Goal: Task Accomplishment & Management: Manage account settings

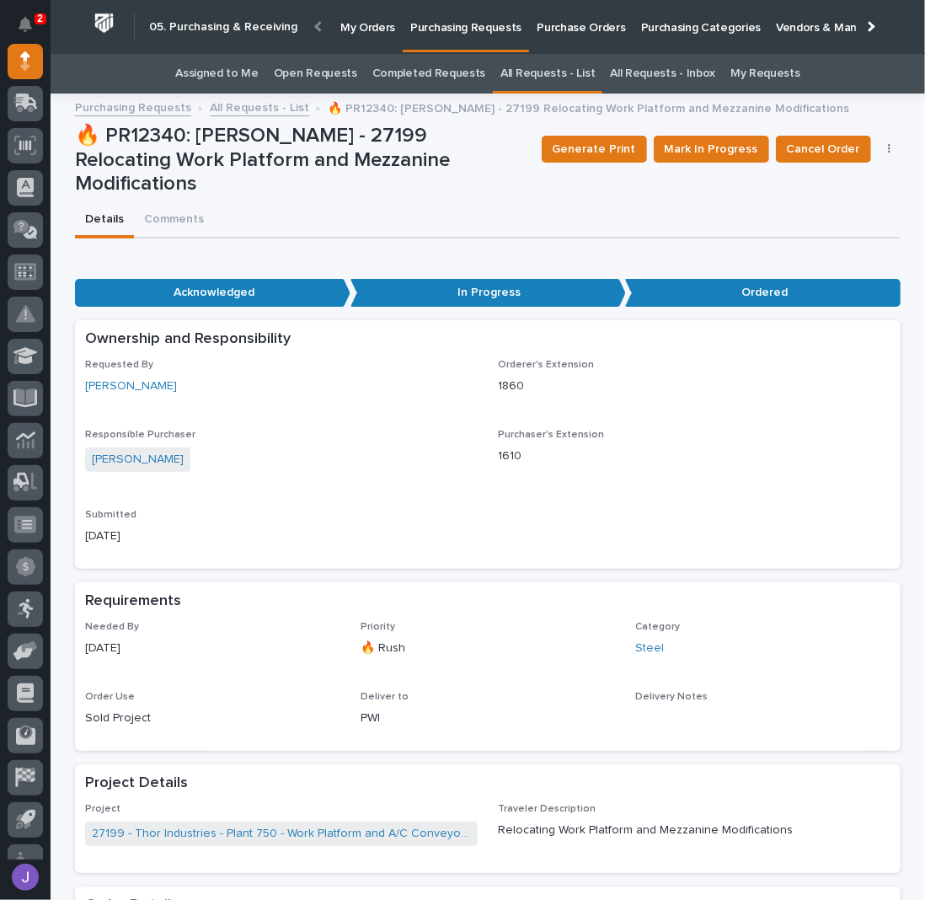
click at [239, 76] on link "Assigned to Me" at bounding box center [216, 74] width 83 height 40
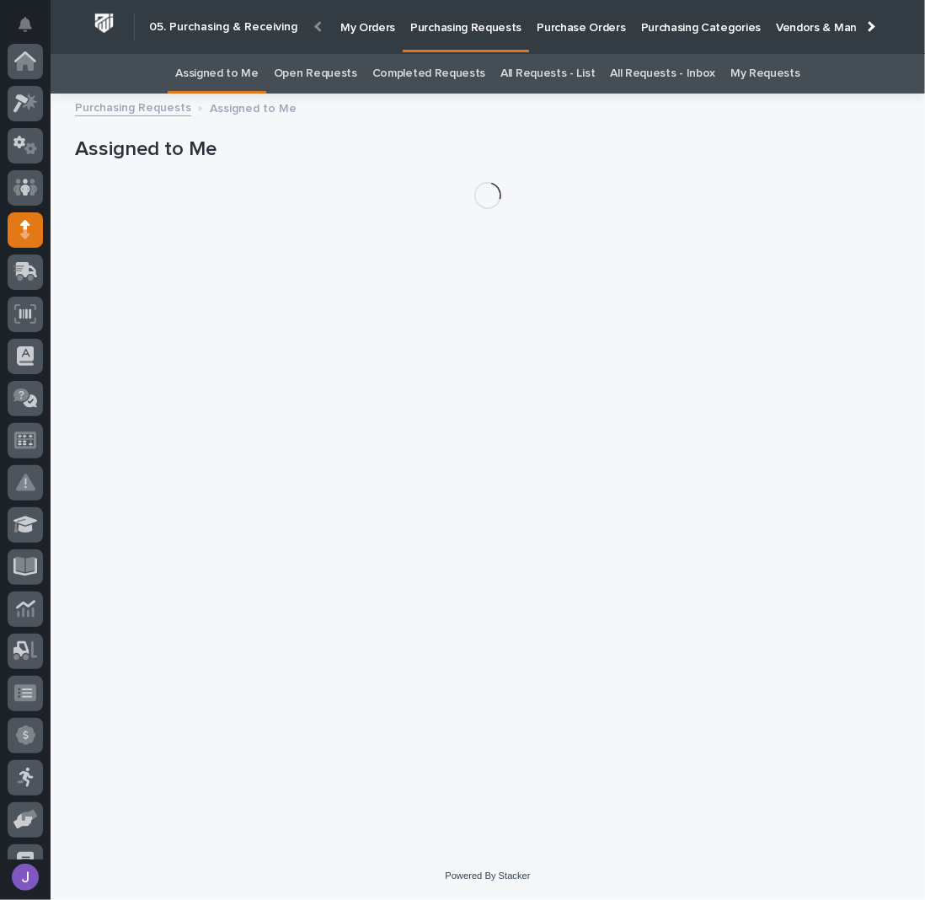
scroll to position [169, 0]
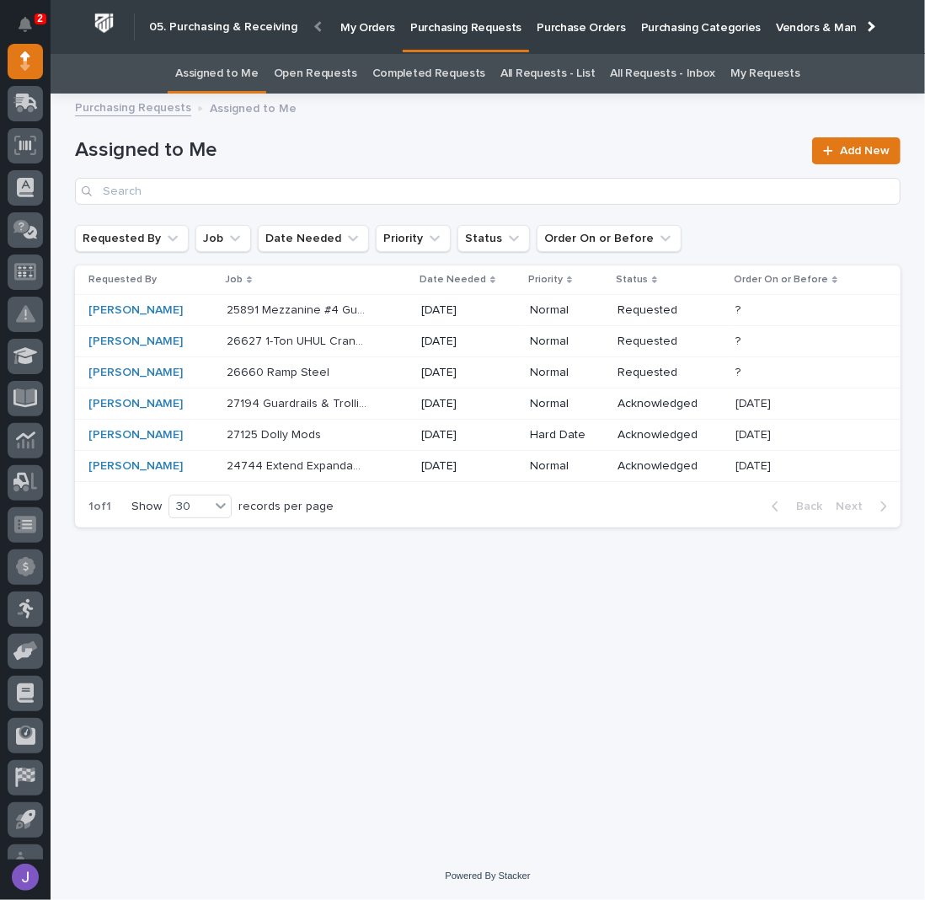
click at [375, 375] on div "26660 Ramp Steel 26660 Ramp Steel" at bounding box center [317, 373] width 181 height 28
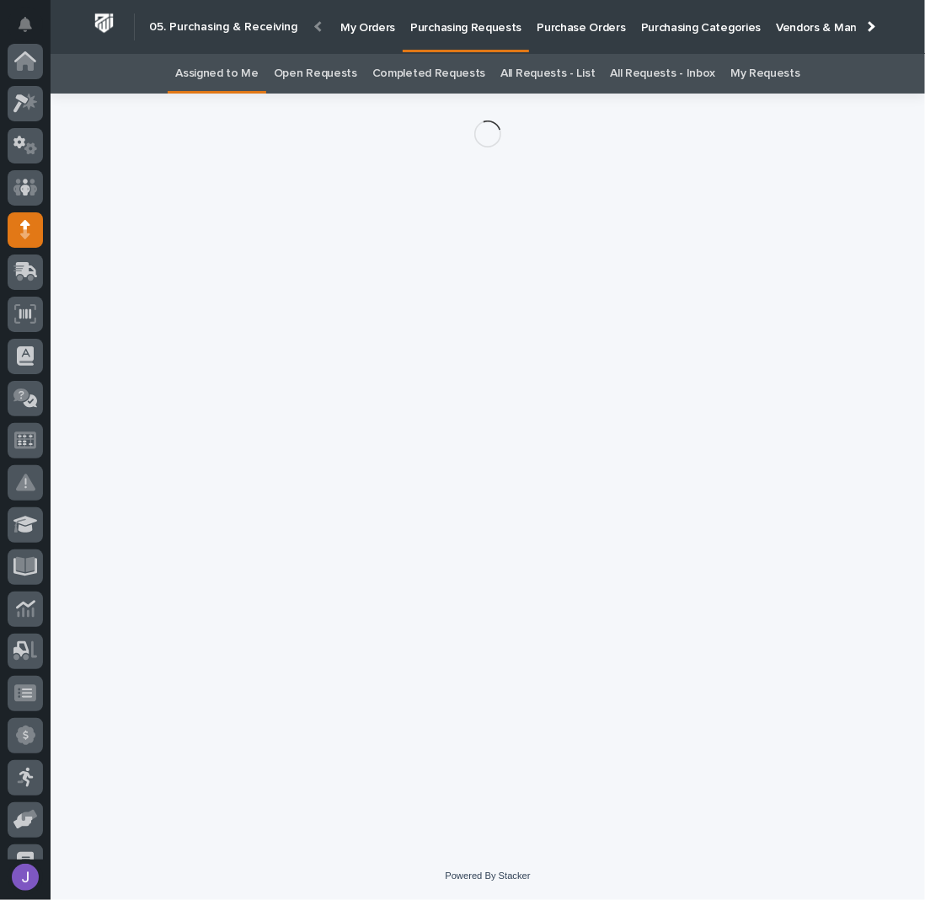
scroll to position [169, 0]
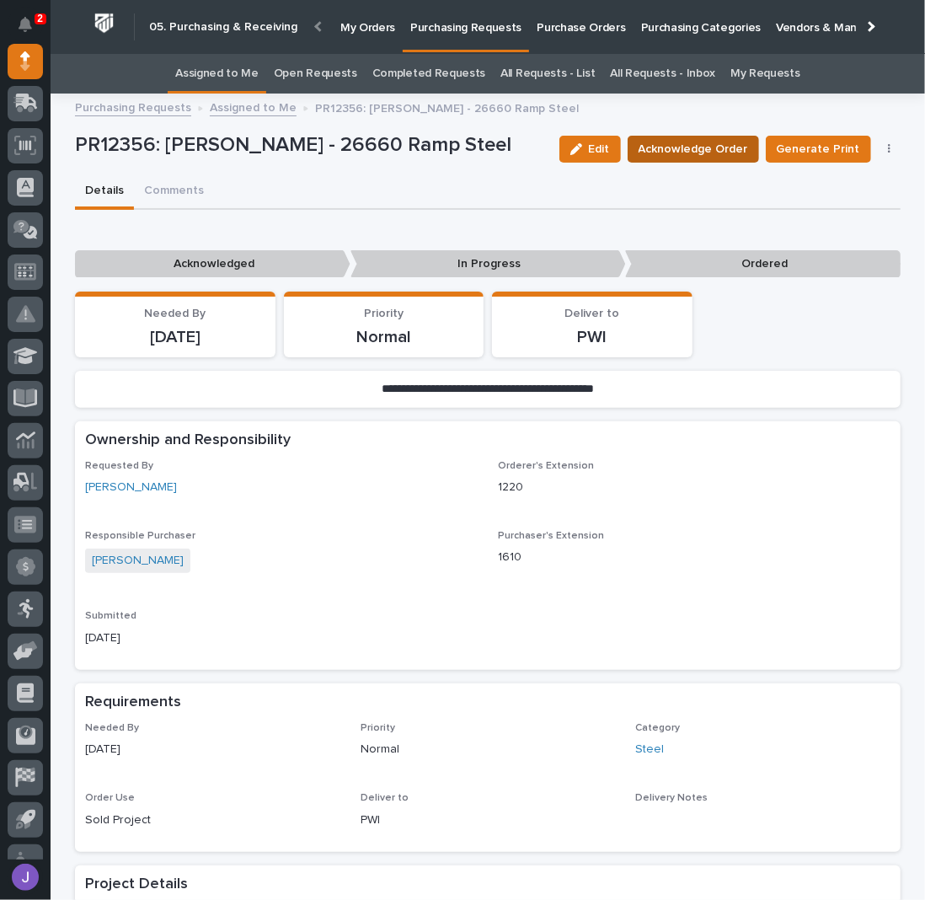
click at [668, 145] on span "Acknowledge Order" at bounding box center [694, 149] width 110 height 20
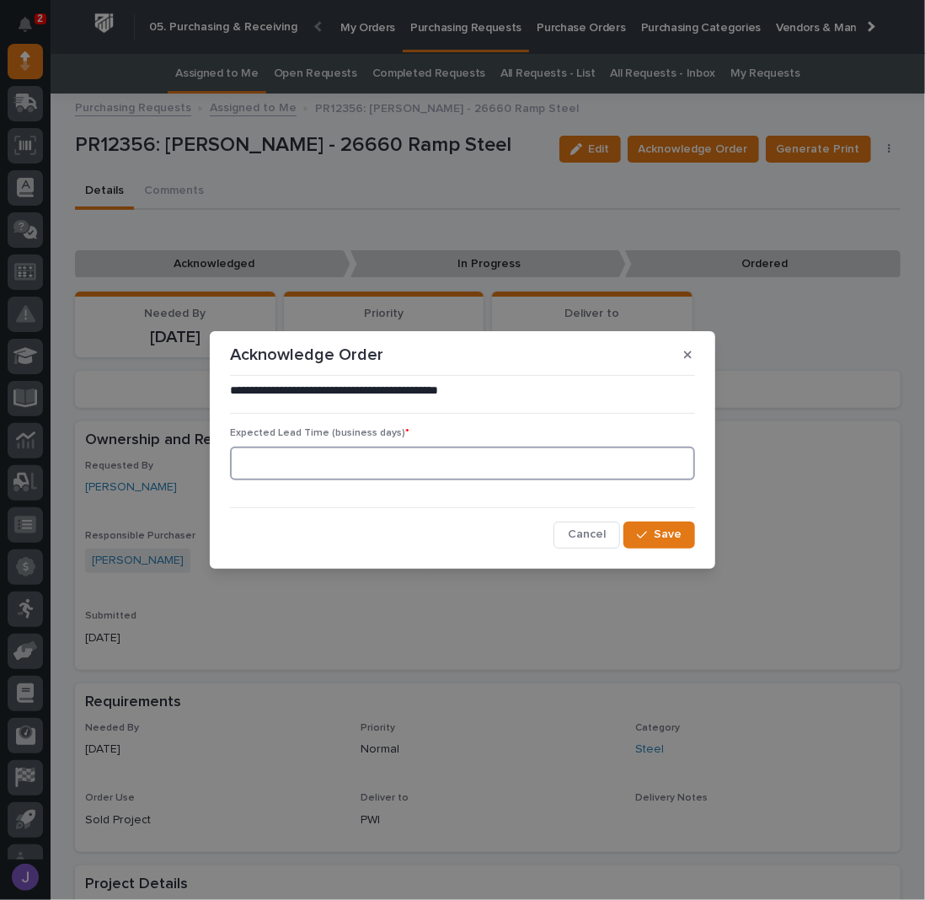
click at [287, 466] on input at bounding box center [462, 464] width 465 height 34
type input "0"
click at [654, 532] on div "button" at bounding box center [645, 535] width 17 height 12
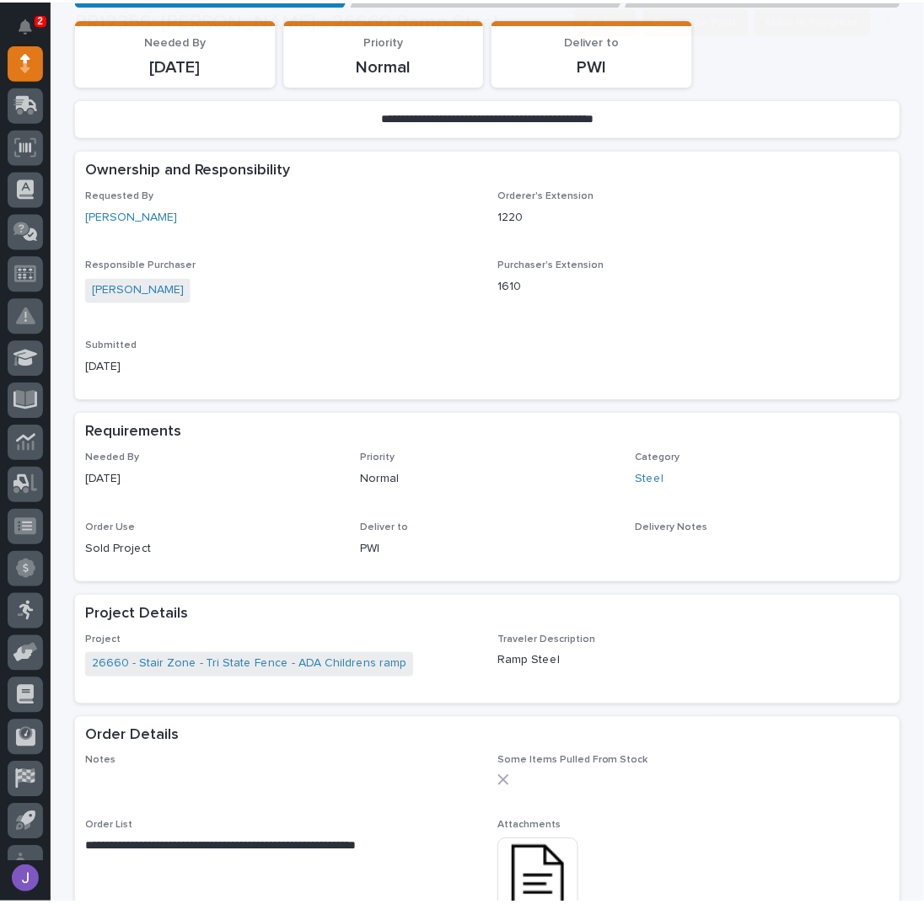
scroll to position [561, 0]
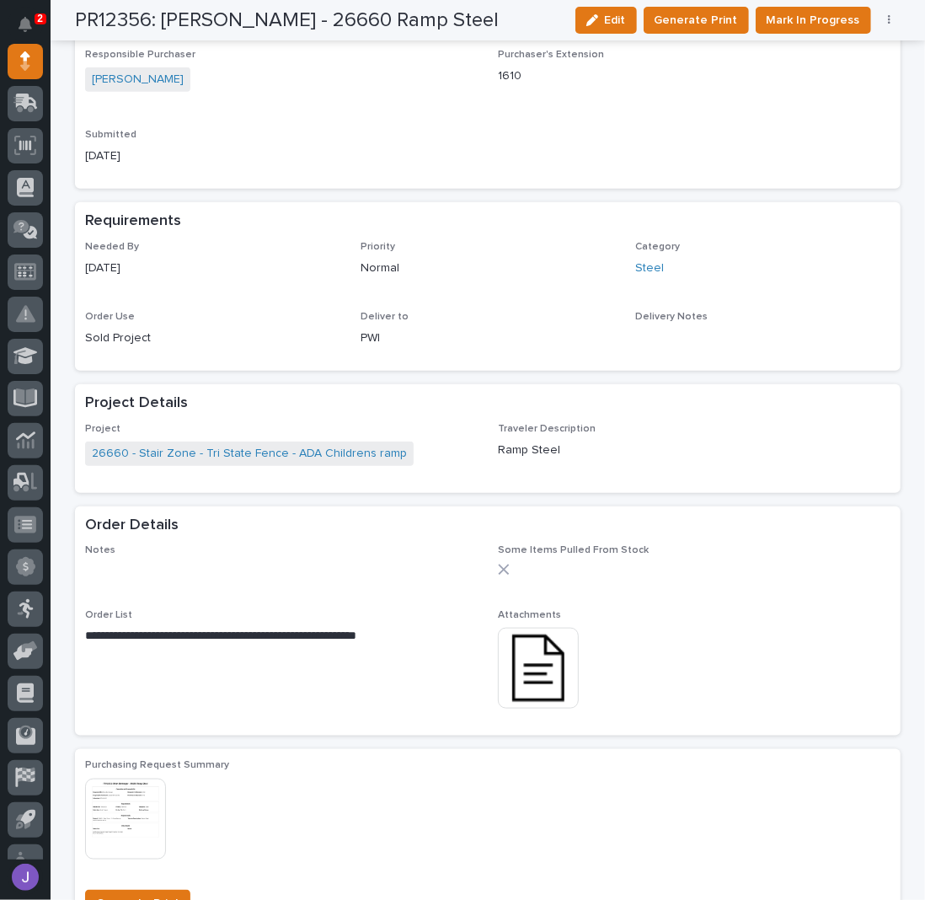
click at [523, 678] on img at bounding box center [538, 668] width 81 height 81
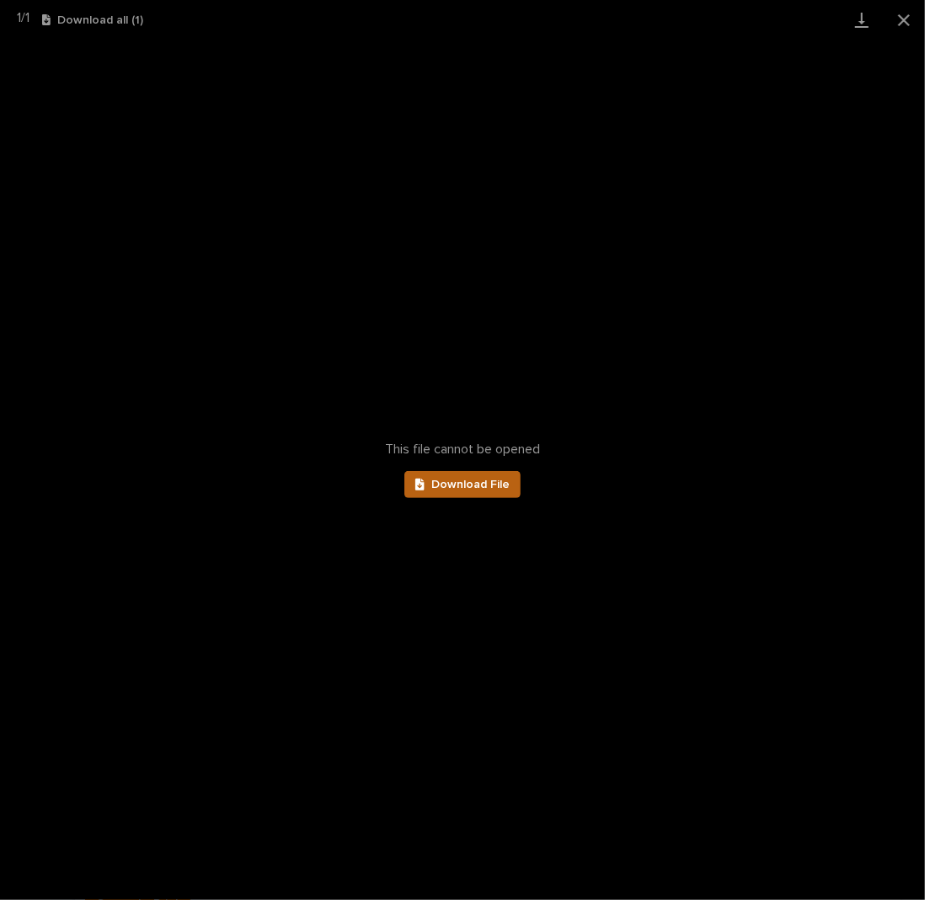
click at [490, 479] on span "Download File" at bounding box center [470, 485] width 78 height 12
click at [906, 18] on button "Close gallery" at bounding box center [904, 20] width 42 height 40
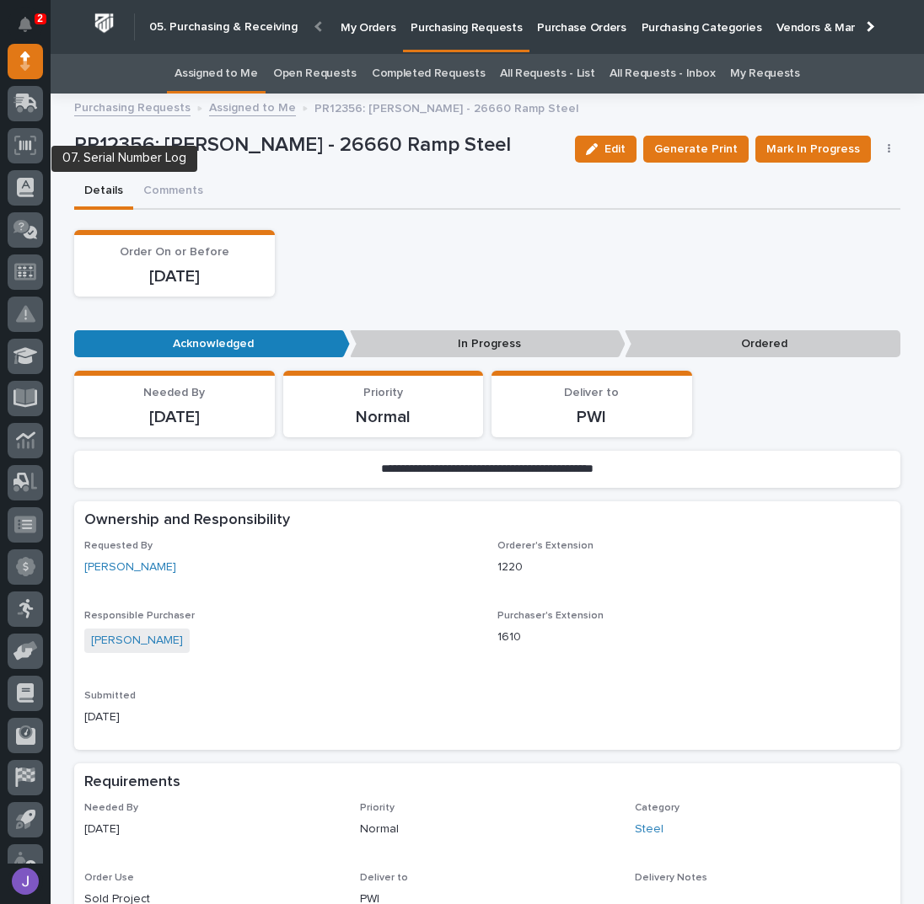
scroll to position [0, 0]
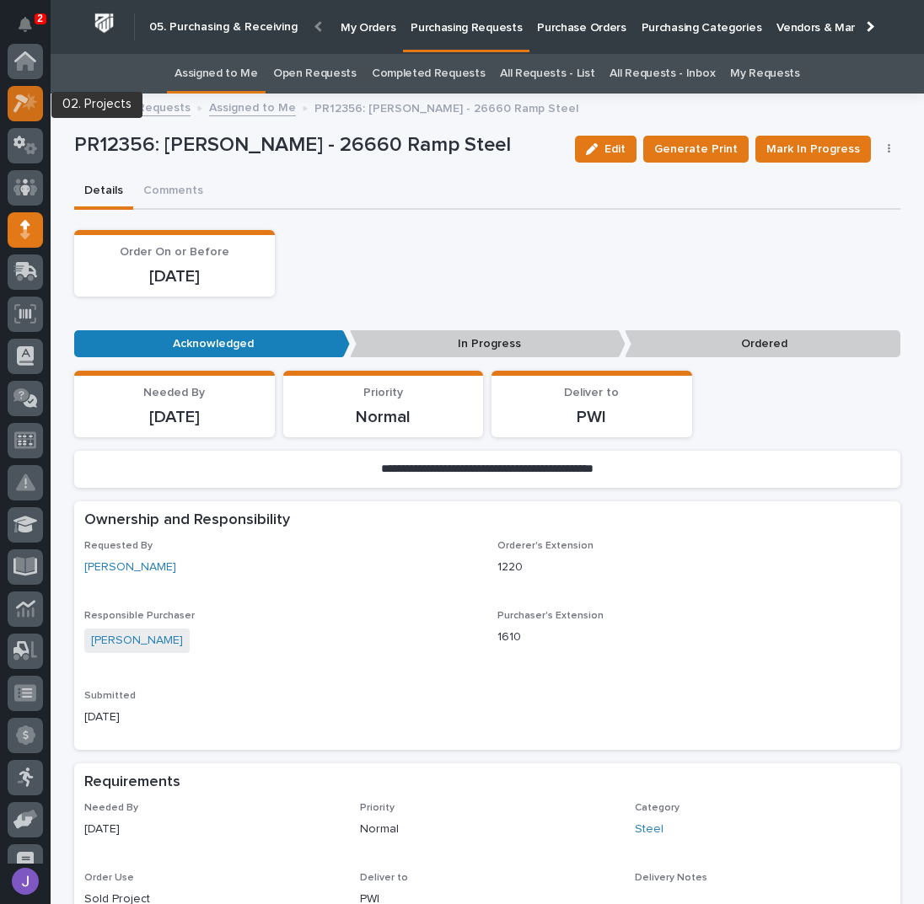
click at [30, 109] on icon at bounding box center [25, 103] width 24 height 19
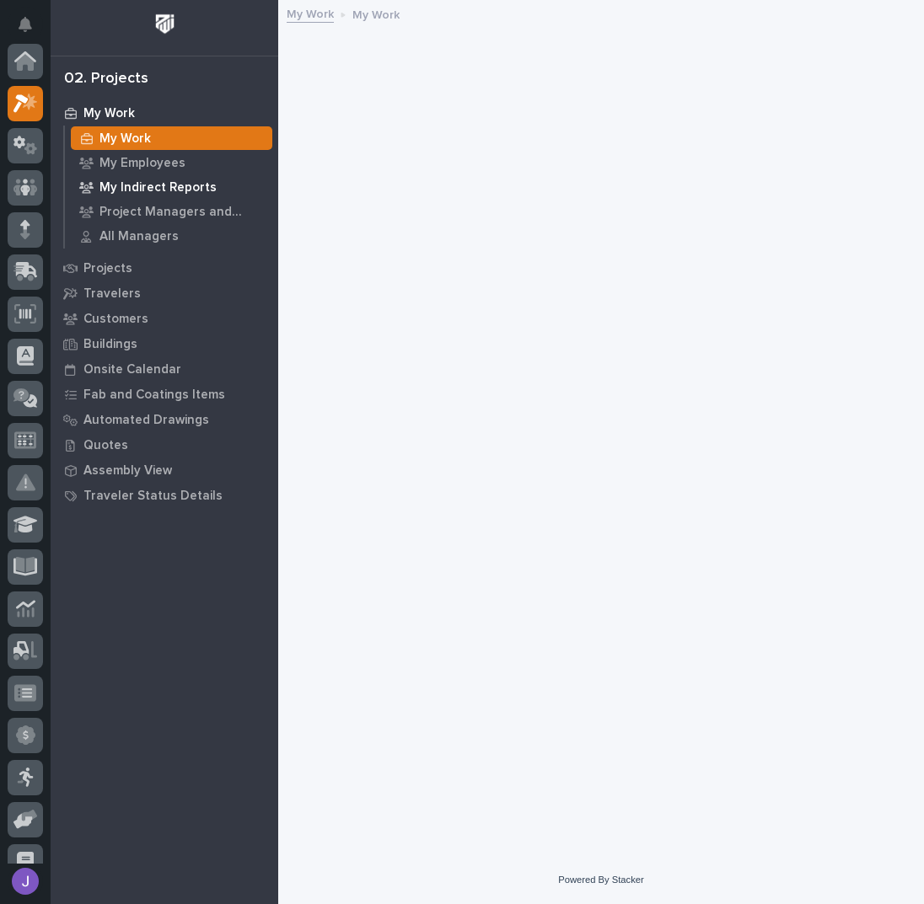
scroll to position [42, 0]
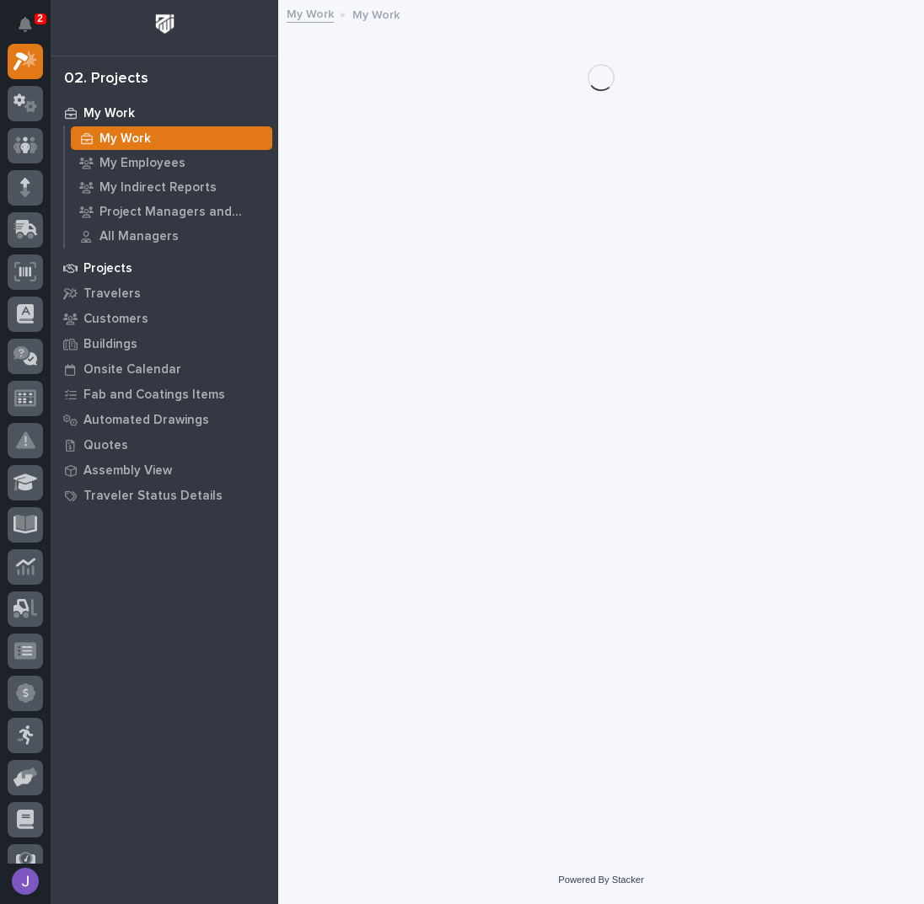
click at [131, 270] on div "Projects" at bounding box center [164, 268] width 219 height 24
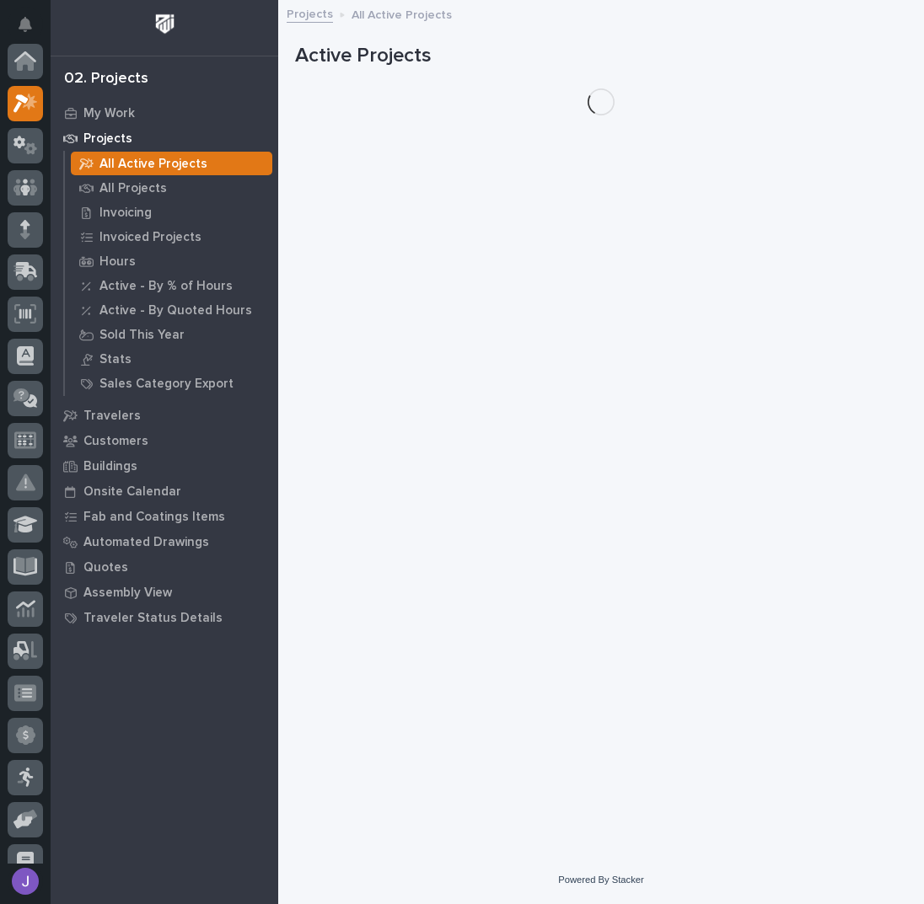
scroll to position [42, 0]
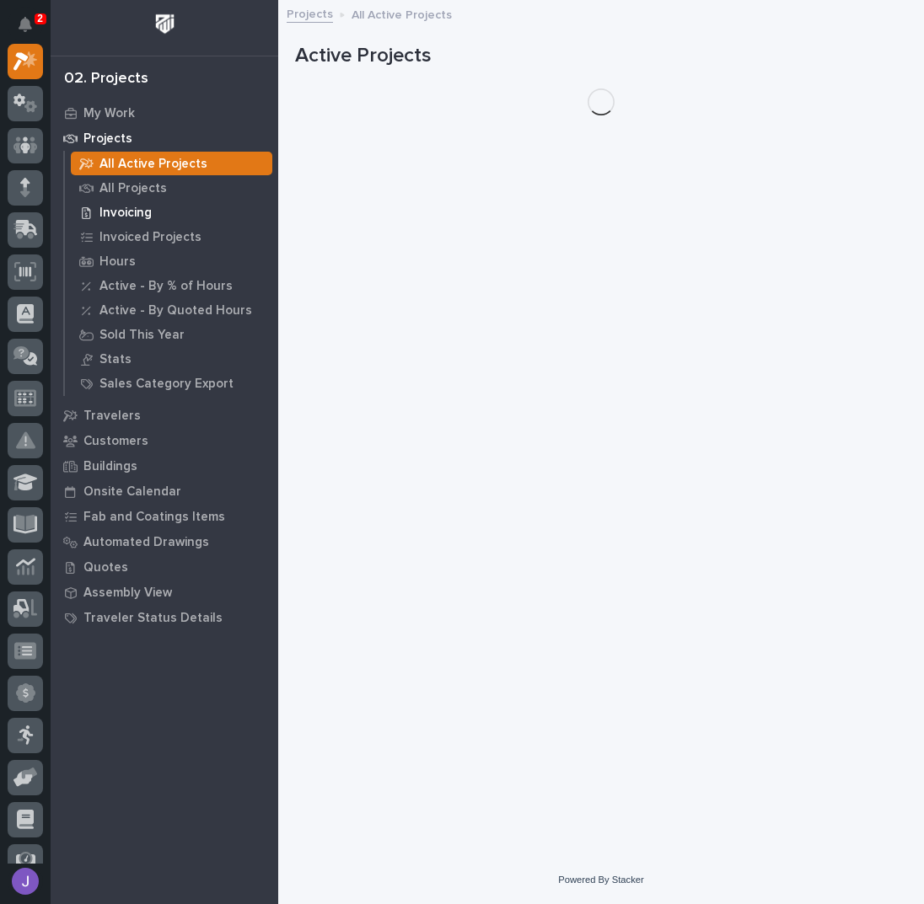
click at [136, 217] on p "Invoicing" at bounding box center [125, 213] width 52 height 15
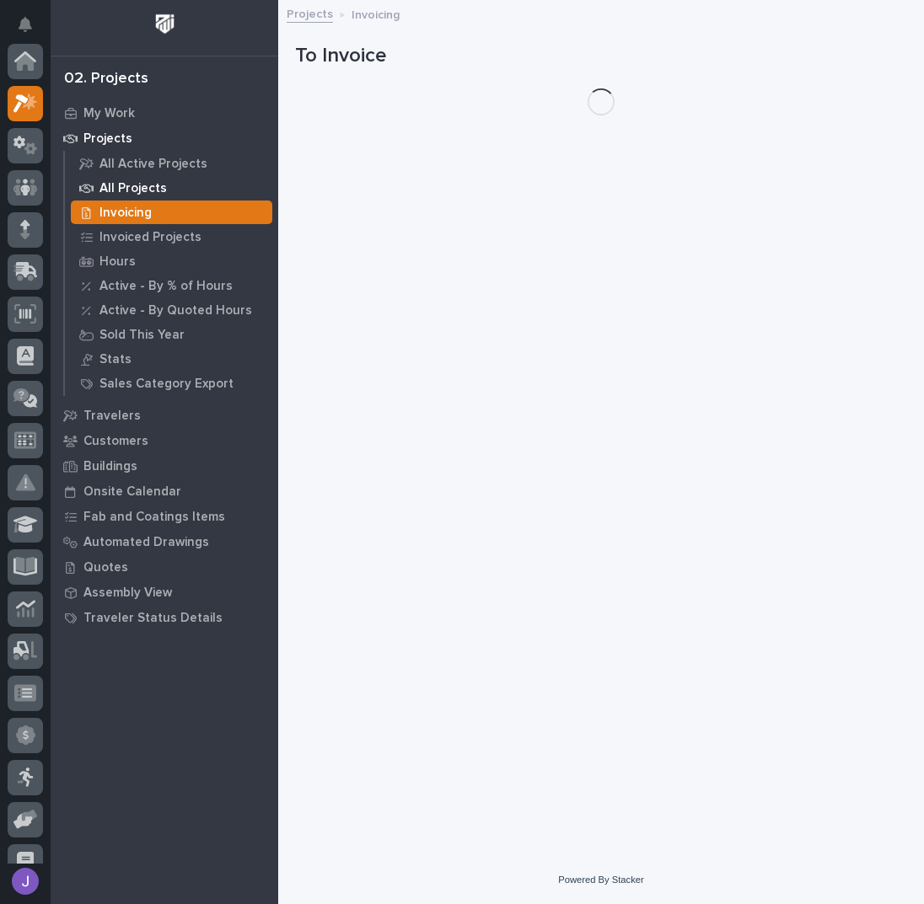
scroll to position [42, 0]
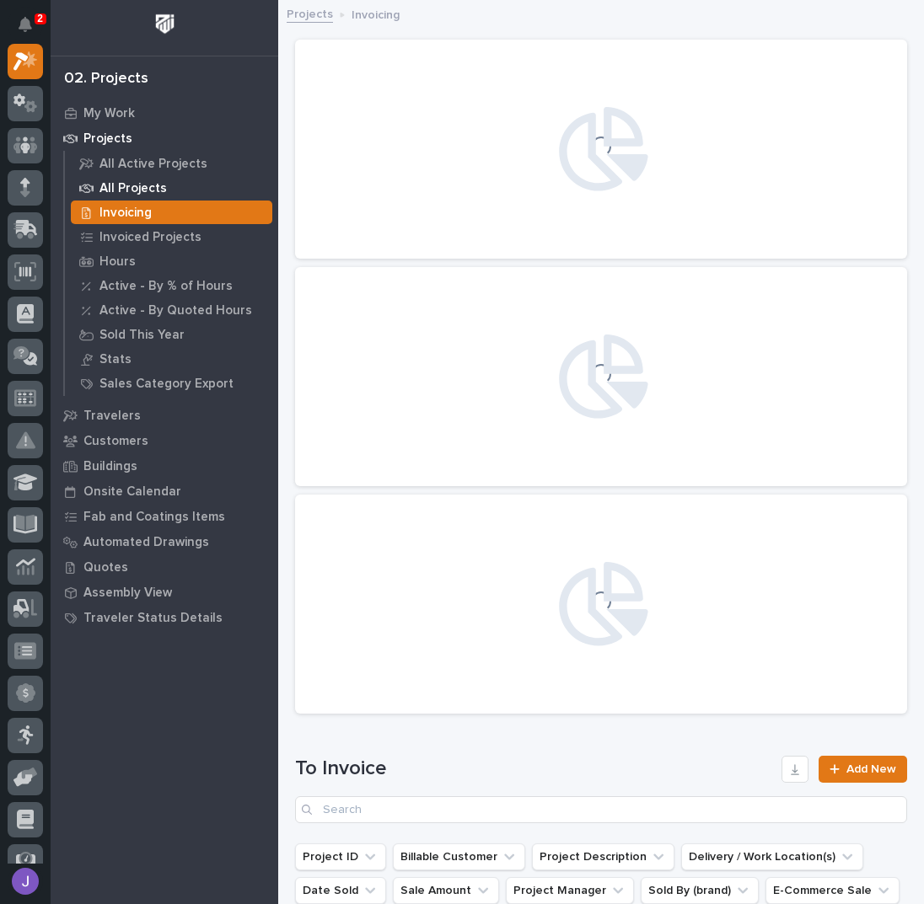
click at [126, 190] on p "All Projects" at bounding box center [132, 188] width 67 height 15
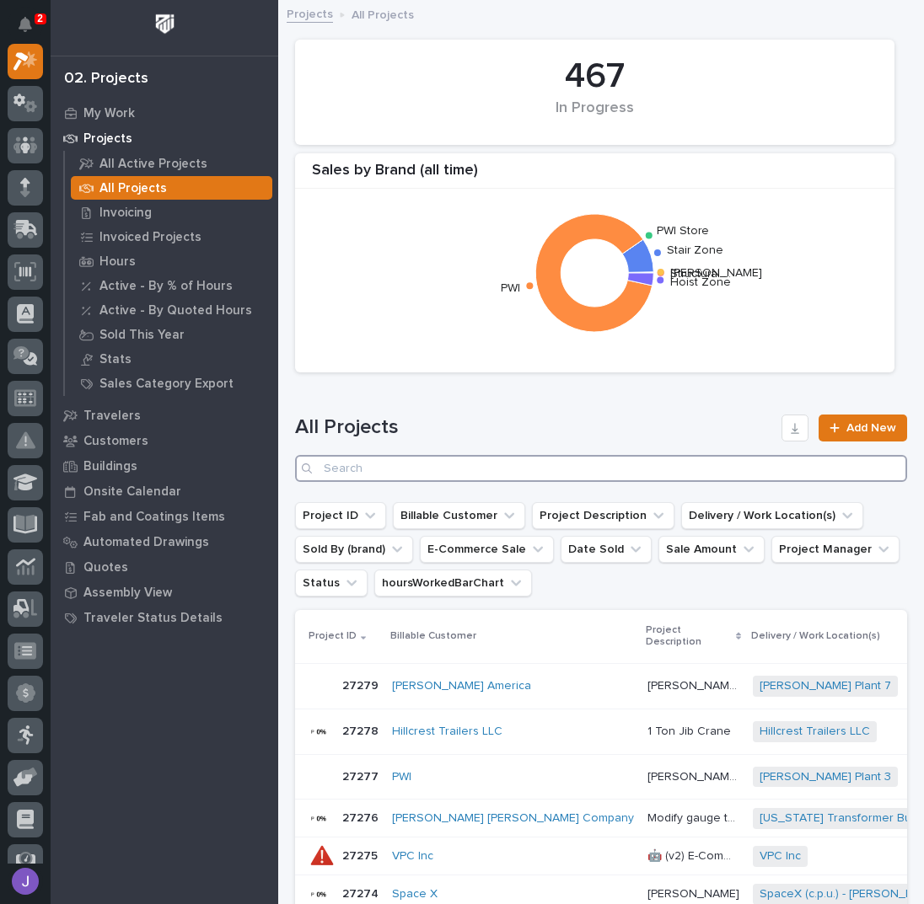
click at [351, 475] on input "Search" at bounding box center [601, 468] width 612 height 27
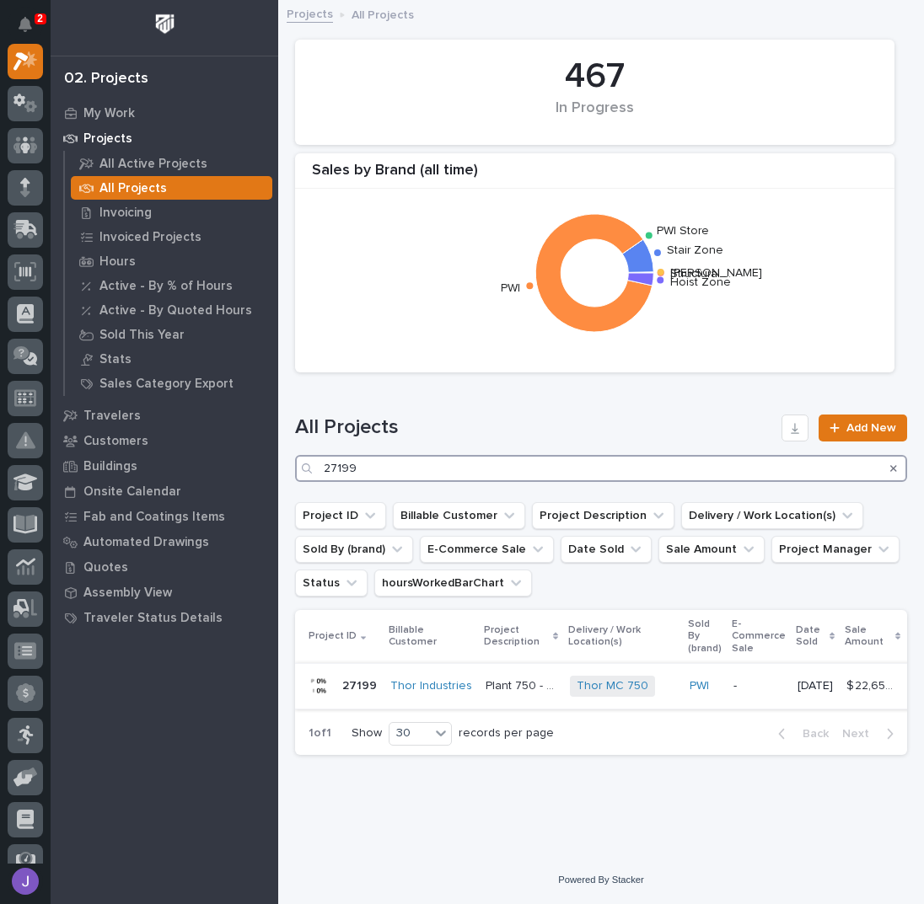
type input "27199"
click at [496, 677] on p "Plant 750 - Work Platform and A/C Conveyor Relocation" at bounding box center [522, 685] width 74 height 18
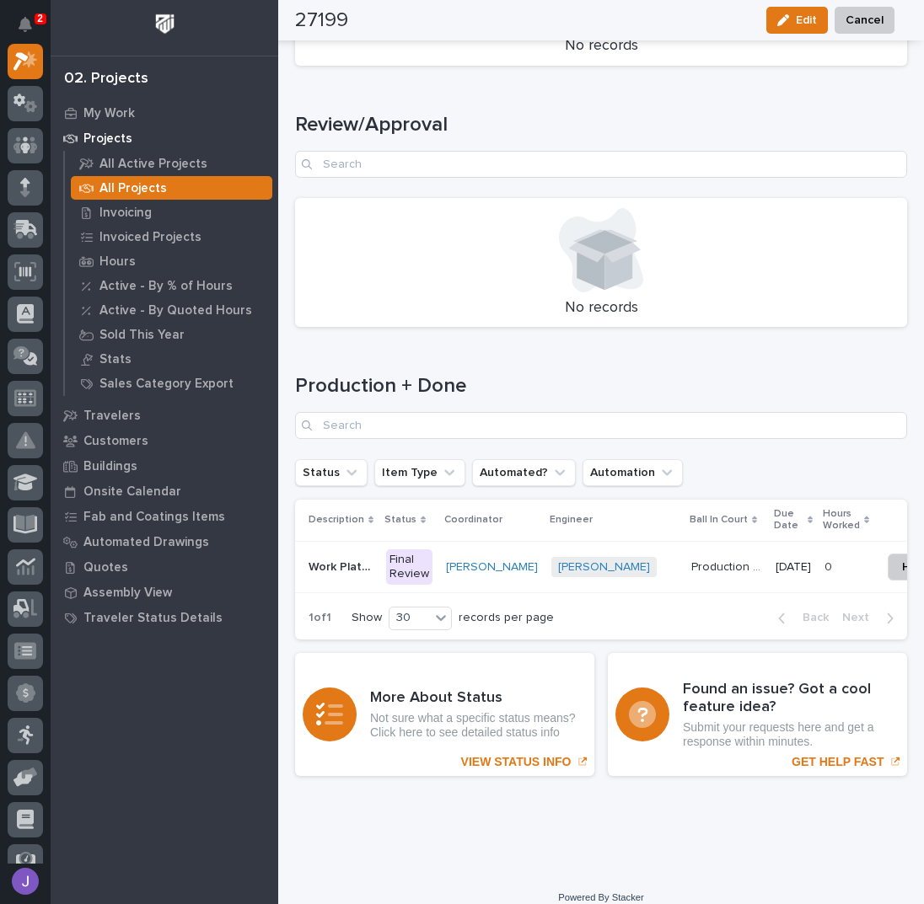
scroll to position [2286, 0]
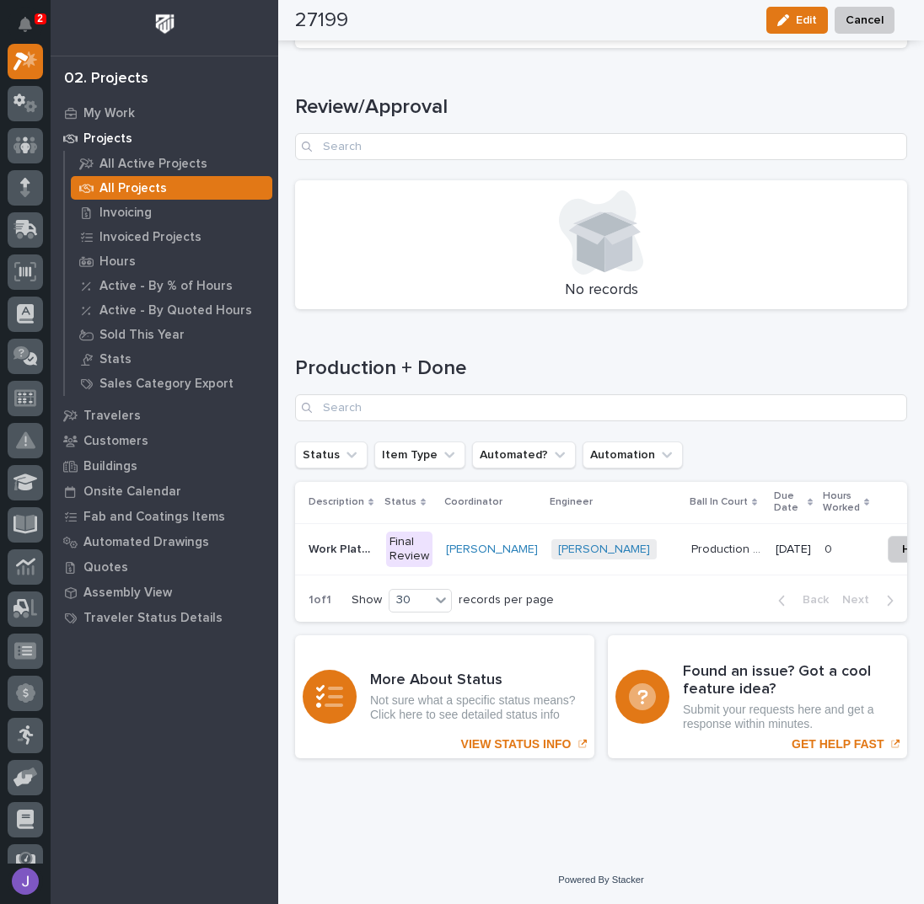
click at [399, 545] on div "Final Review" at bounding box center [409, 549] width 46 height 35
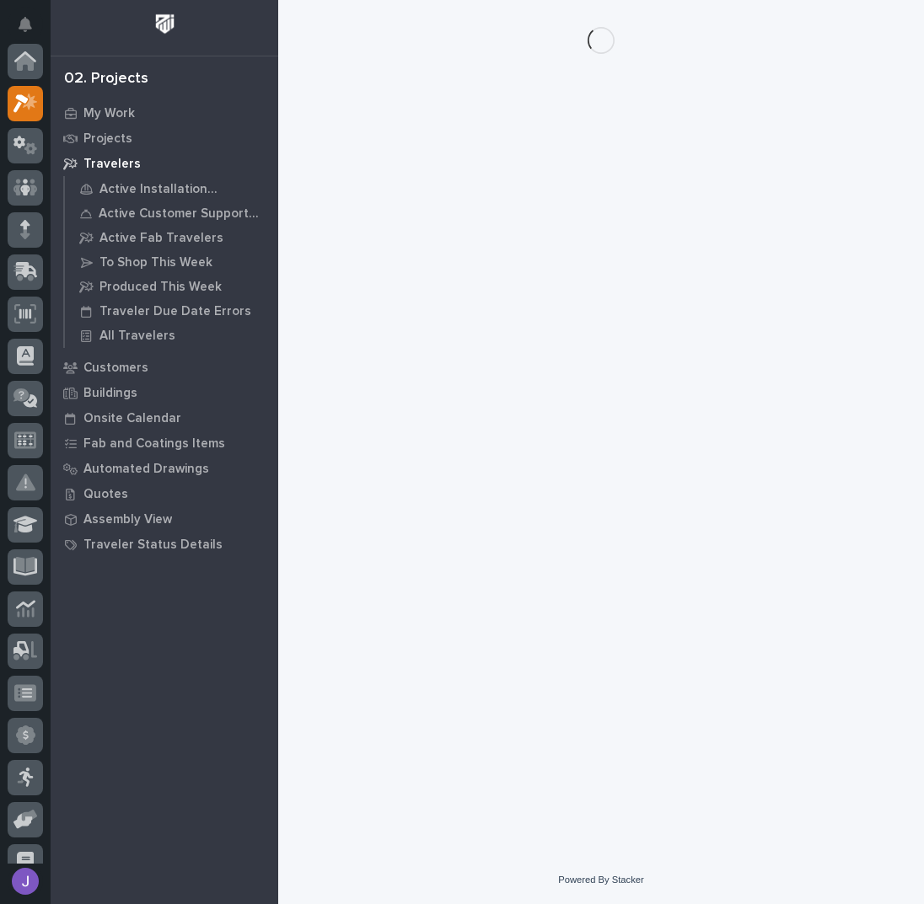
scroll to position [42, 0]
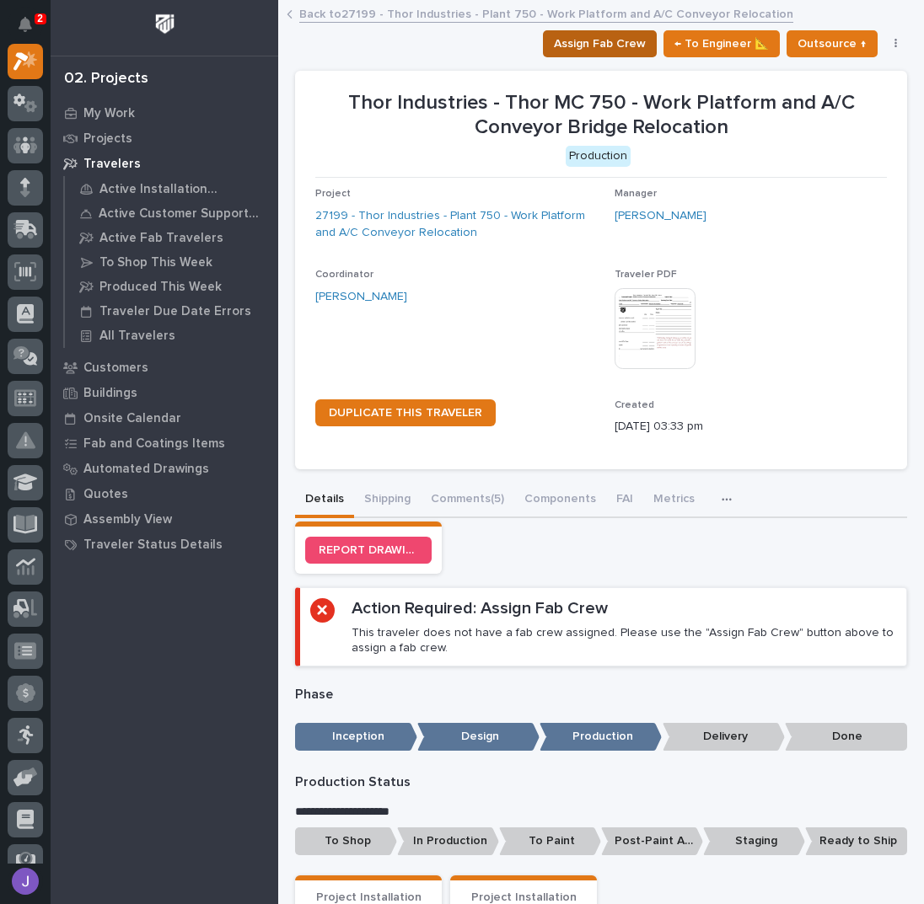
click at [602, 50] on span "Assign Fab Crew" at bounding box center [600, 44] width 92 height 20
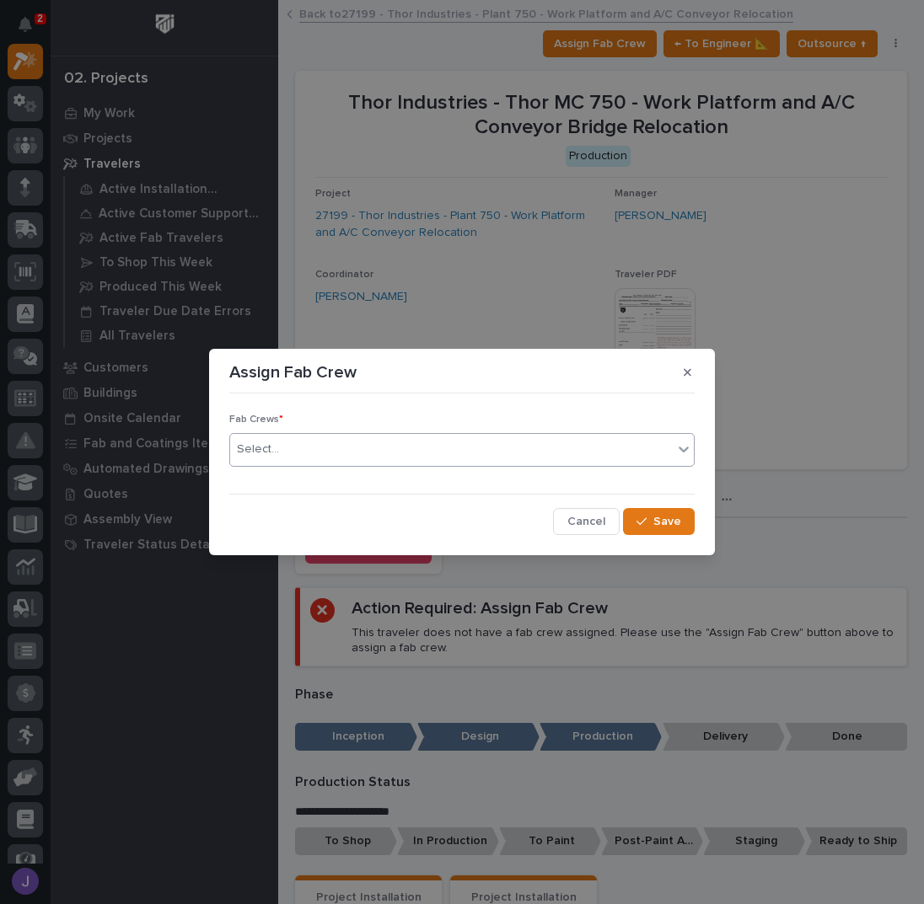
click at [370, 458] on div "Select..." at bounding box center [451, 450] width 442 height 28
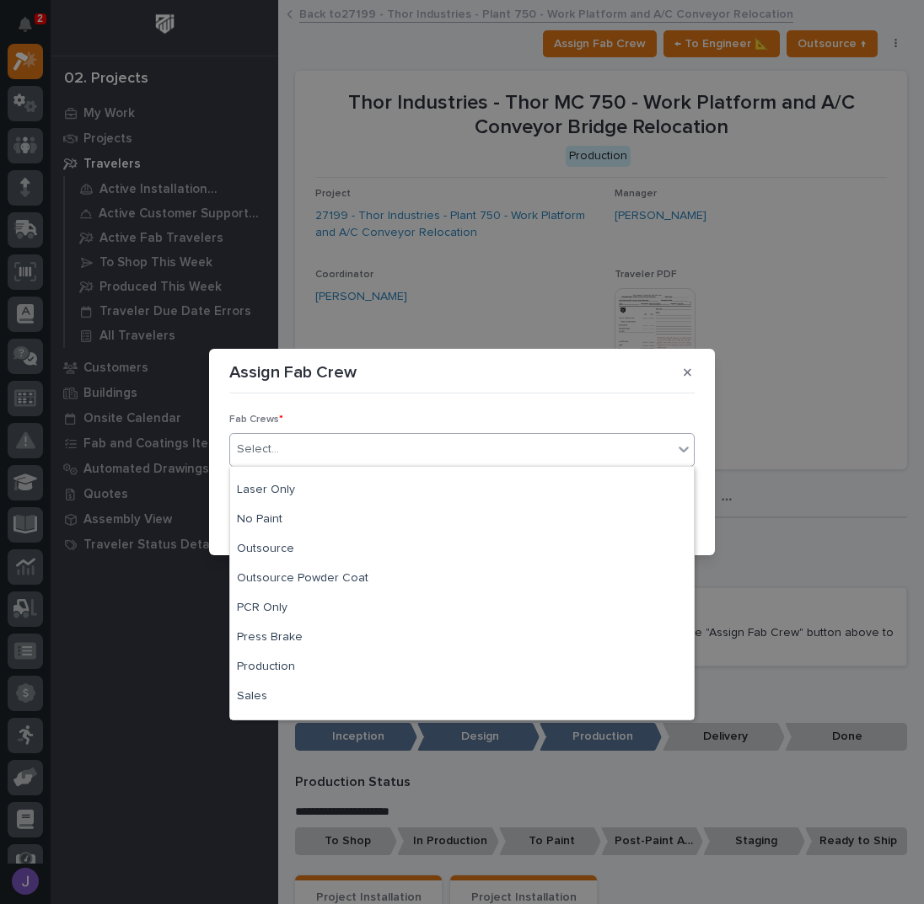
scroll to position [337, 0]
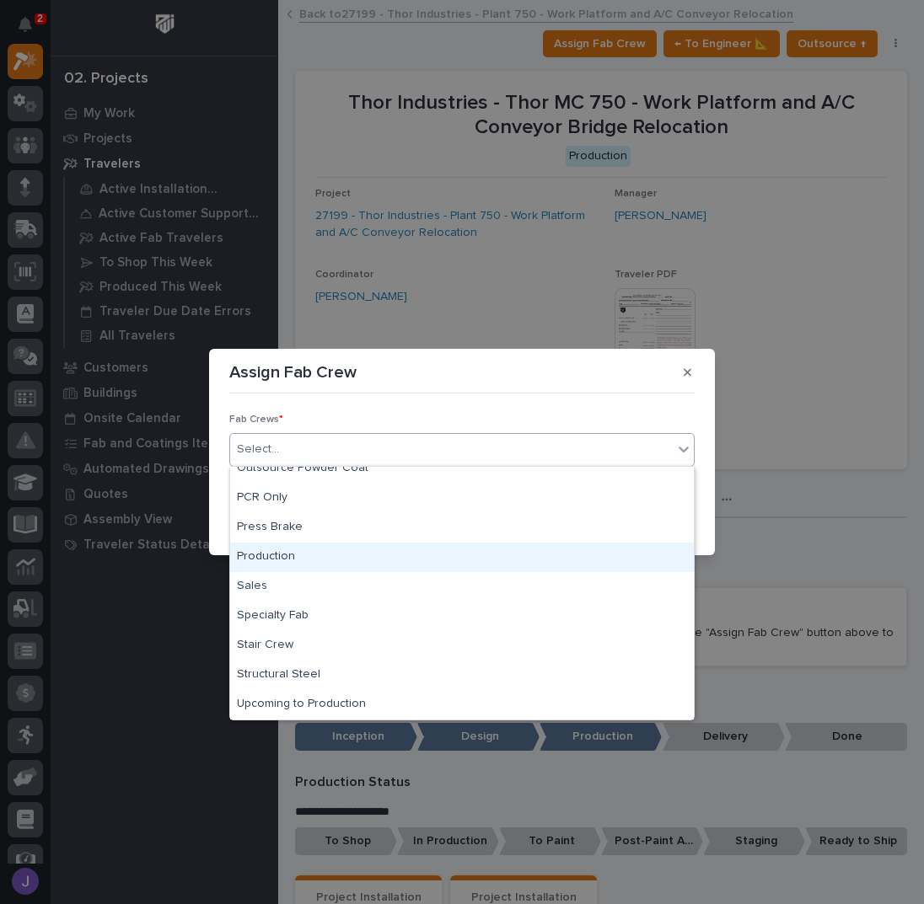
click at [280, 557] on div "Production" at bounding box center [462, 557] width 464 height 29
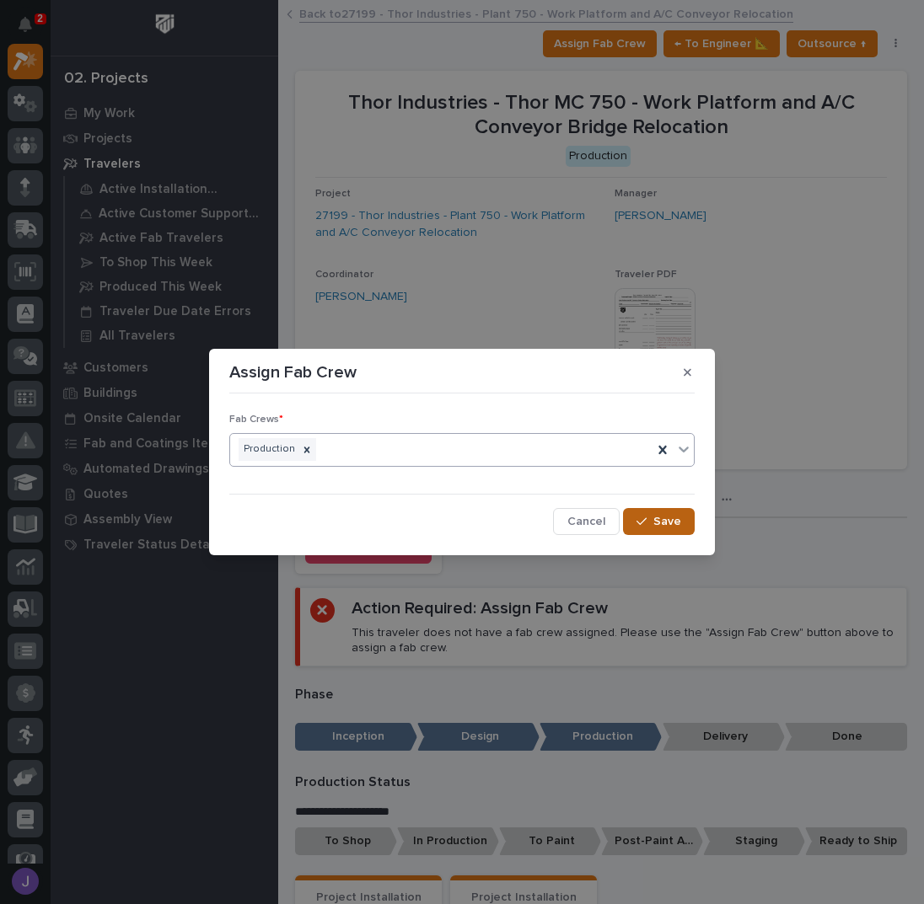
click at [649, 523] on div "button" at bounding box center [644, 522] width 17 height 12
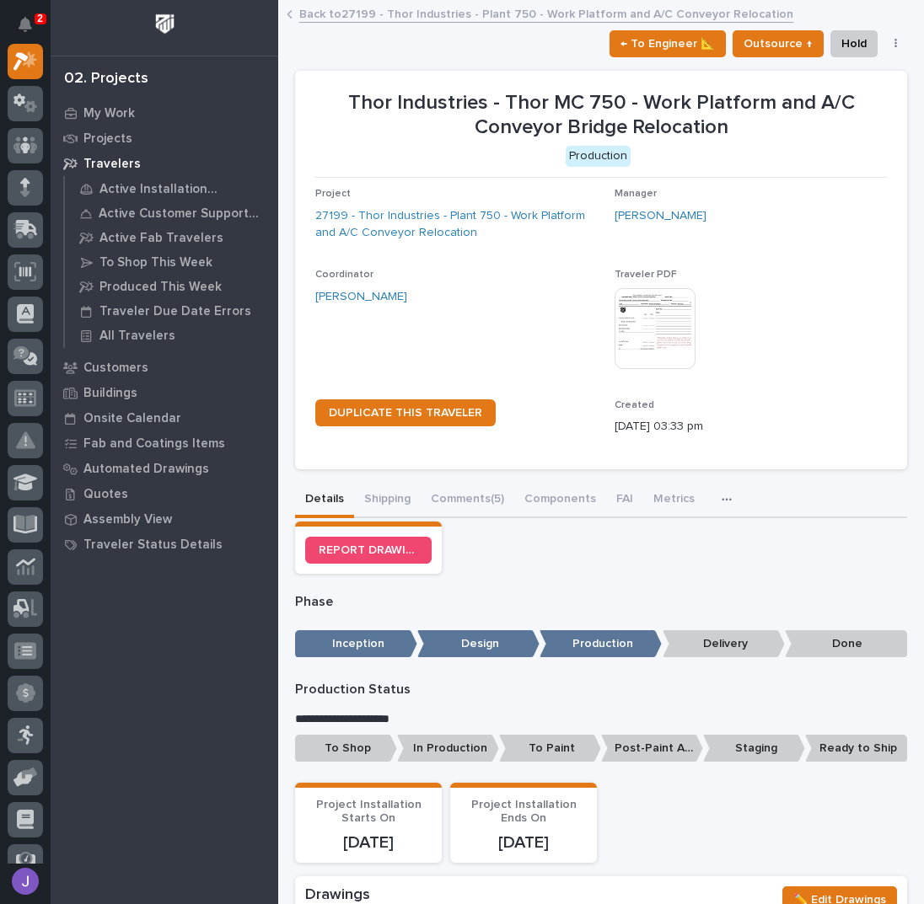
click at [372, 746] on p "To Shop" at bounding box center [346, 749] width 102 height 28
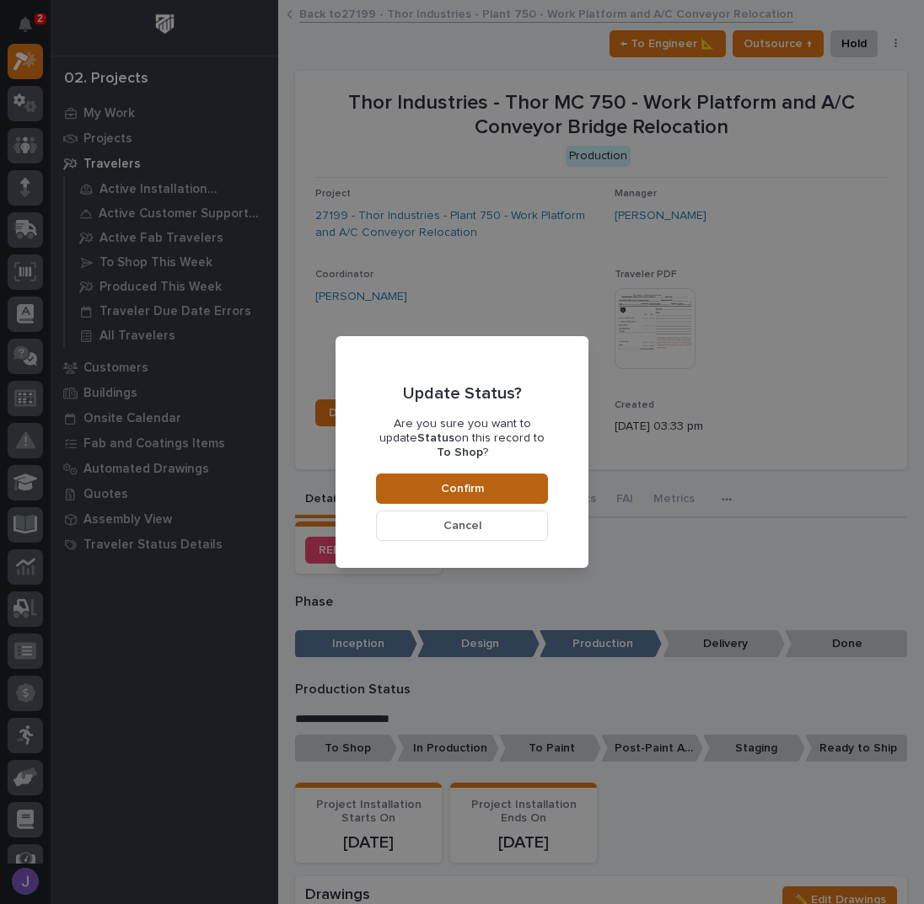
click at [489, 483] on button "Confirm" at bounding box center [462, 489] width 172 height 30
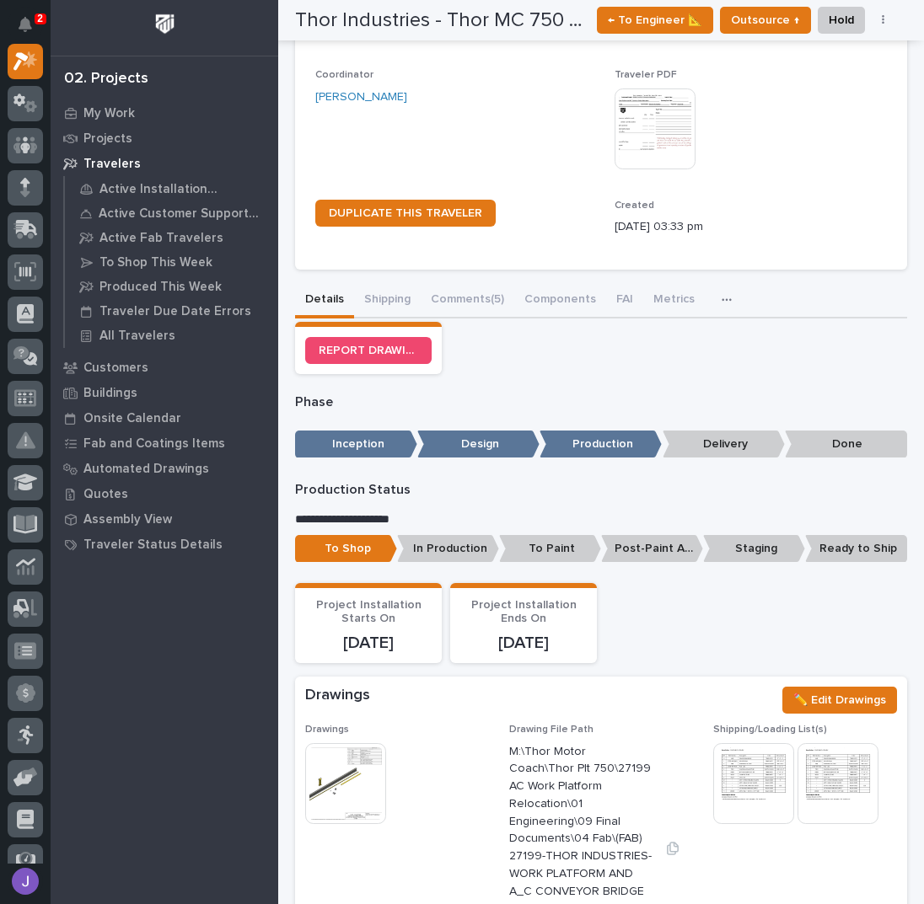
scroll to position [0, 0]
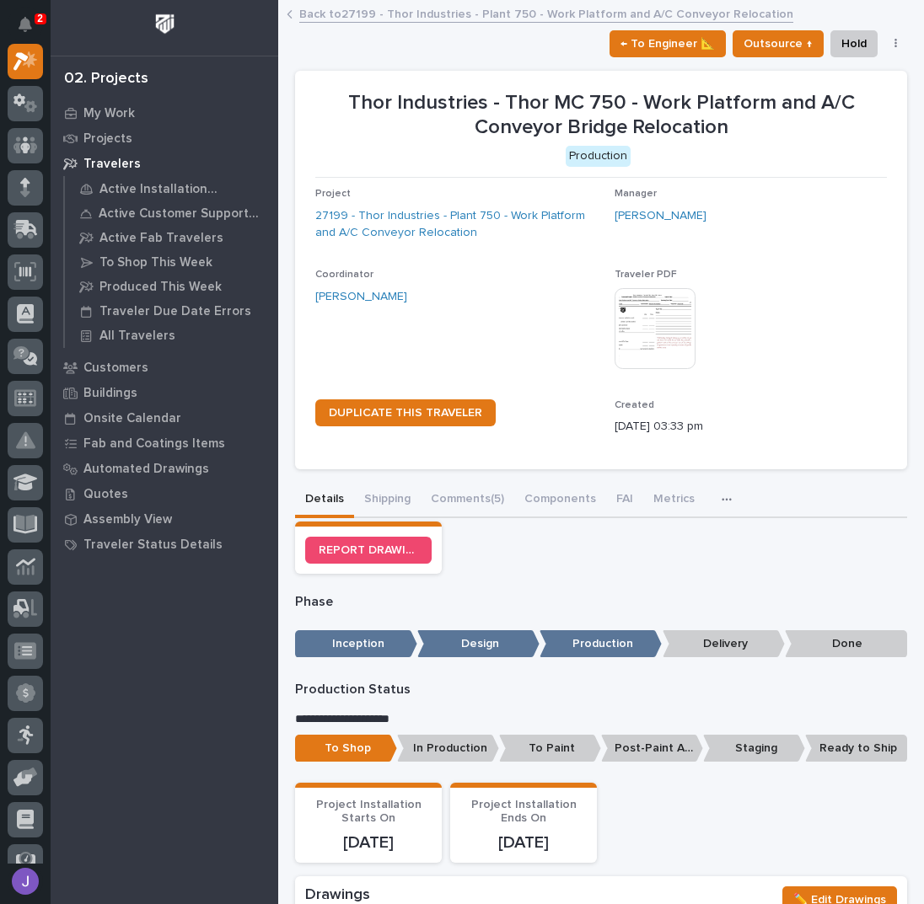
click at [348, 11] on link "Back to 27199 - Thor Industries - Plant 750 - Work Platform and A/C Conveyor Re…" at bounding box center [546, 12] width 494 height 19
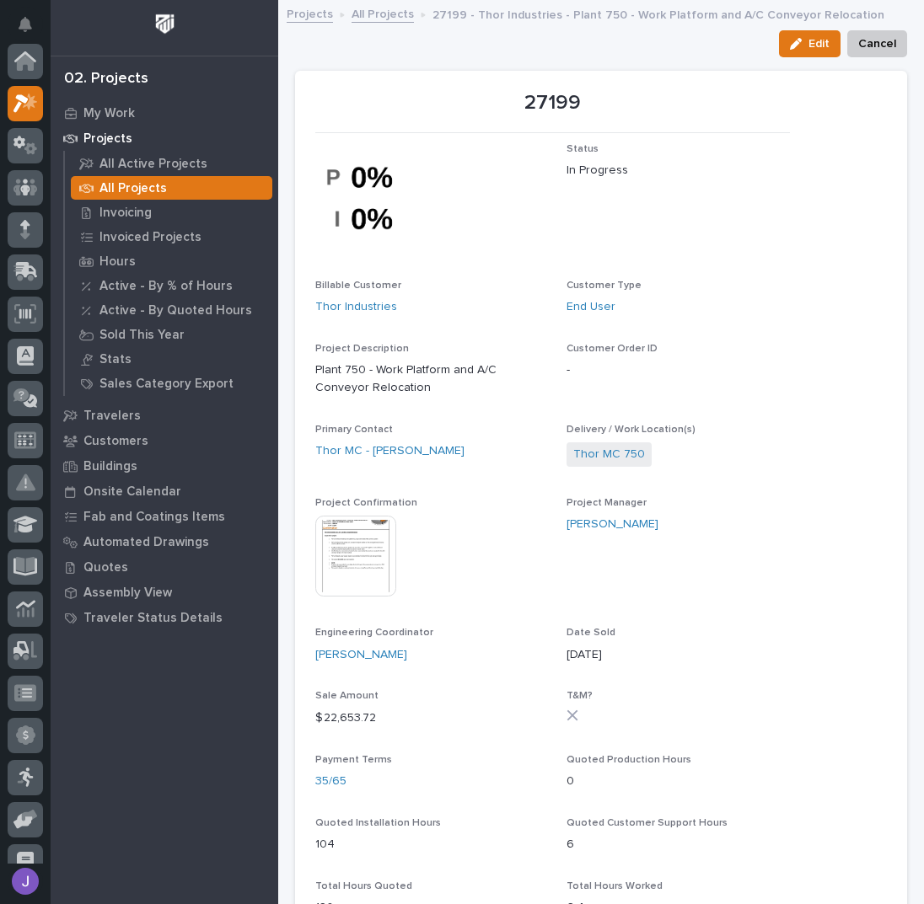
scroll to position [42, 0]
click at [372, 8] on link "All Projects" at bounding box center [382, 12] width 62 height 19
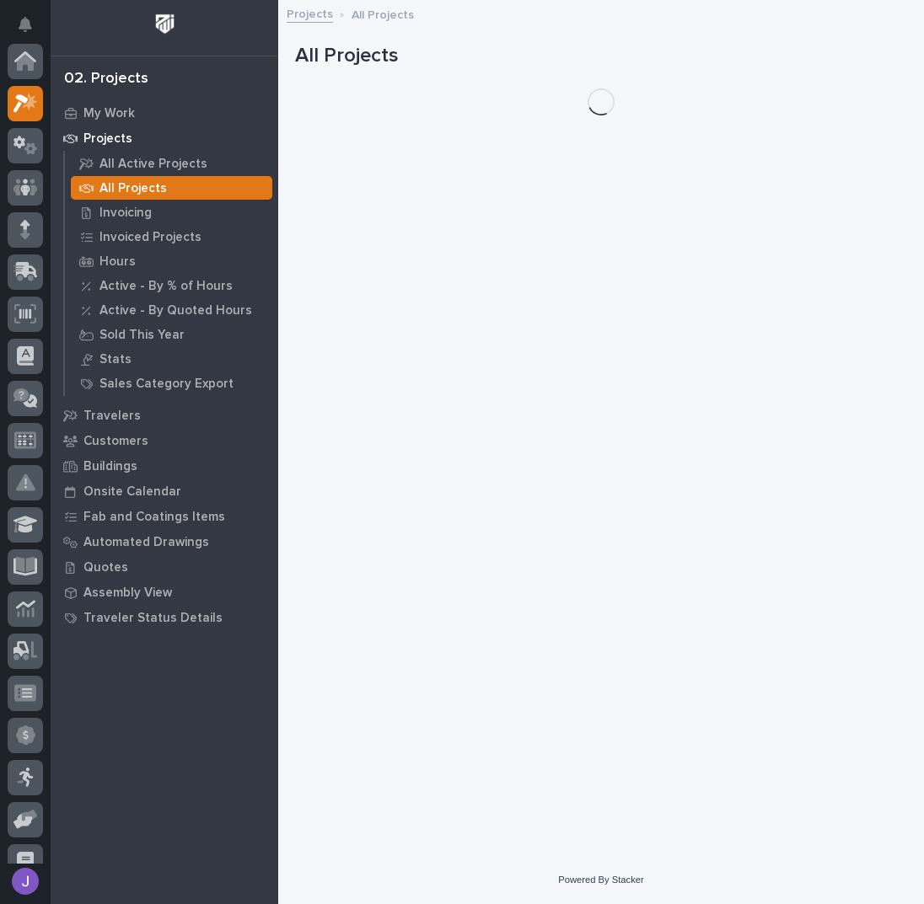
scroll to position [42, 0]
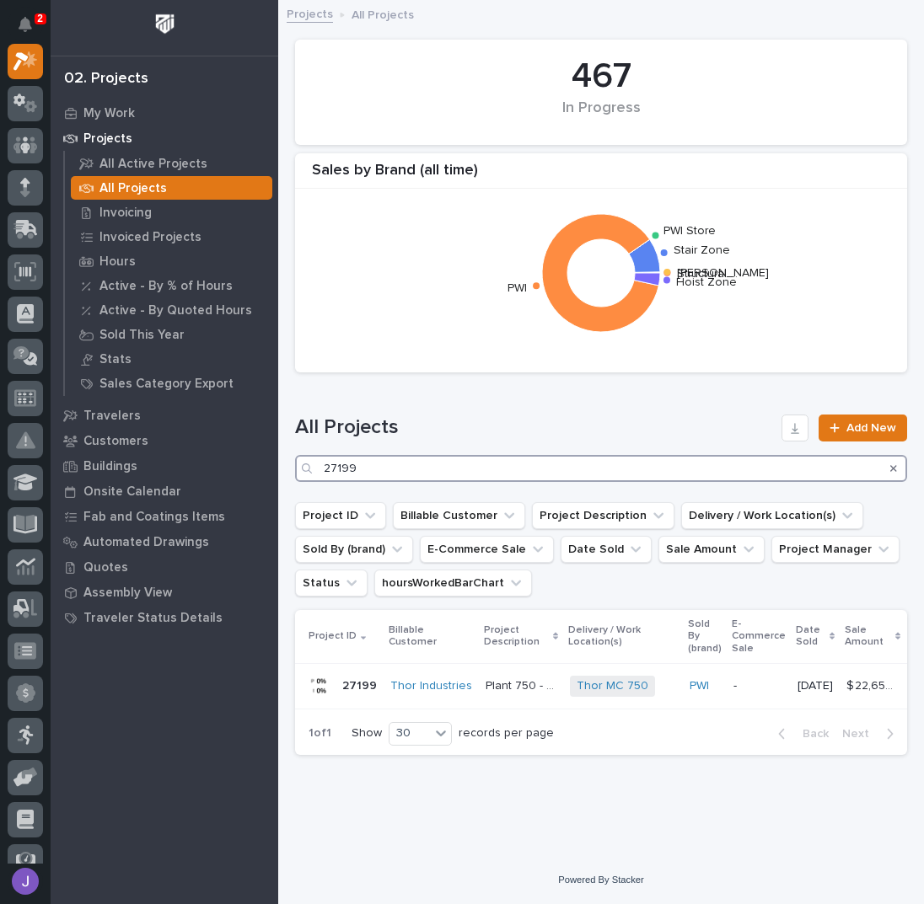
click at [409, 469] on input "27199" at bounding box center [601, 468] width 612 height 27
type input "2"
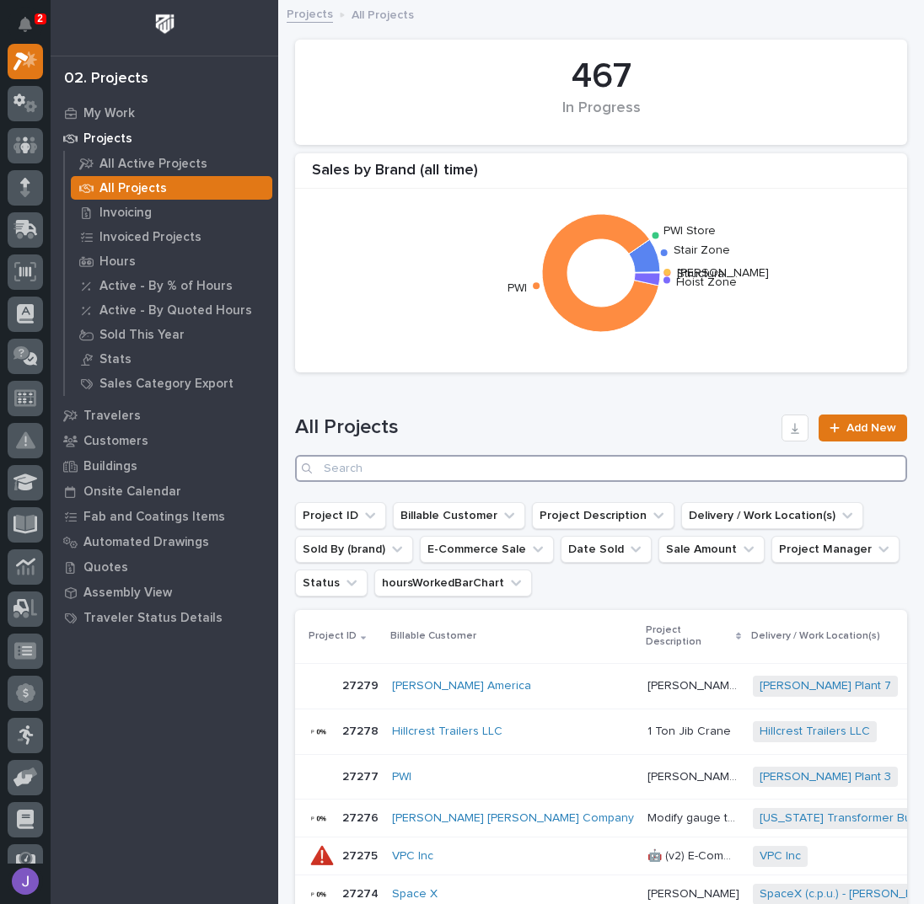
click at [394, 462] on input "Search" at bounding box center [601, 468] width 612 height 27
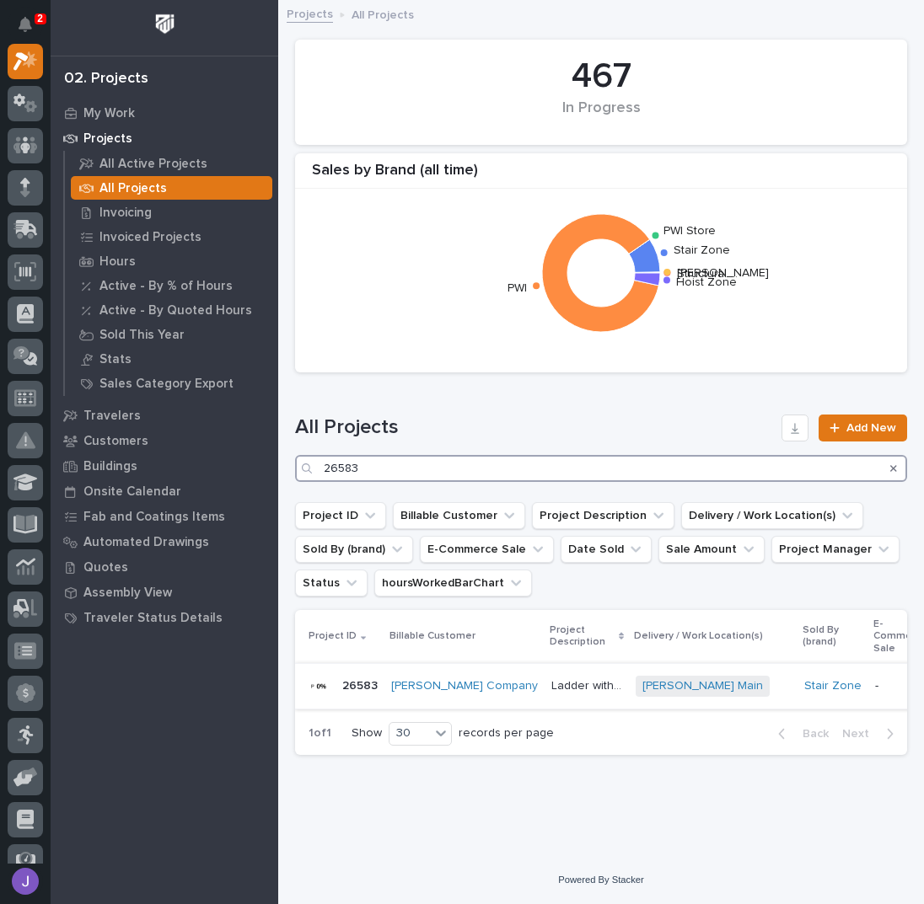
type input "26583"
click at [551, 689] on p "Ladder with Platform" at bounding box center [588, 685] width 74 height 18
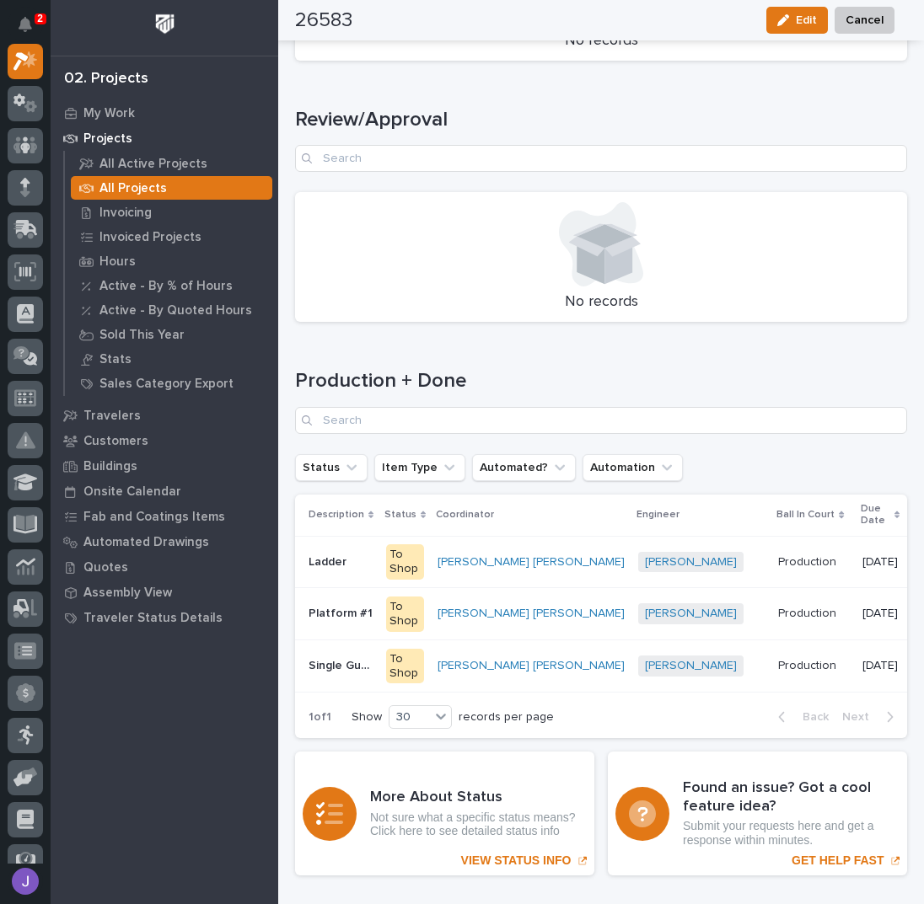
scroll to position [2198, 0]
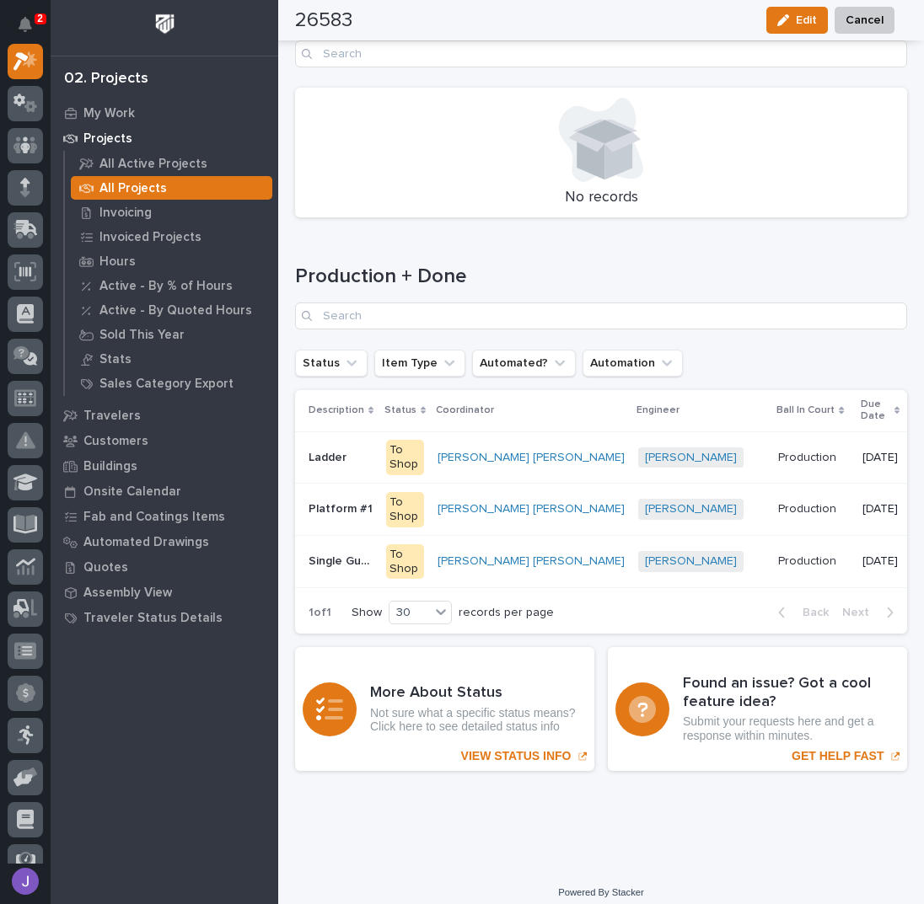
click at [364, 451] on p at bounding box center [340, 458] width 64 height 14
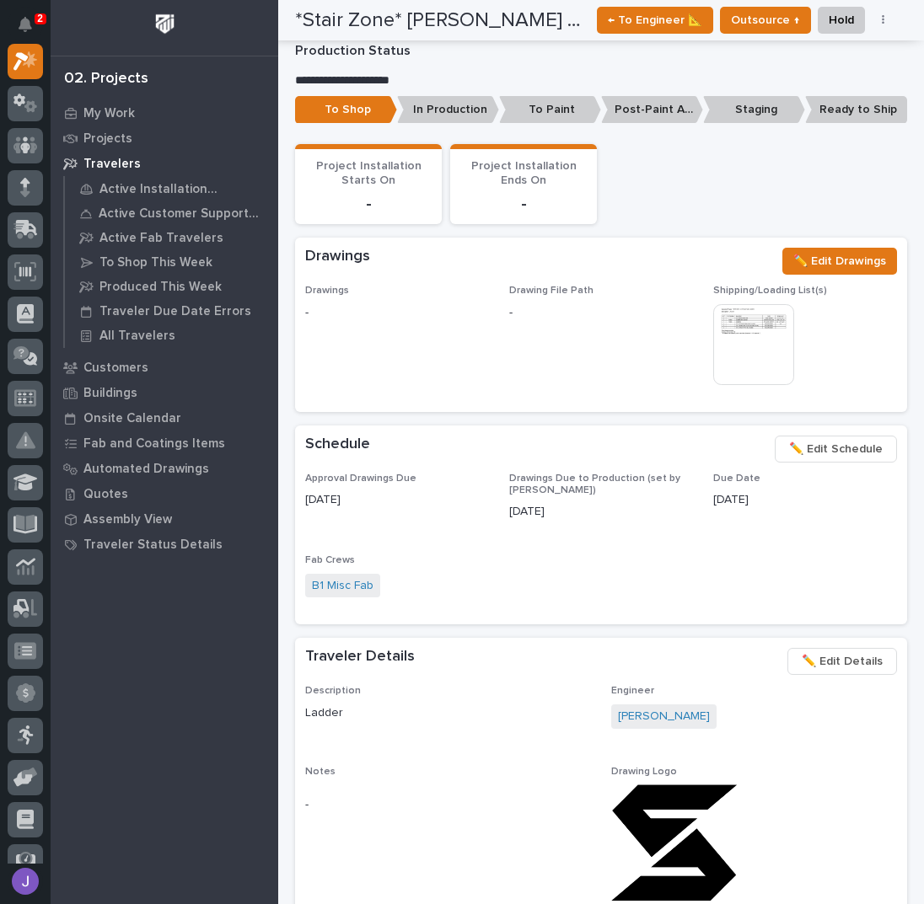
scroll to position [674, 0]
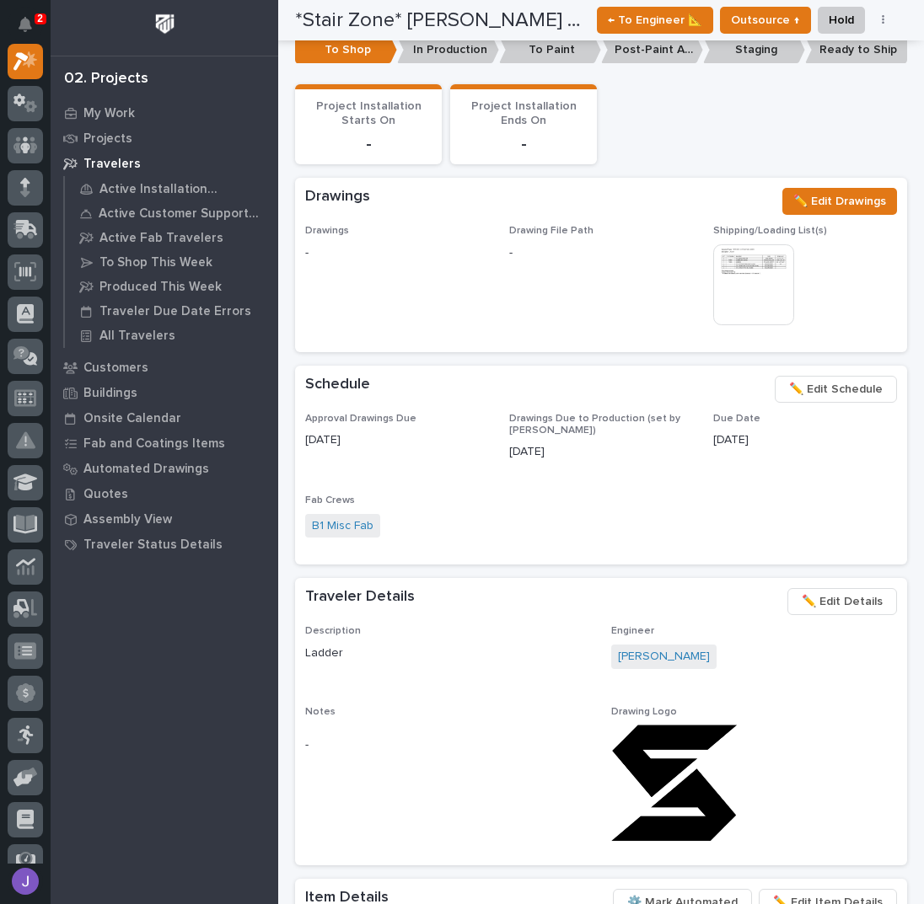
click at [847, 385] on span "✏️ Edit Schedule" at bounding box center [836, 389] width 94 height 20
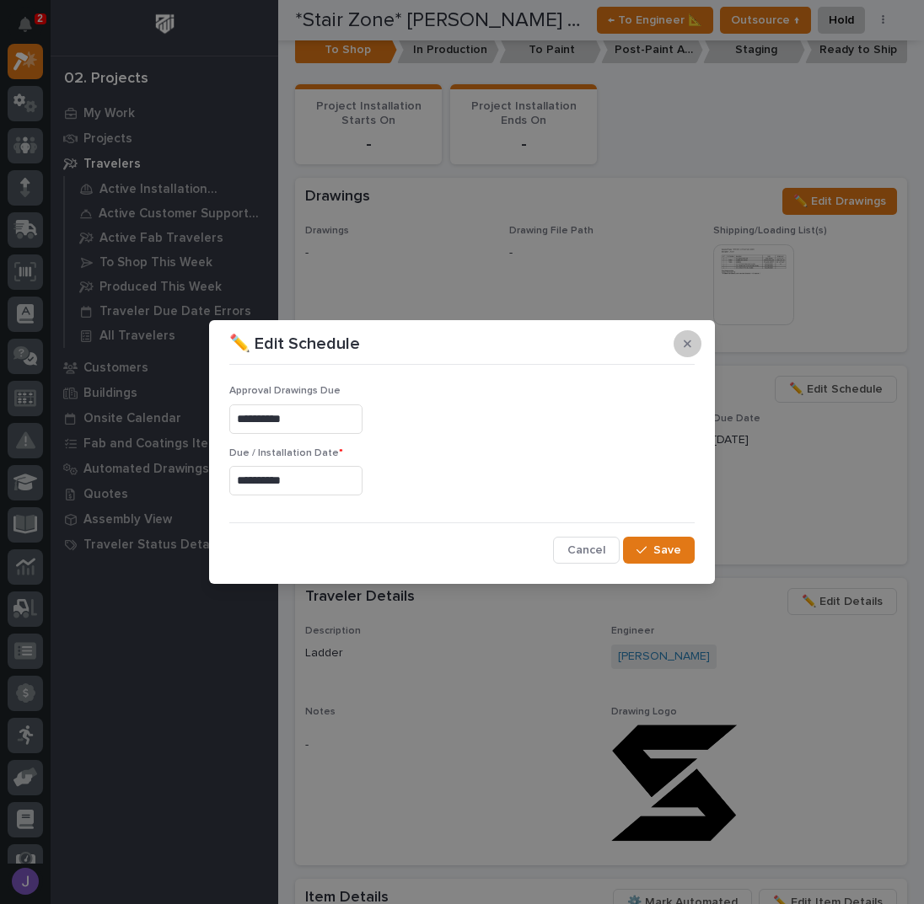
click at [689, 343] on icon "button" at bounding box center [687, 344] width 8 height 8
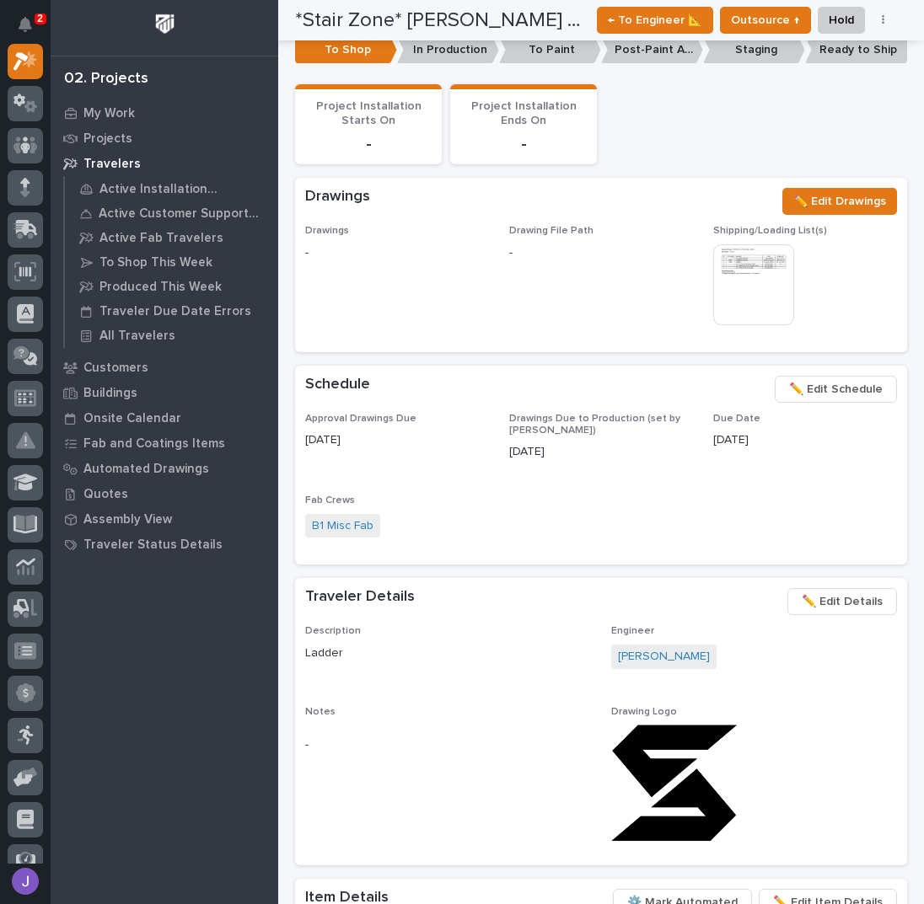
click at [675, 496] on div "Approval Drawings Due 07/28/2025 Drawings Due to Production (set by Adam) 10/03…" at bounding box center [601, 484] width 592 height 142
click at [891, 24] on button "button" at bounding box center [883, 20] width 24 height 12
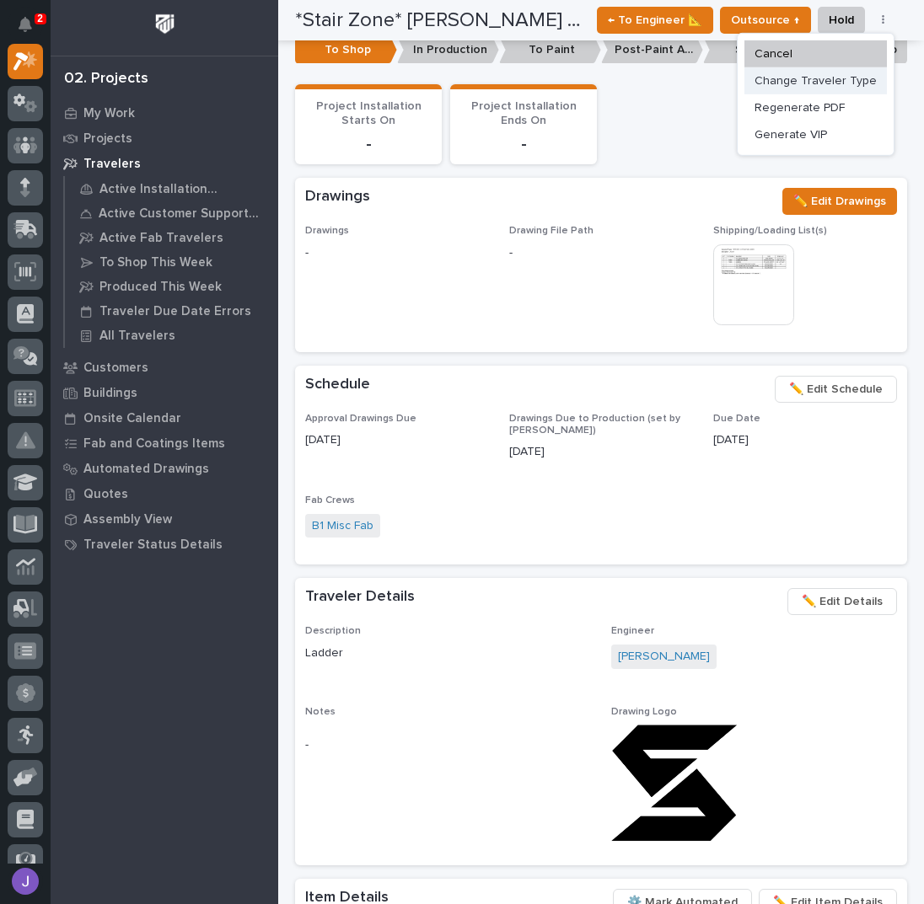
click at [839, 77] on span "Change Traveler Type" at bounding box center [815, 81] width 122 height 20
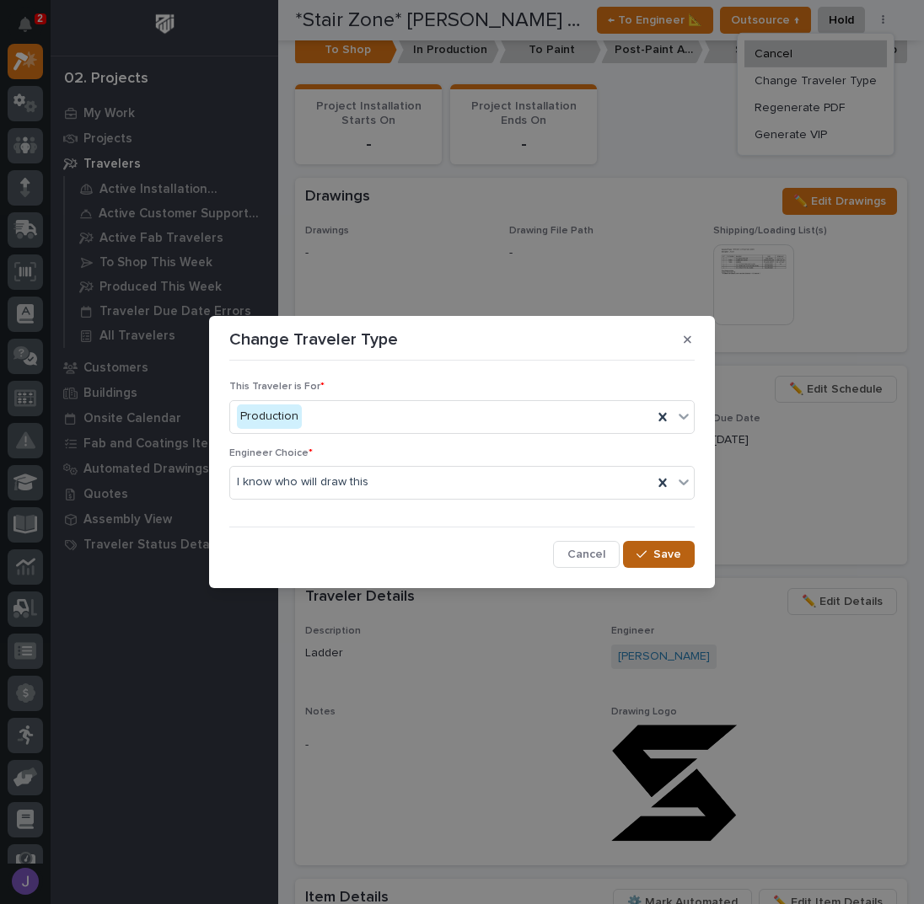
click at [642, 555] on icon "button" at bounding box center [641, 555] width 10 height 8
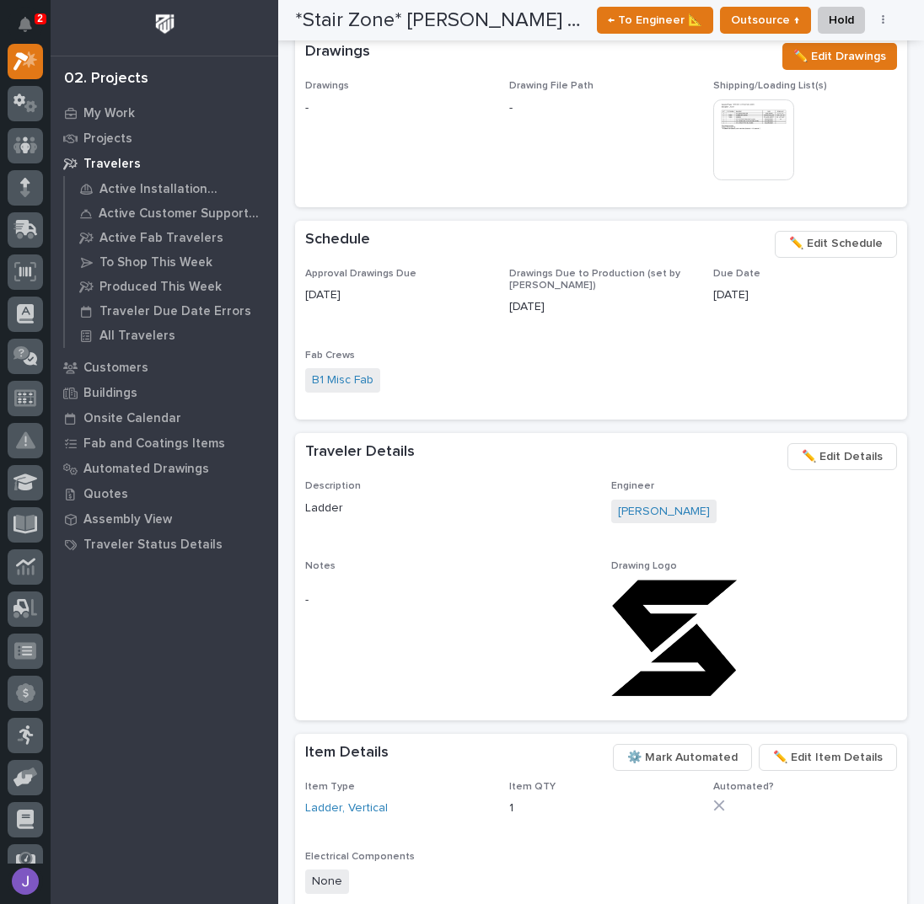
scroll to position [753, 0]
click at [450, 364] on div "Fab Crews B1 Misc Fab" at bounding box center [397, 380] width 184 height 60
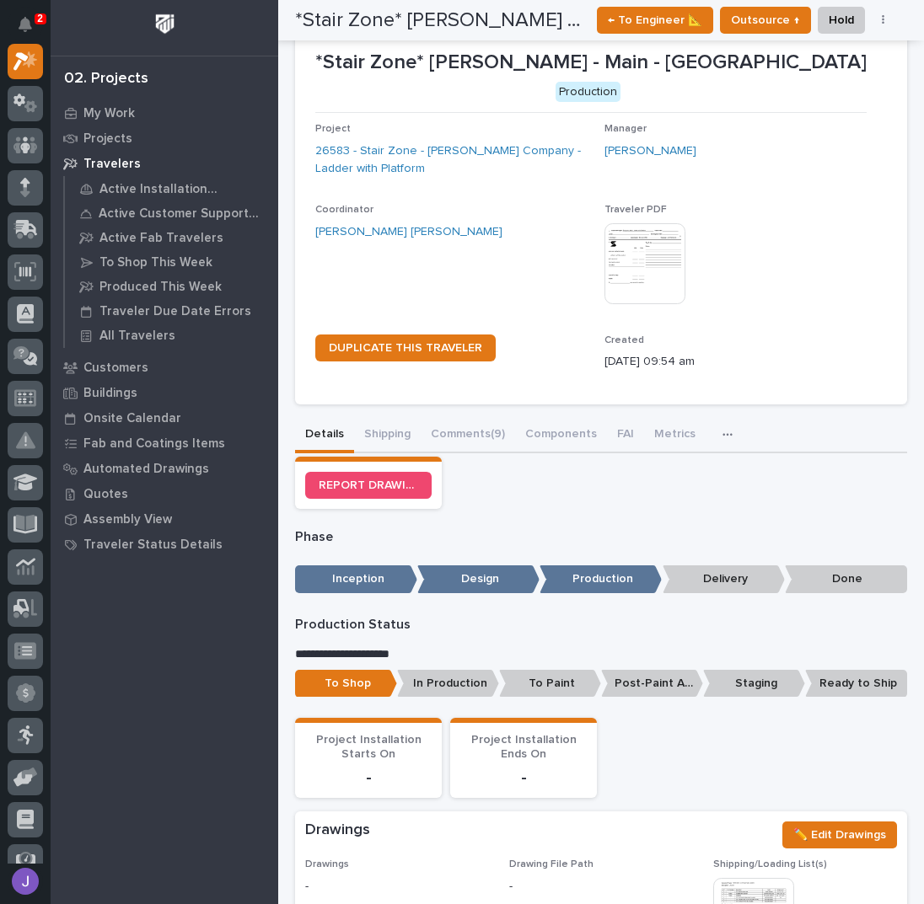
scroll to position [0, 0]
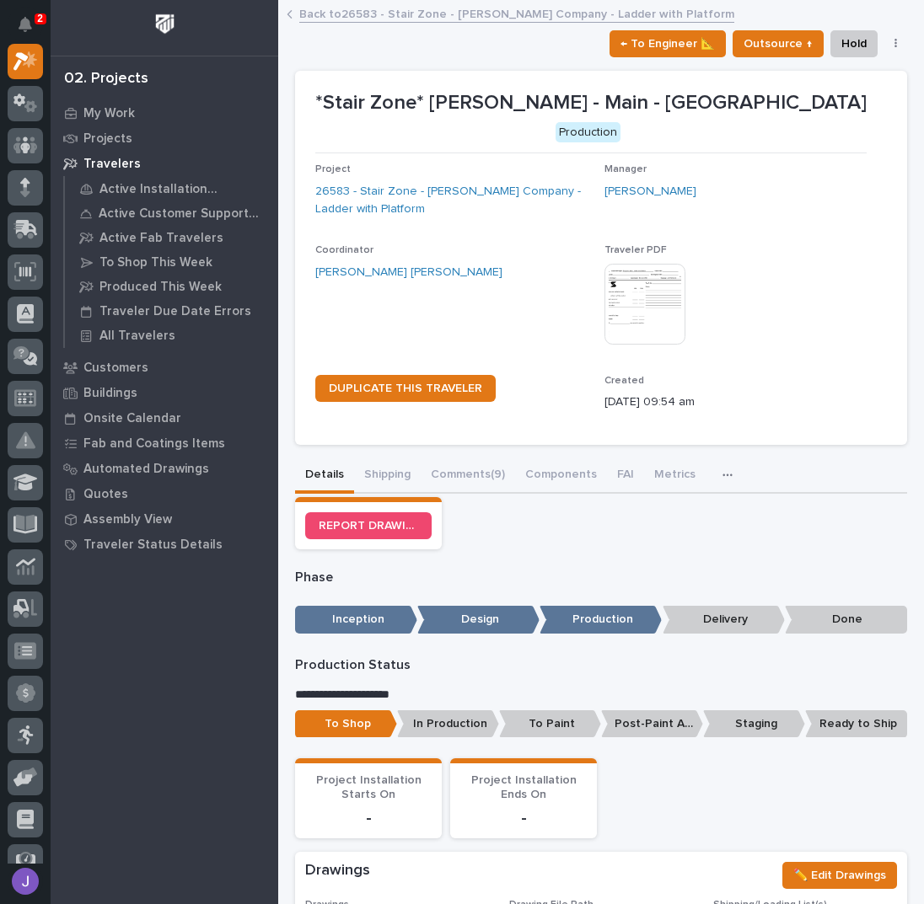
click at [361, 8] on link "Back to 26583 - Stair Zone - Perryman Company - Ladder with Platform" at bounding box center [516, 12] width 435 height 19
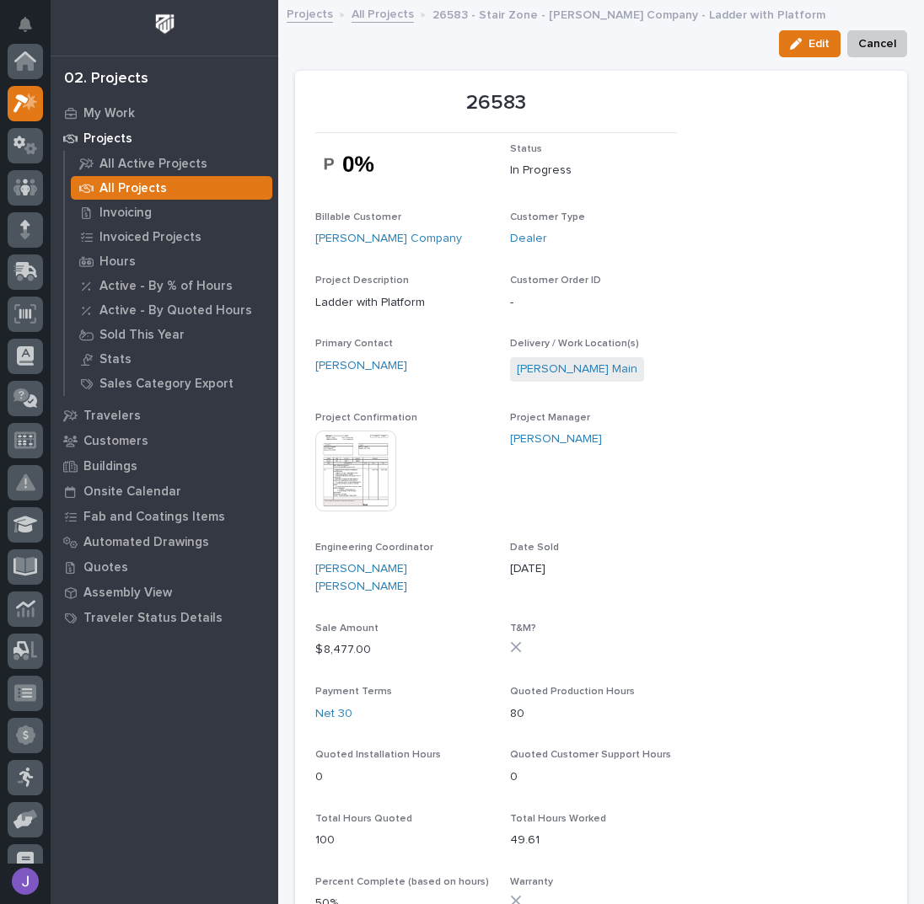
scroll to position [42, 0]
click at [379, 10] on link "All Projects" at bounding box center [382, 12] width 62 height 19
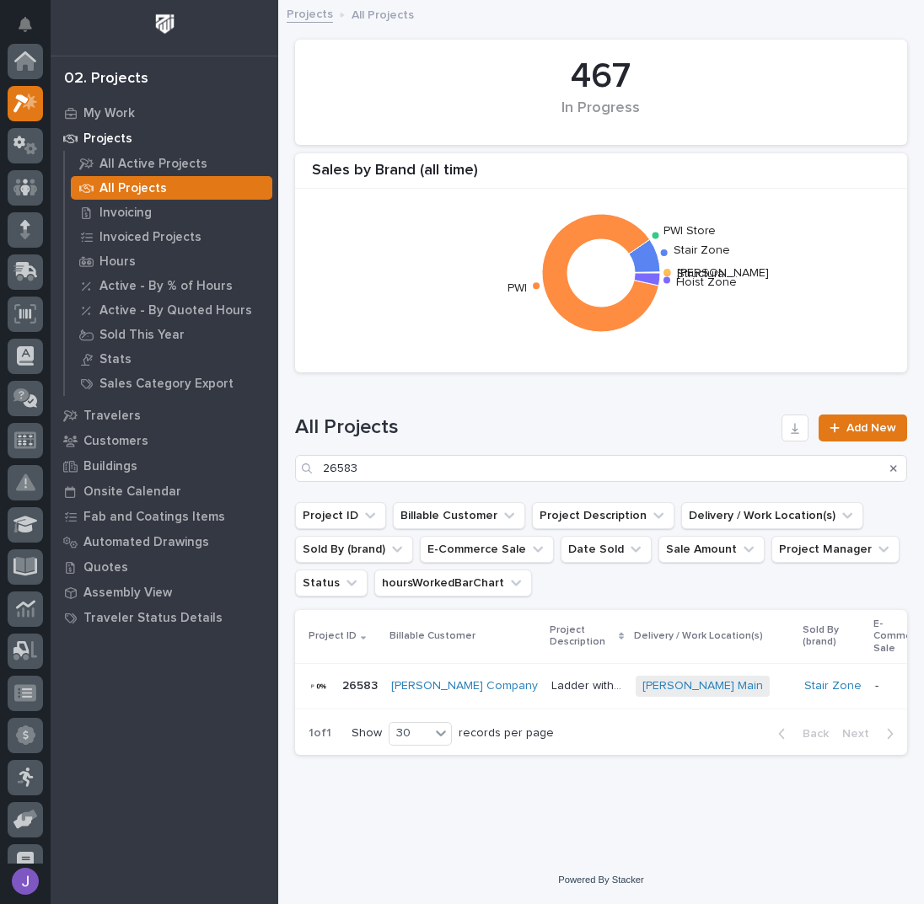
scroll to position [42, 0]
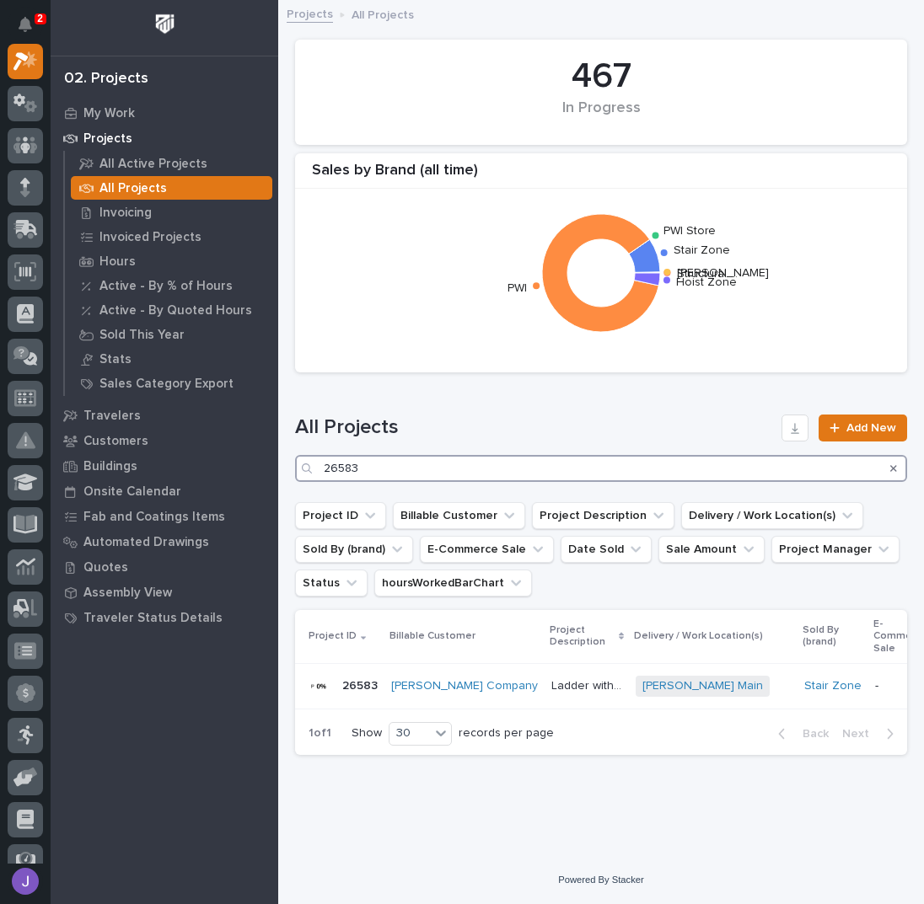
click at [381, 468] on input "26583" at bounding box center [601, 468] width 612 height 27
type input "2"
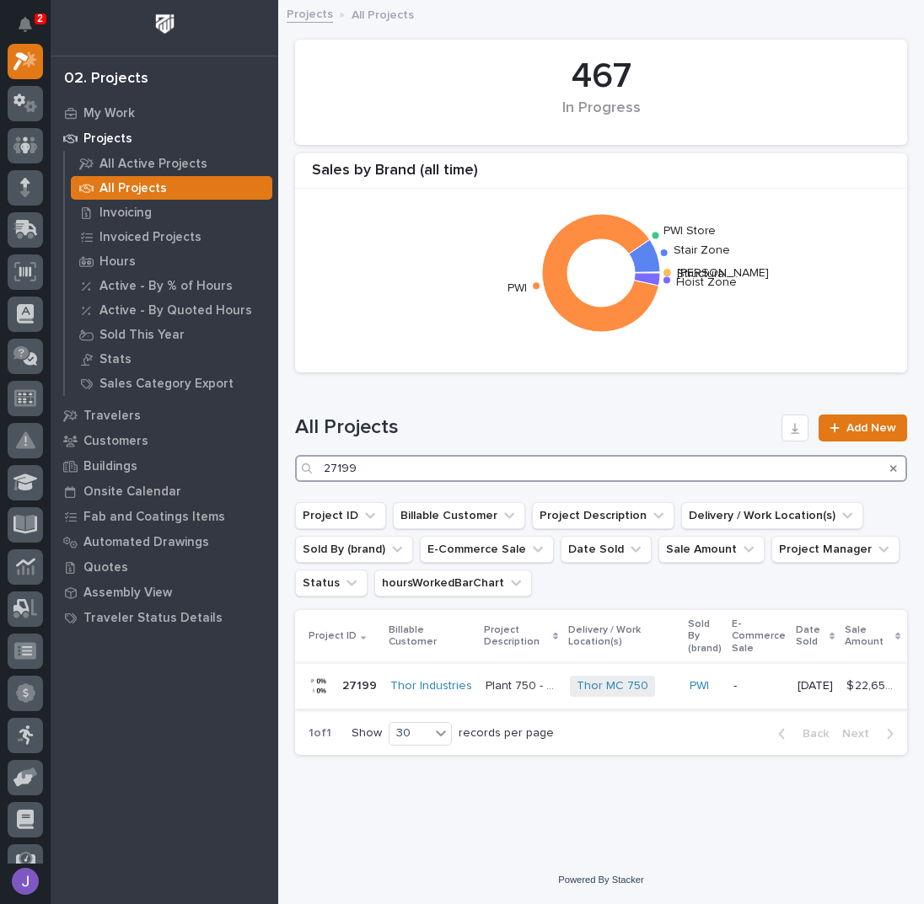
type input "27199"
click at [514, 686] on p "Plant 750 - Work Platform and A/C Conveyor Relocation" at bounding box center [522, 685] width 74 height 18
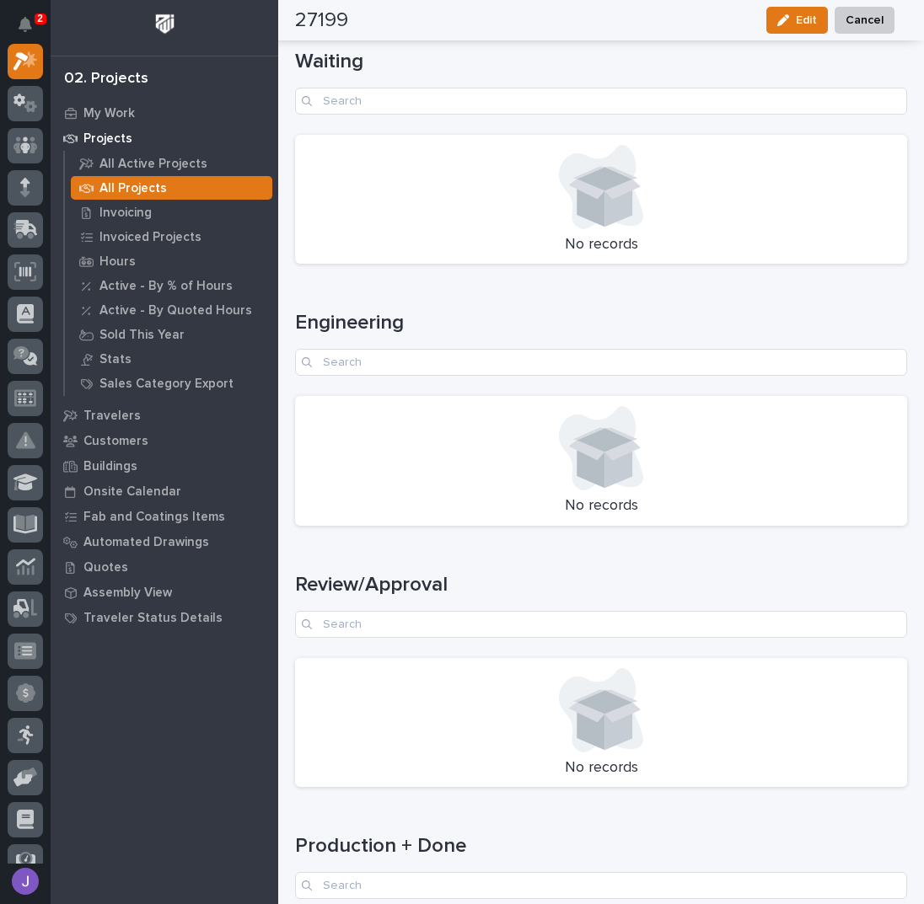
scroll to position [2247, 0]
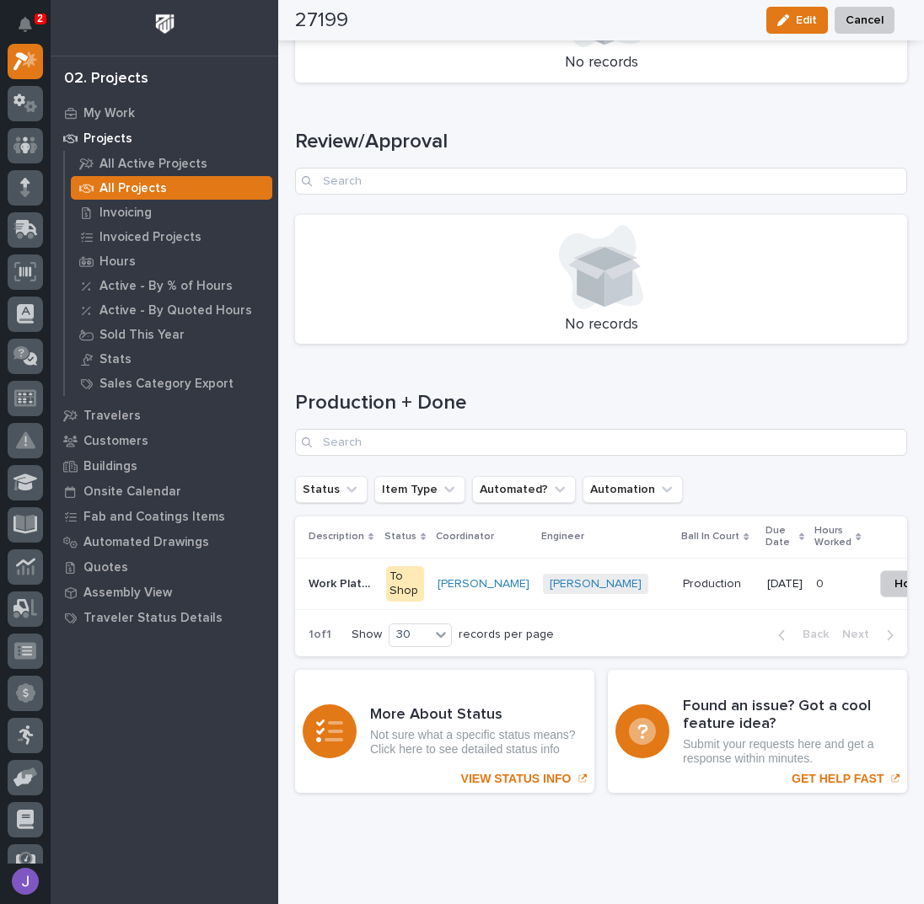
click at [408, 581] on div "To Shop" at bounding box center [405, 583] width 38 height 35
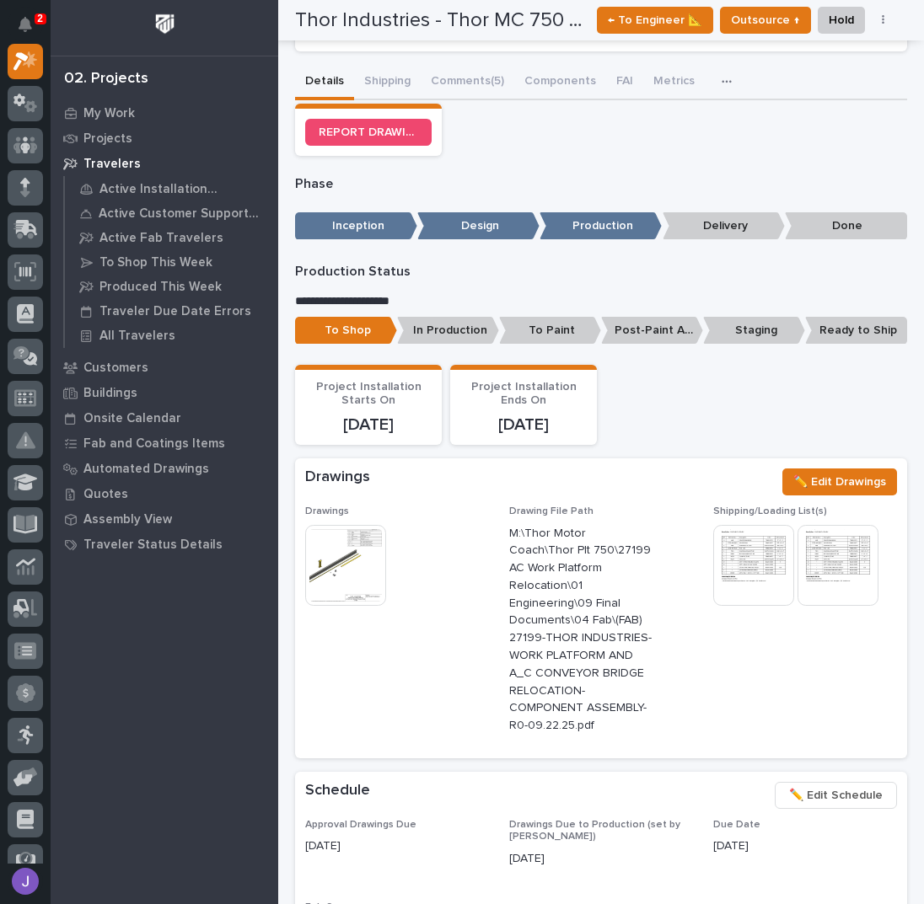
scroll to position [435, 0]
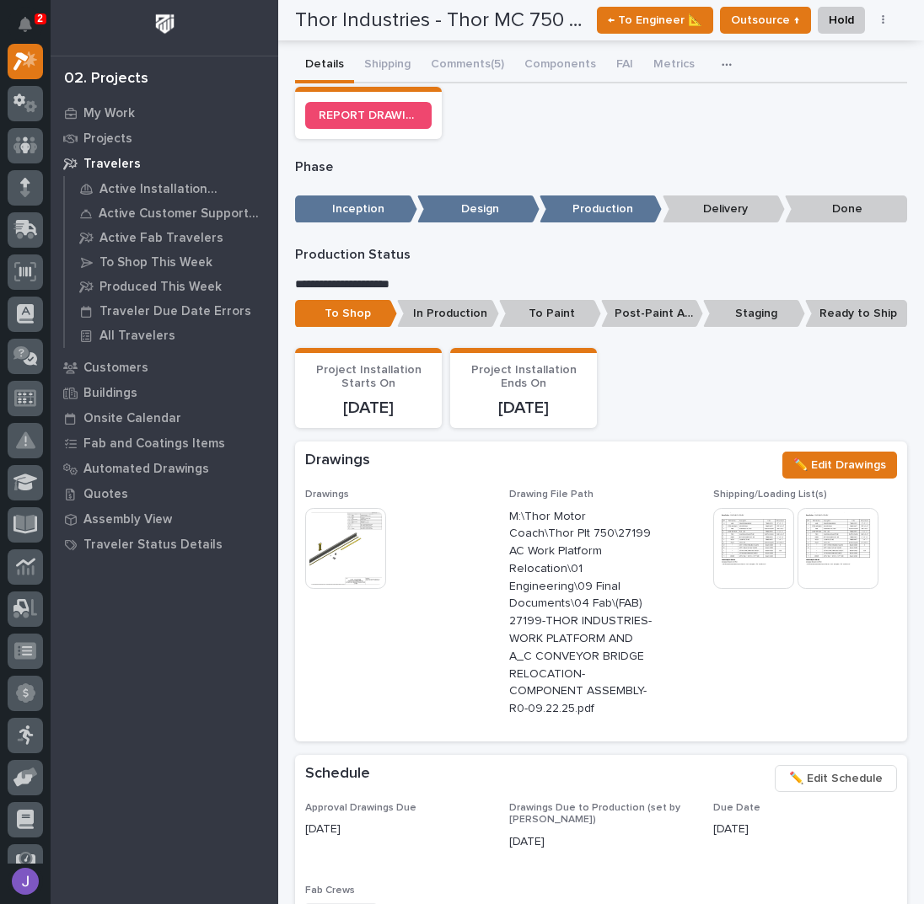
click at [579, 200] on p "Production" at bounding box center [600, 210] width 122 height 28
click at [362, 309] on p "To Shop" at bounding box center [346, 314] width 102 height 28
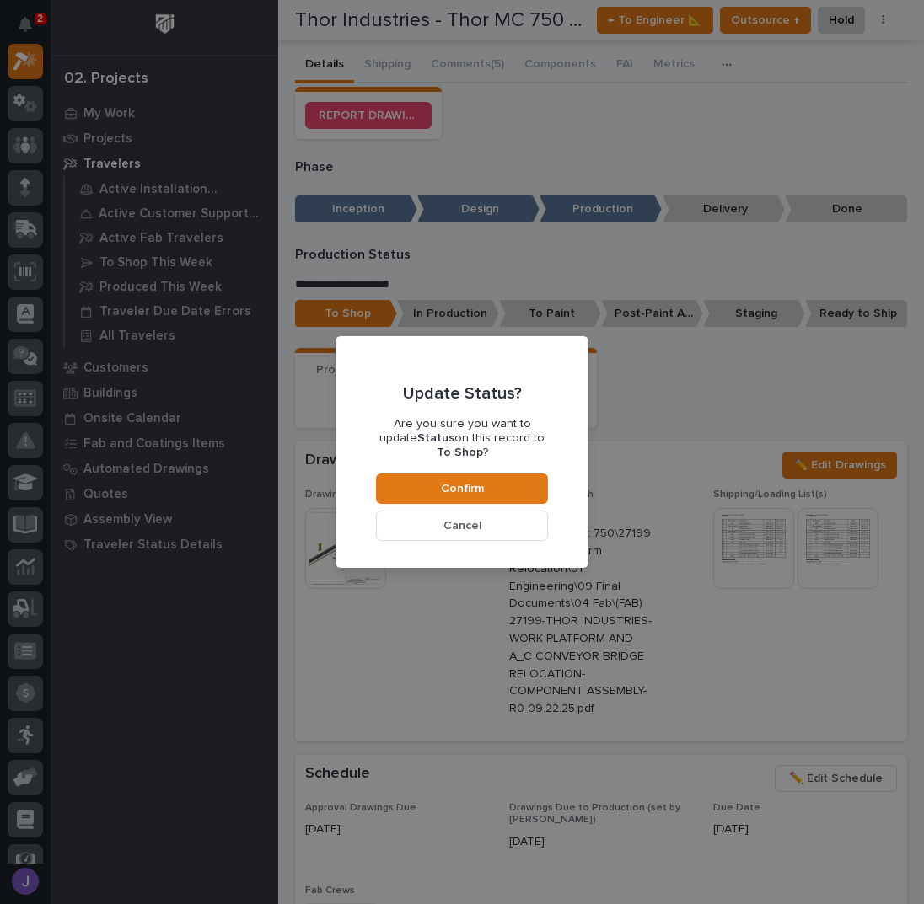
click at [469, 518] on span "Cancel" at bounding box center [462, 525] width 38 height 15
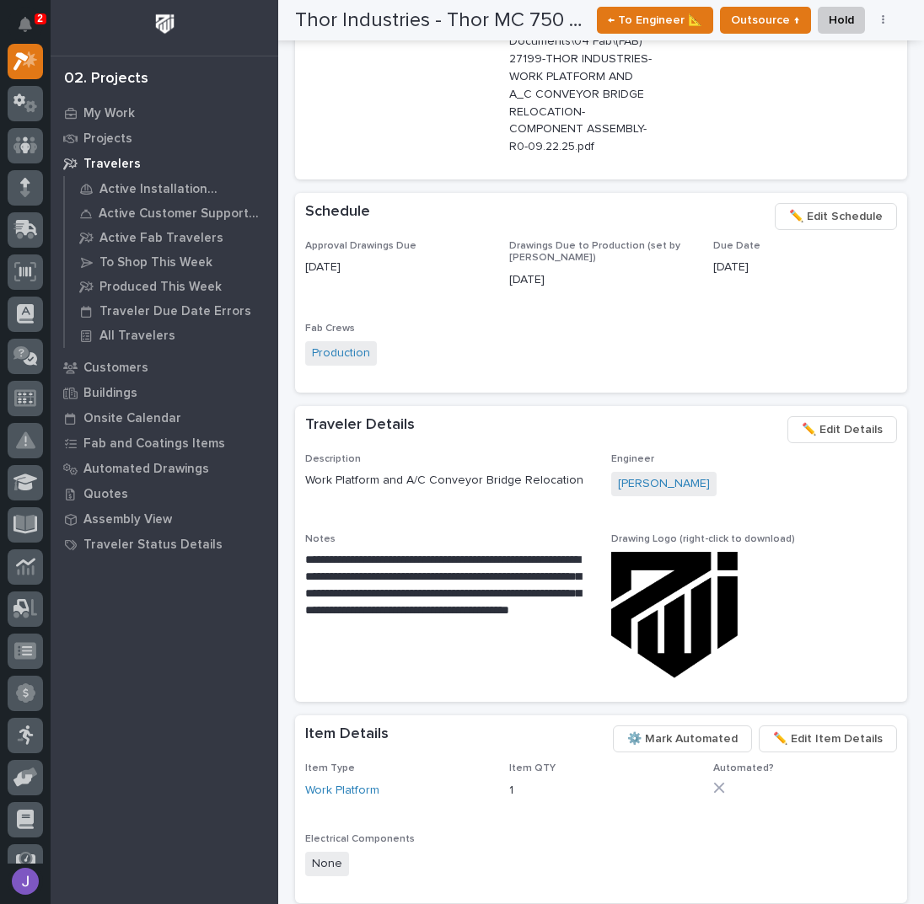
scroll to position [885, 0]
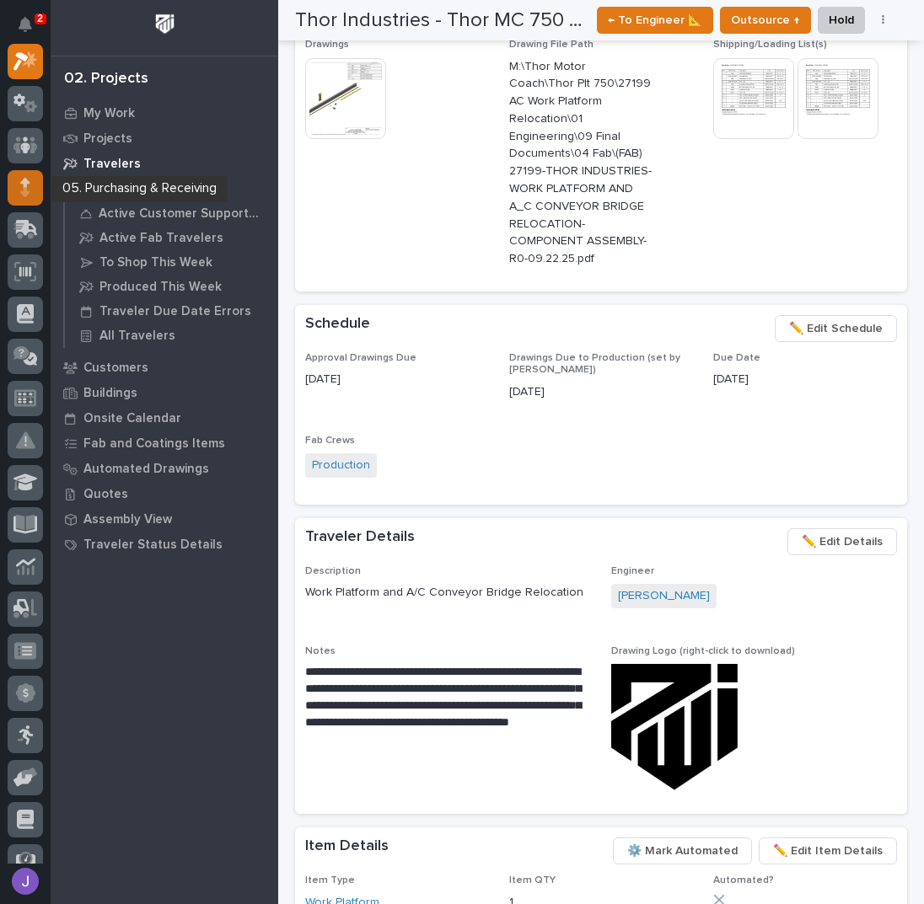
click at [29, 193] on icon at bounding box center [25, 187] width 10 height 19
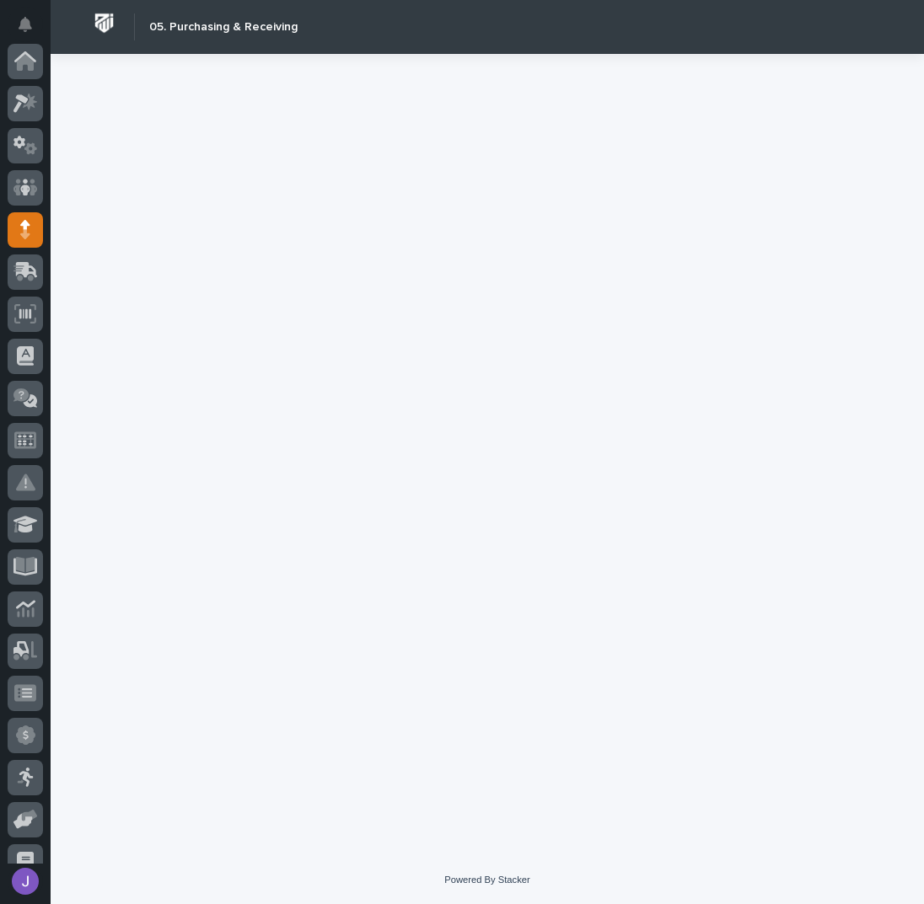
scroll to position [169, 0]
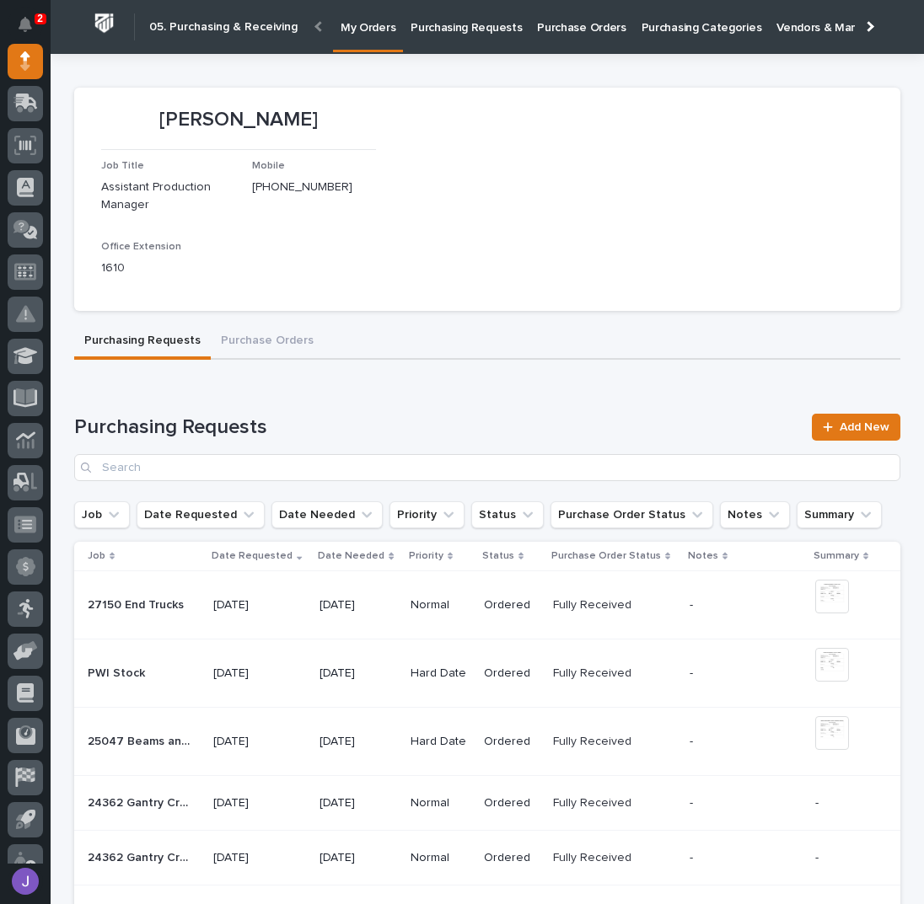
click at [423, 40] on link "Purchasing Requests" at bounding box center [466, 26] width 126 height 52
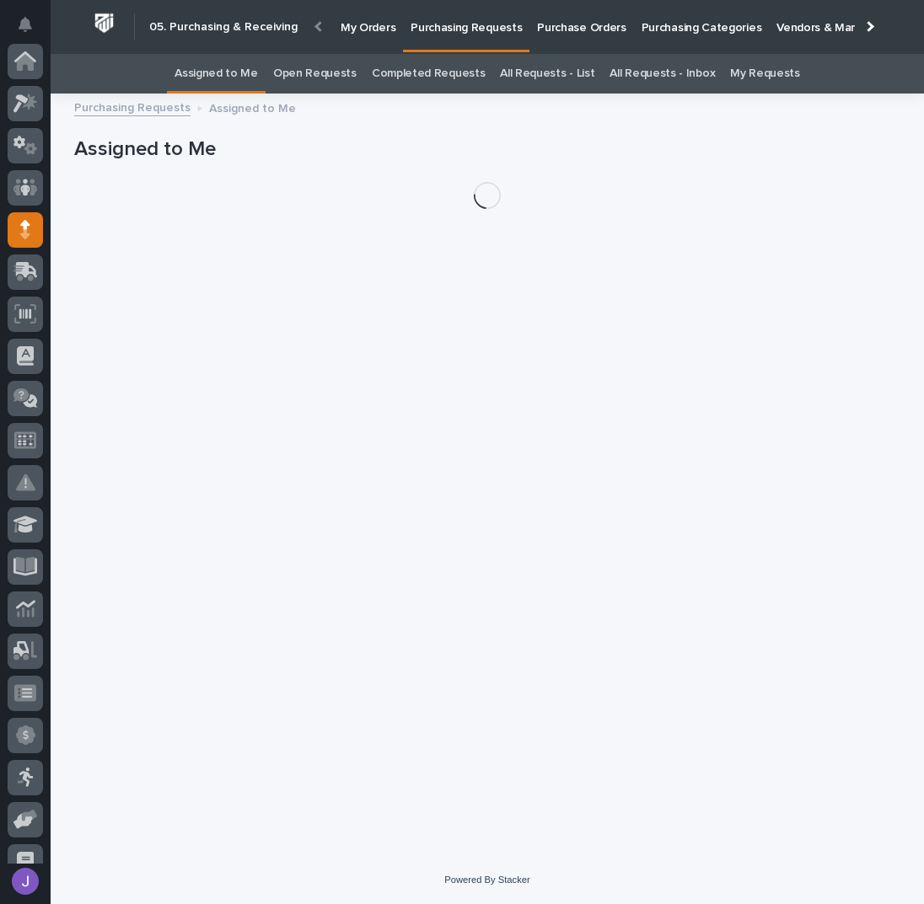
scroll to position [169, 0]
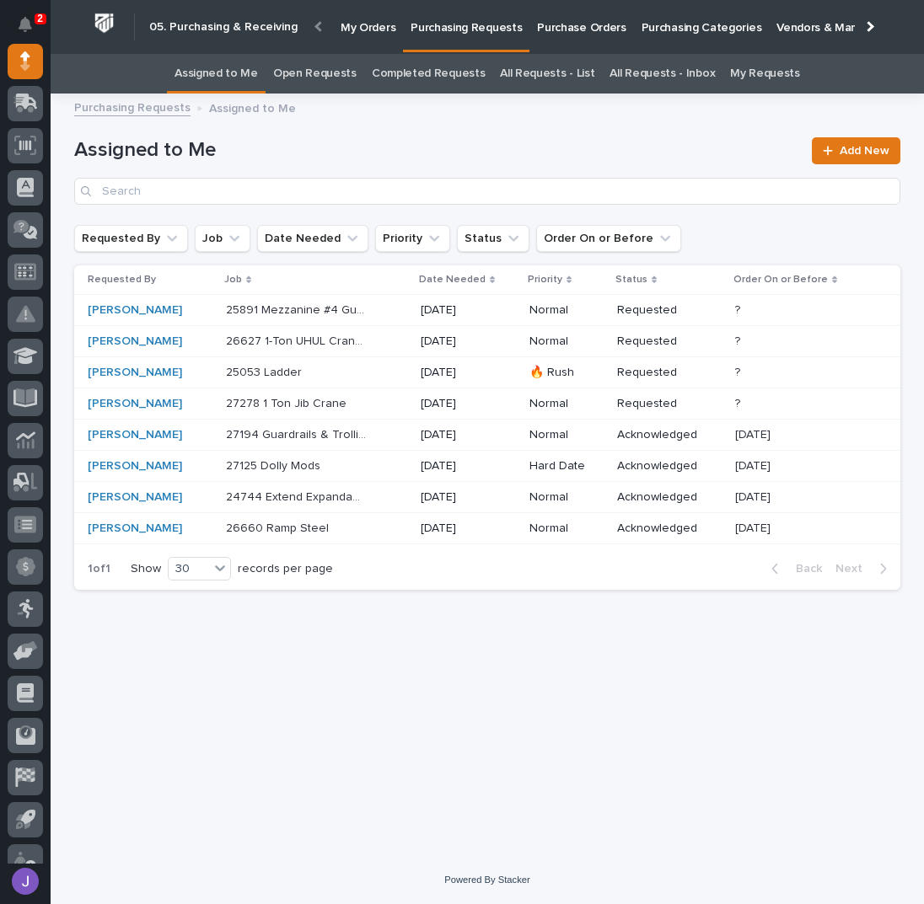
click at [395, 645] on div "Loading... Saving… Loading... Saving… Assigned to Me Add New Requested By Job D…" at bounding box center [487, 459] width 843 height 710
click at [414, 492] on td "24744 Extend Expandable Crosswalk by 2 Sections 24744 Extend Expandable Crosswa…" at bounding box center [316, 497] width 195 height 31
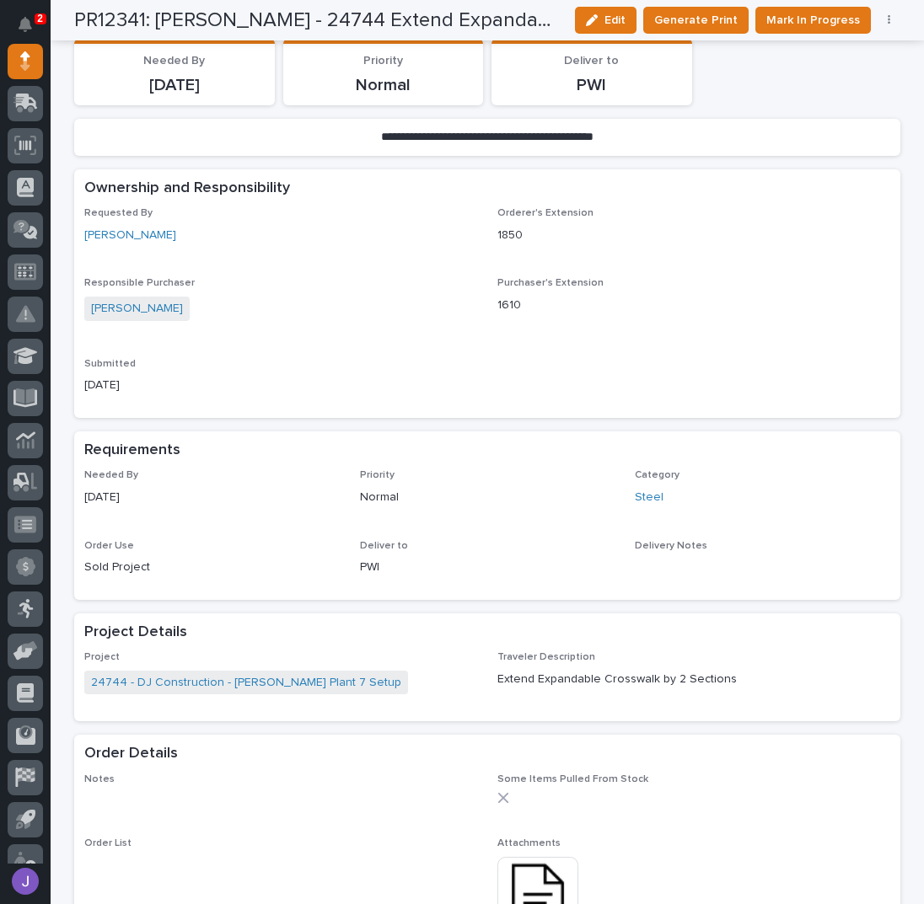
scroll to position [674, 0]
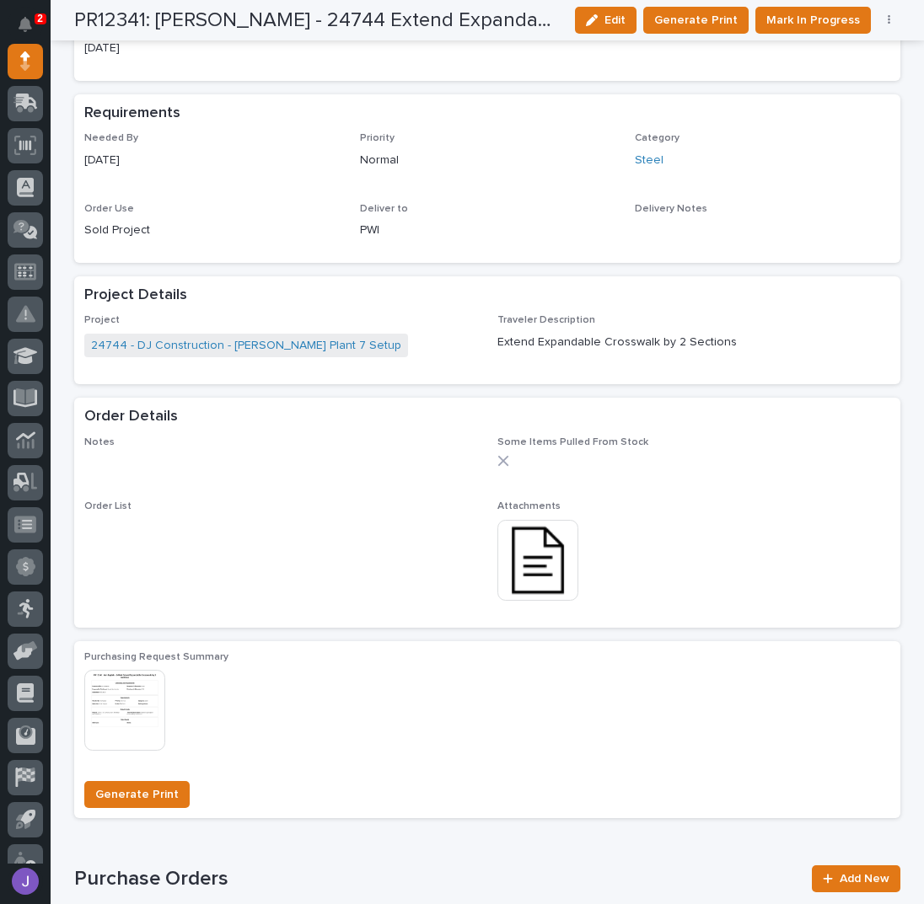
click at [538, 574] on img at bounding box center [537, 560] width 81 height 81
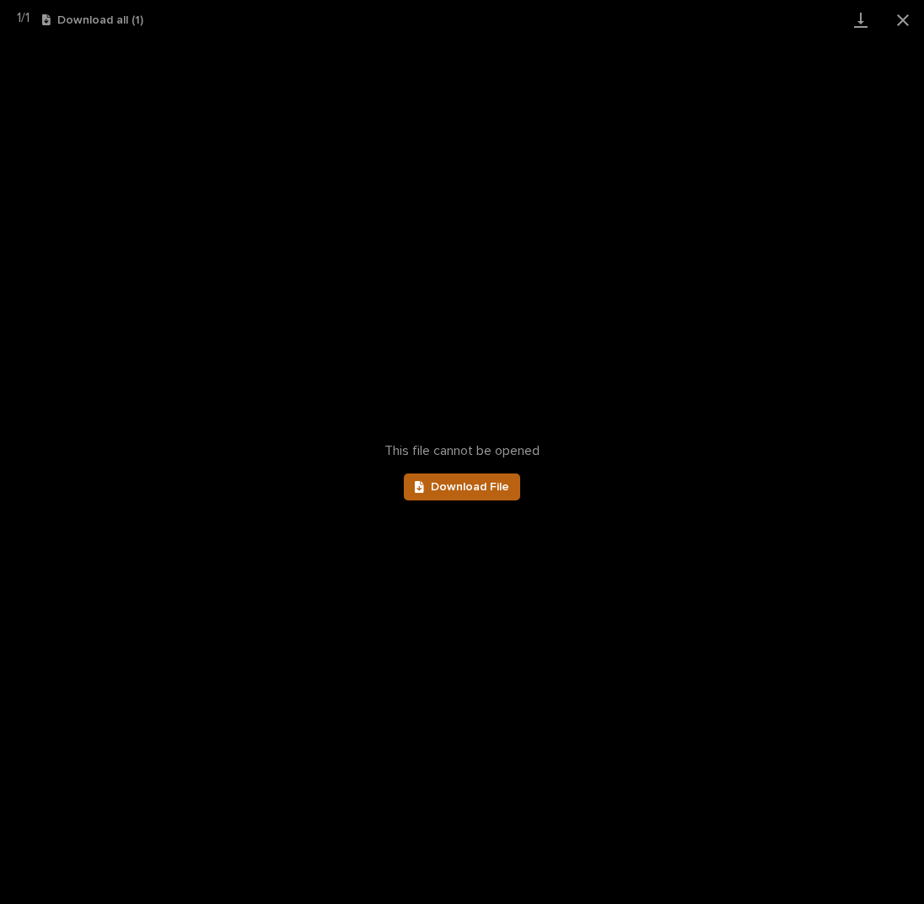
click at [473, 490] on span "Download File" at bounding box center [470, 487] width 78 height 12
click at [897, 24] on button "Close gallery" at bounding box center [903, 20] width 42 height 40
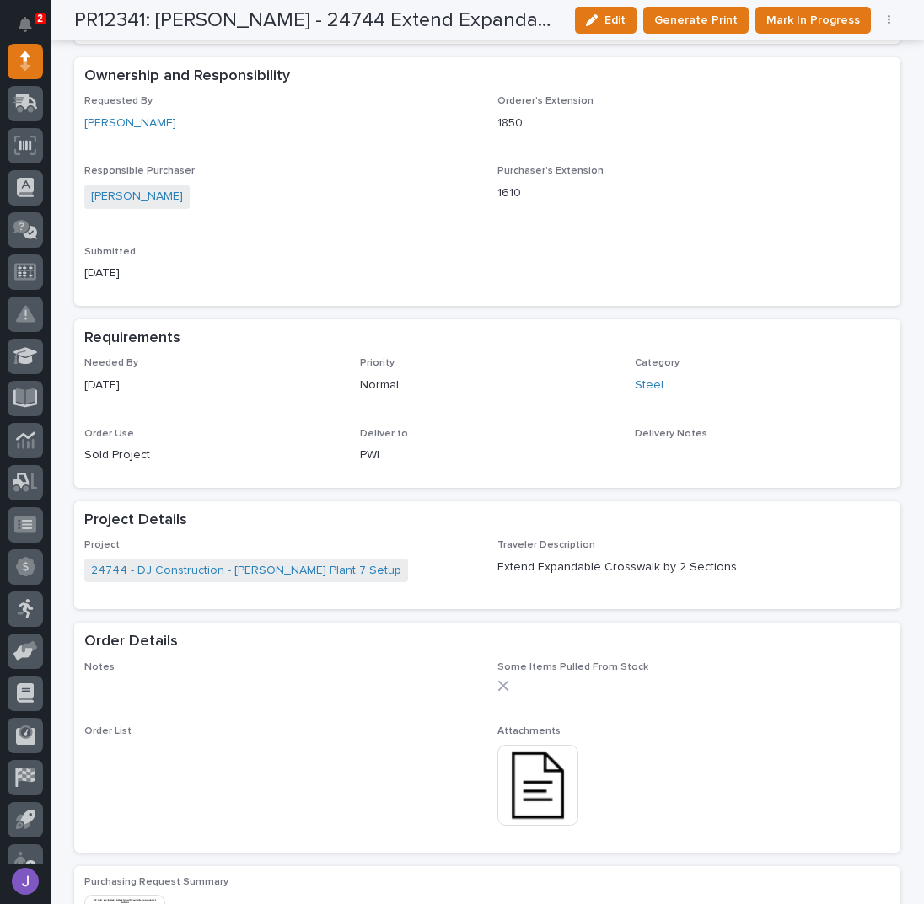
scroll to position [0, 0]
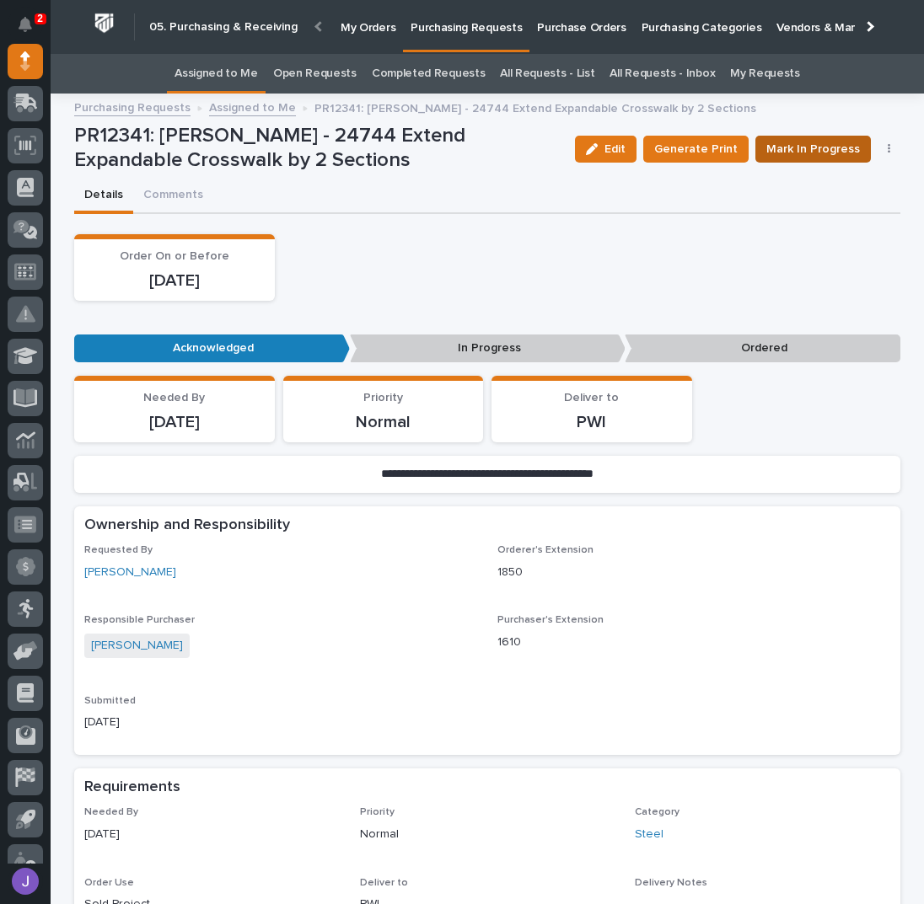
click at [803, 137] on button "Mark In Progress" at bounding box center [812, 149] width 115 height 27
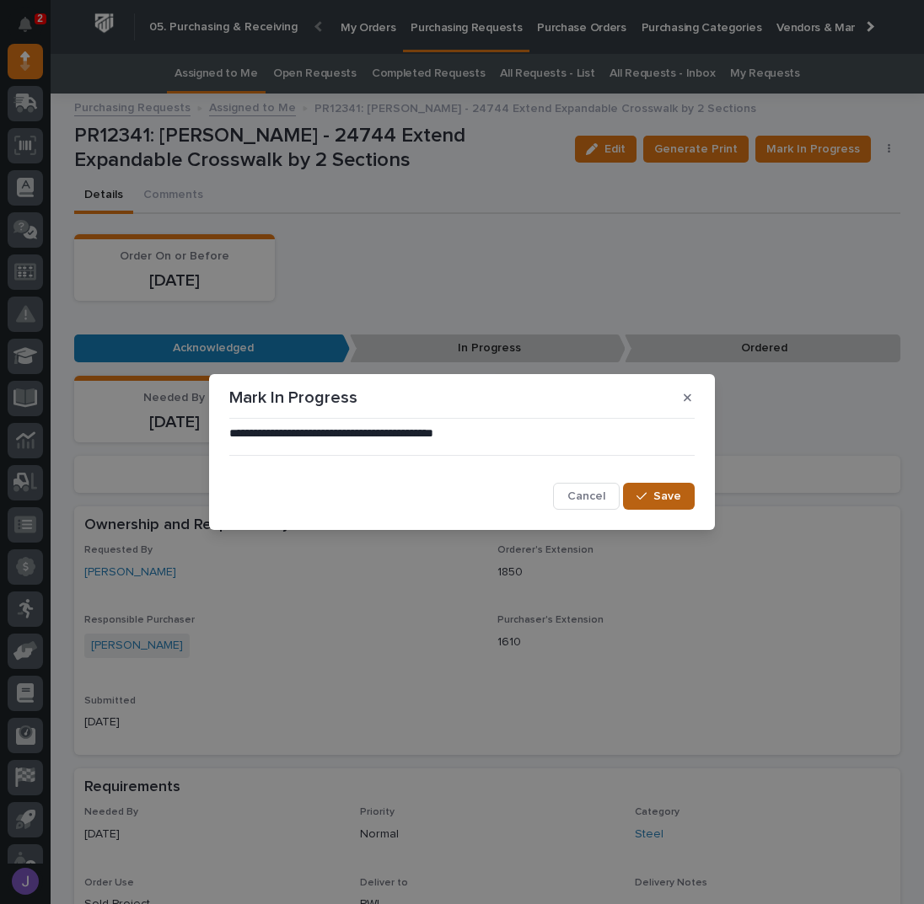
click at [656, 497] on span "Save" at bounding box center [667, 496] width 28 height 15
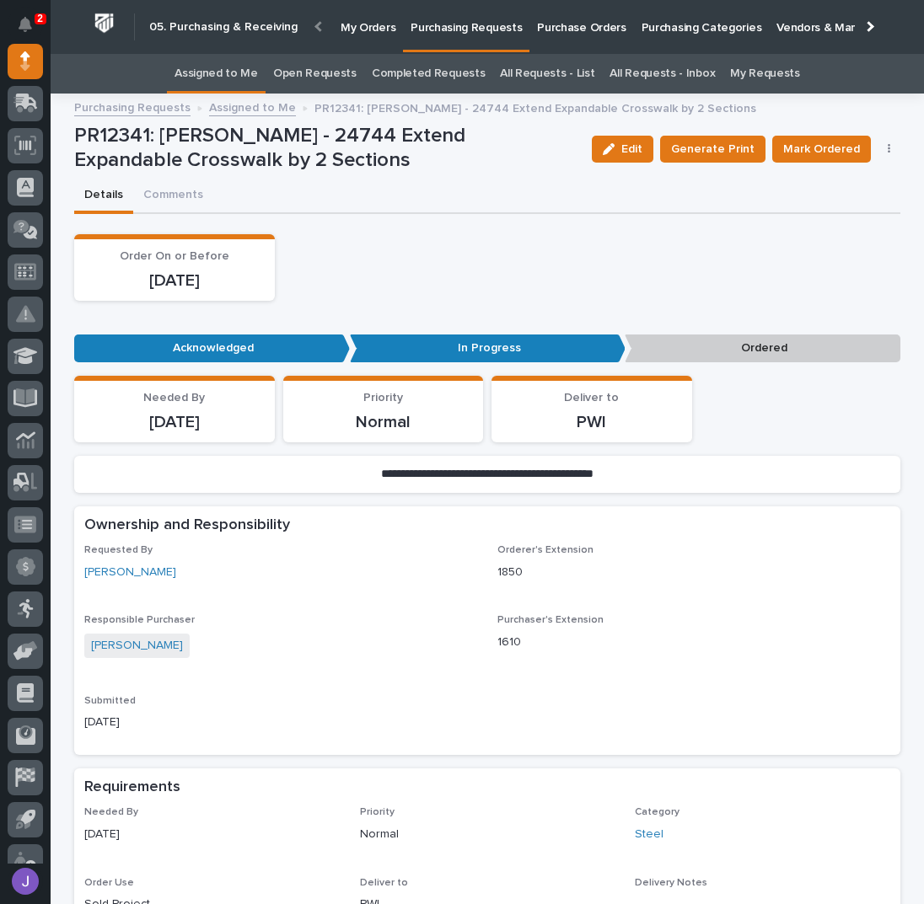
click at [244, 64] on link "Assigned to Me" at bounding box center [215, 74] width 83 height 40
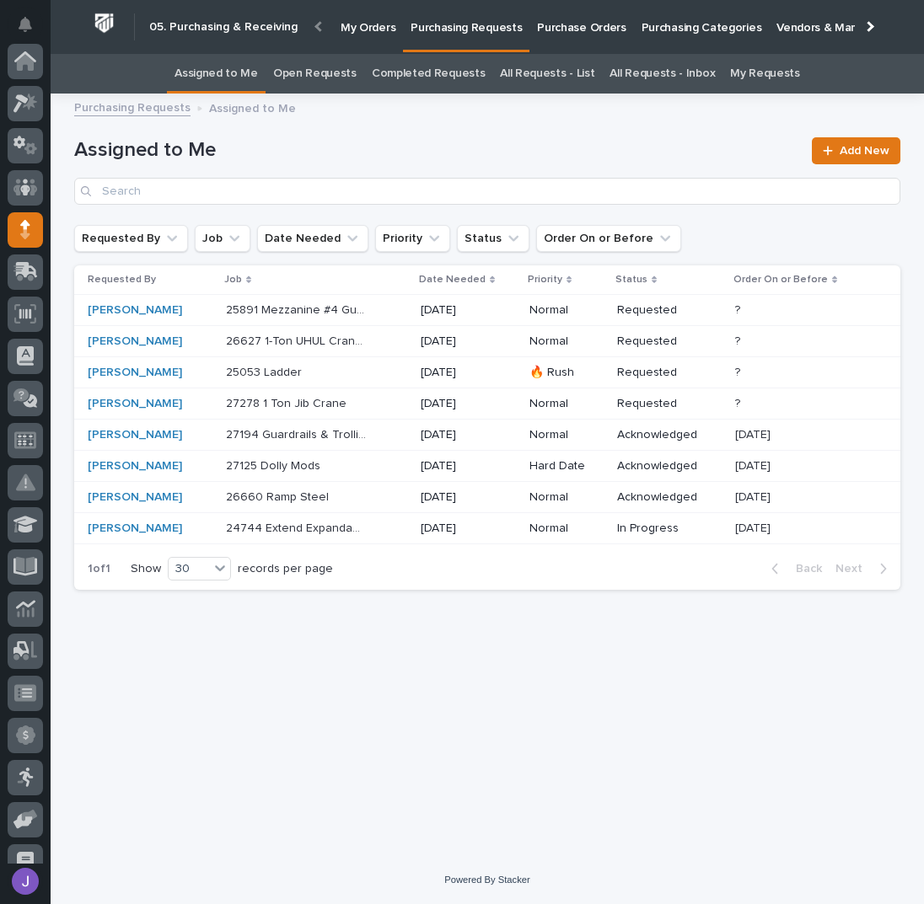
scroll to position [169, 0]
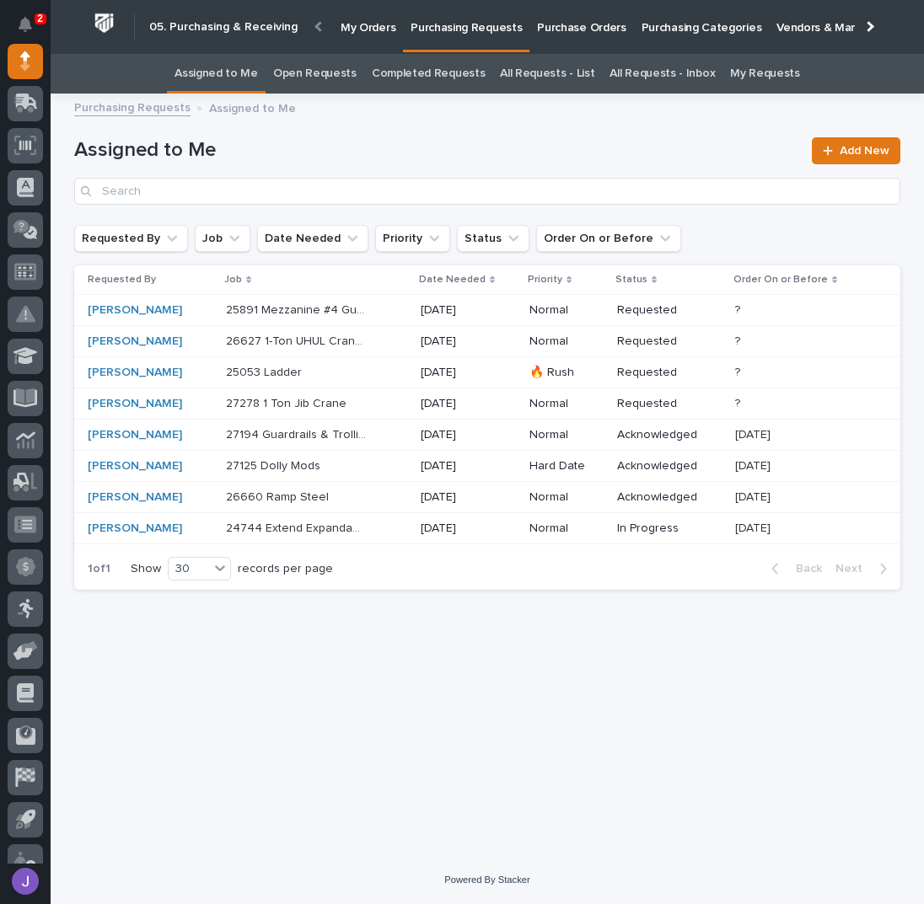
click at [354, 380] on div "25053 Ladder 25053 Ladder" at bounding box center [316, 373] width 181 height 28
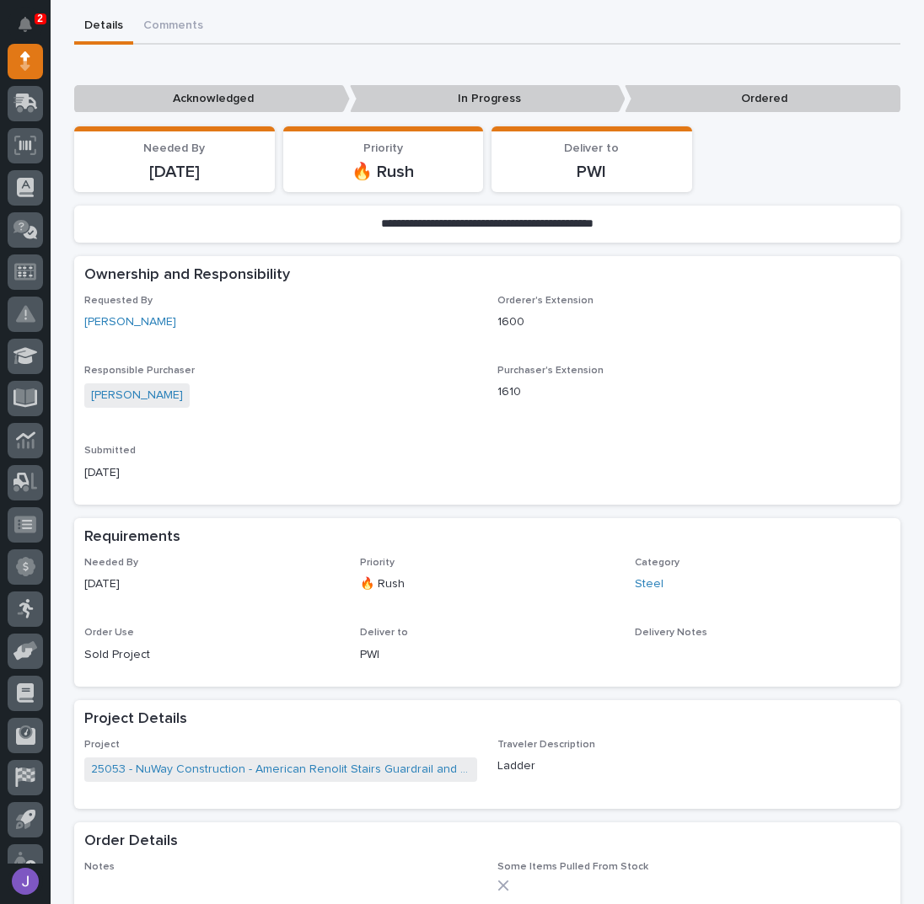
scroll to position [337, 0]
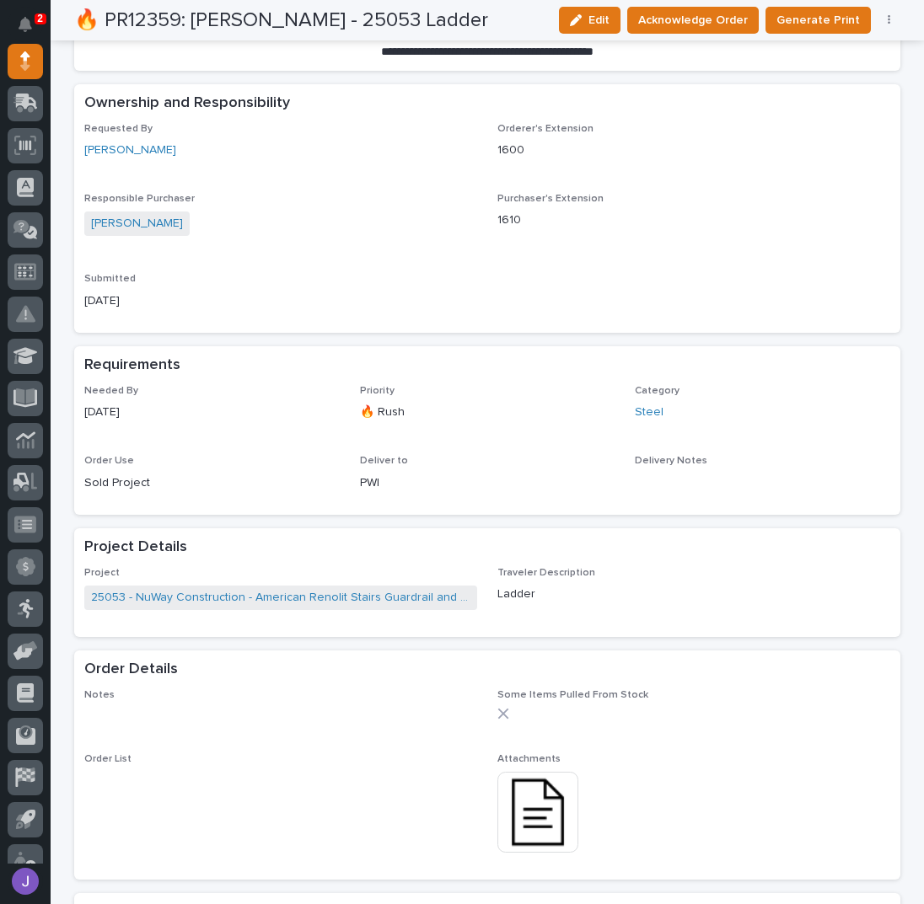
click at [546, 827] on img at bounding box center [537, 812] width 81 height 81
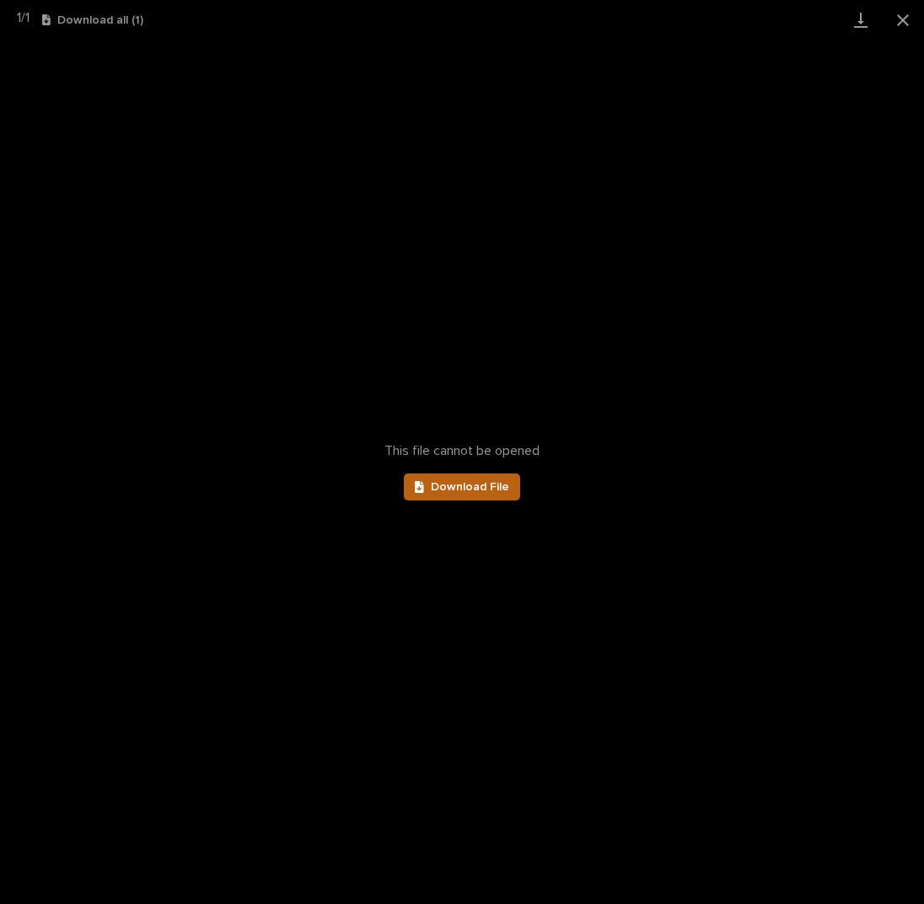
click at [477, 488] on span "Download File" at bounding box center [470, 487] width 78 height 12
click at [892, 24] on button "Close gallery" at bounding box center [903, 20] width 42 height 40
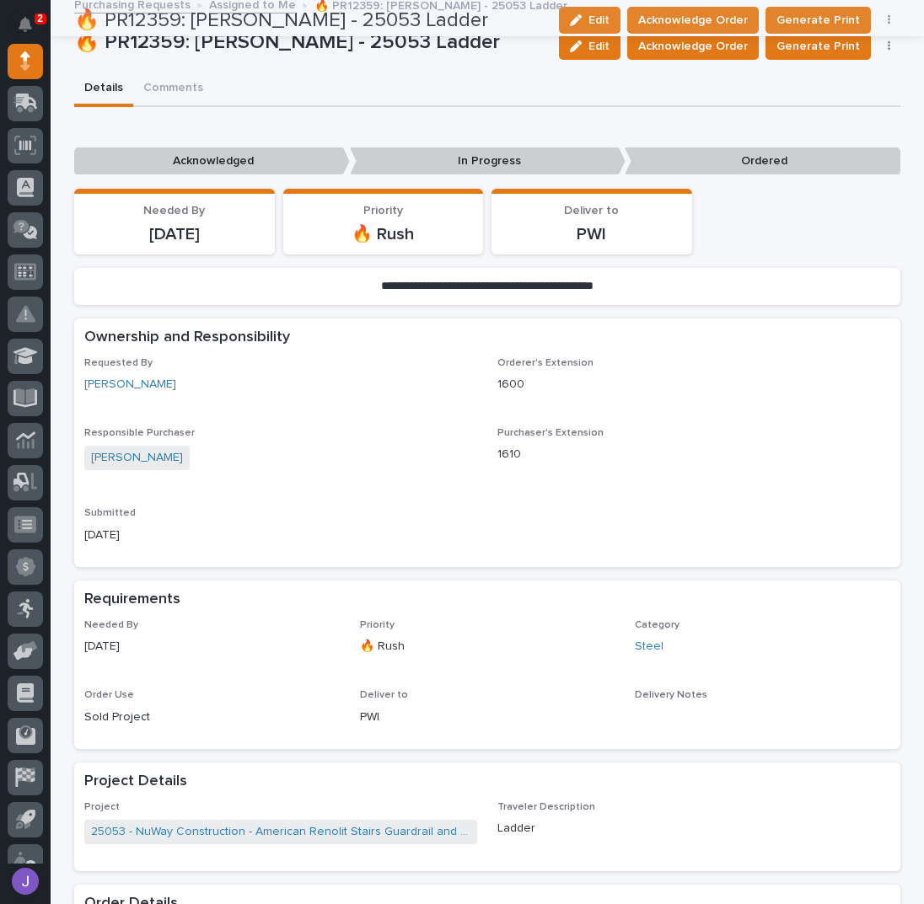
scroll to position [0, 0]
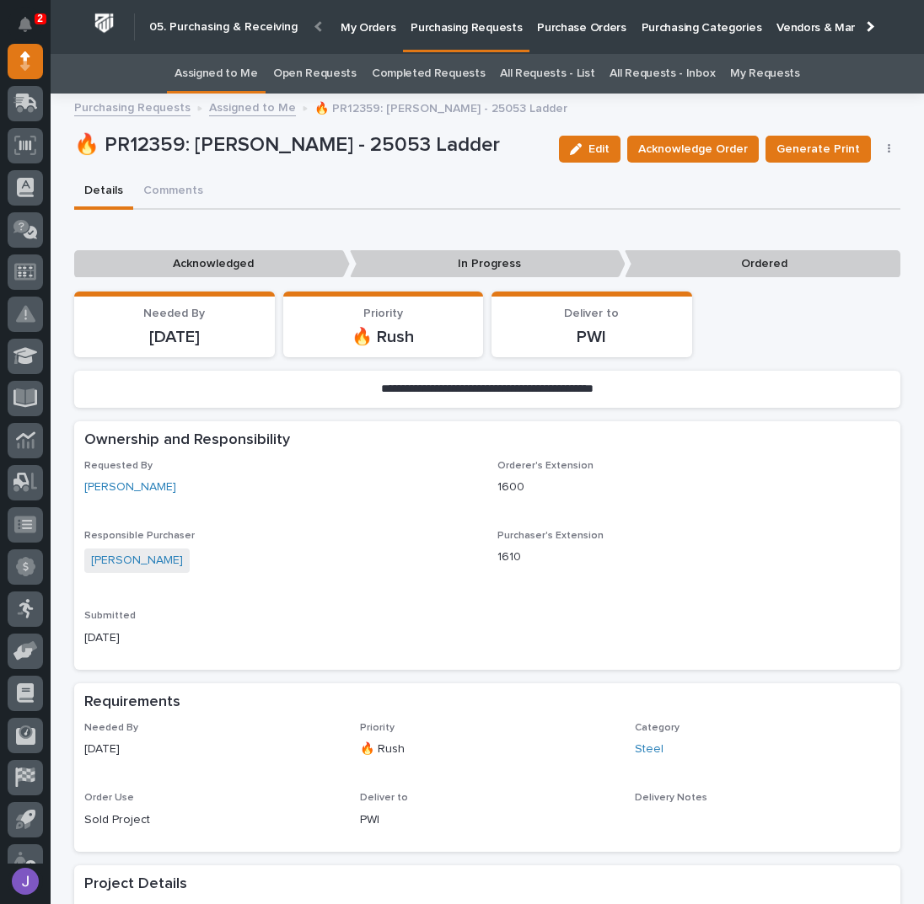
click at [695, 164] on div "Edit Acknowledge Order Generate Print Cancel Order Edit Linked PO's" at bounding box center [726, 149] width 349 height 51
click at [691, 155] on span "Acknowledge Order" at bounding box center [693, 149] width 110 height 20
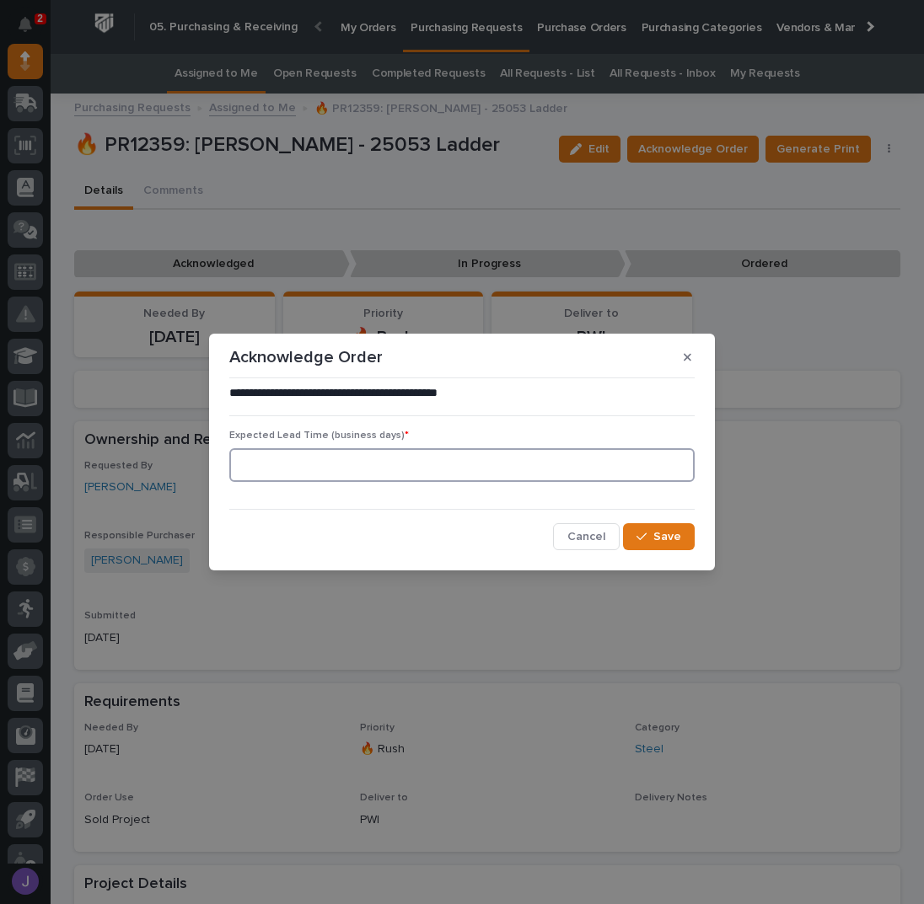
click at [323, 481] on input at bounding box center [461, 465] width 465 height 34
type input "1"
type input "0"
click at [686, 527] on button "Save" at bounding box center [659, 536] width 72 height 27
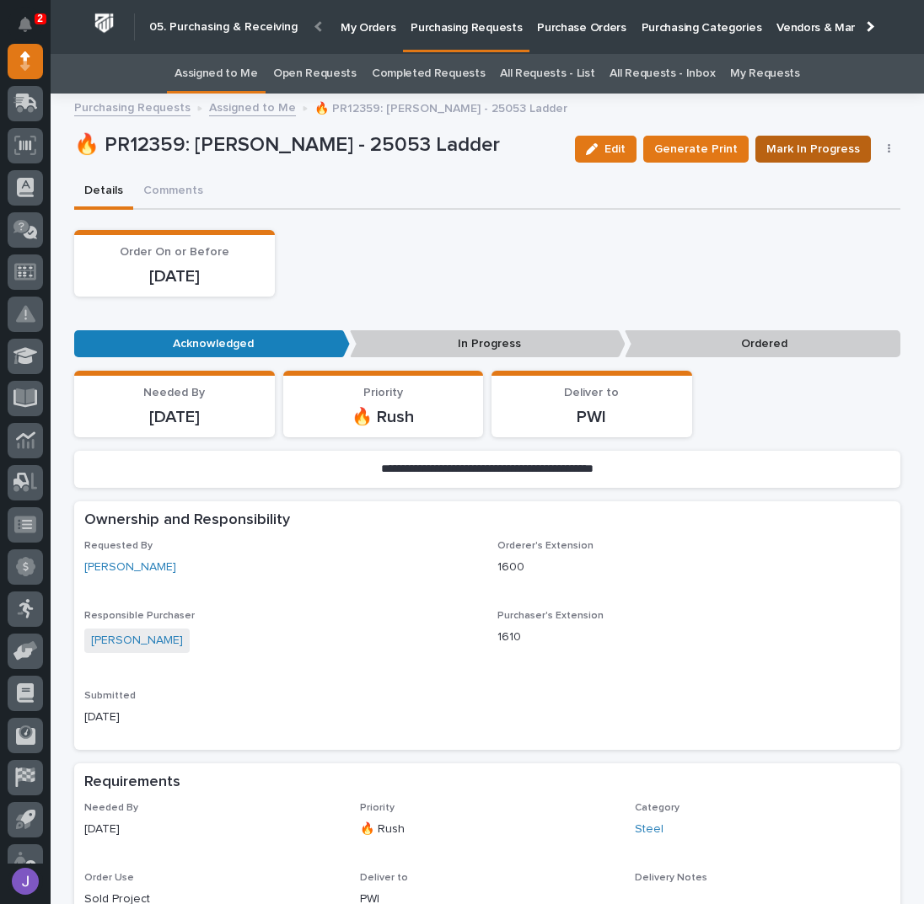
click at [786, 151] on span "Mark In Progress" at bounding box center [813, 149] width 94 height 20
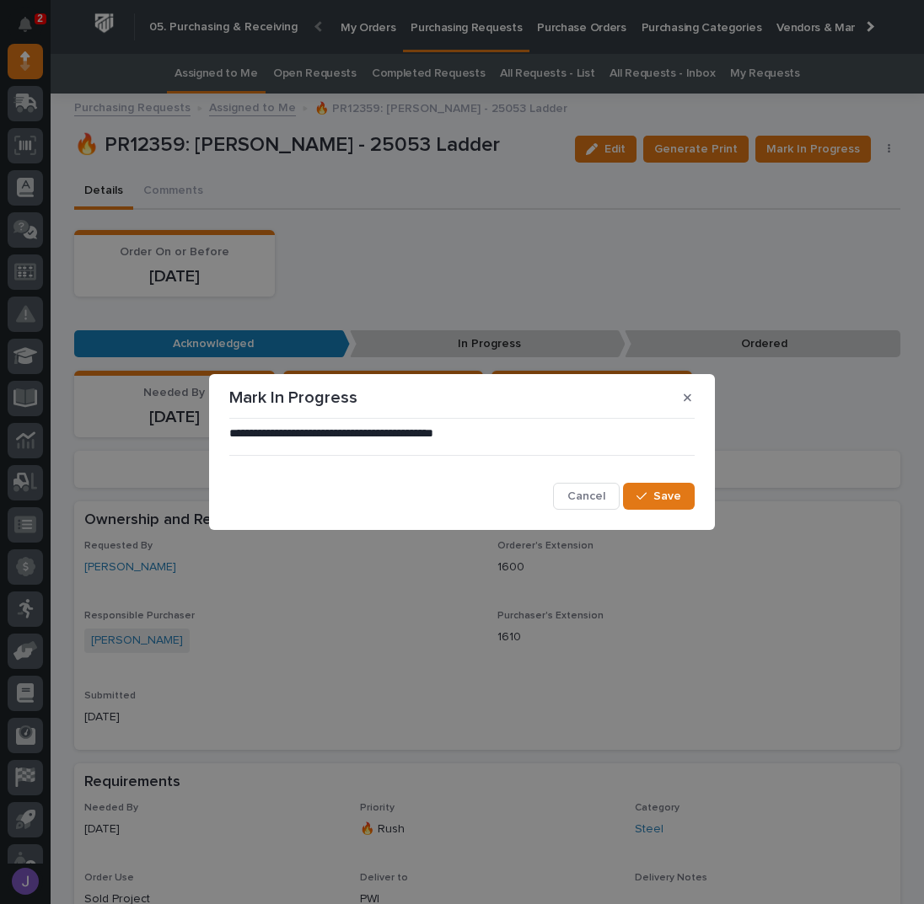
click at [674, 480] on div "**********" at bounding box center [461, 468] width 465 height 85
click at [674, 497] on span "Save" at bounding box center [667, 496] width 28 height 15
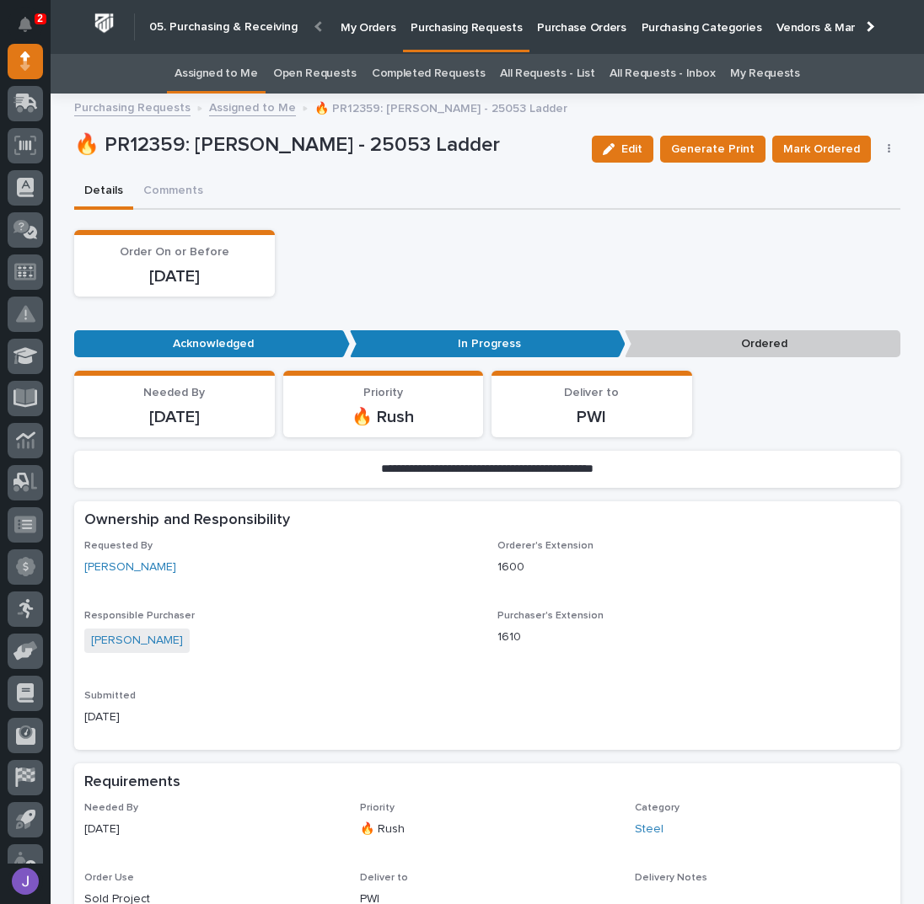
click at [234, 72] on link "Assigned to Me" at bounding box center [215, 74] width 83 height 40
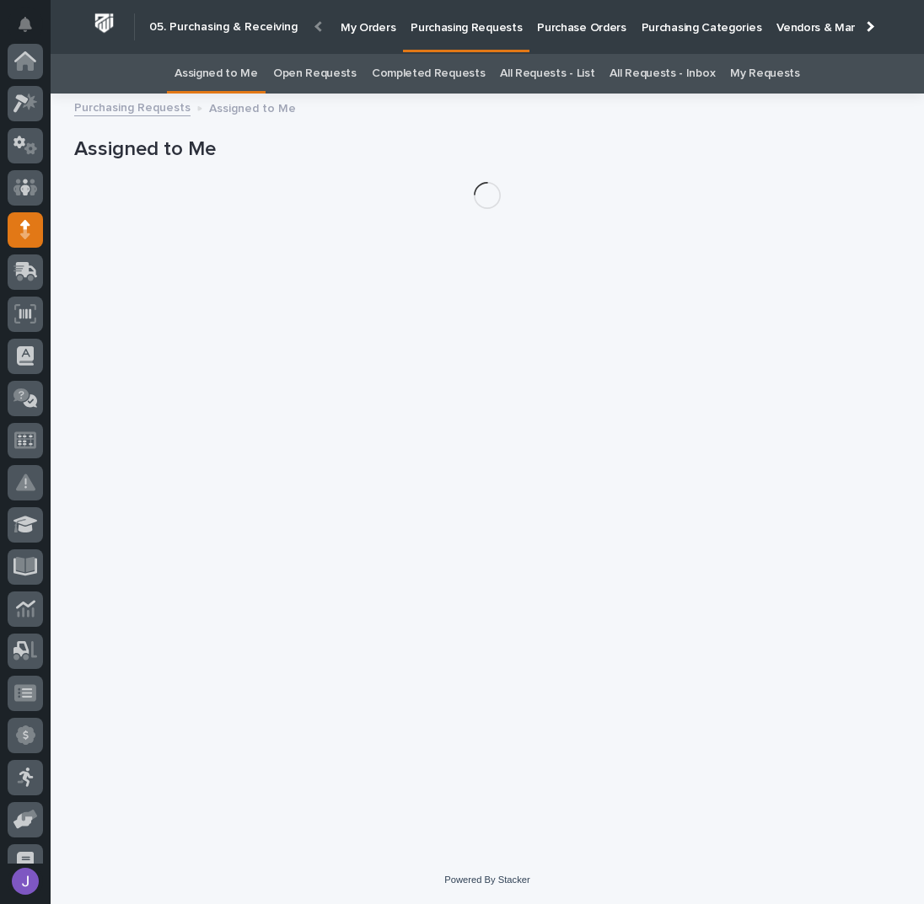
scroll to position [169, 0]
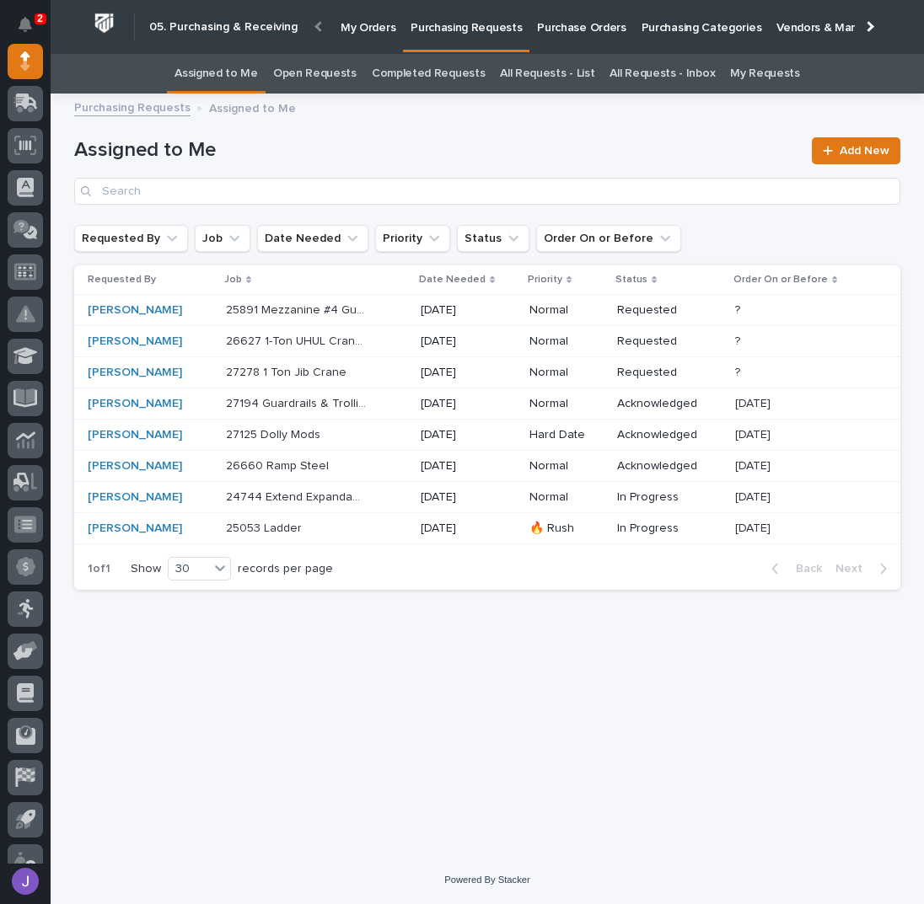
click at [539, 630] on div "Loading... Saving… Loading... Saving… Assigned to Me Add New Requested By Job D…" at bounding box center [487, 459] width 843 height 710
click at [298, 320] on div "25891 Mezzanine #4 Guardrail 25891 Mezzanine #4 Guardrail" at bounding box center [316, 311] width 181 height 28
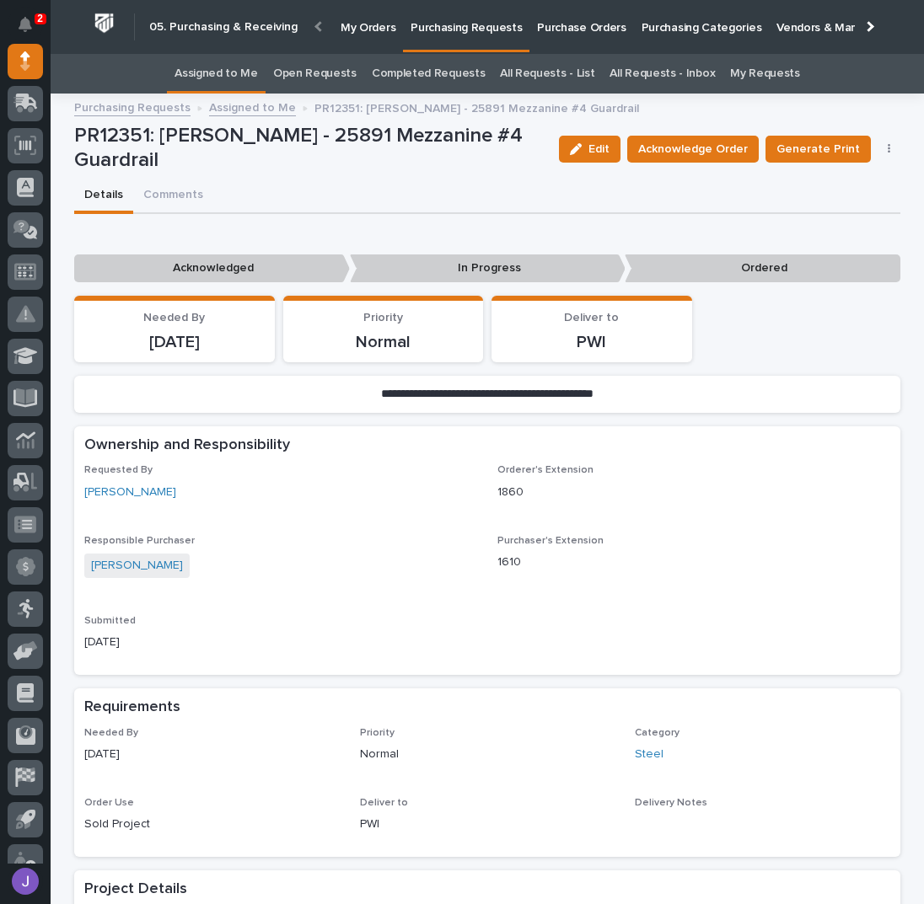
click at [240, 75] on link "Assigned to Me" at bounding box center [215, 74] width 83 height 40
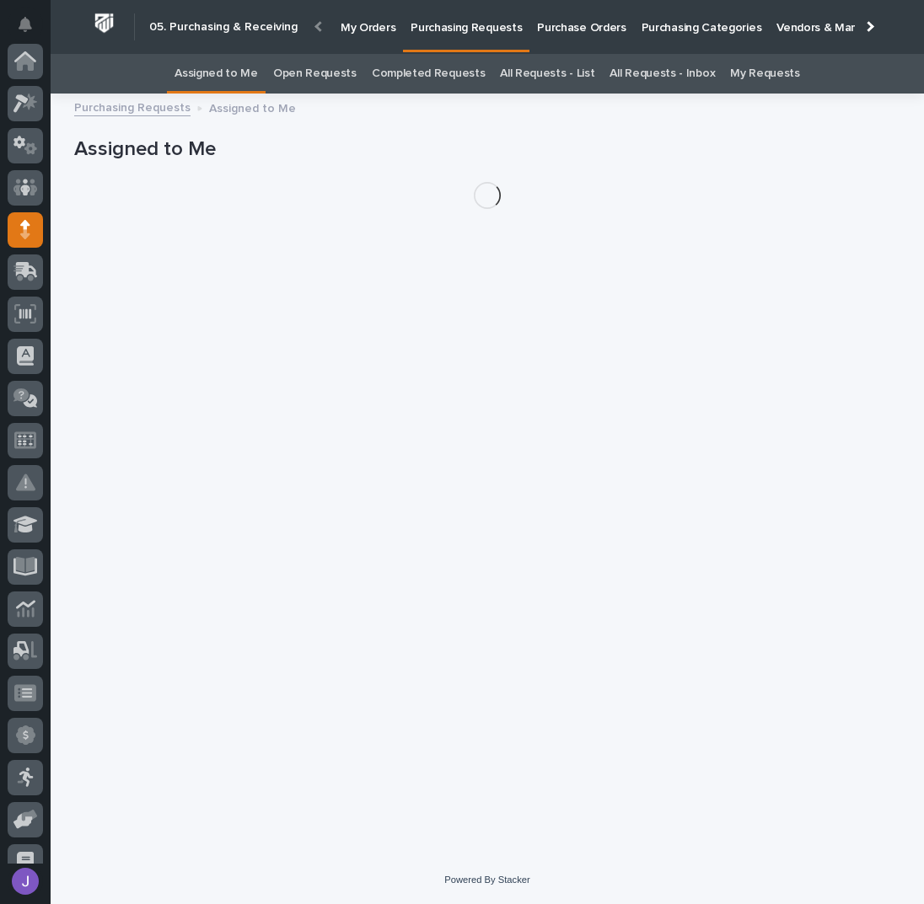
scroll to position [169, 0]
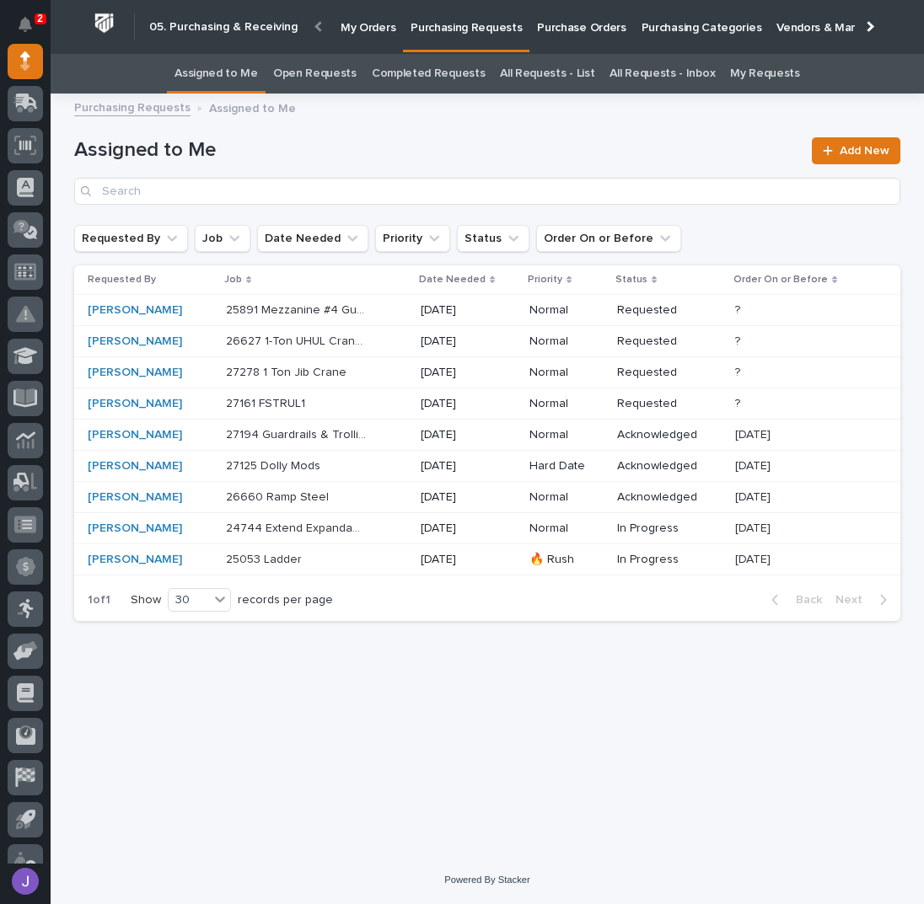
click at [340, 404] on p at bounding box center [296, 404] width 141 height 14
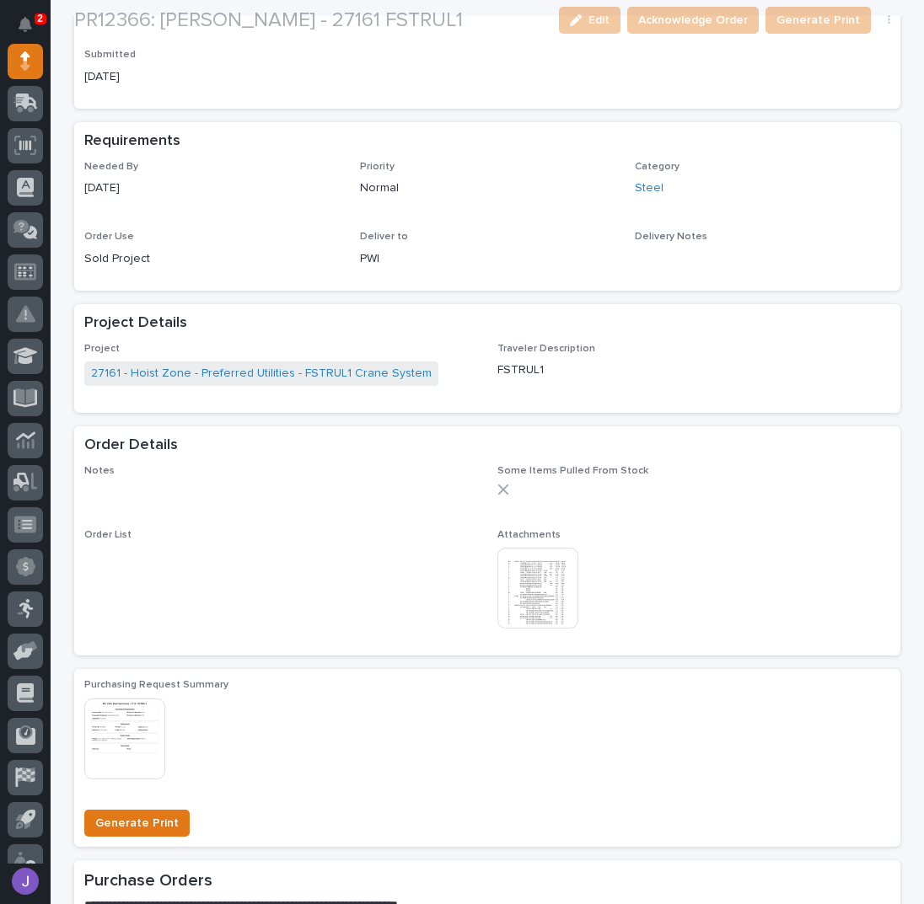
scroll to position [561, 0]
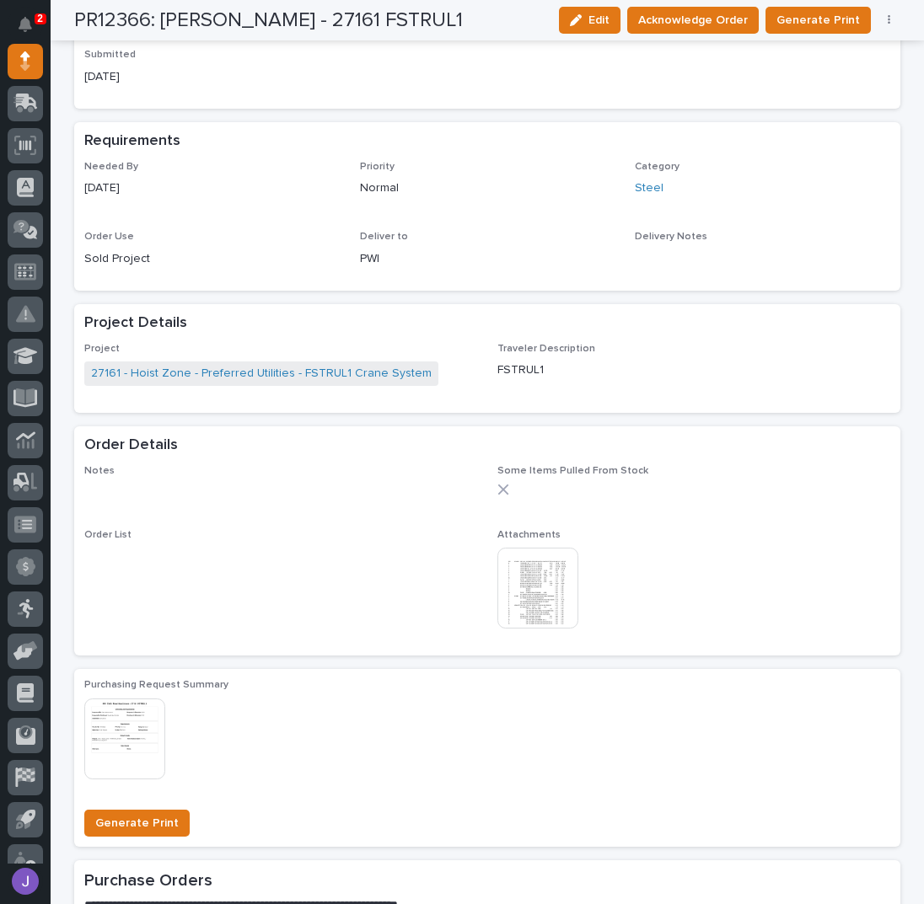
click at [533, 593] on img at bounding box center [537, 588] width 81 height 81
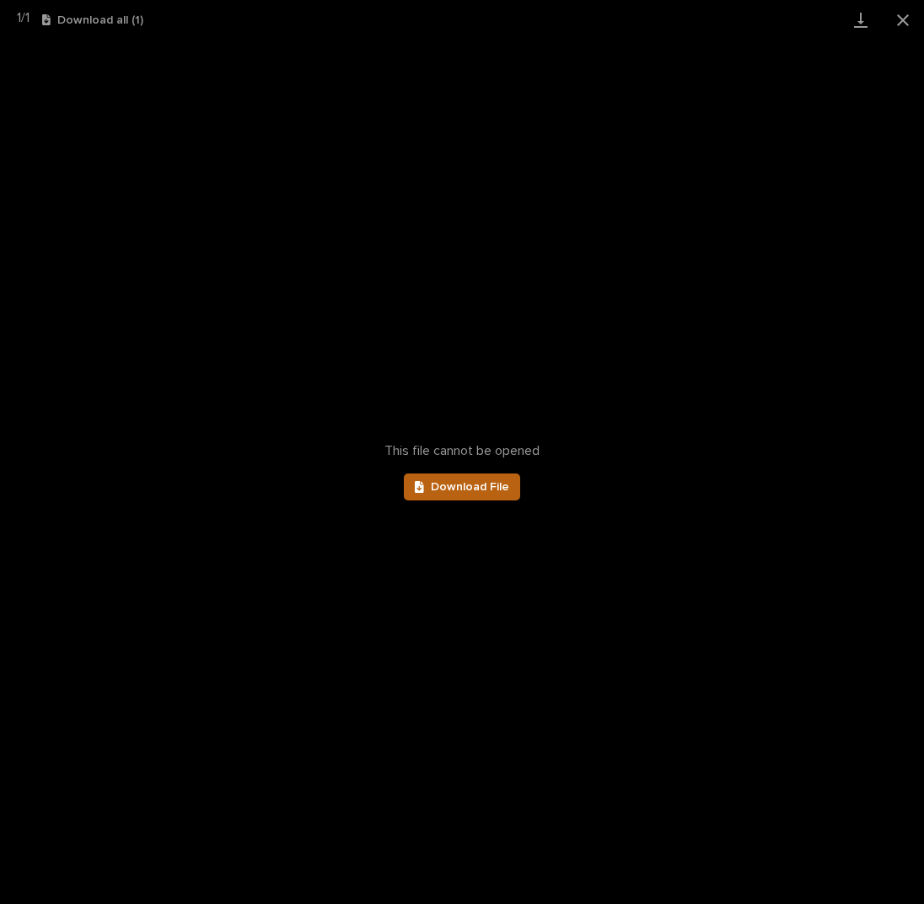
click at [501, 488] on span "Download File" at bounding box center [470, 487] width 78 height 12
click at [904, 19] on button "Close gallery" at bounding box center [903, 20] width 42 height 40
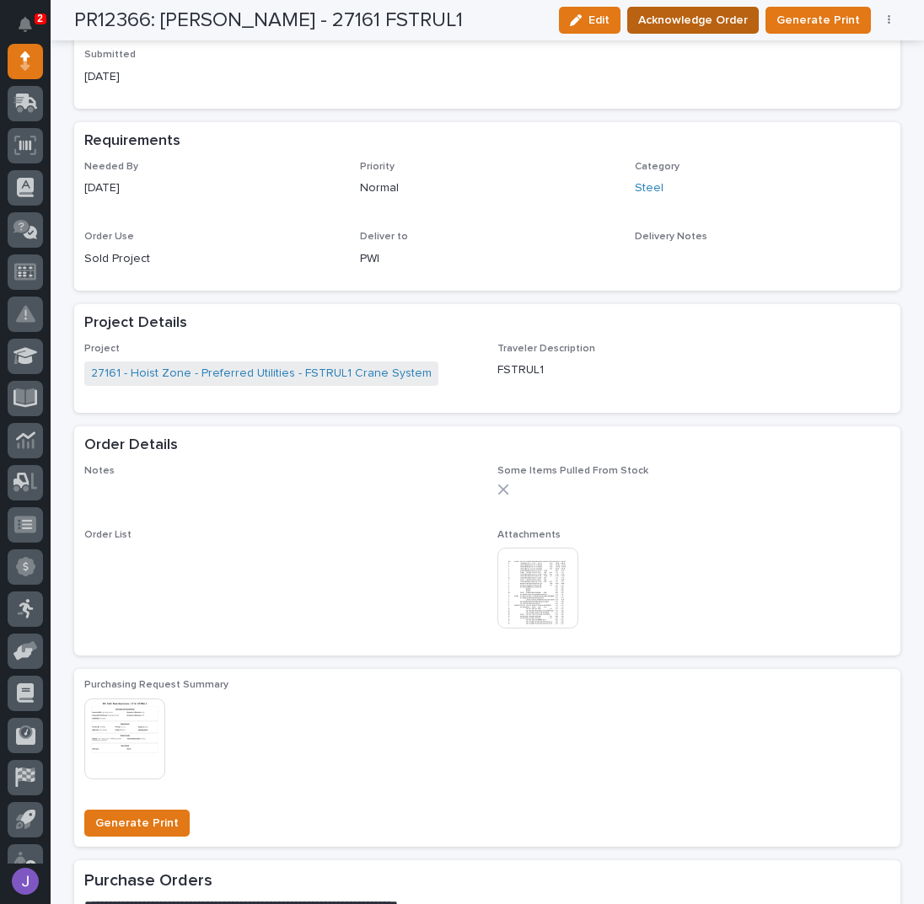
click at [723, 20] on span "Acknowledge Order" at bounding box center [693, 20] width 110 height 20
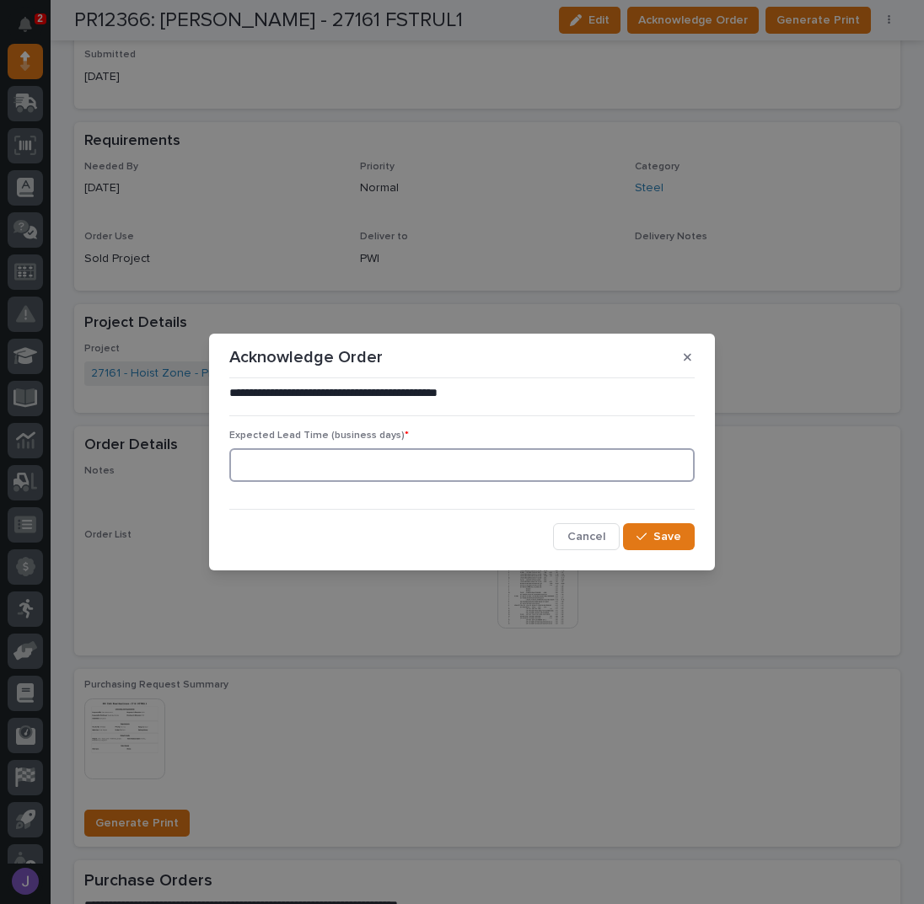
click at [324, 480] on input at bounding box center [461, 465] width 465 height 34
type input "0"
click at [667, 530] on span "Save" at bounding box center [667, 536] width 28 height 15
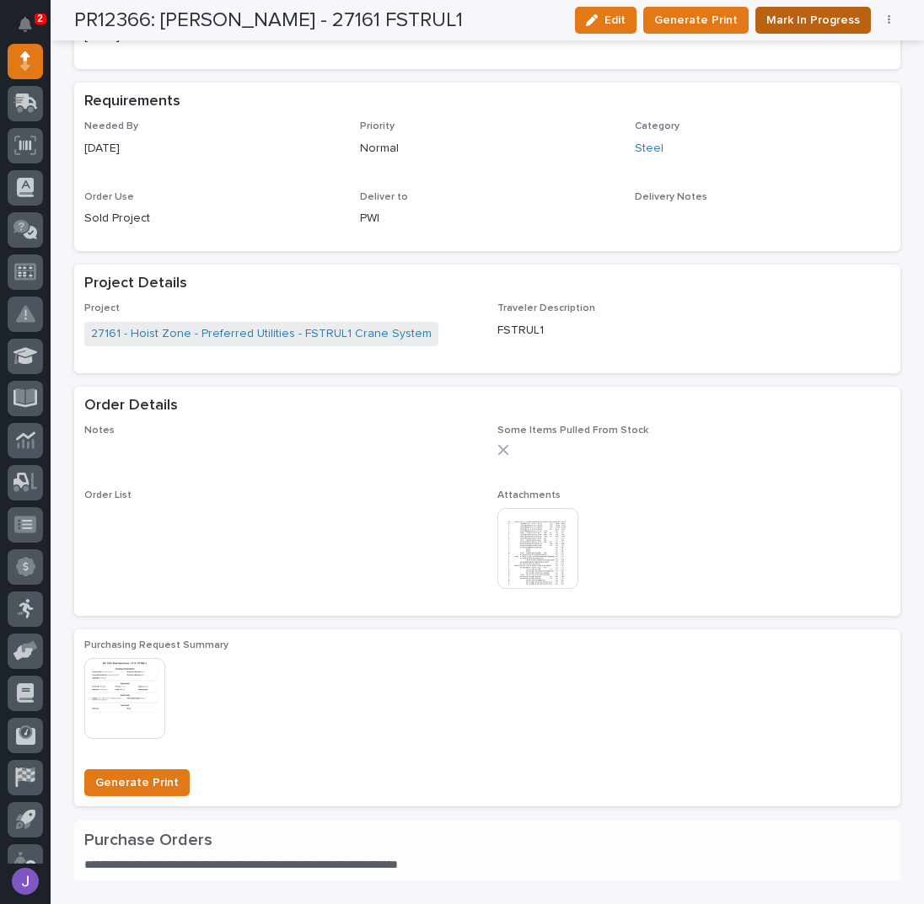
click at [810, 21] on span "Mark In Progress" at bounding box center [813, 20] width 94 height 20
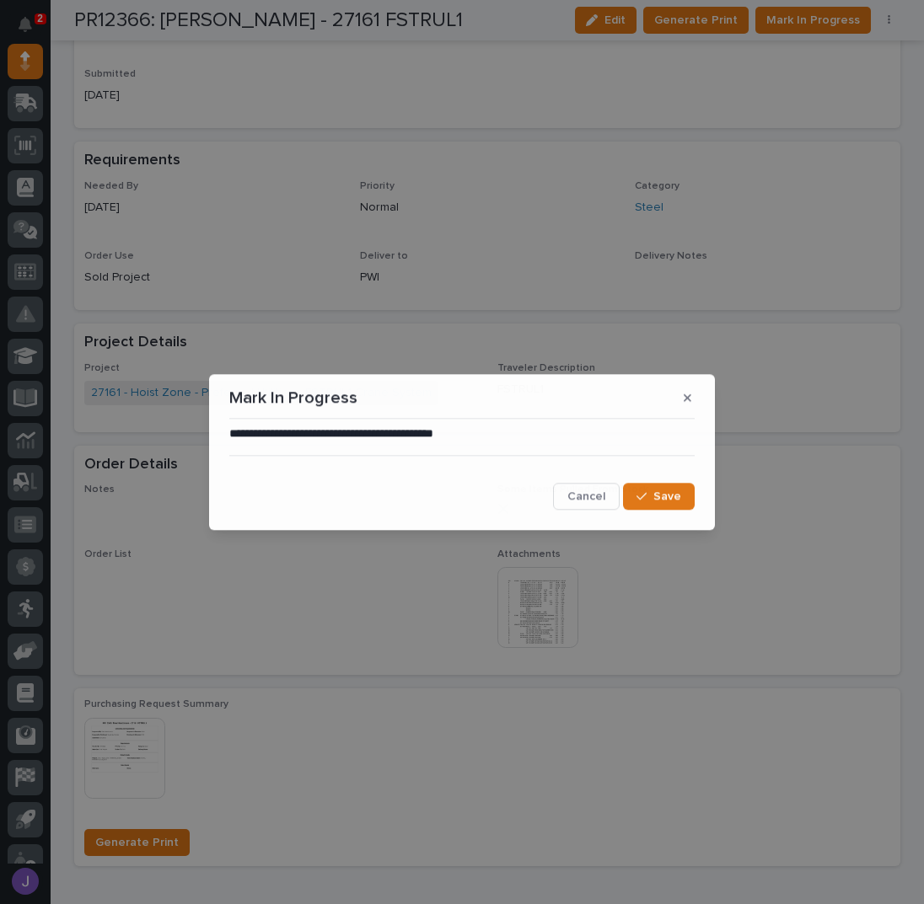
scroll to position [716, 0]
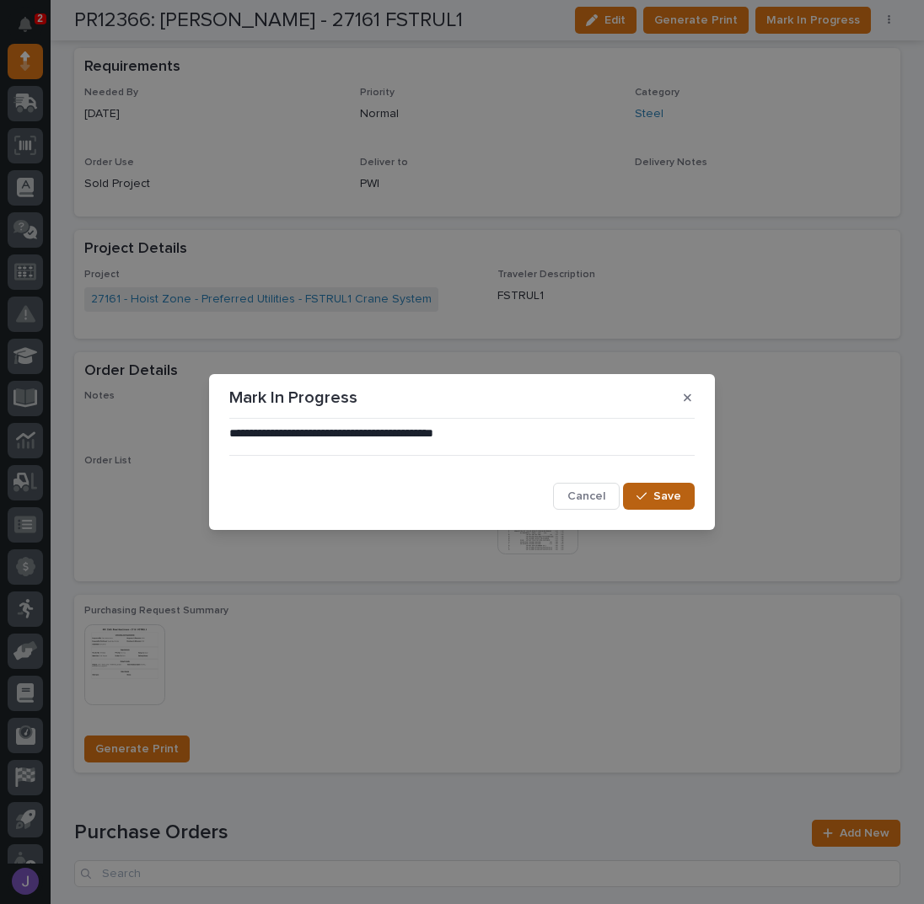
click at [646, 500] on icon "button" at bounding box center [641, 496] width 10 height 12
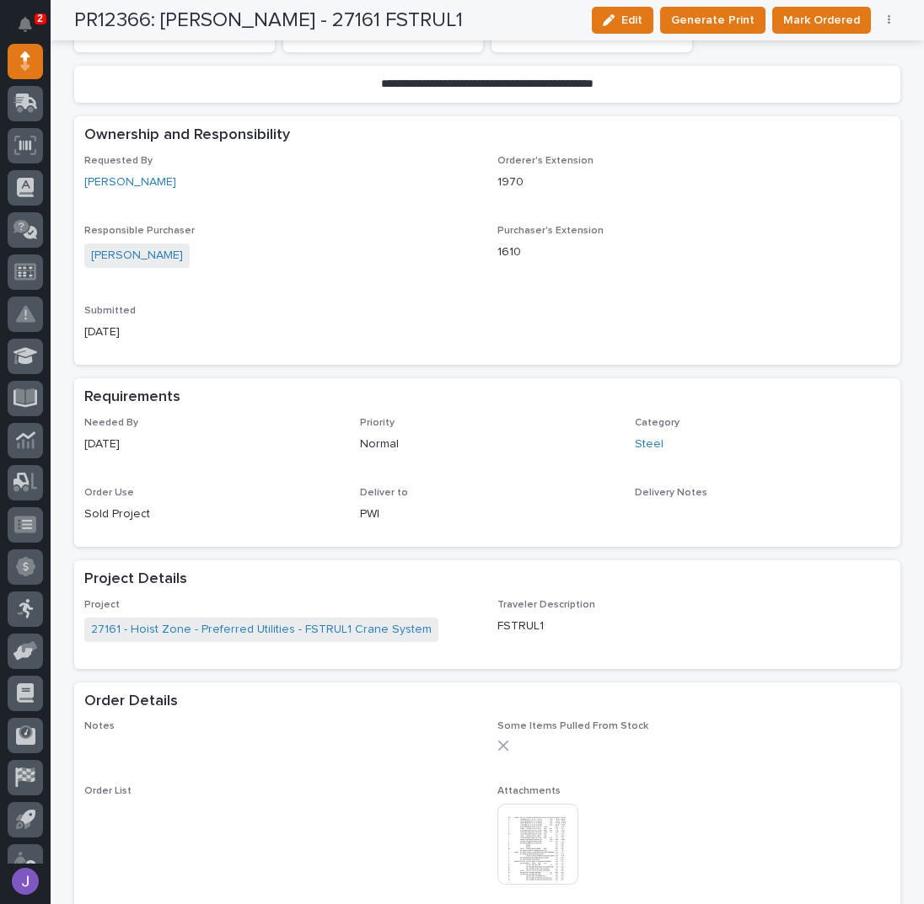
scroll to position [0, 0]
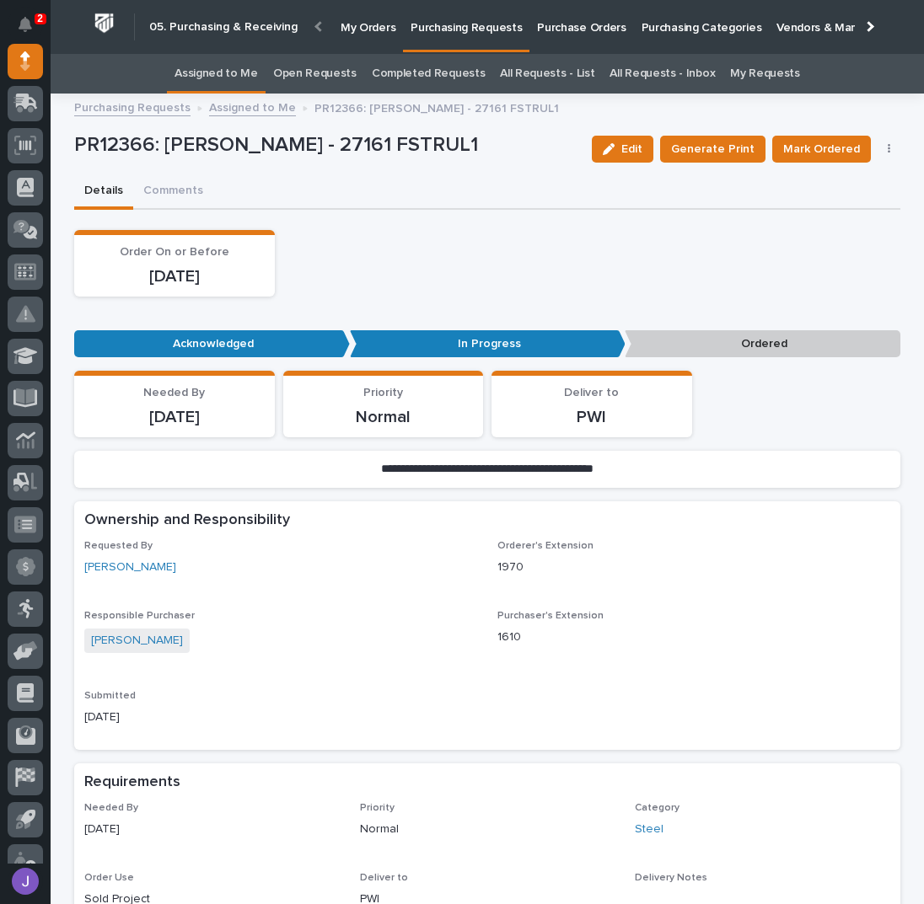
click at [210, 65] on link "Assigned to Me" at bounding box center [215, 74] width 83 height 40
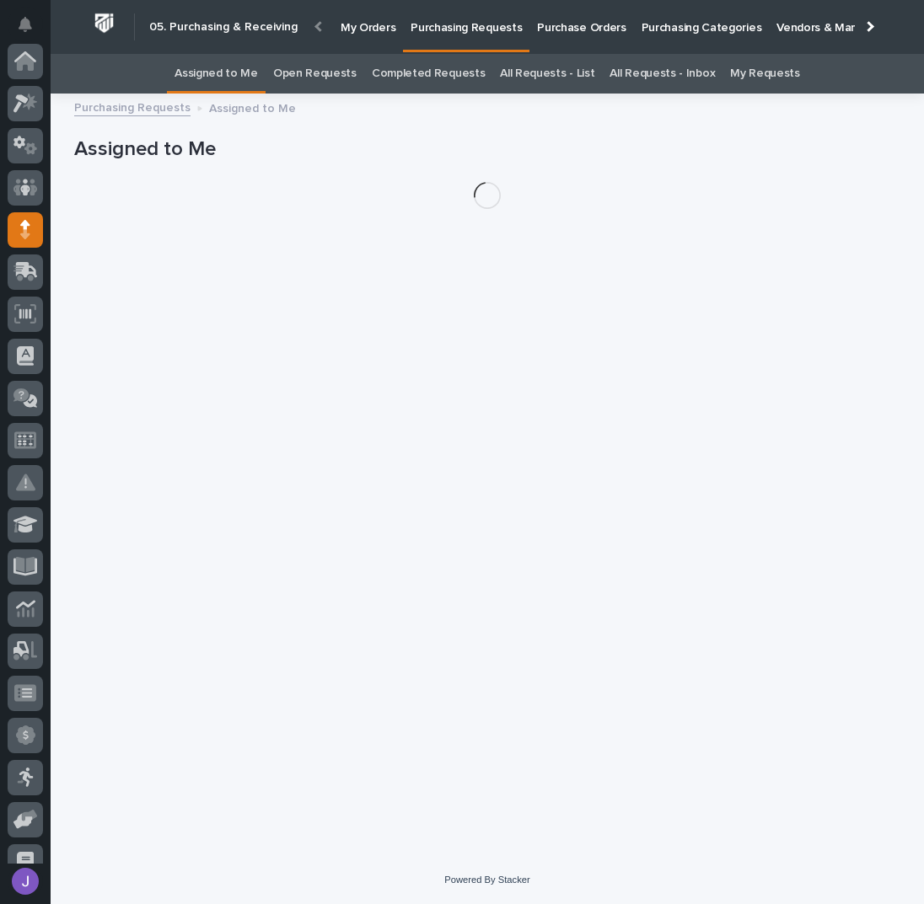
scroll to position [169, 0]
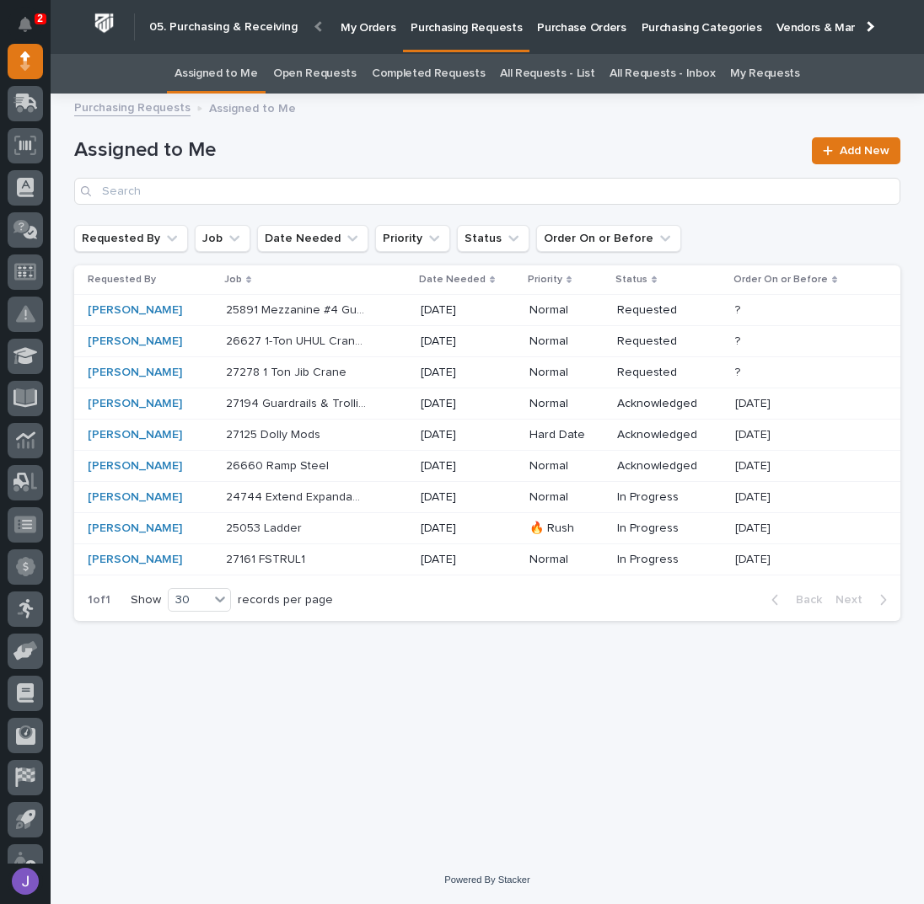
click at [325, 338] on p "26627 1-Ton UHUL Crane System w/ Radios" at bounding box center [298, 340] width 144 height 18
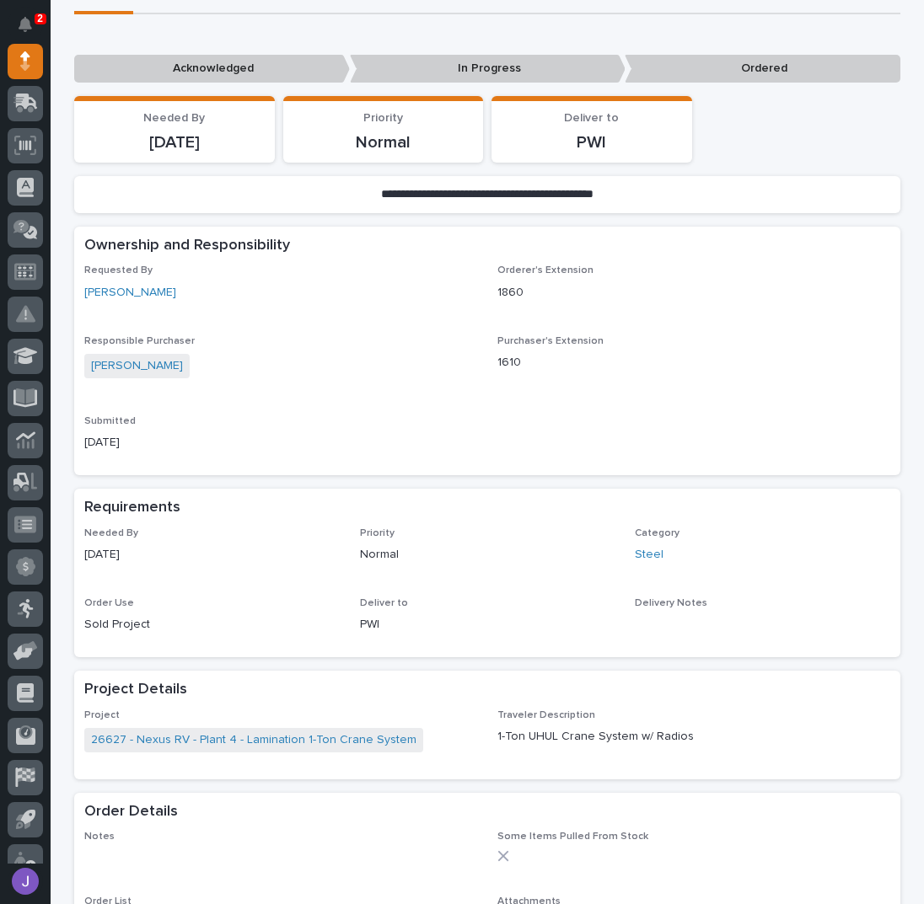
scroll to position [337, 0]
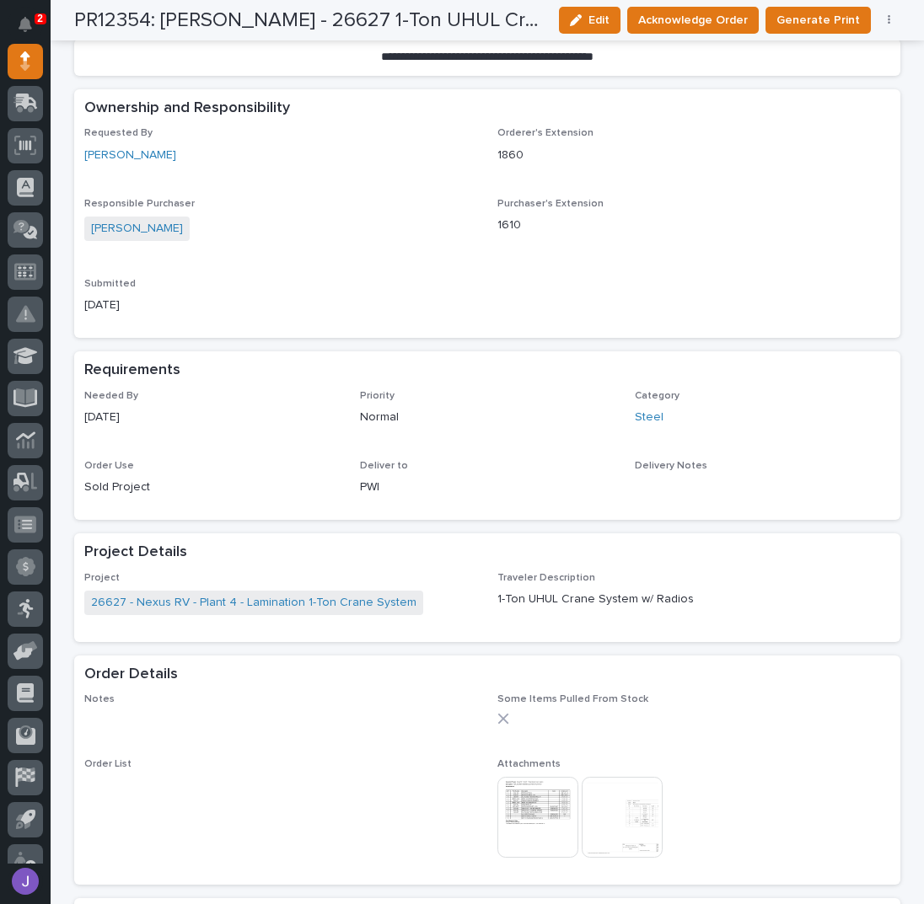
click at [547, 809] on img at bounding box center [537, 817] width 81 height 81
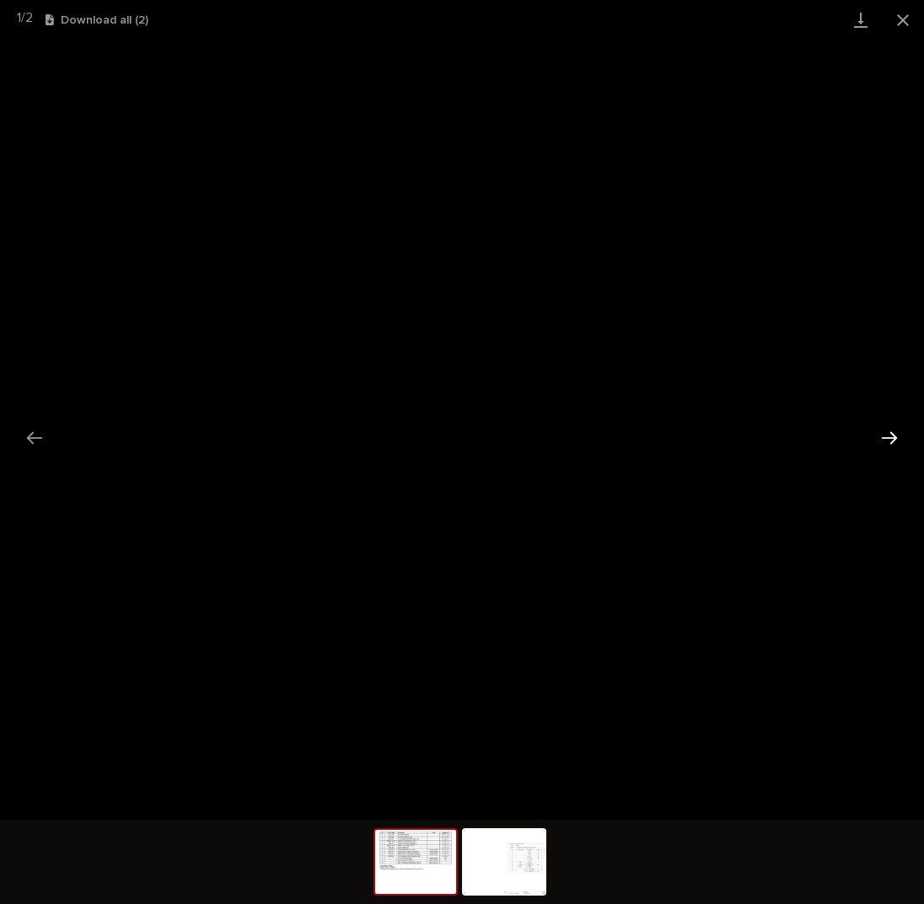
click at [887, 439] on button "Next slide" at bounding box center [888, 437] width 35 height 33
click at [900, 18] on button "Close gallery" at bounding box center [903, 20] width 42 height 40
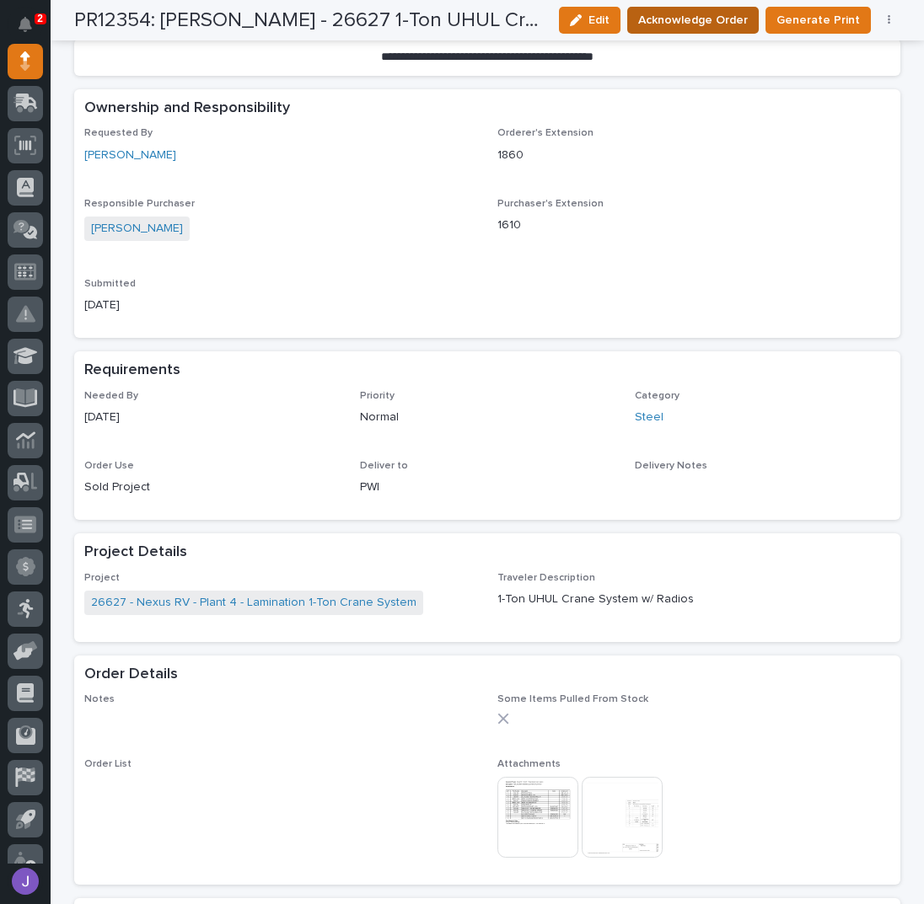
click at [664, 13] on span "Acknowledge Order" at bounding box center [693, 20] width 110 height 20
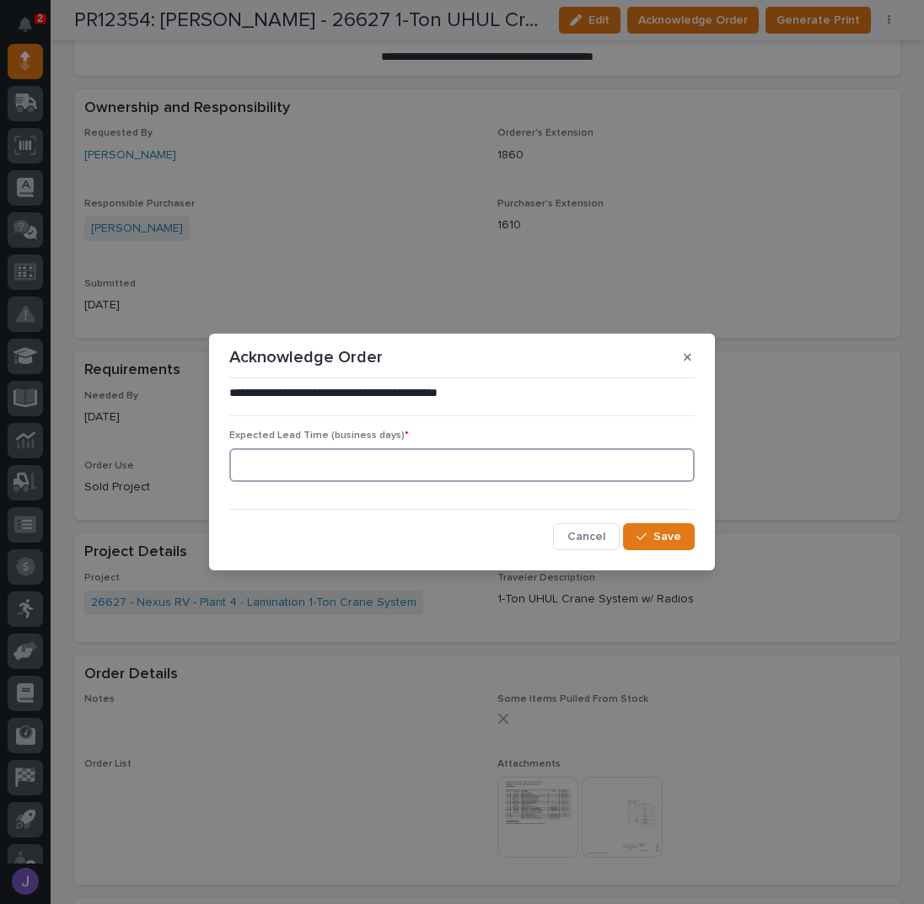
click at [271, 467] on input at bounding box center [461, 465] width 465 height 34
type input "0"
click at [662, 533] on span "Save" at bounding box center [667, 536] width 28 height 15
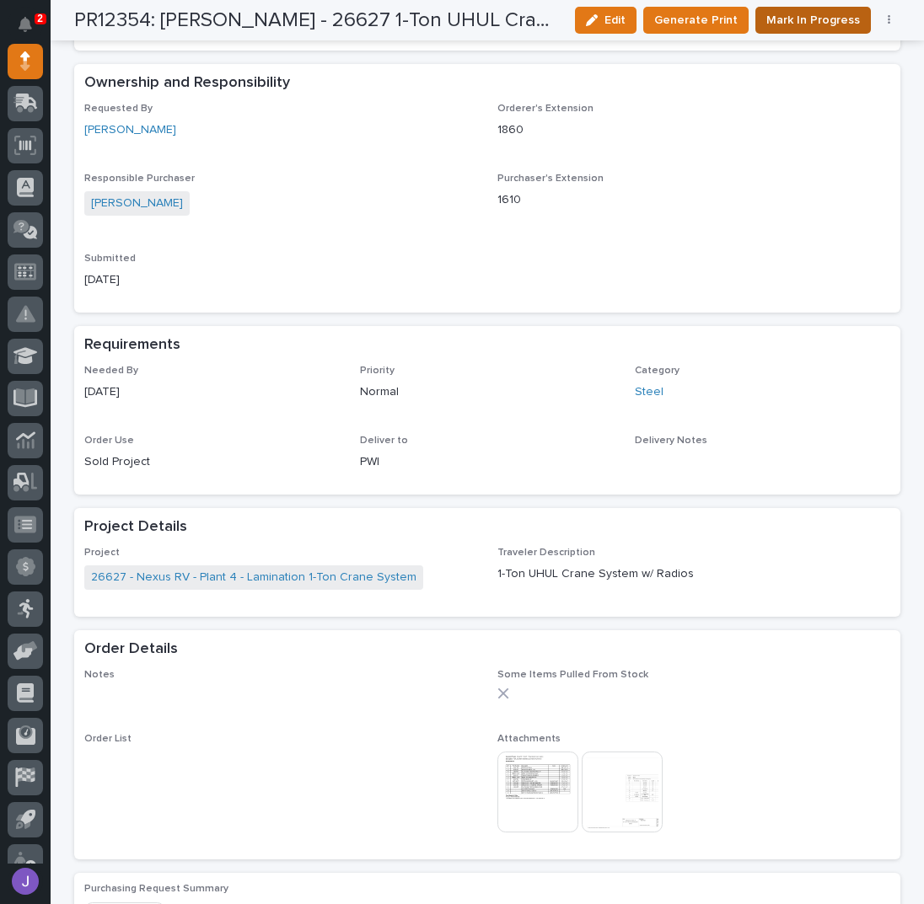
click at [834, 24] on span "Mark In Progress" at bounding box center [813, 20] width 94 height 20
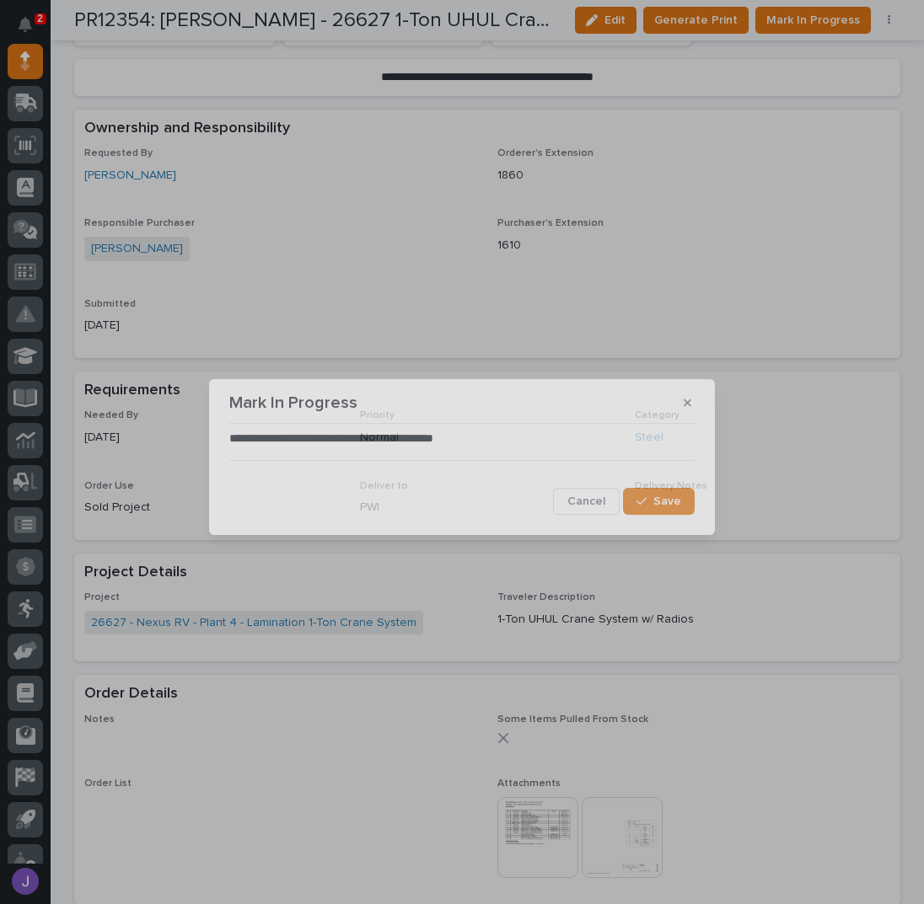
scroll to position [490, 0]
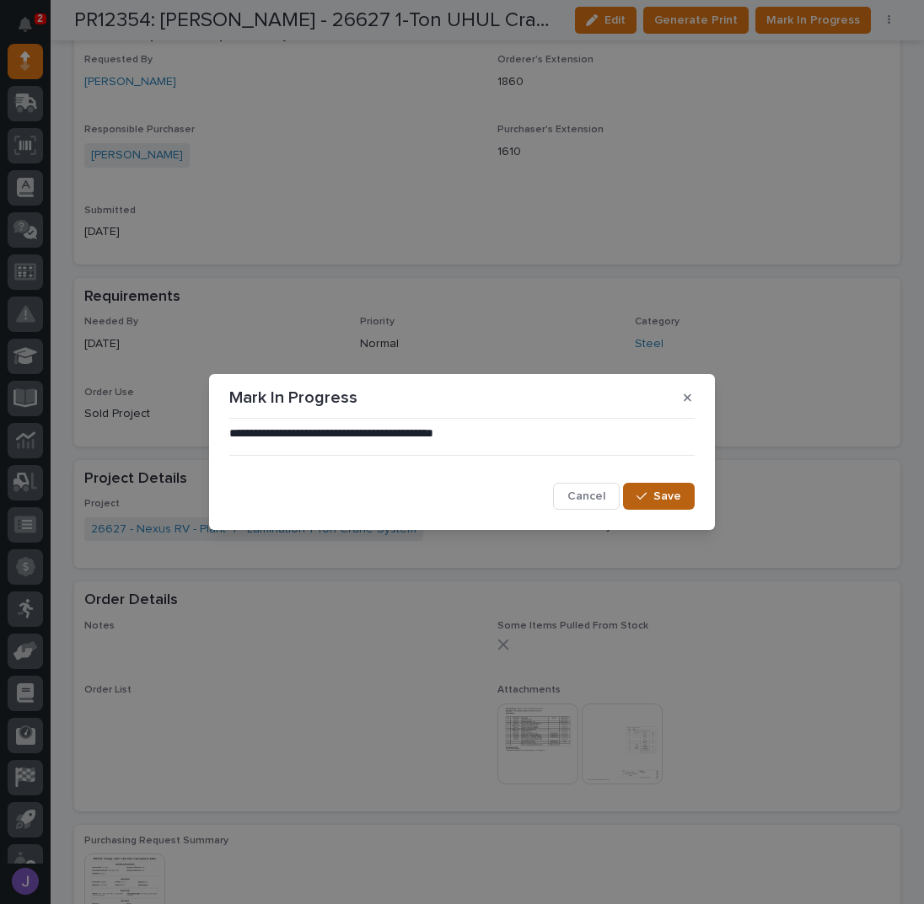
click at [639, 490] on button "Save" at bounding box center [659, 496] width 72 height 27
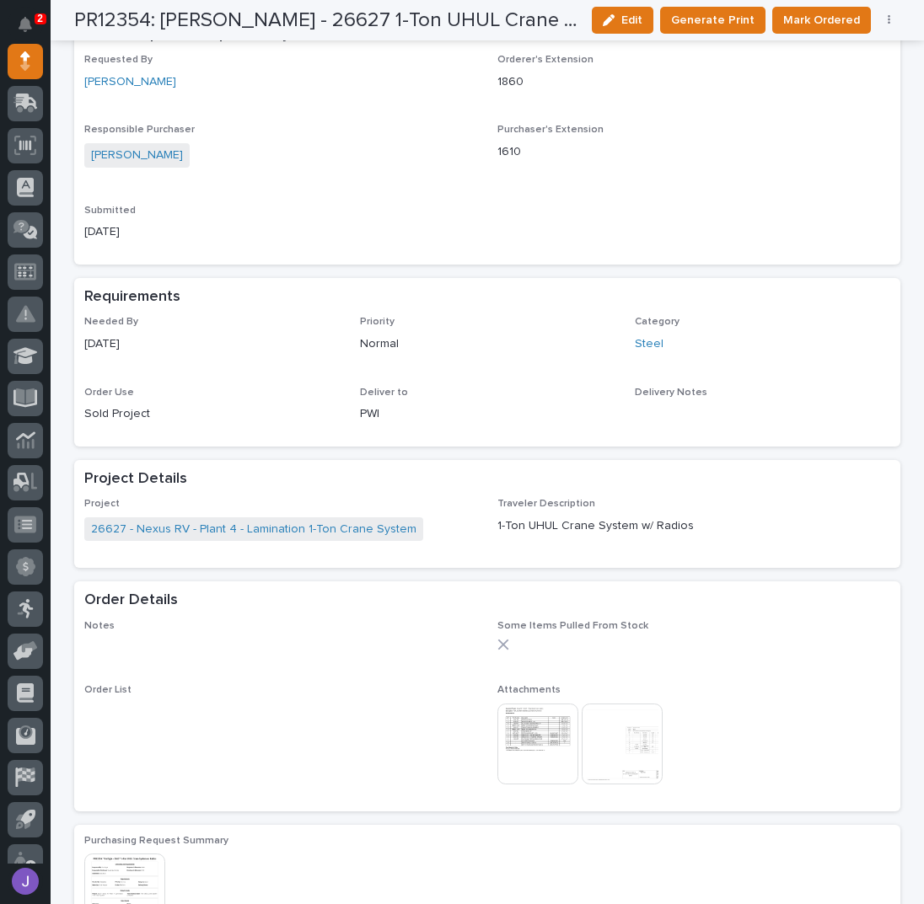
click at [556, 720] on img at bounding box center [537, 744] width 81 height 81
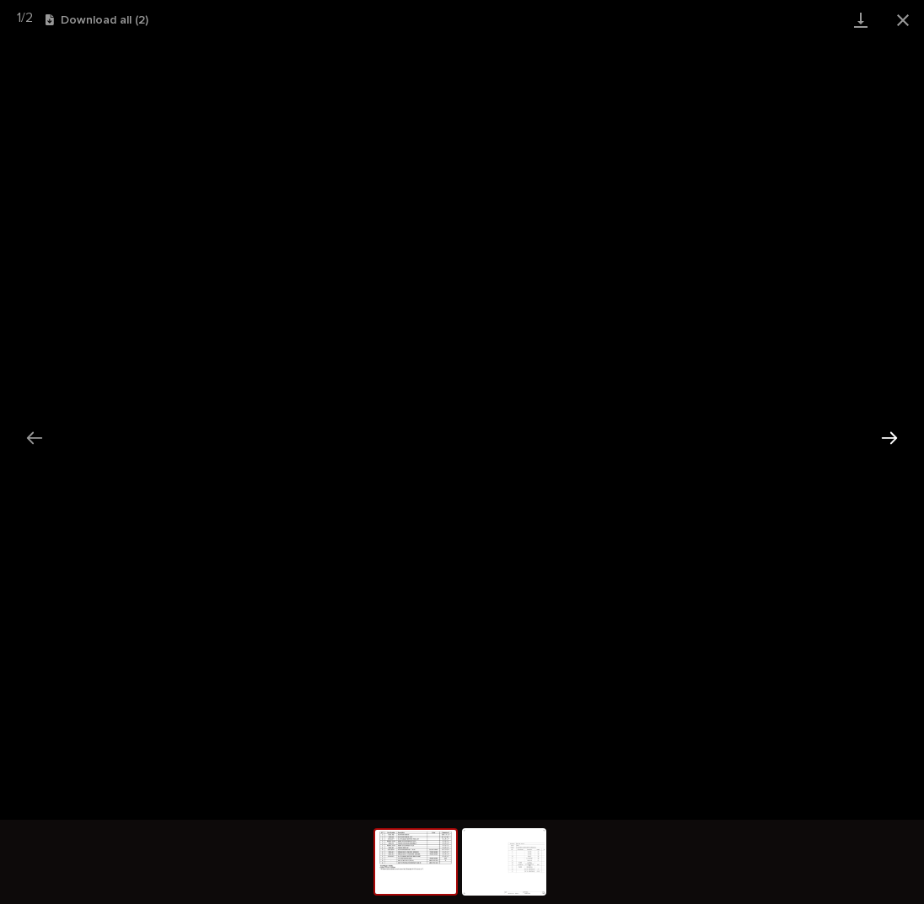
click at [892, 437] on button "Next slide" at bounding box center [888, 437] width 35 height 33
click at [892, 23] on button "Close gallery" at bounding box center [903, 20] width 42 height 40
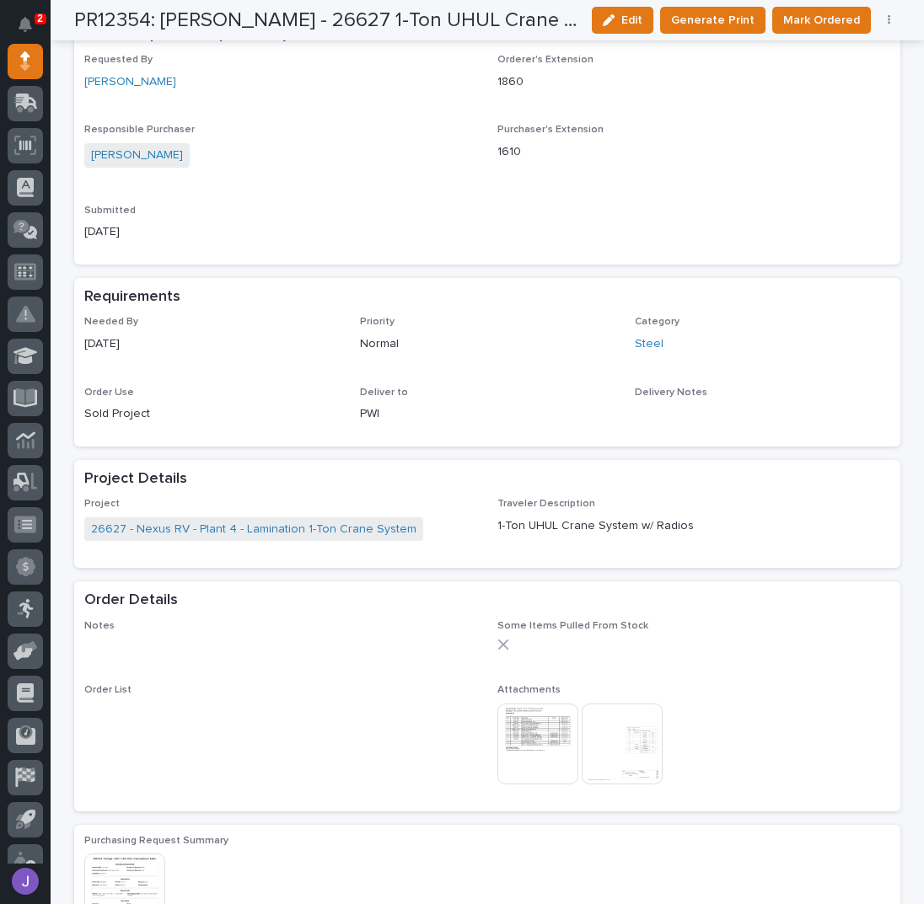
scroll to position [41, 0]
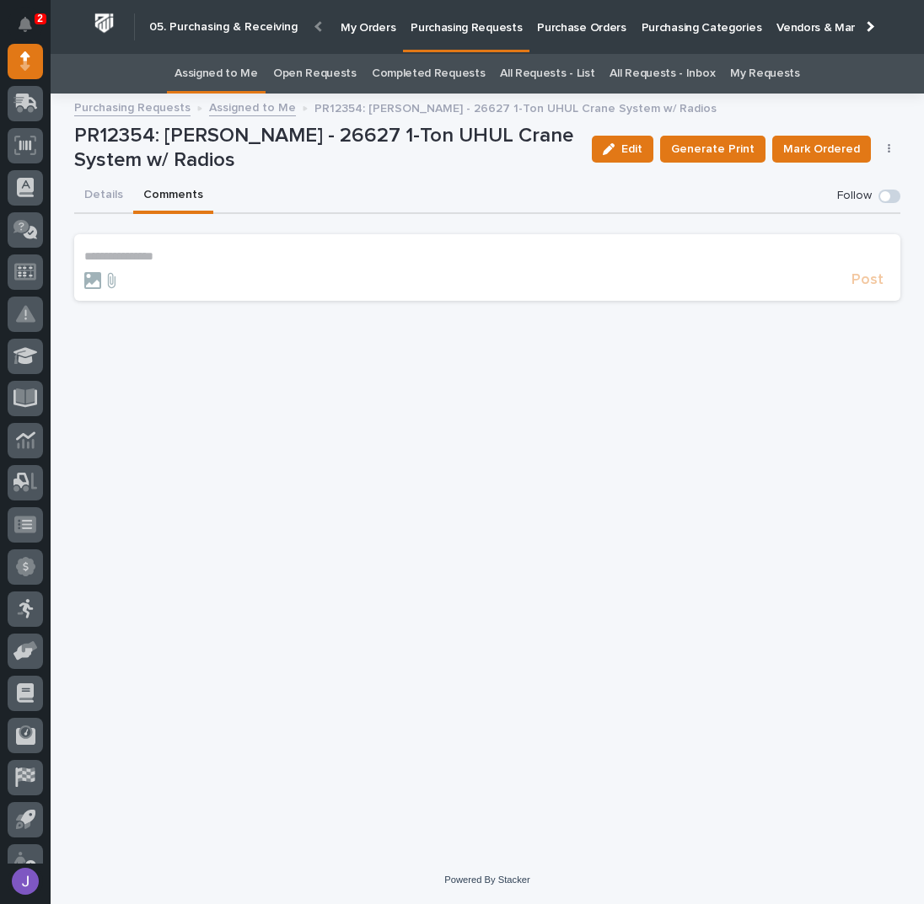
click at [163, 253] on p "**********" at bounding box center [487, 256] width 806 height 14
click at [884, 284] on button "Post" at bounding box center [867, 287] width 46 height 19
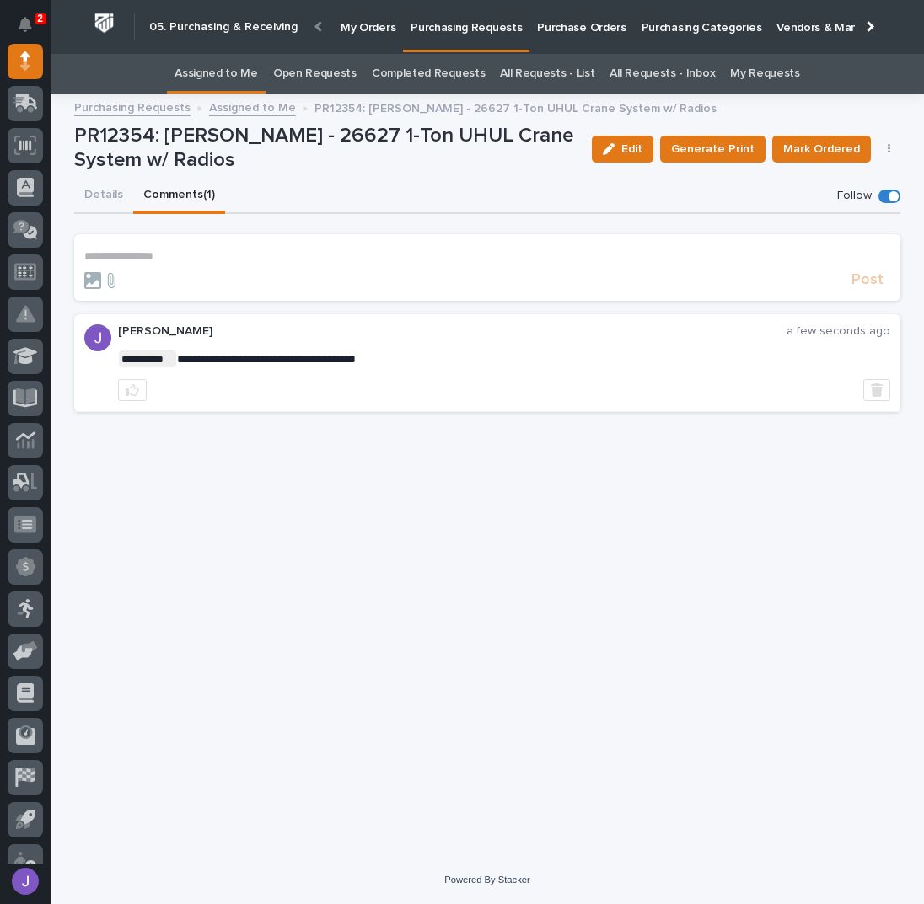
click at [234, 74] on link "Assigned to Me" at bounding box center [215, 74] width 83 height 40
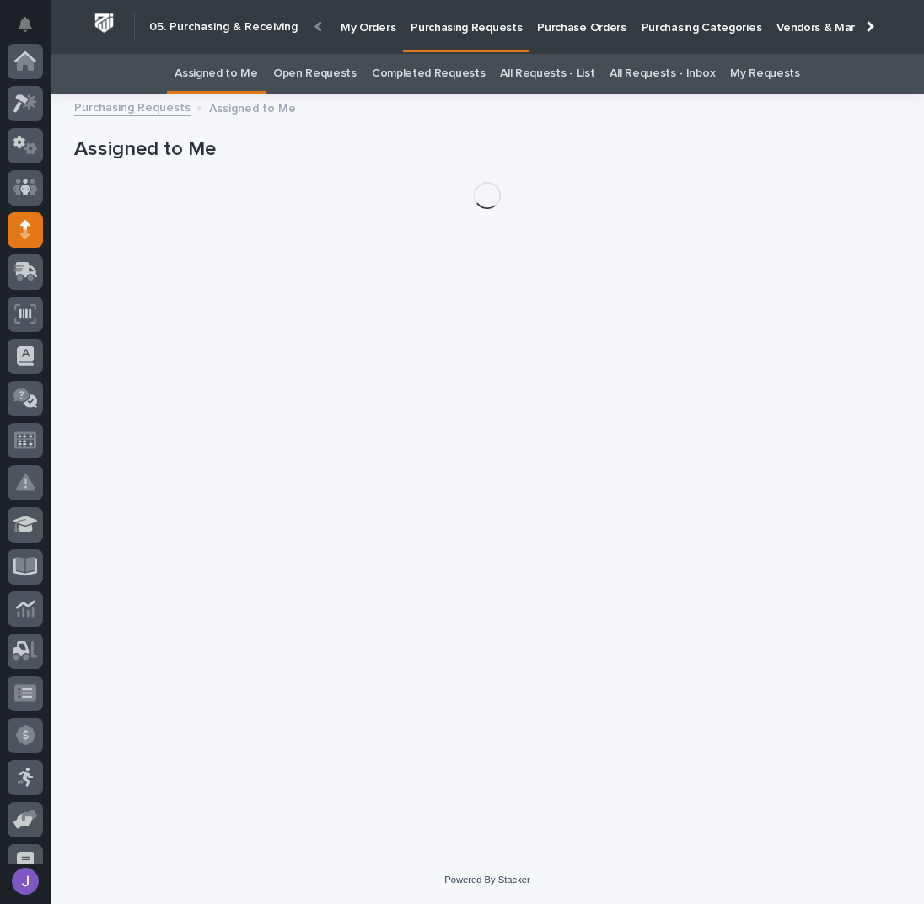
scroll to position [169, 0]
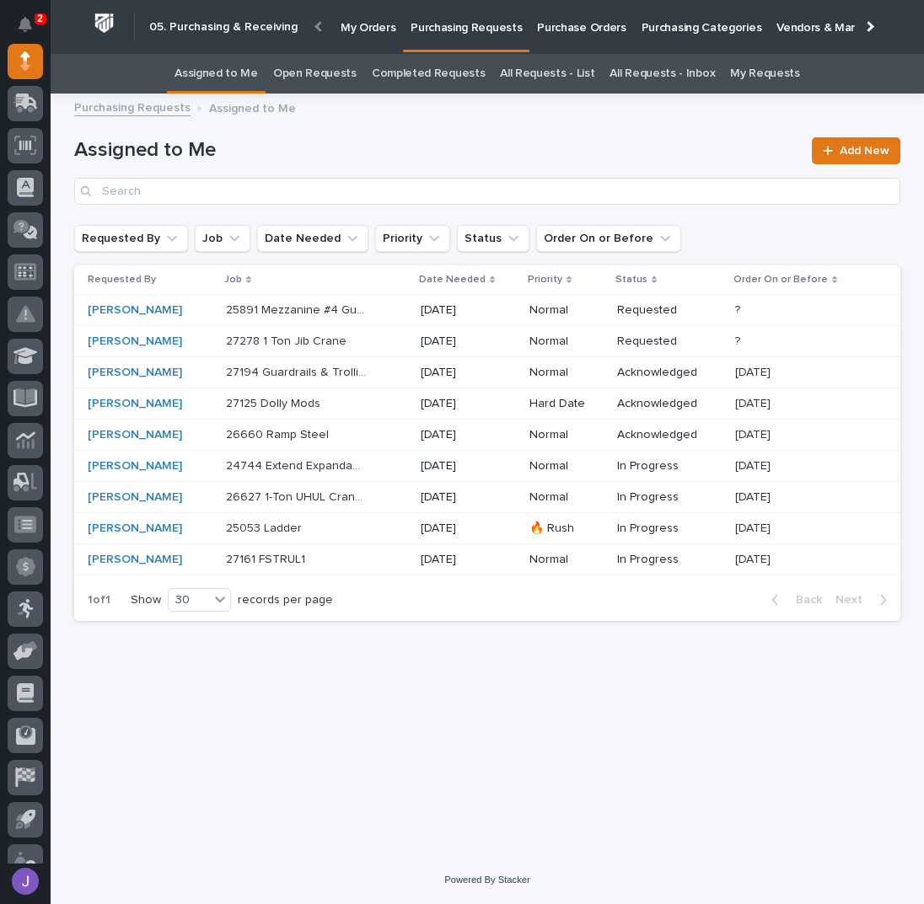
click at [427, 632] on div "Loading... Saving… Loading... Saving… Assigned to Me Add New Requested By Job D…" at bounding box center [487, 459] width 843 height 710
click at [367, 341] on p at bounding box center [296, 342] width 141 height 14
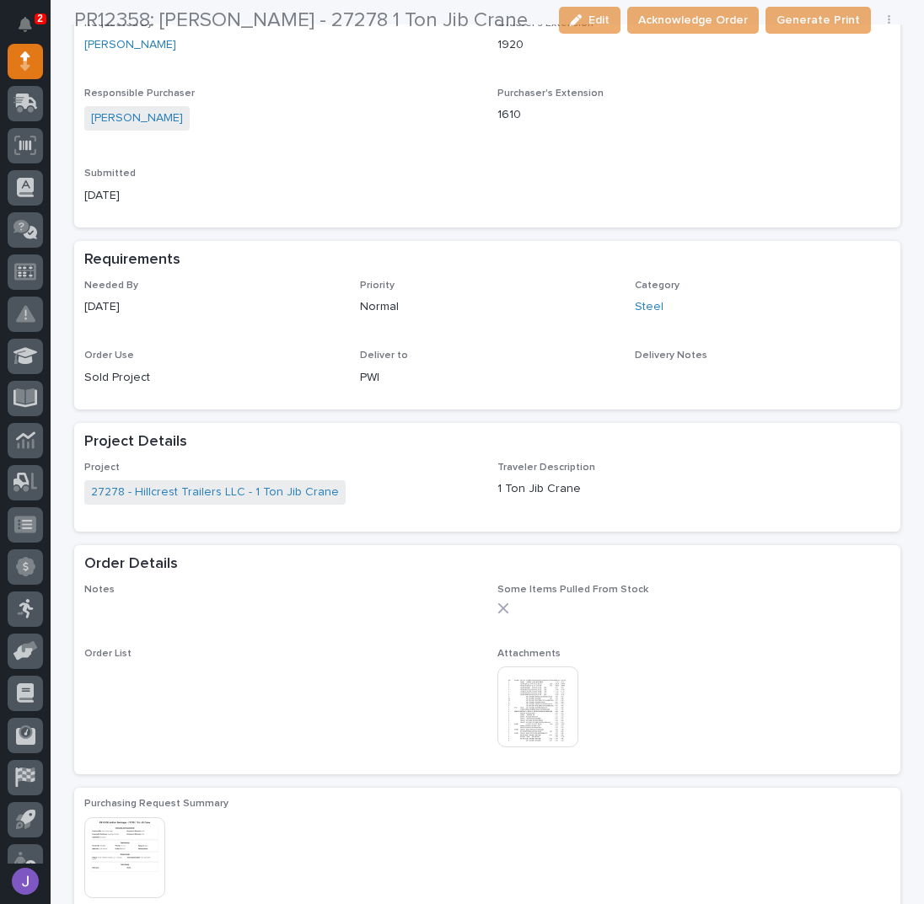
scroll to position [449, 0]
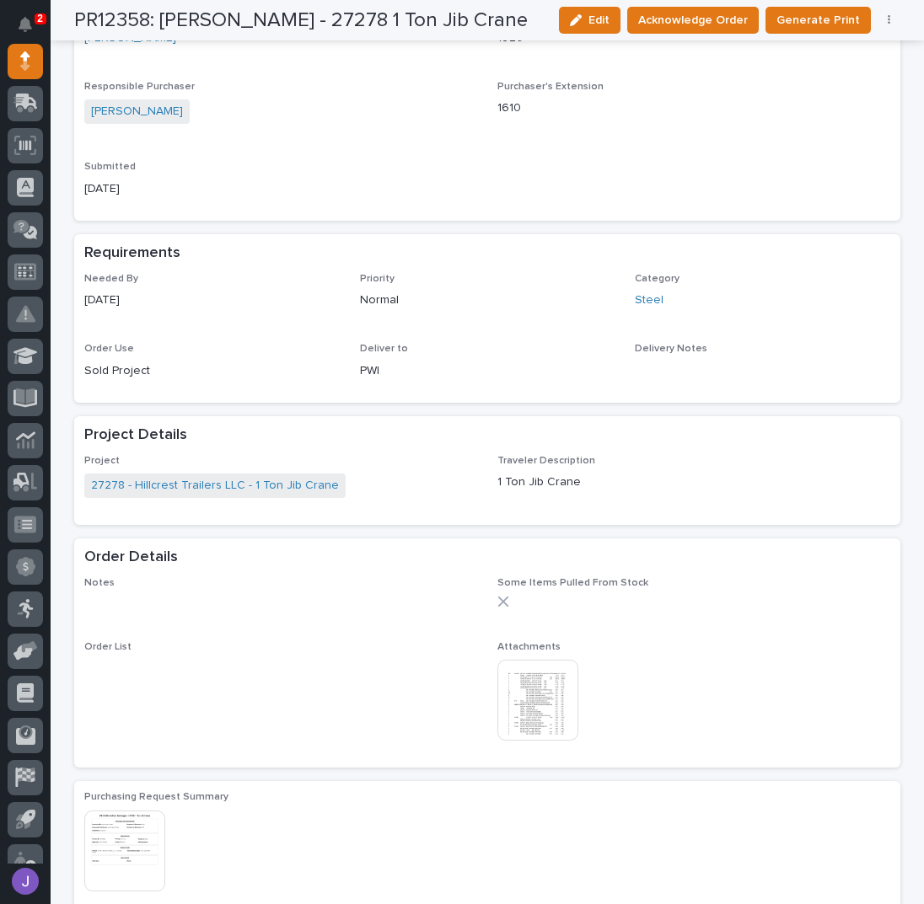
click at [543, 699] on img at bounding box center [537, 700] width 81 height 81
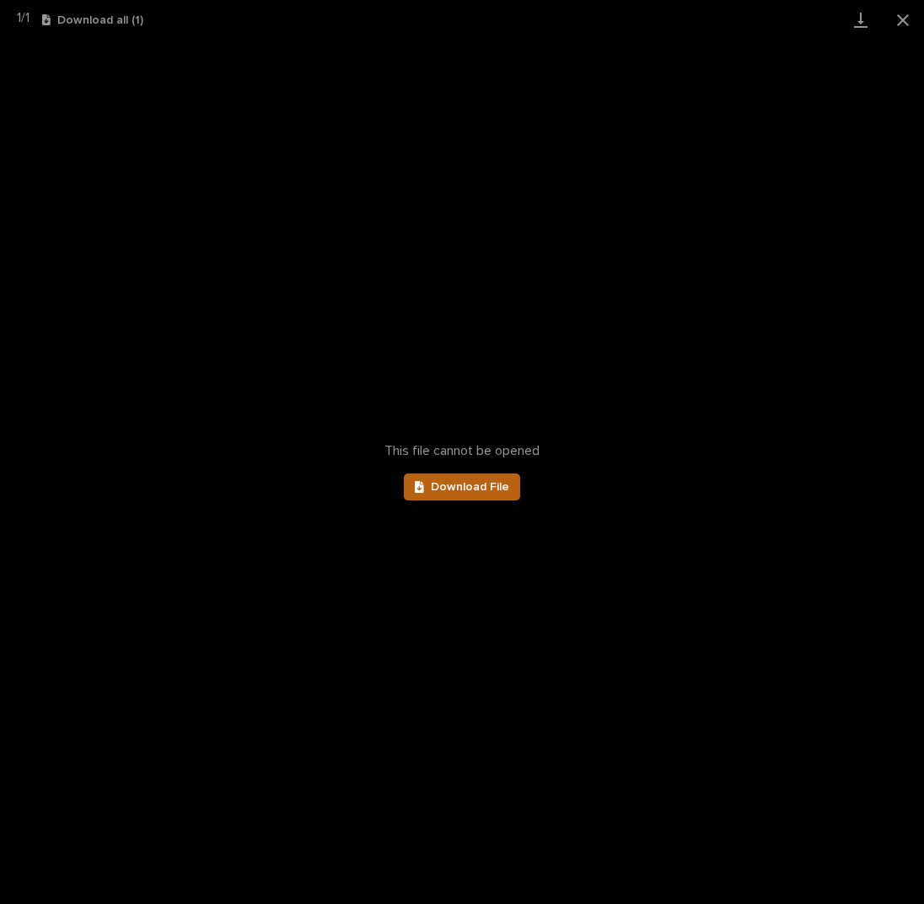
click at [469, 489] on span "Download File" at bounding box center [470, 487] width 78 height 12
click at [903, 21] on button "Close gallery" at bounding box center [903, 20] width 42 height 40
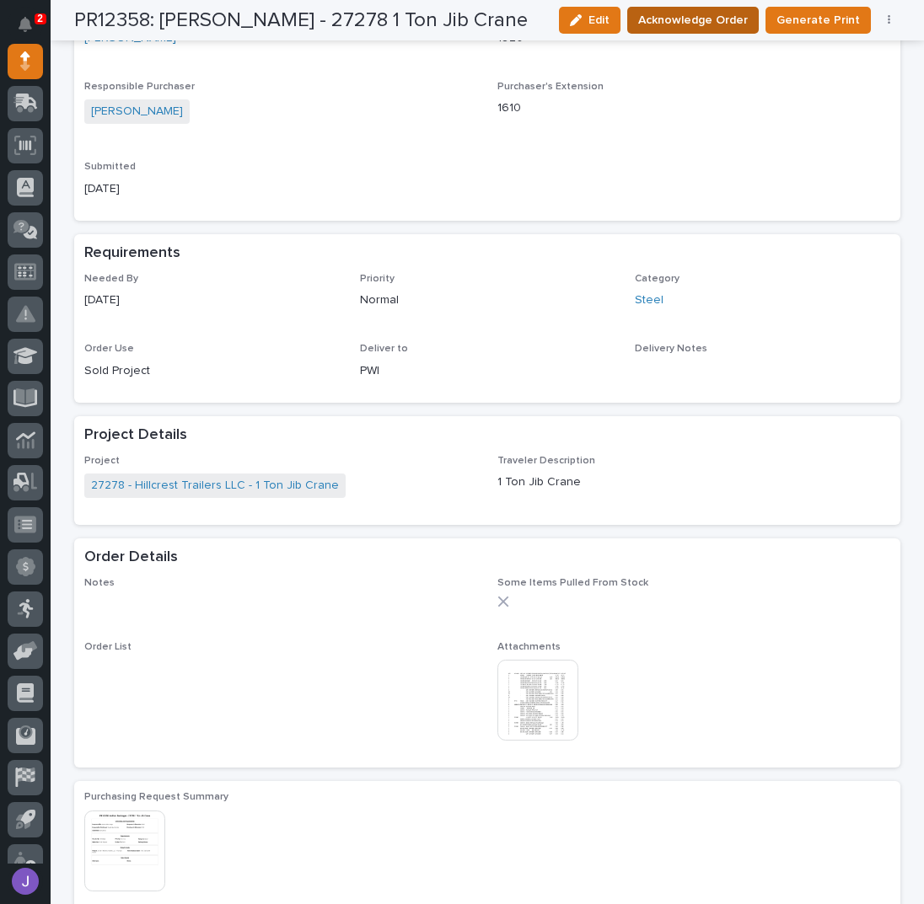
click at [740, 19] on span "Acknowledge Order" at bounding box center [693, 20] width 110 height 20
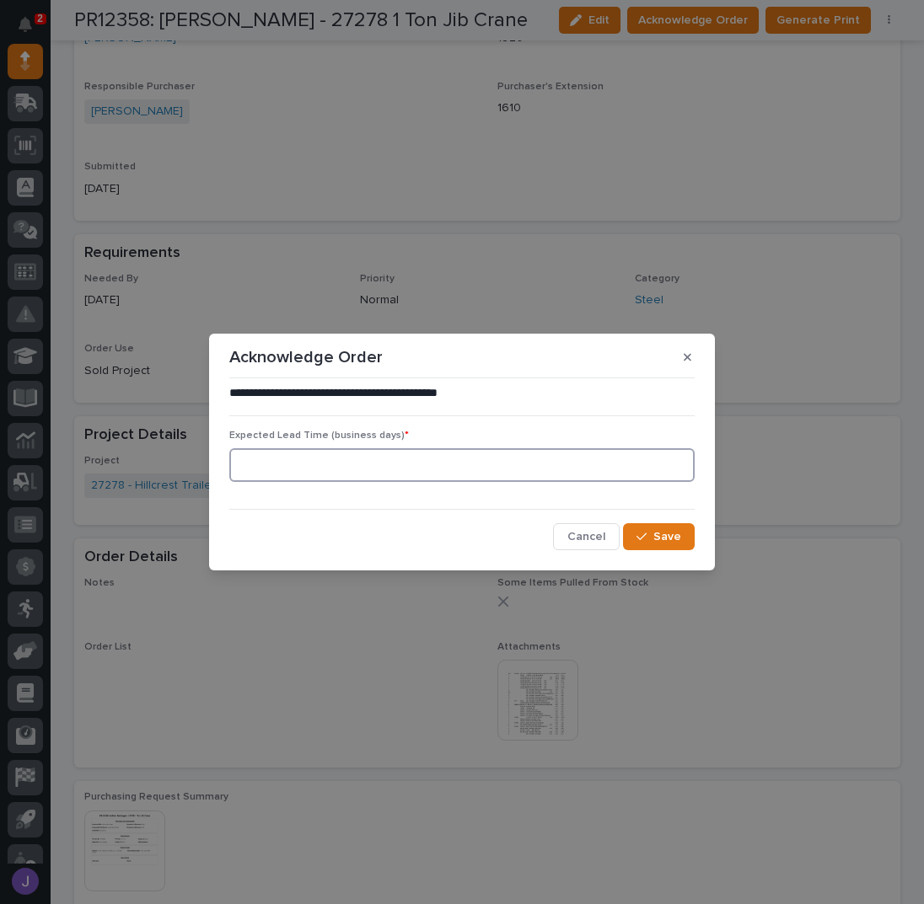
click at [438, 451] on input at bounding box center [461, 465] width 465 height 34
type input "0"
click at [657, 529] on span "Save" at bounding box center [667, 536] width 28 height 15
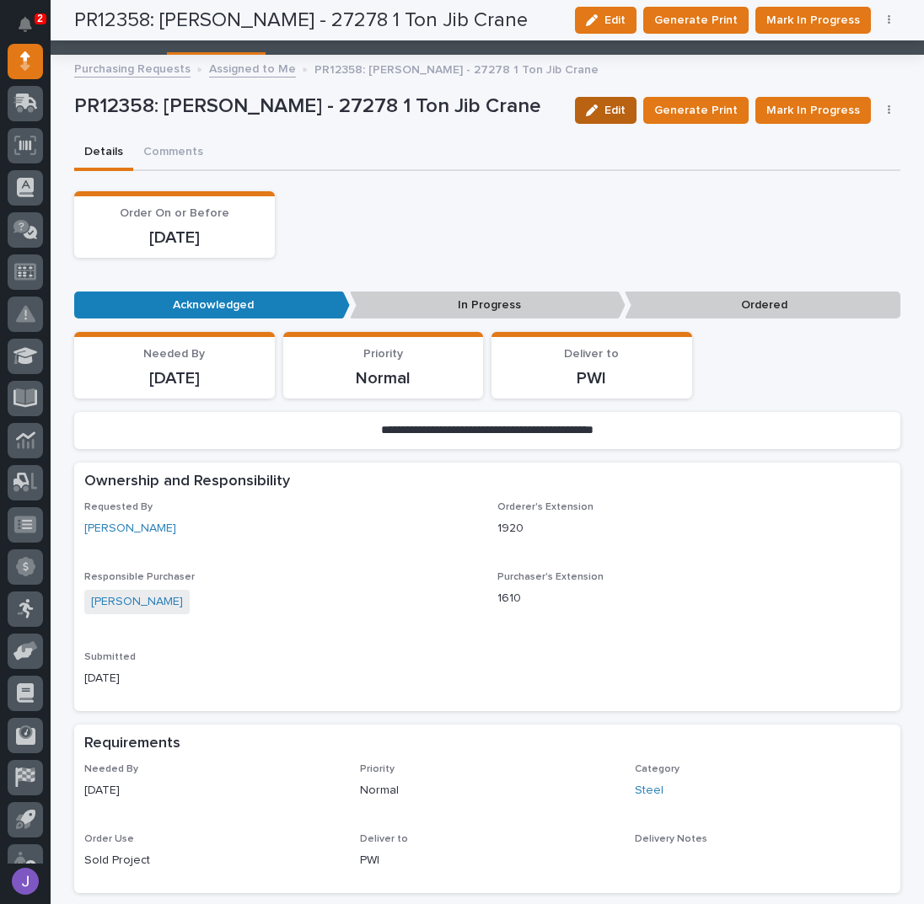
scroll to position [0, 0]
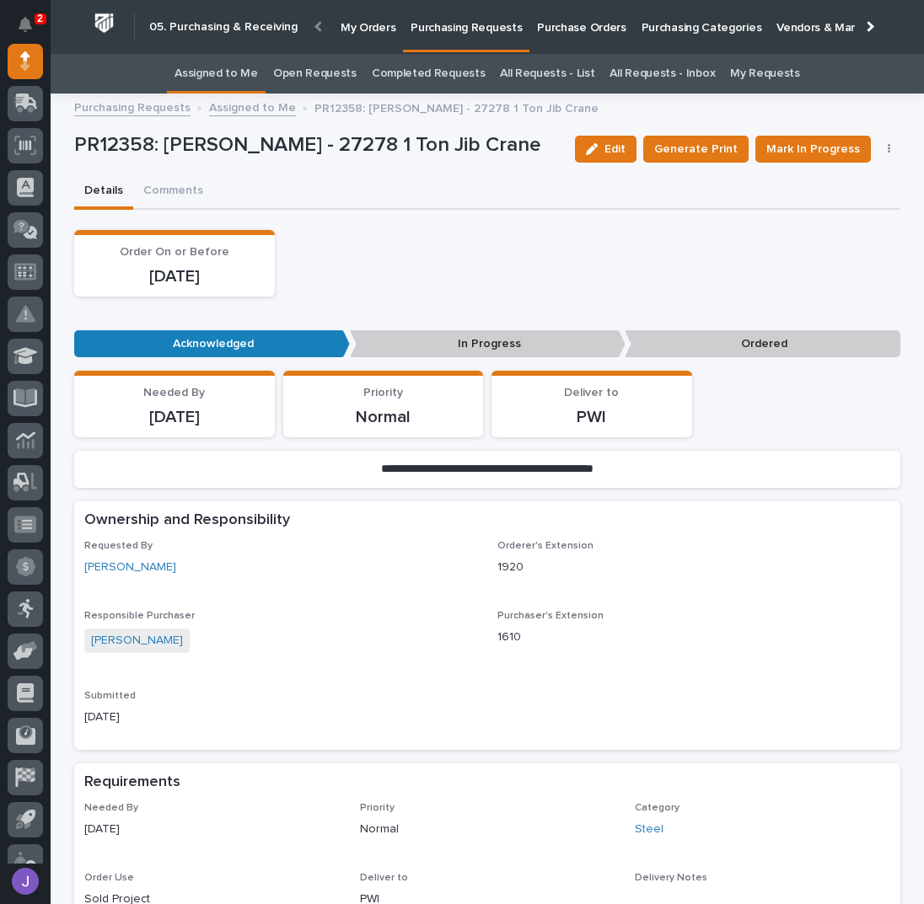
click at [540, 27] on p "Purchase Orders" at bounding box center [581, 17] width 88 height 35
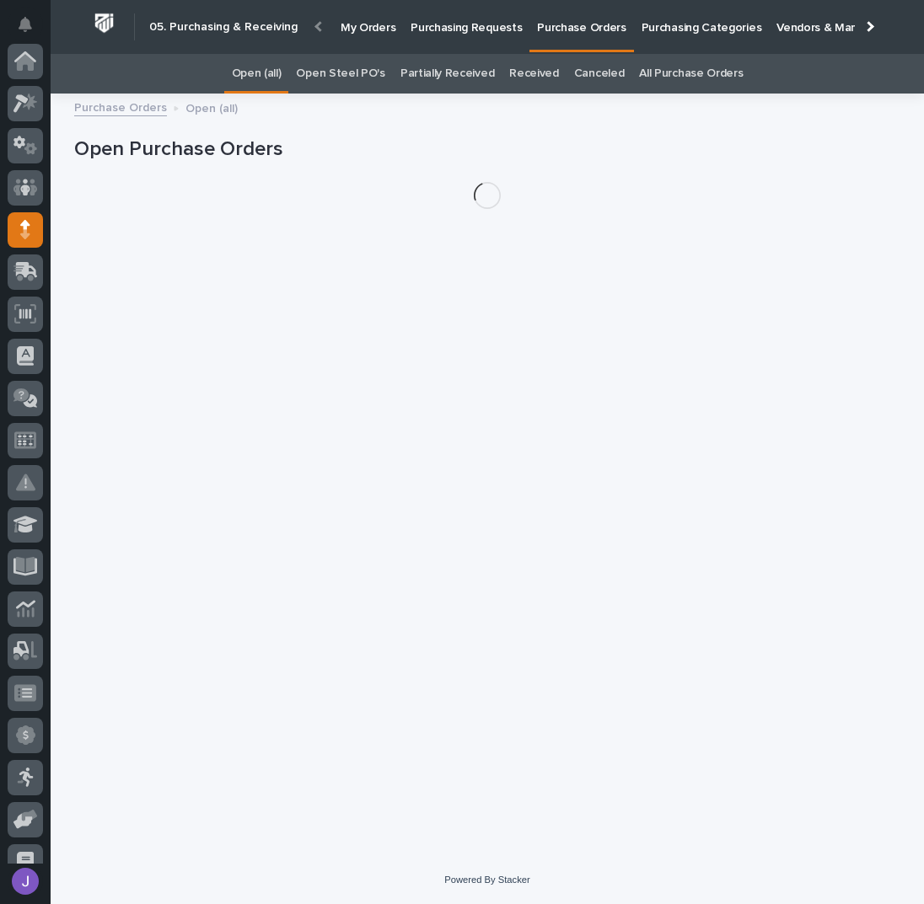
scroll to position [169, 0]
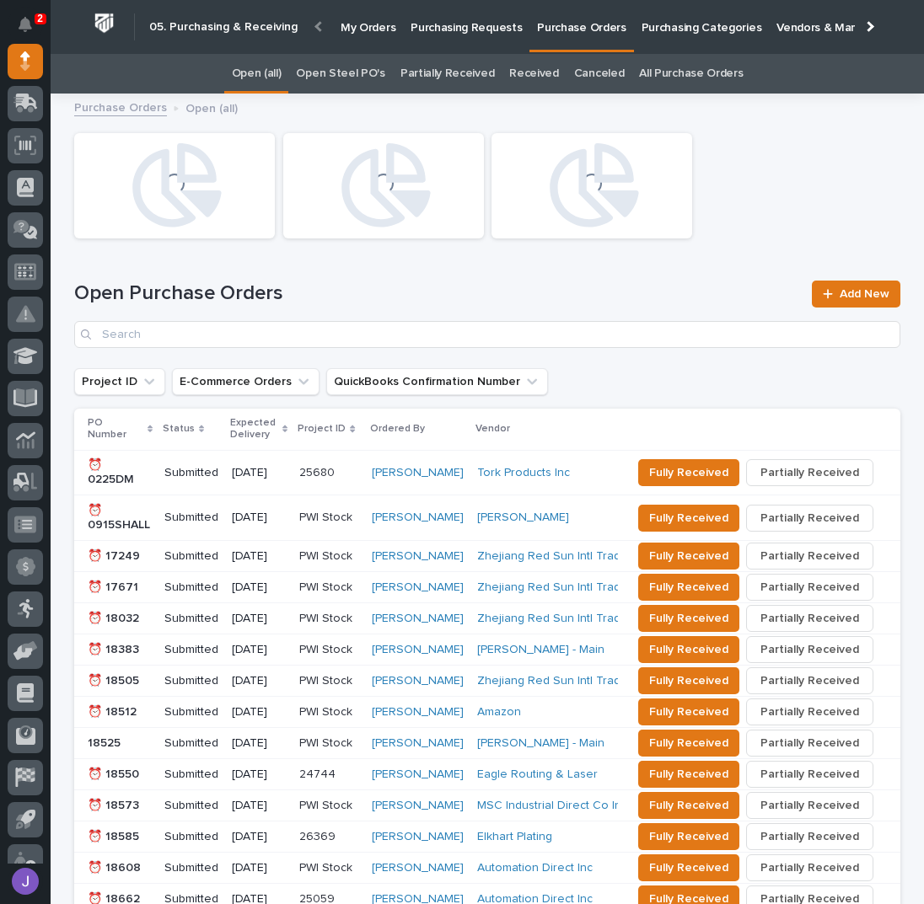
click at [366, 74] on link "Open Steel PO's" at bounding box center [340, 74] width 88 height 40
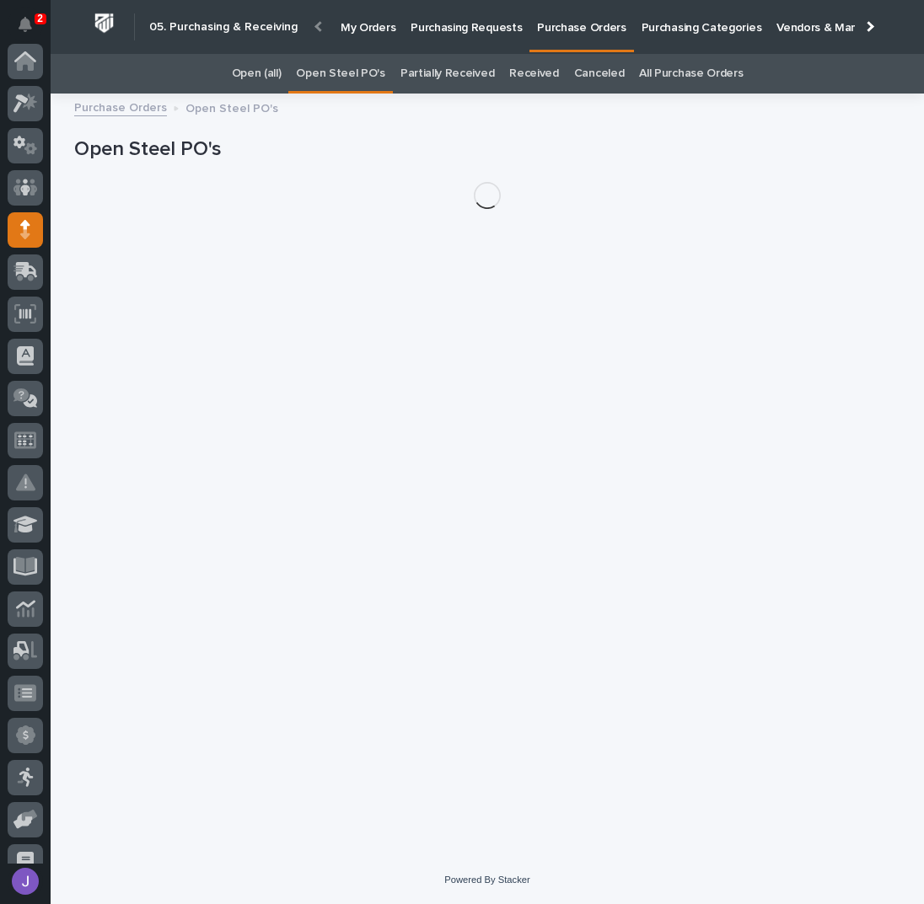
scroll to position [169, 0]
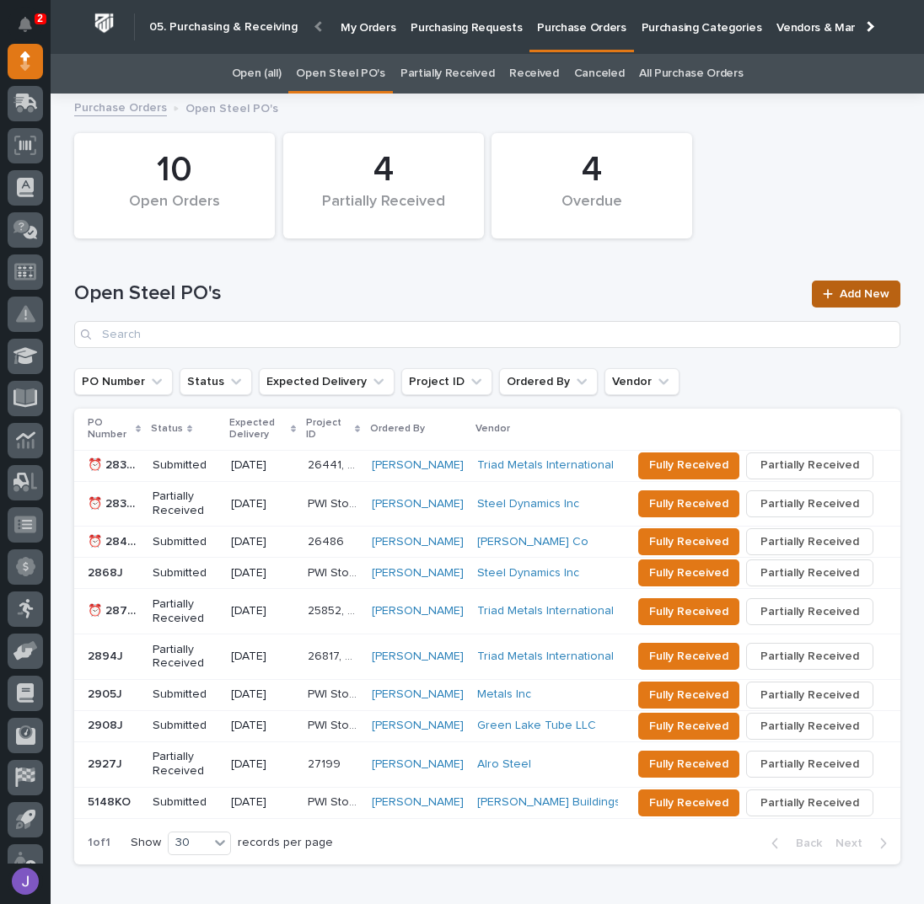
click at [839, 290] on span "Add New" at bounding box center [864, 294] width 50 height 12
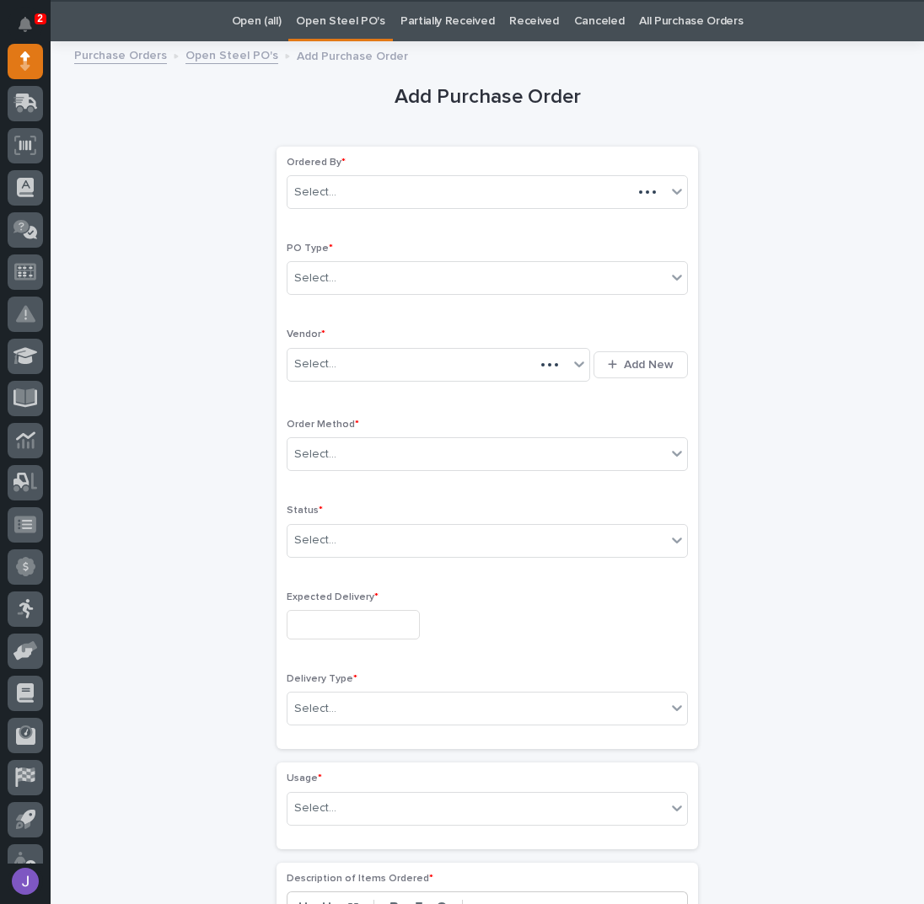
scroll to position [53, 0]
click at [309, 265] on div "Select..." at bounding box center [476, 278] width 378 height 28
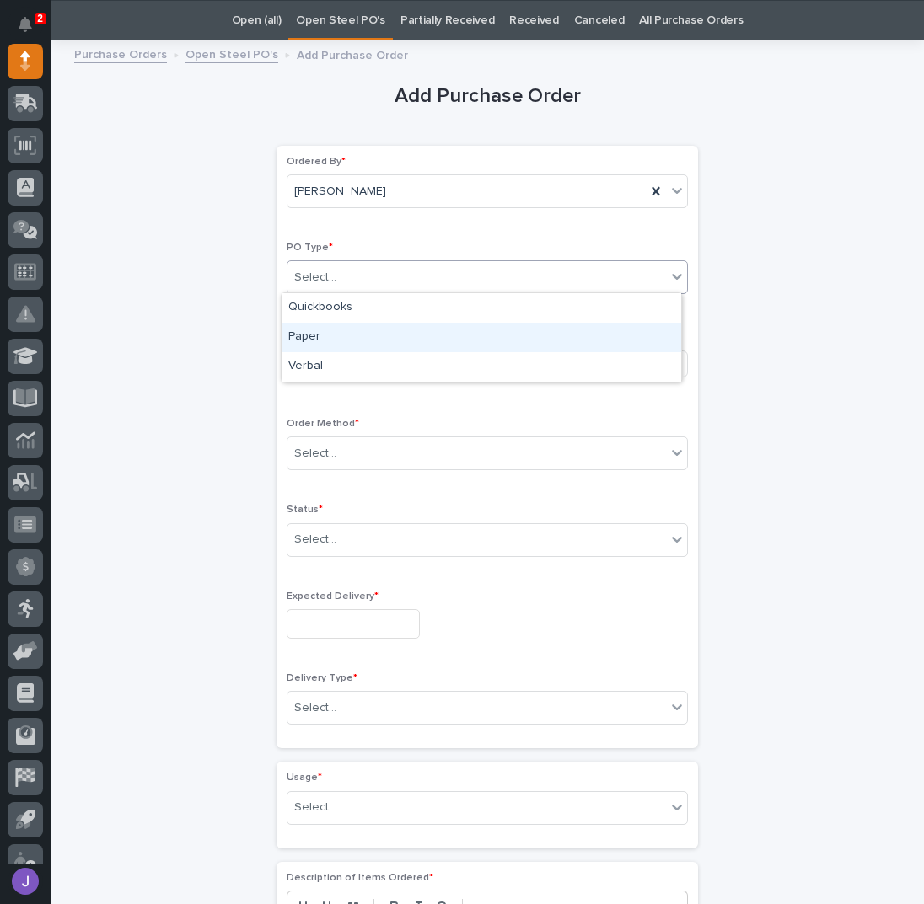
click at [319, 323] on div "Paper" at bounding box center [480, 337] width 399 height 29
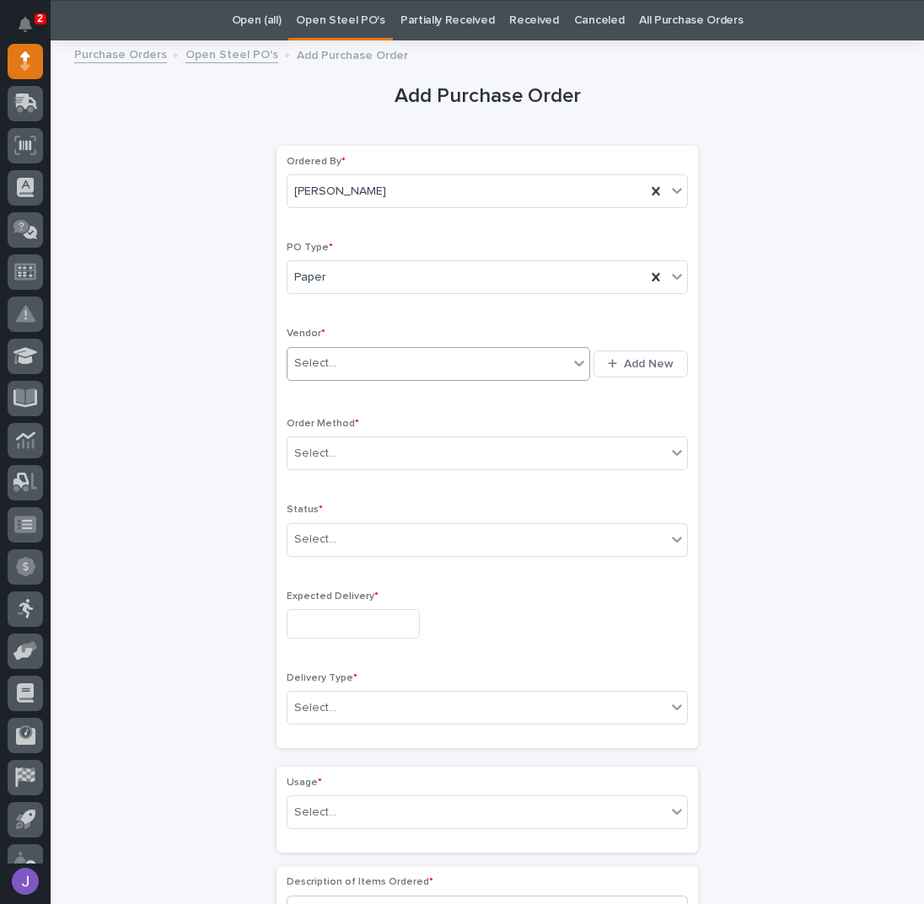
drag, startPoint x: 324, startPoint y: 344, endPoint x: 328, endPoint y: 352, distance: 9.1
click at [327, 346] on div "Select... Add New" at bounding box center [487, 364] width 401 height 40
click at [328, 352] on div "Select..." at bounding box center [427, 364] width 281 height 28
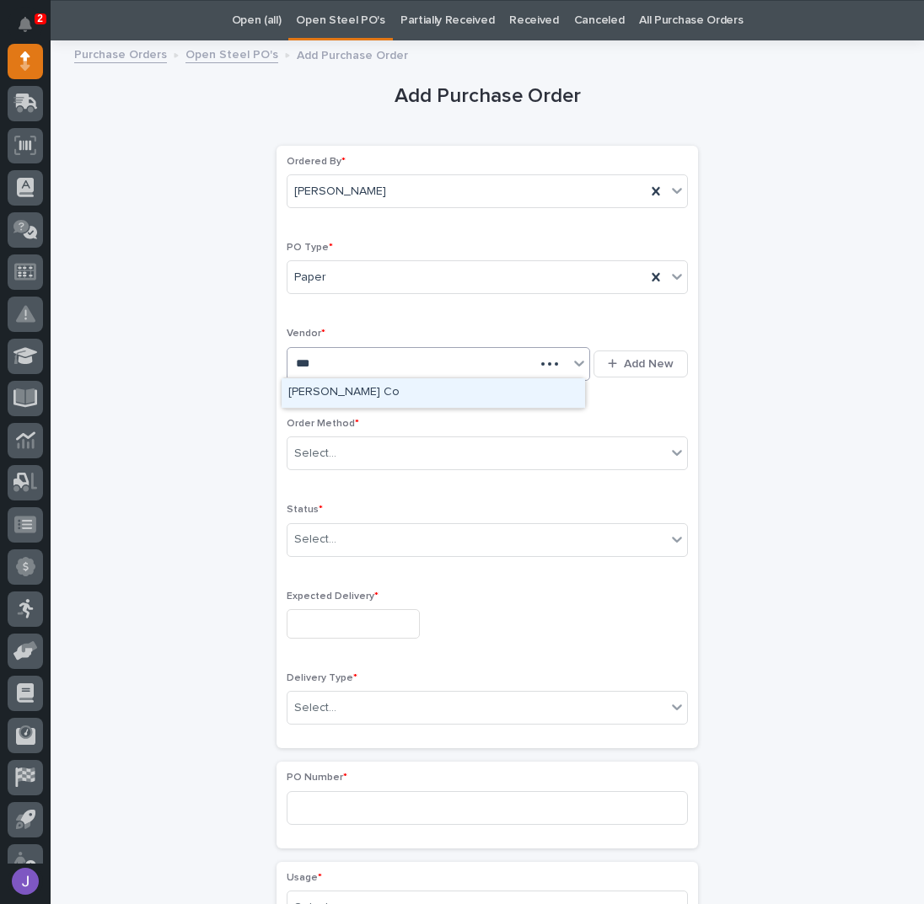
type input "****"
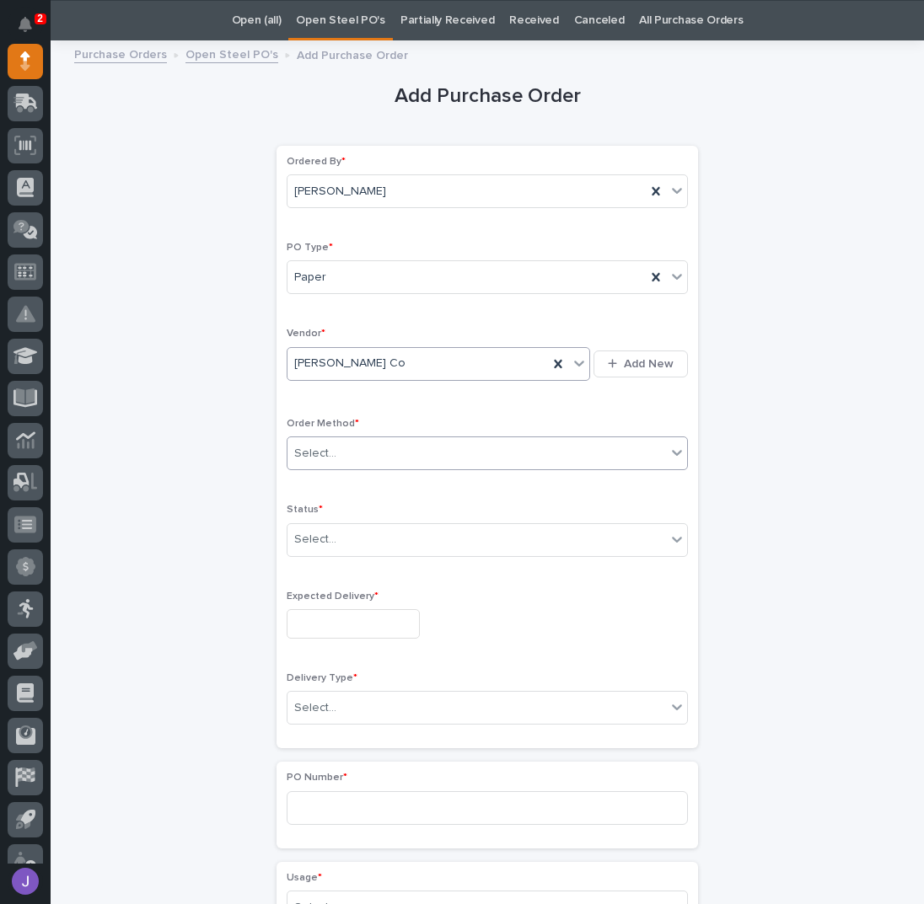
click at [359, 454] on div "Select..." at bounding box center [476, 454] width 378 height 28
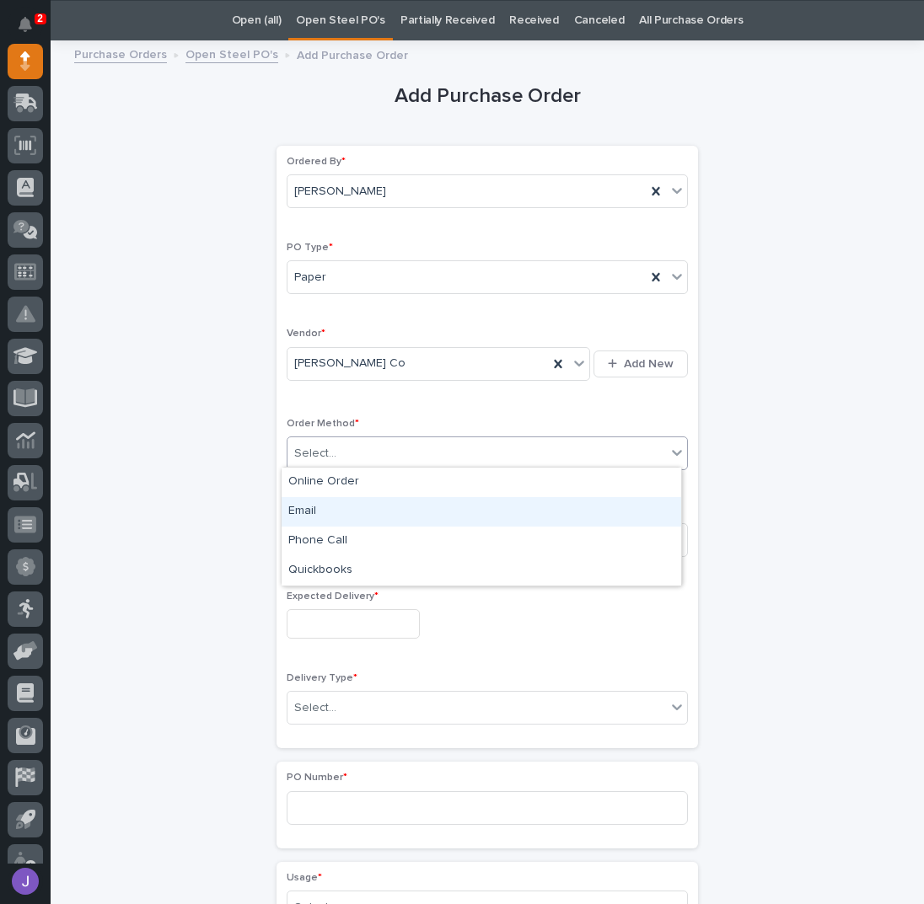
click at [321, 509] on div "Email" at bounding box center [480, 511] width 399 height 29
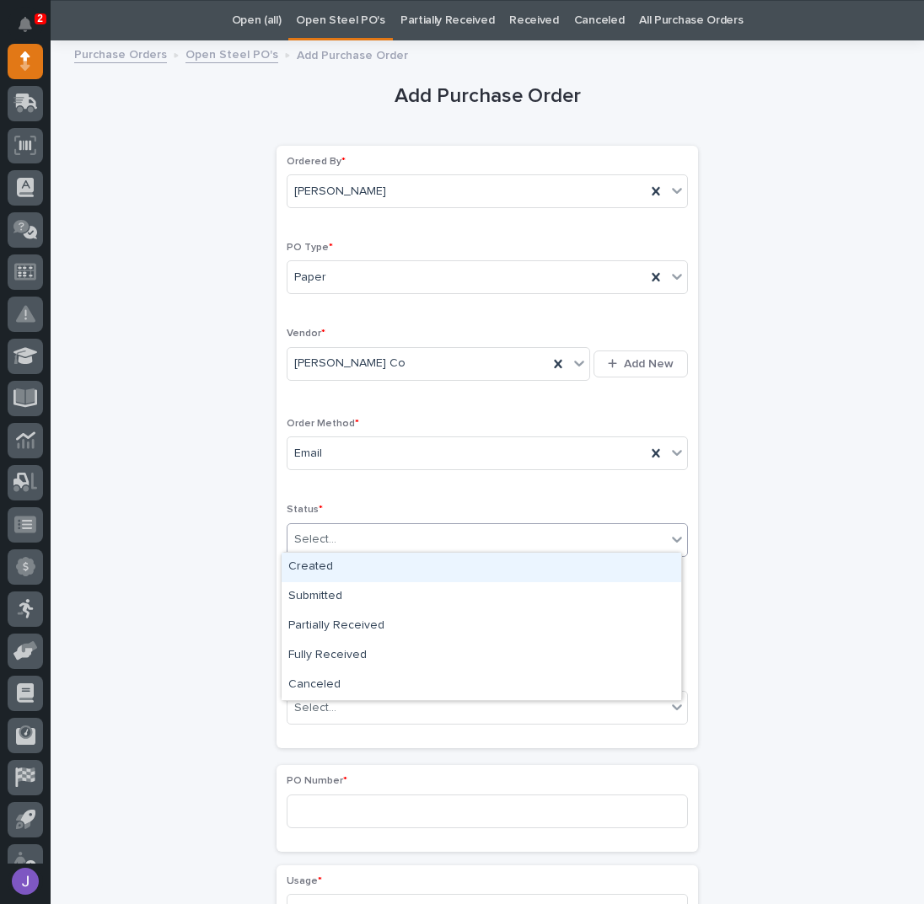
drag, startPoint x: 321, startPoint y: 529, endPoint x: 344, endPoint y: 560, distance: 37.9
click at [322, 531] on div "Select..." at bounding box center [315, 540] width 42 height 18
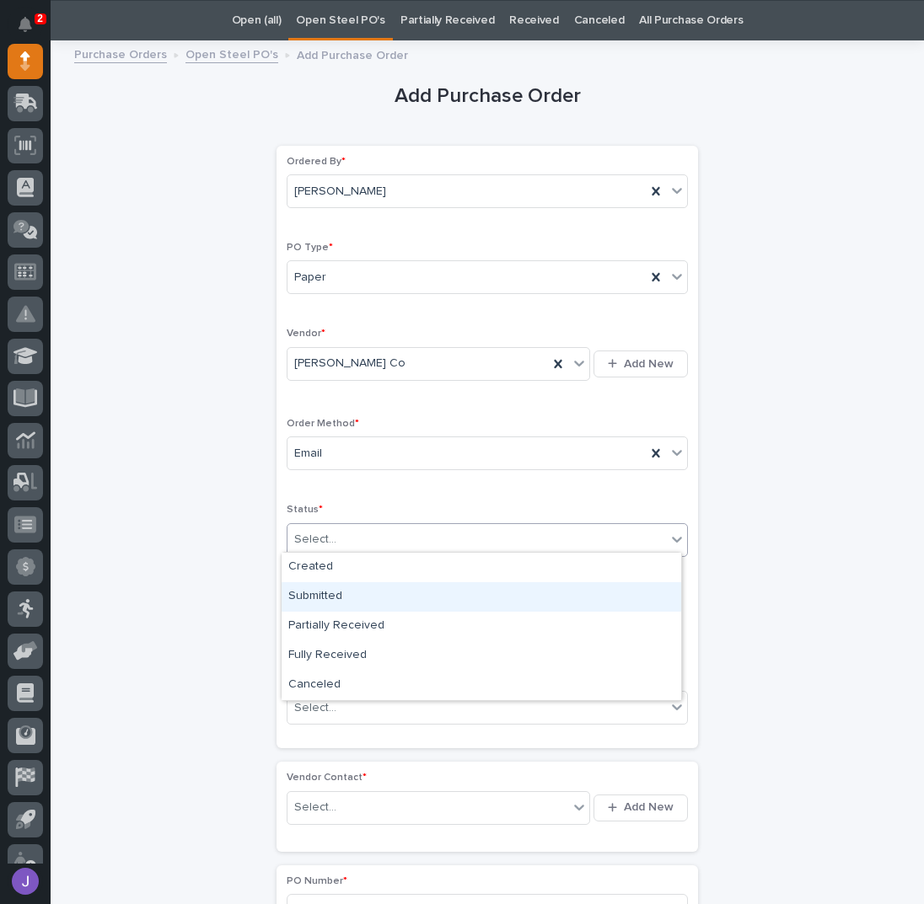
click at [334, 603] on div "Submitted" at bounding box center [480, 596] width 399 height 29
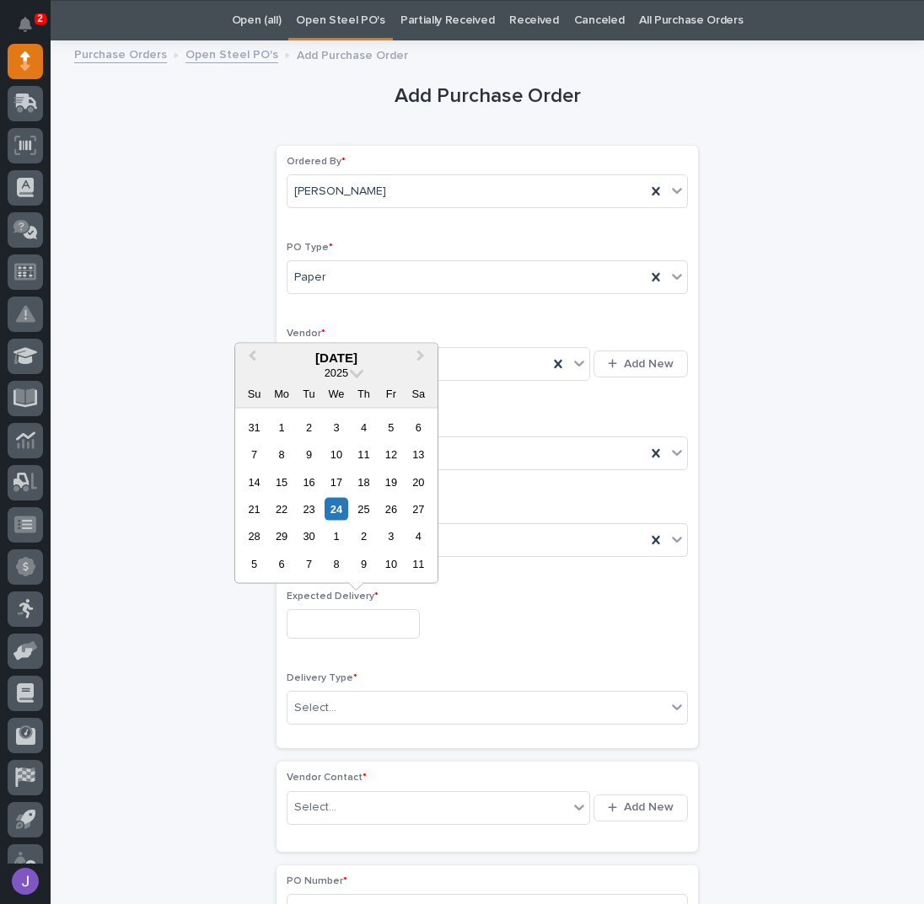
click at [335, 610] on input "text" at bounding box center [353, 623] width 133 height 29
click at [285, 544] on div "29" at bounding box center [281, 536] width 23 height 23
type input "**********"
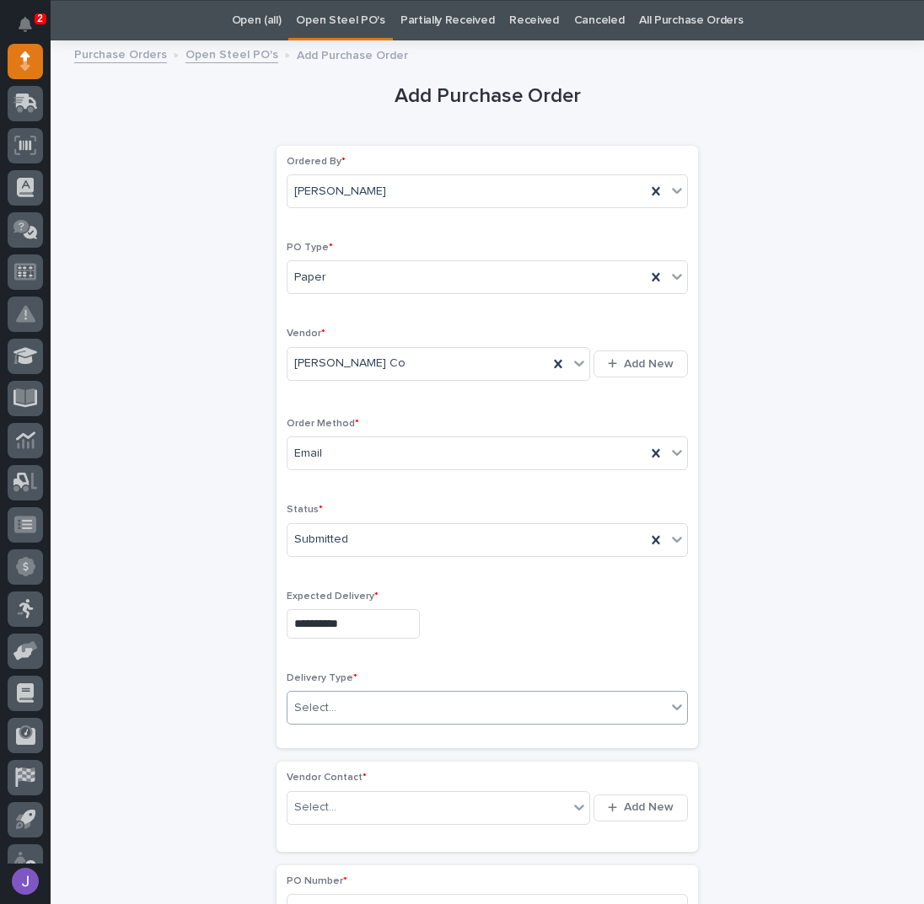
click at [314, 699] on div "Select..." at bounding box center [315, 708] width 42 height 18
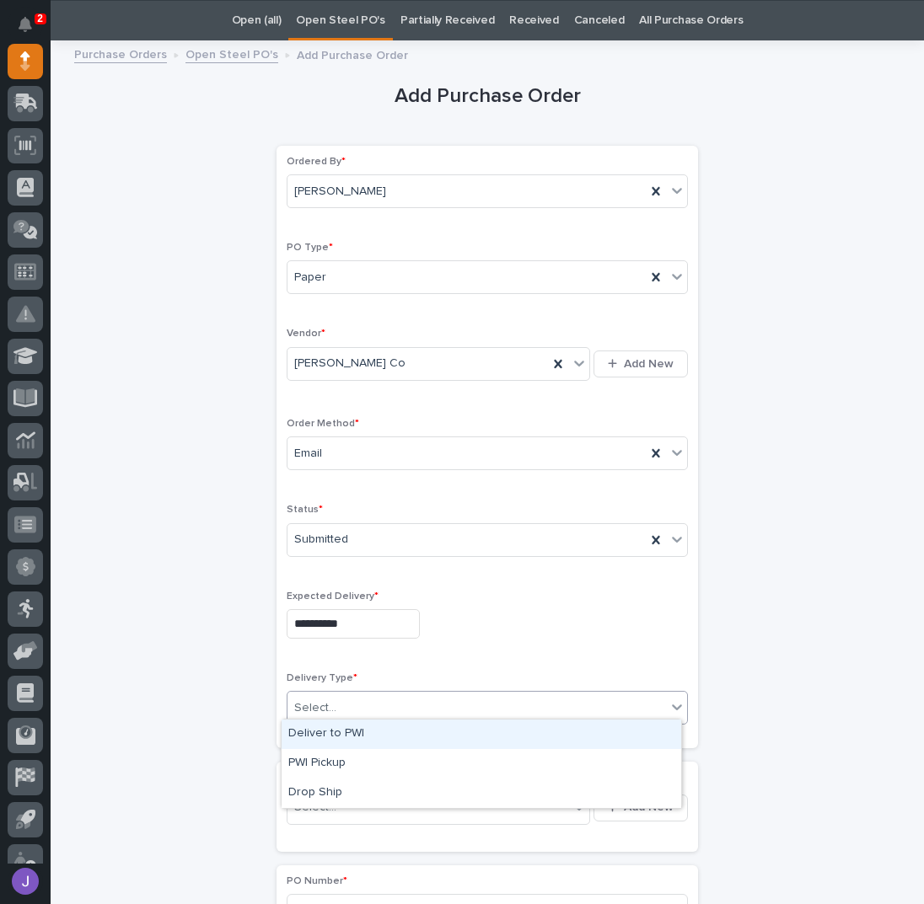
click at [319, 738] on div "Deliver to PWI" at bounding box center [480, 734] width 399 height 29
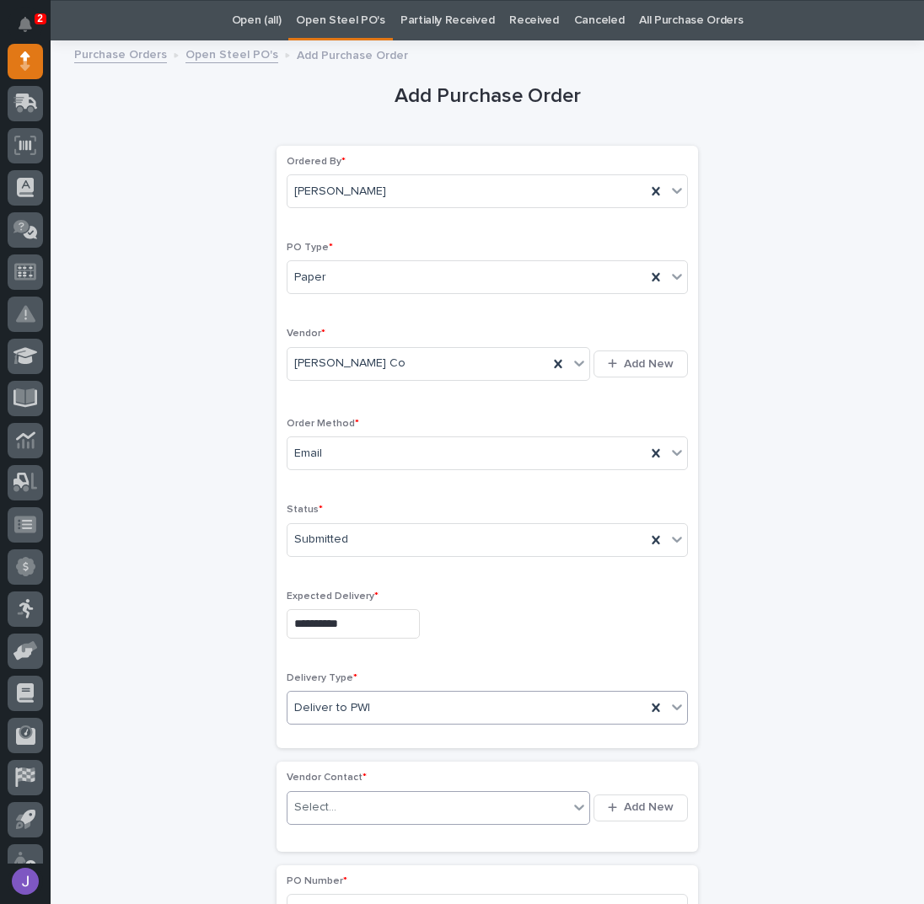
click at [335, 799] on div "Select..." at bounding box center [427, 808] width 281 height 28
type input "*******"
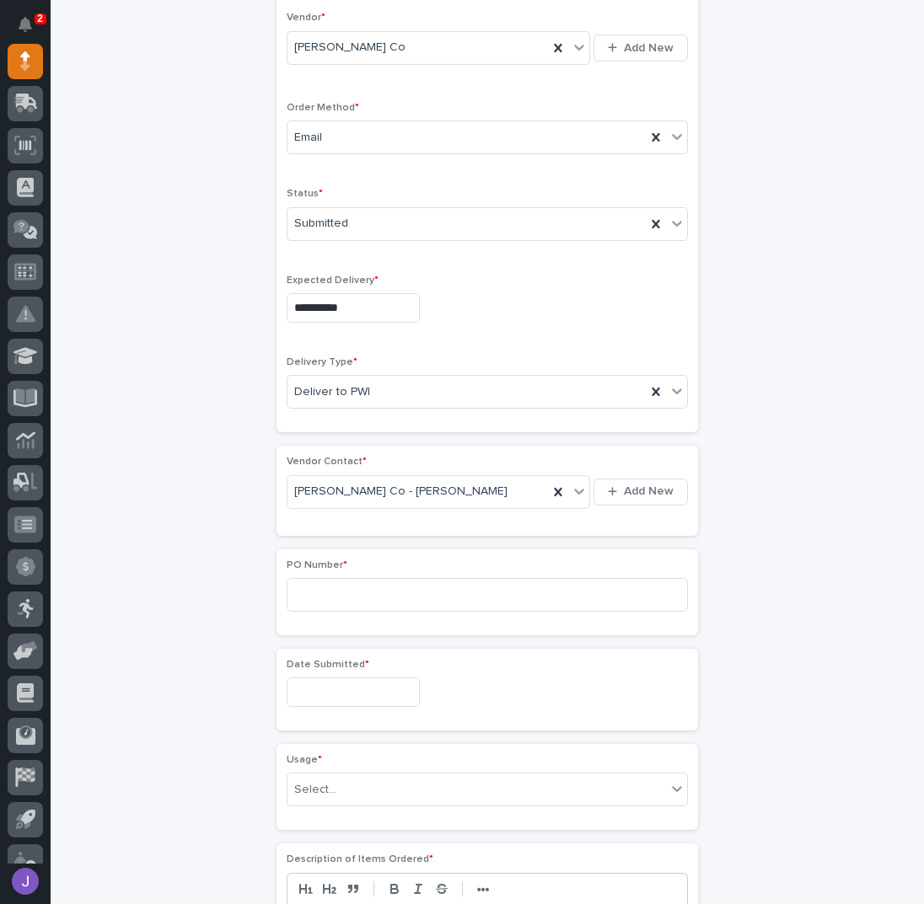
scroll to position [390, 0]
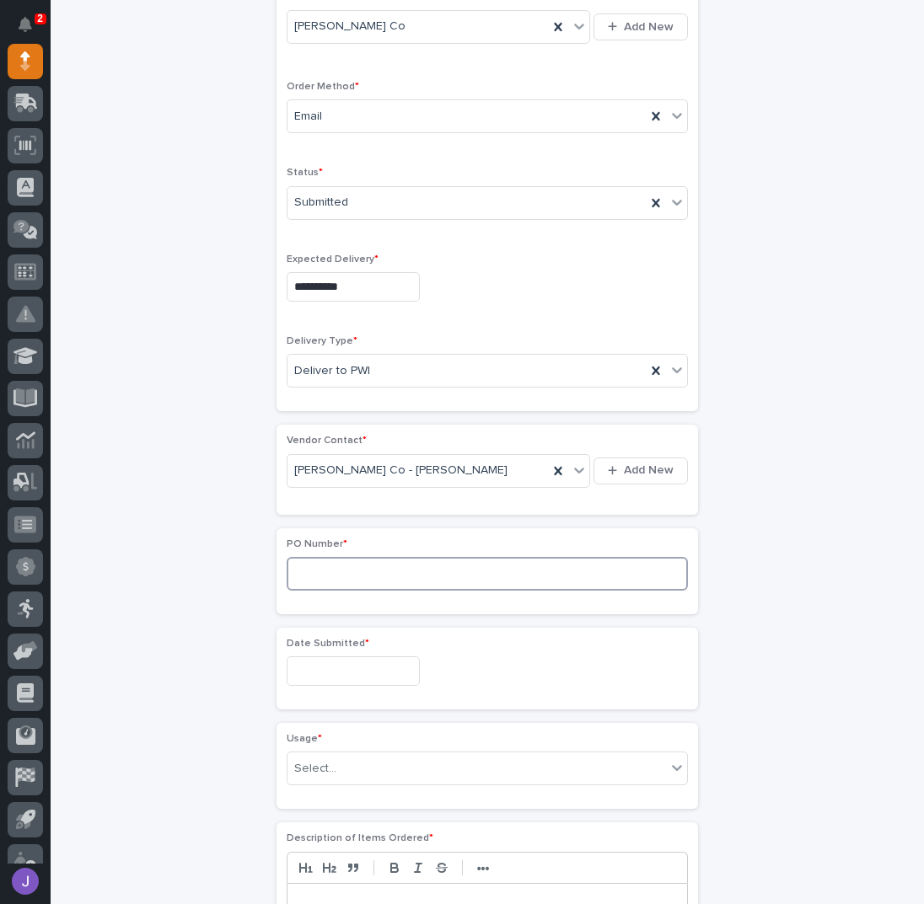
click at [317, 576] on input at bounding box center [487, 574] width 401 height 34
type input "2928J"
click at [298, 665] on input "text" at bounding box center [353, 671] width 133 height 29
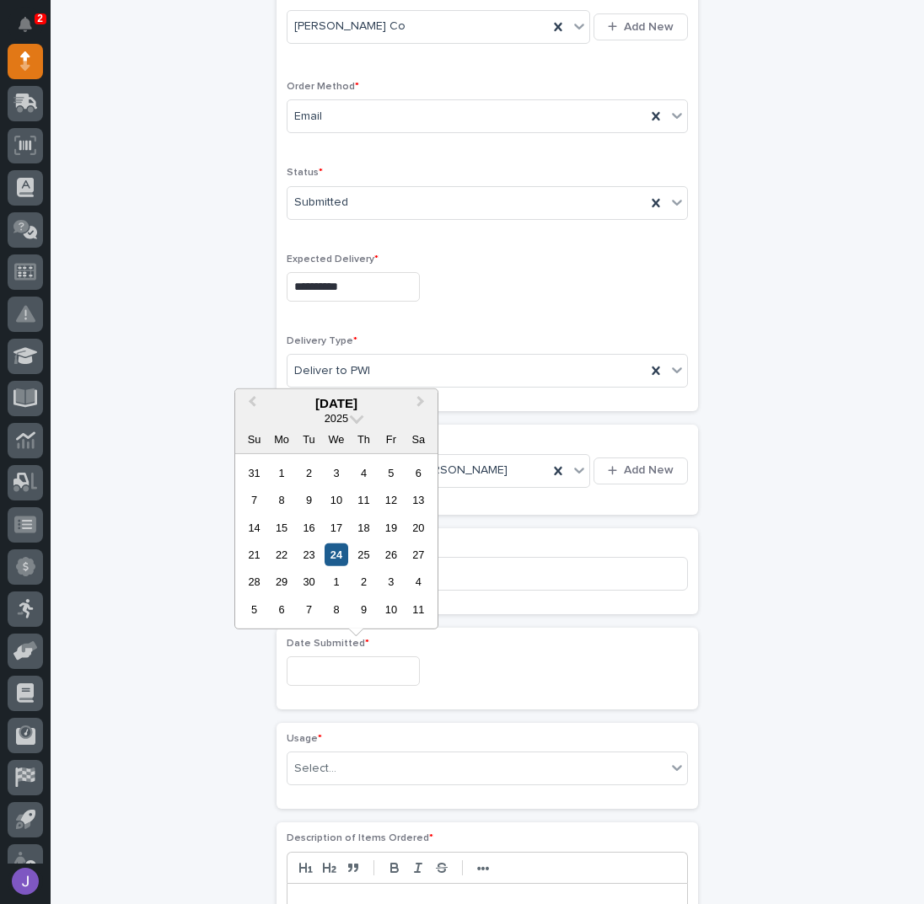
click at [339, 554] on div "24" at bounding box center [335, 555] width 23 height 23
type input "**********"
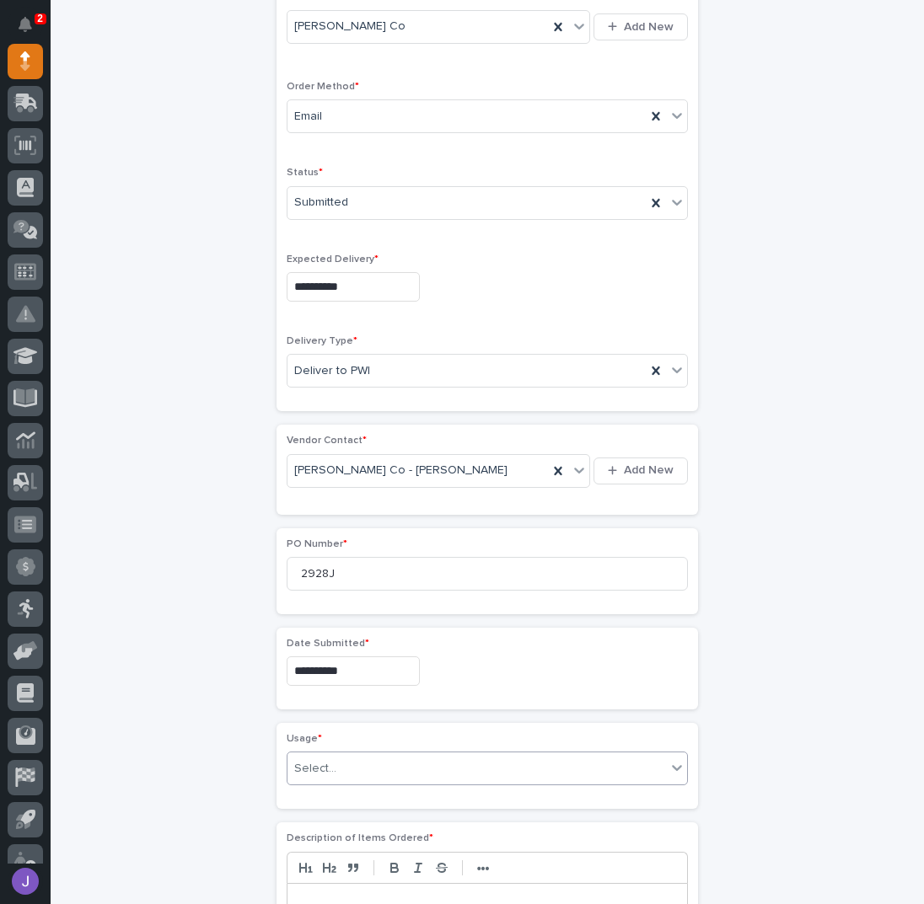
click at [323, 766] on div "Select..." at bounding box center [315, 769] width 42 height 18
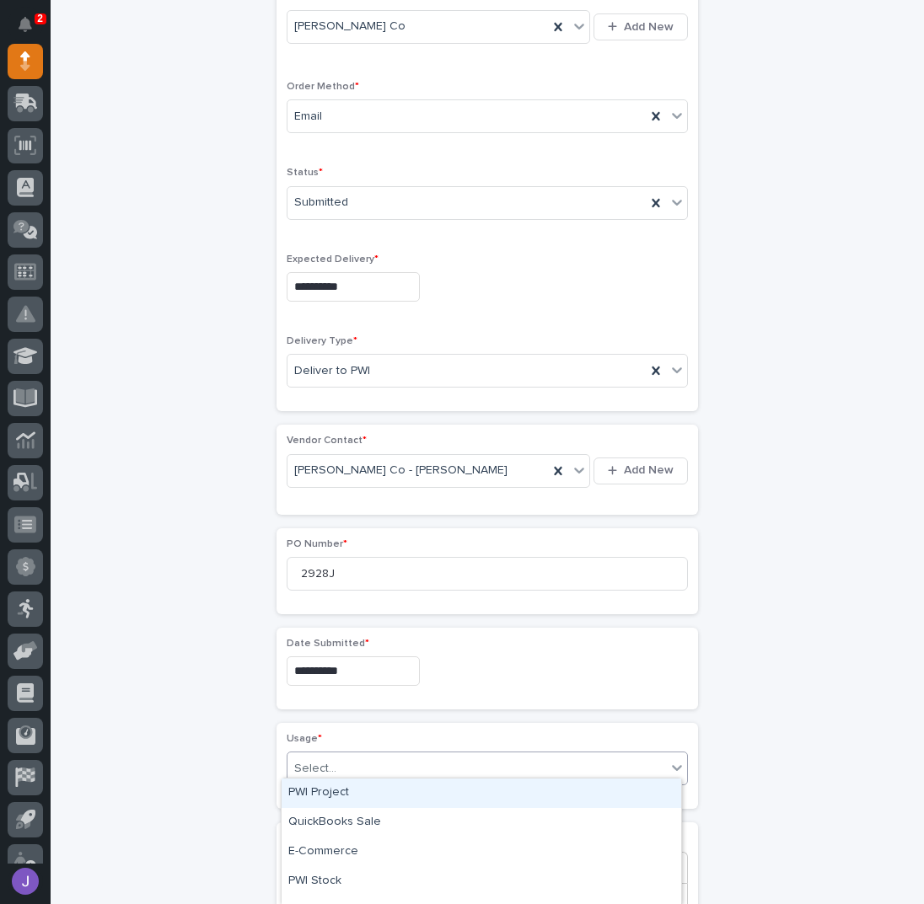
click at [310, 786] on div "PWI Project" at bounding box center [480, 793] width 399 height 29
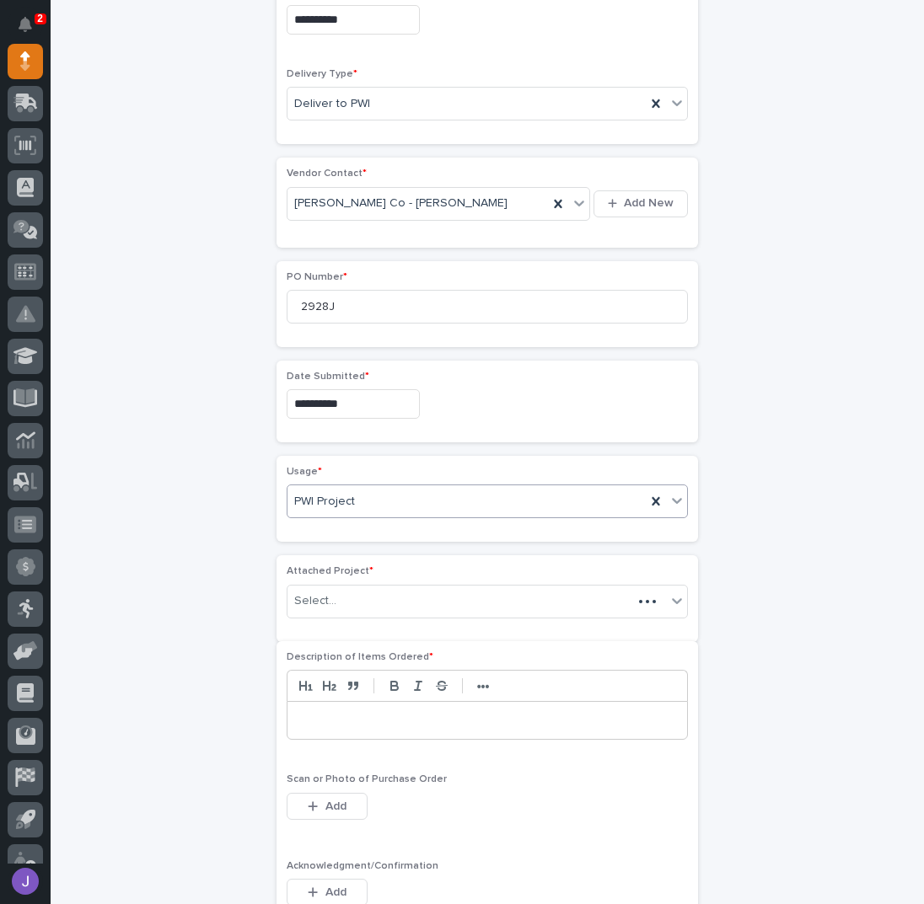
scroll to position [665, 0]
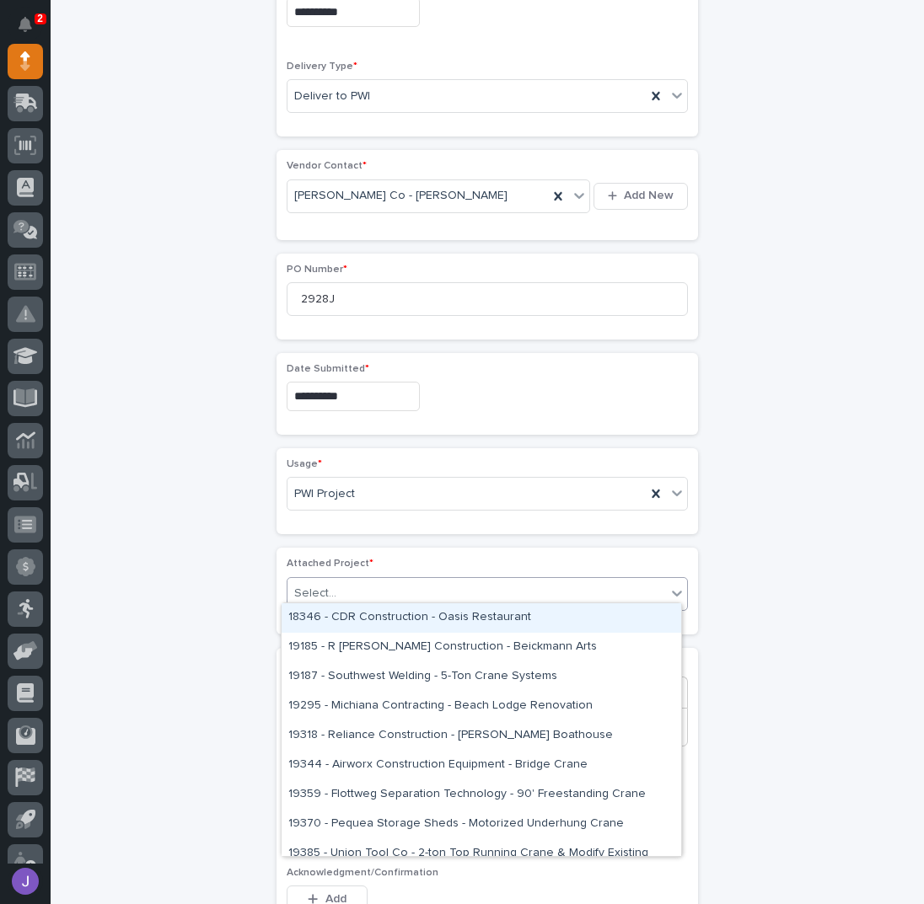
click at [319, 587] on div "Select..." at bounding box center [315, 594] width 42 height 18
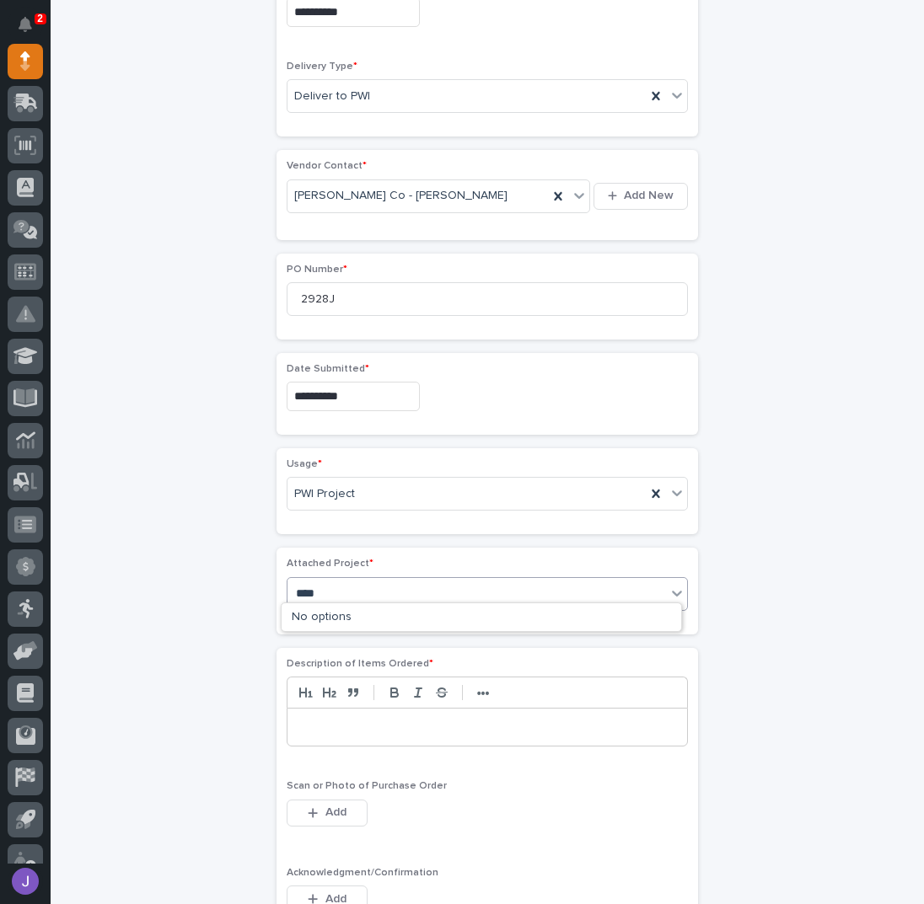
type input "*****"
click at [417, 727] on div at bounding box center [486, 727] width 399 height 37
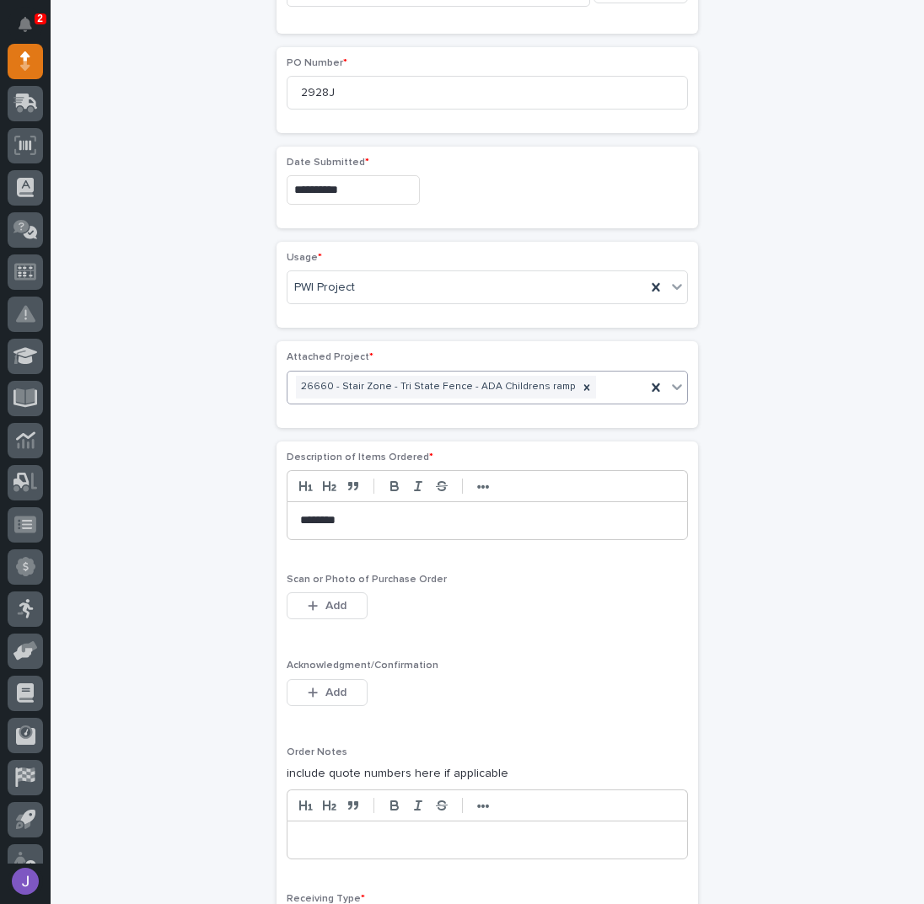
scroll to position [889, 0]
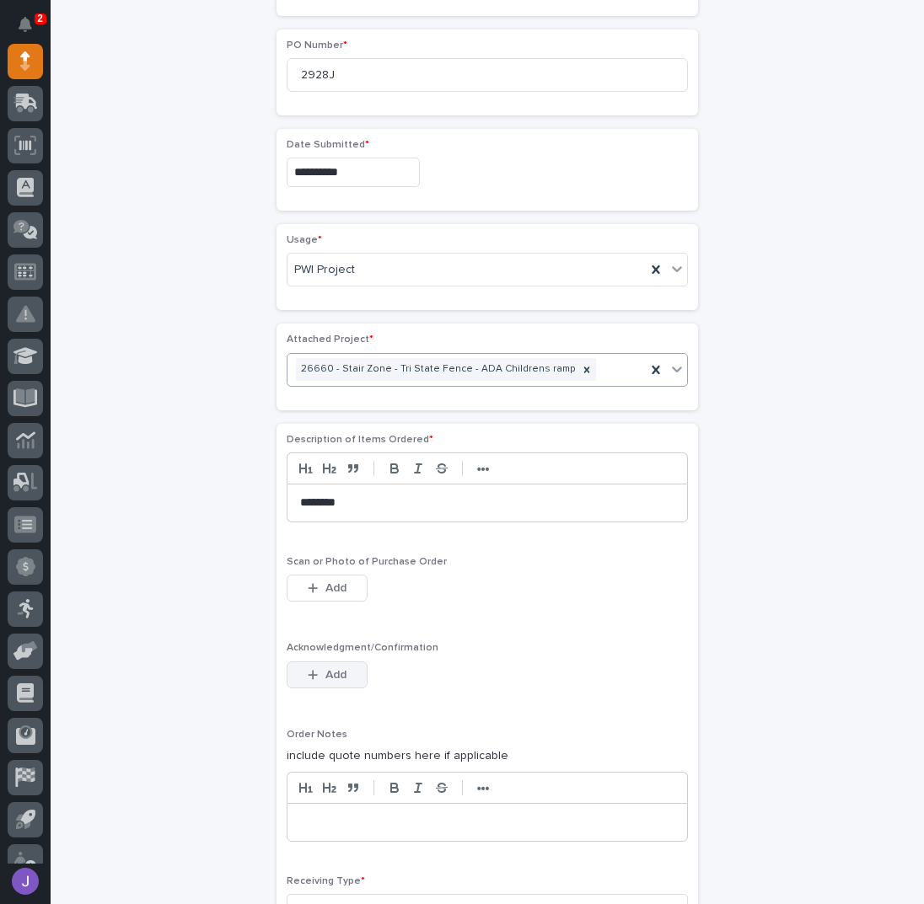
click at [338, 662] on button "Add" at bounding box center [327, 675] width 81 height 27
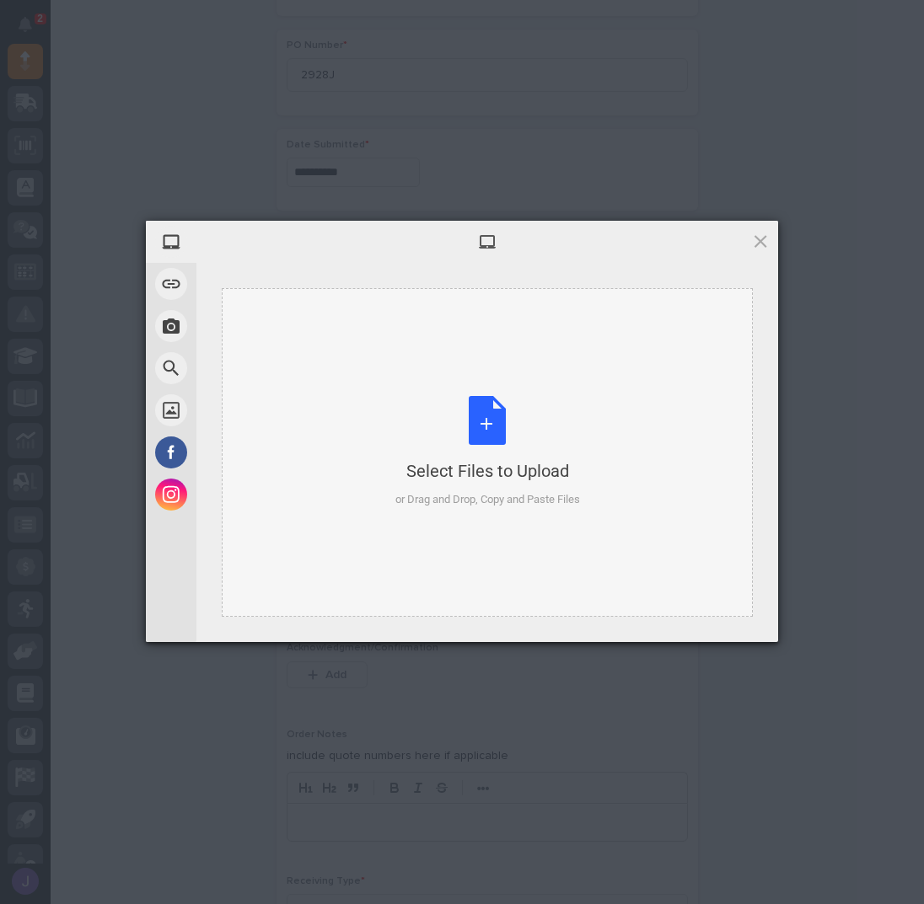
click at [480, 415] on div "Select Files to Upload or Drag and Drop, Copy and Paste Files" at bounding box center [487, 452] width 185 height 112
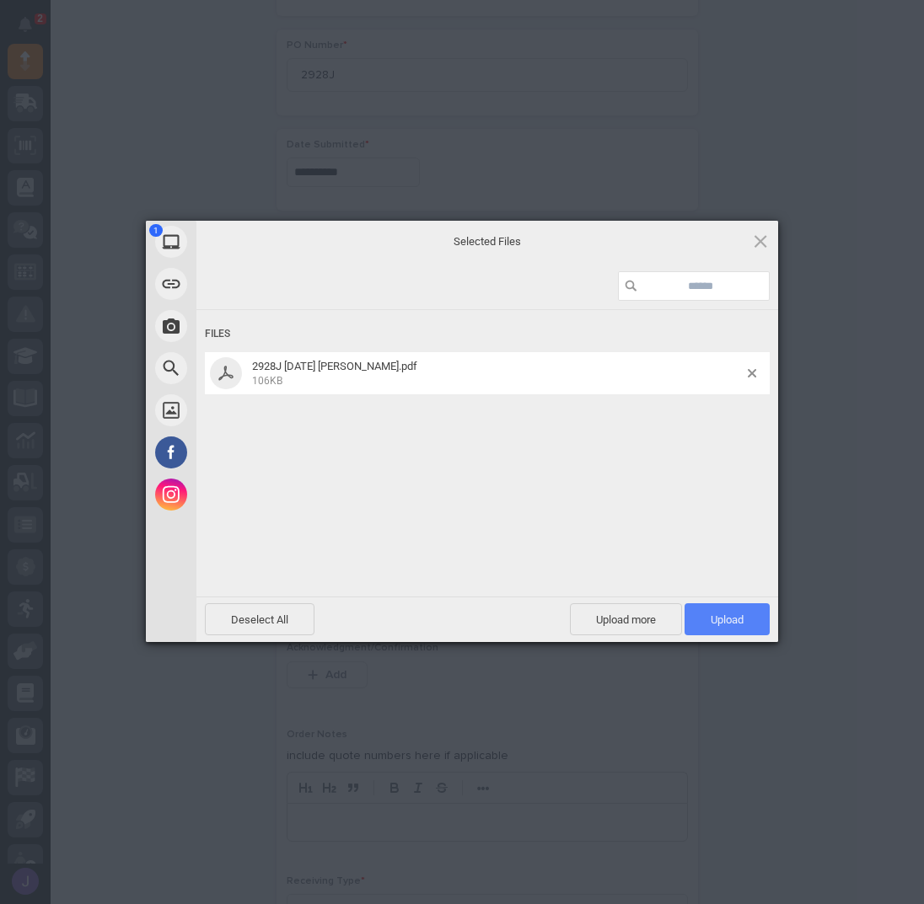
click at [712, 614] on span "Upload 1" at bounding box center [726, 620] width 33 height 13
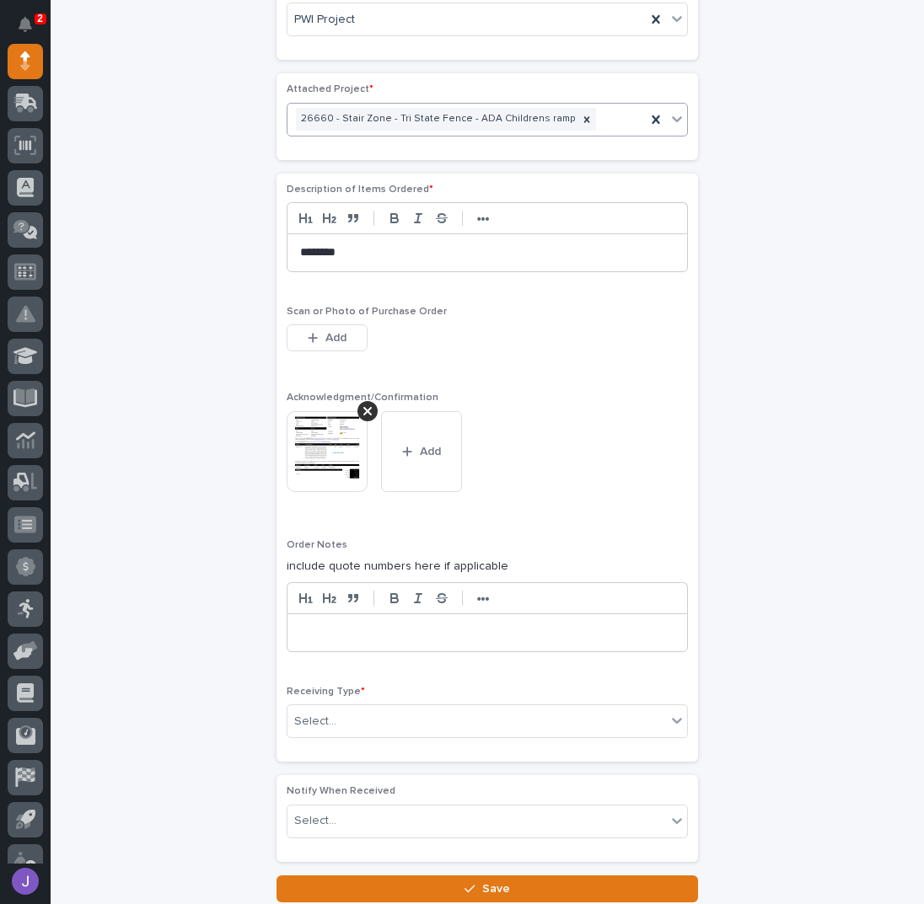
scroll to position [1144, 0]
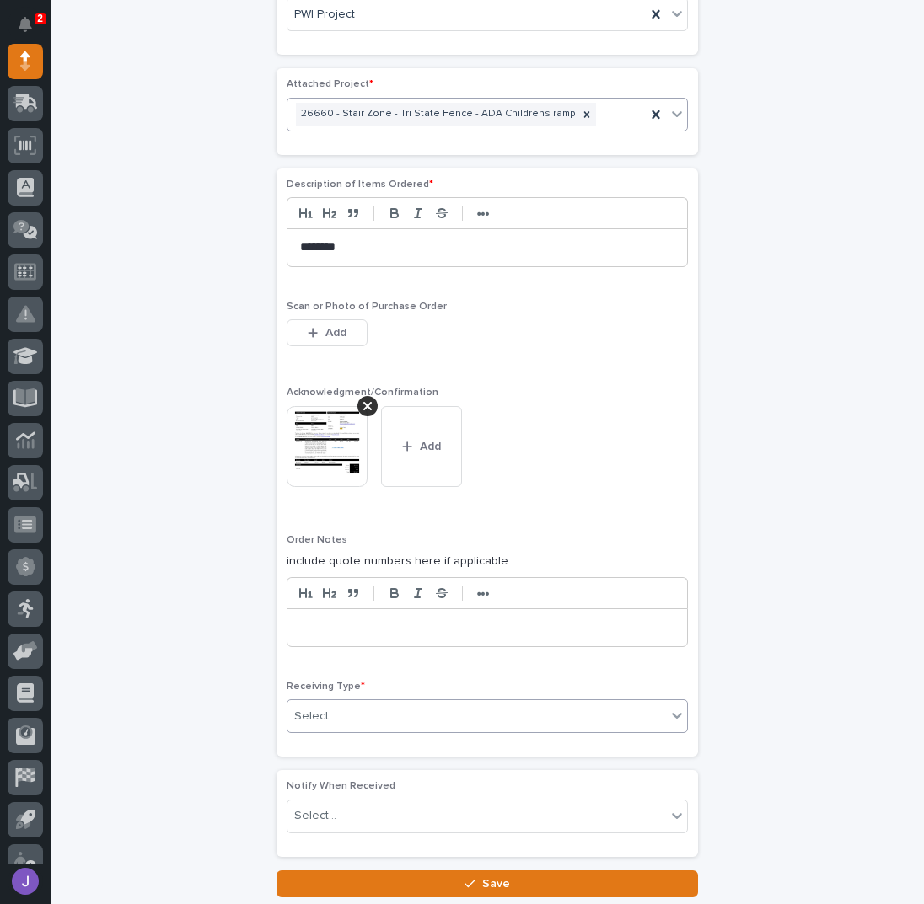
click at [335, 703] on div "Select..." at bounding box center [476, 717] width 378 height 28
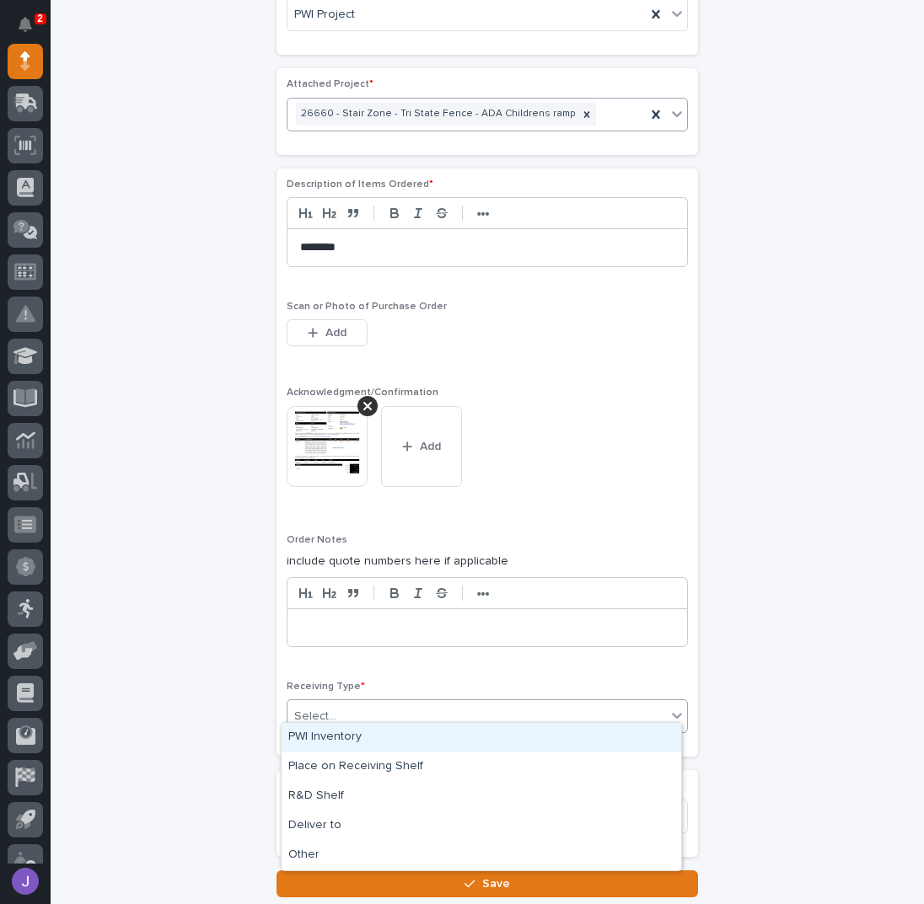
click at [331, 732] on div "PWI Inventory" at bounding box center [480, 737] width 399 height 29
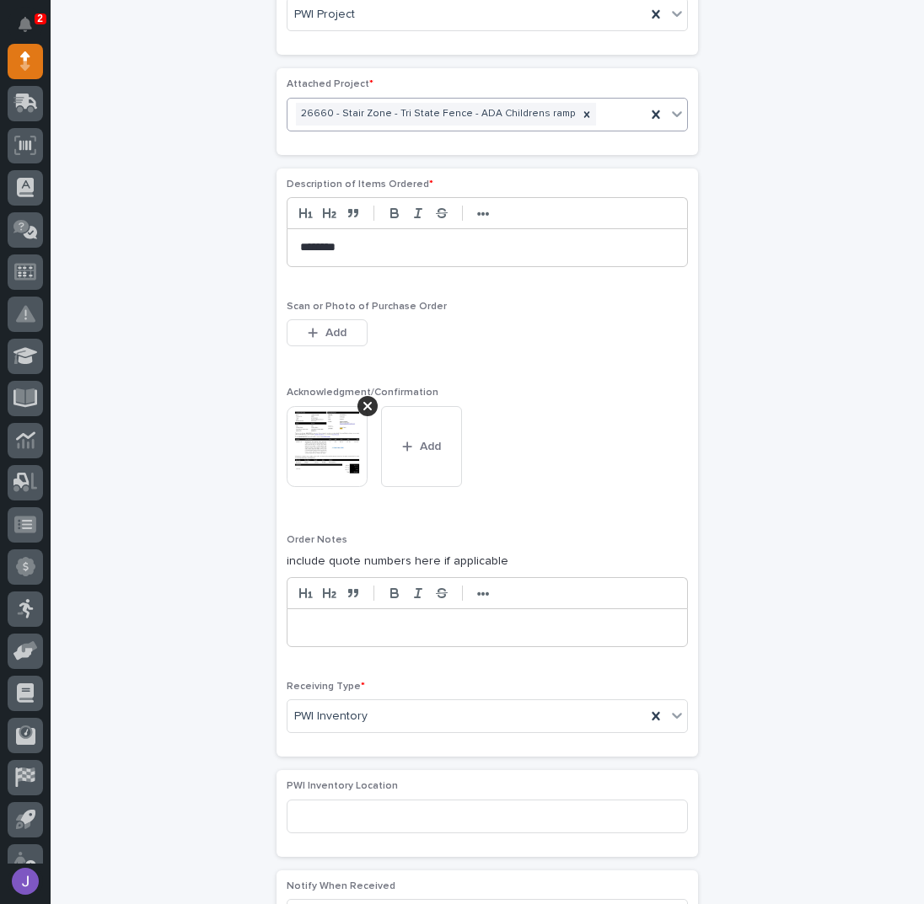
scroll to position [1357, 0]
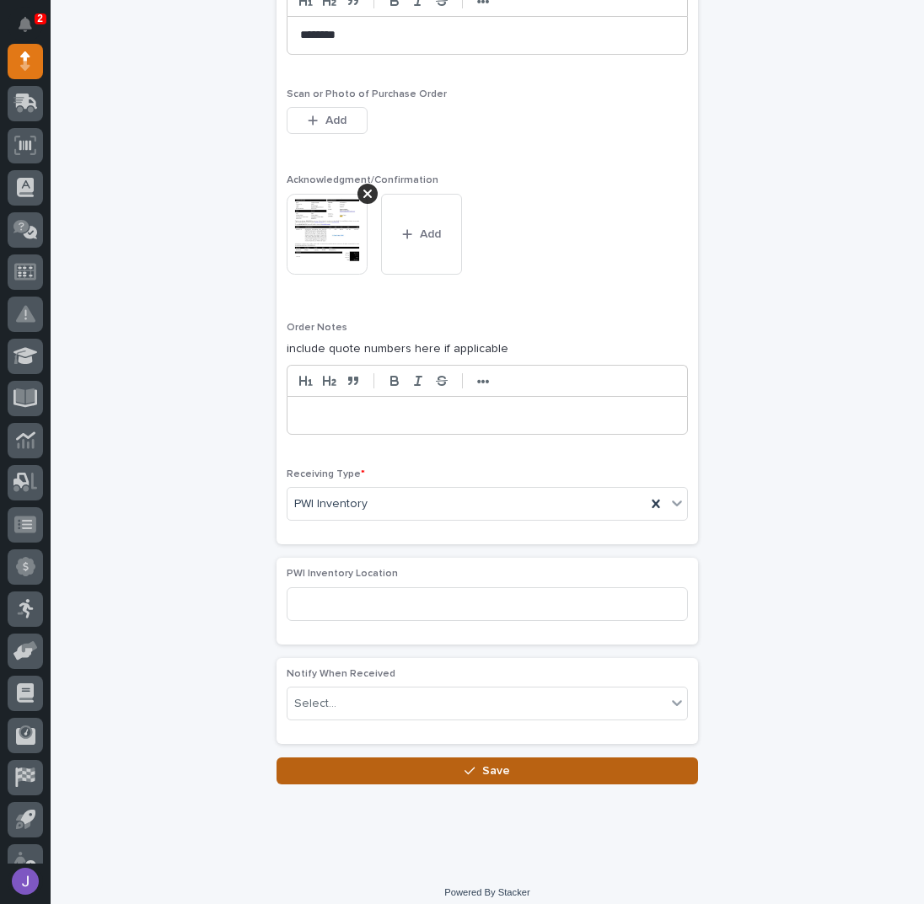
click at [324, 763] on button "Save" at bounding box center [486, 771] width 421 height 27
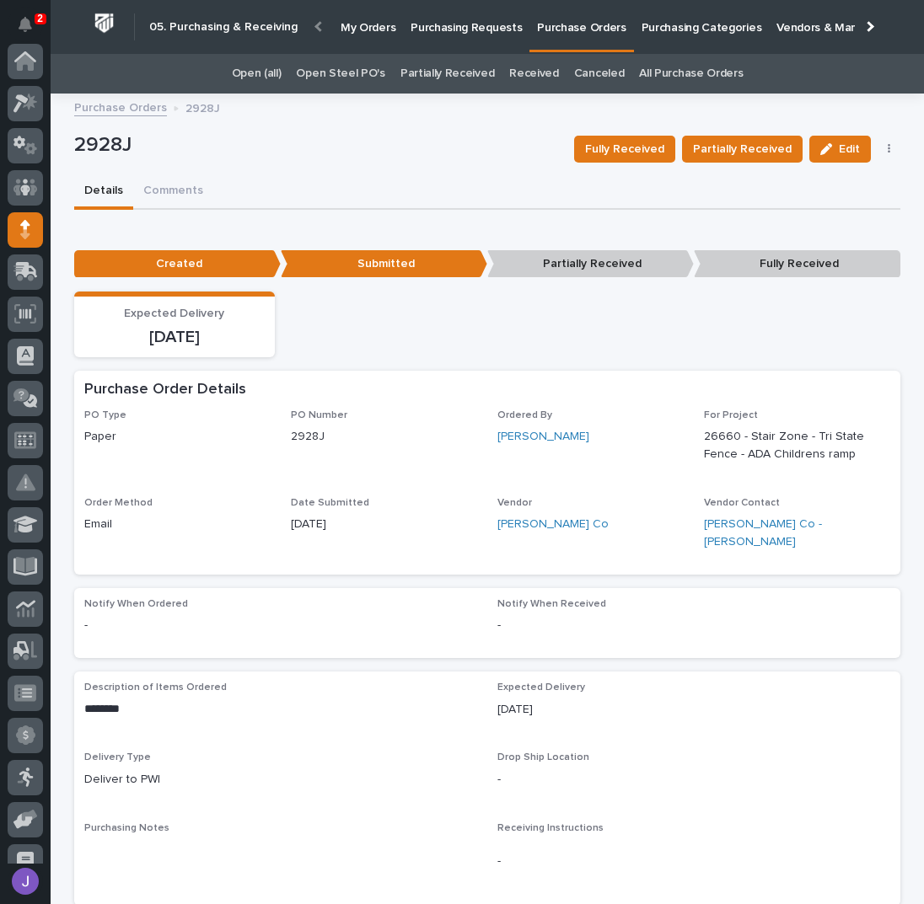
scroll to position [169, 0]
click at [382, 183] on div "Details Comments" at bounding box center [487, 191] width 826 height 35
click at [430, 23] on p "Purchasing Requests" at bounding box center [465, 17] width 111 height 35
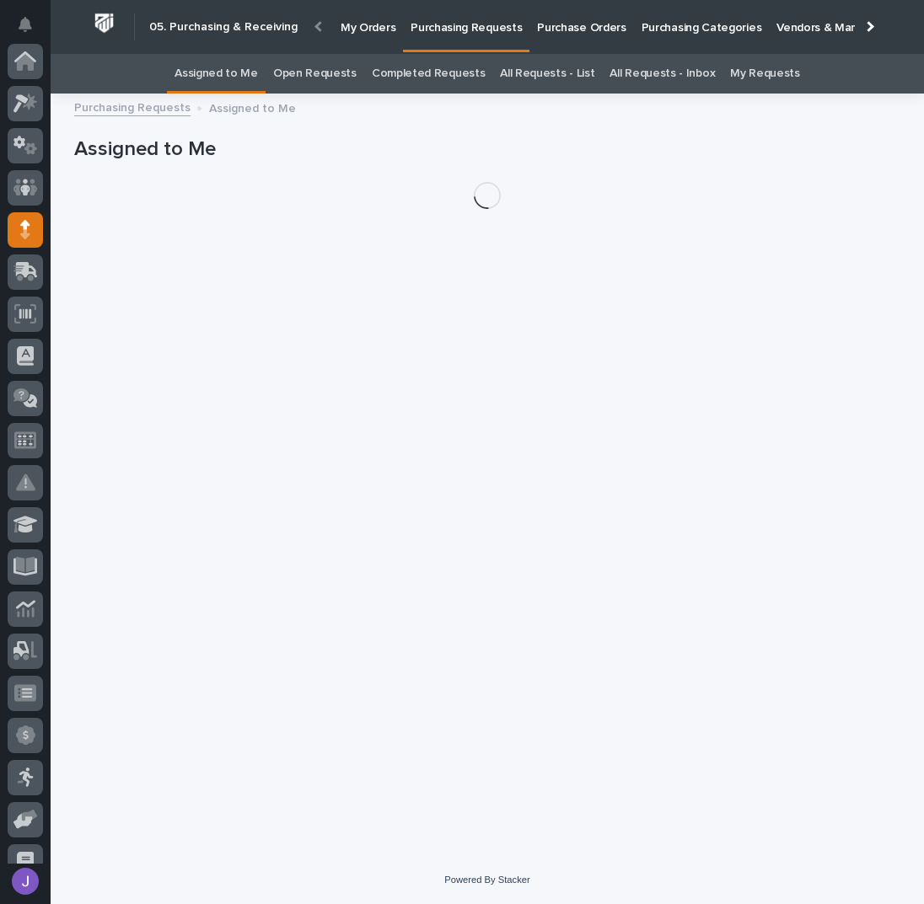
scroll to position [169, 0]
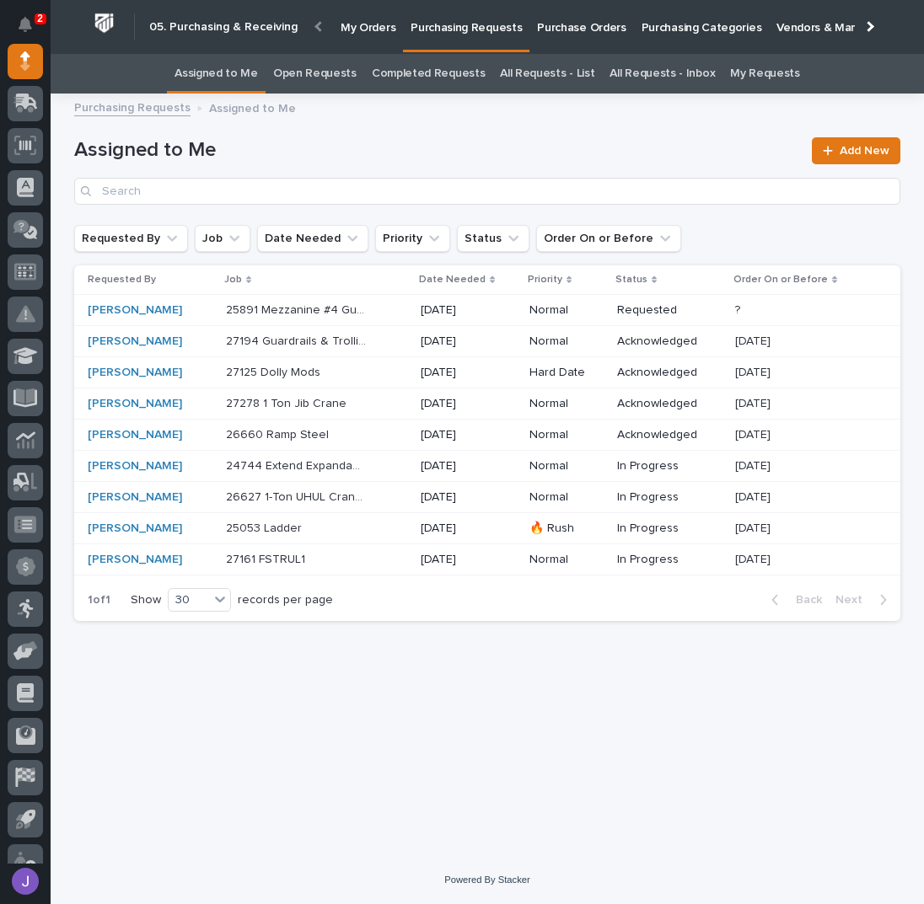
click at [378, 409] on div "27278 1 Ton Jib Crane 27278 1 Ton Jib Crane" at bounding box center [316, 404] width 181 height 28
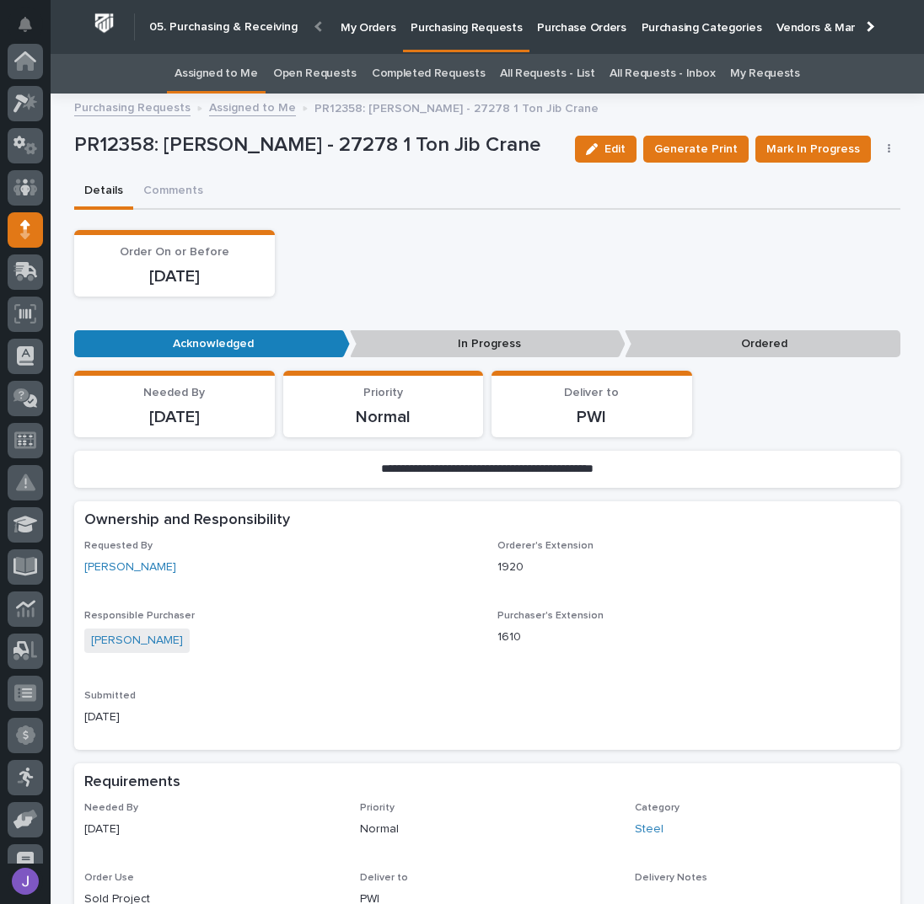
scroll to position [169, 0]
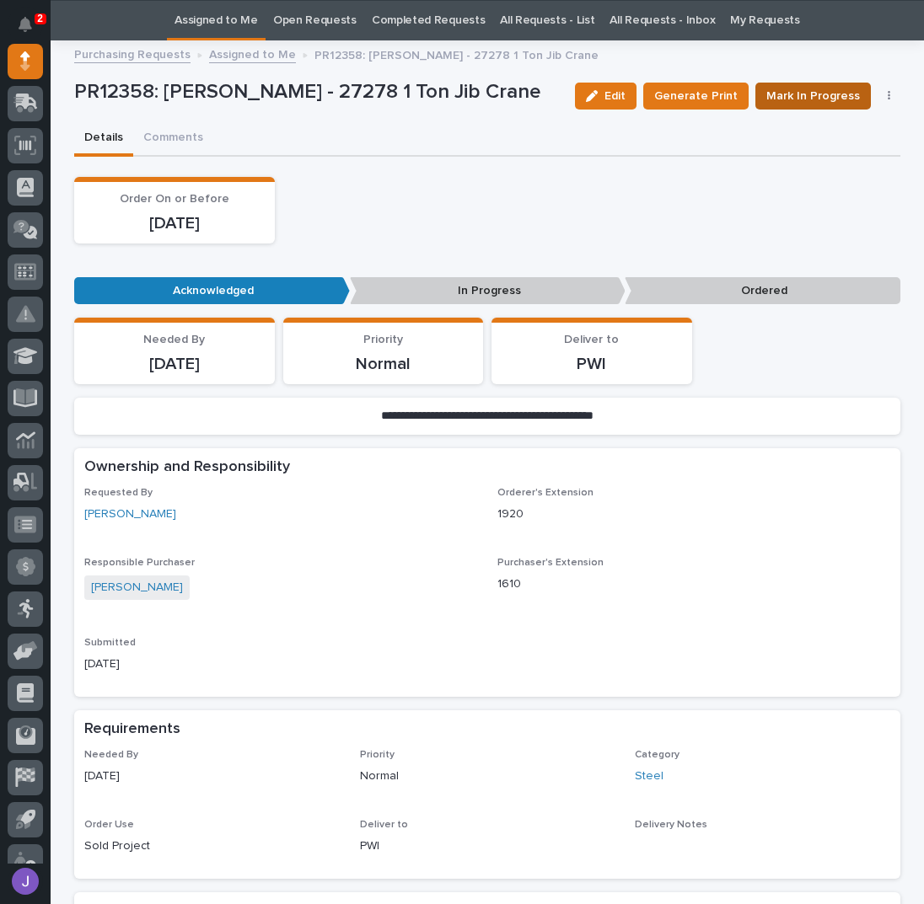
click at [785, 99] on span "Mark In Progress" at bounding box center [813, 96] width 94 height 20
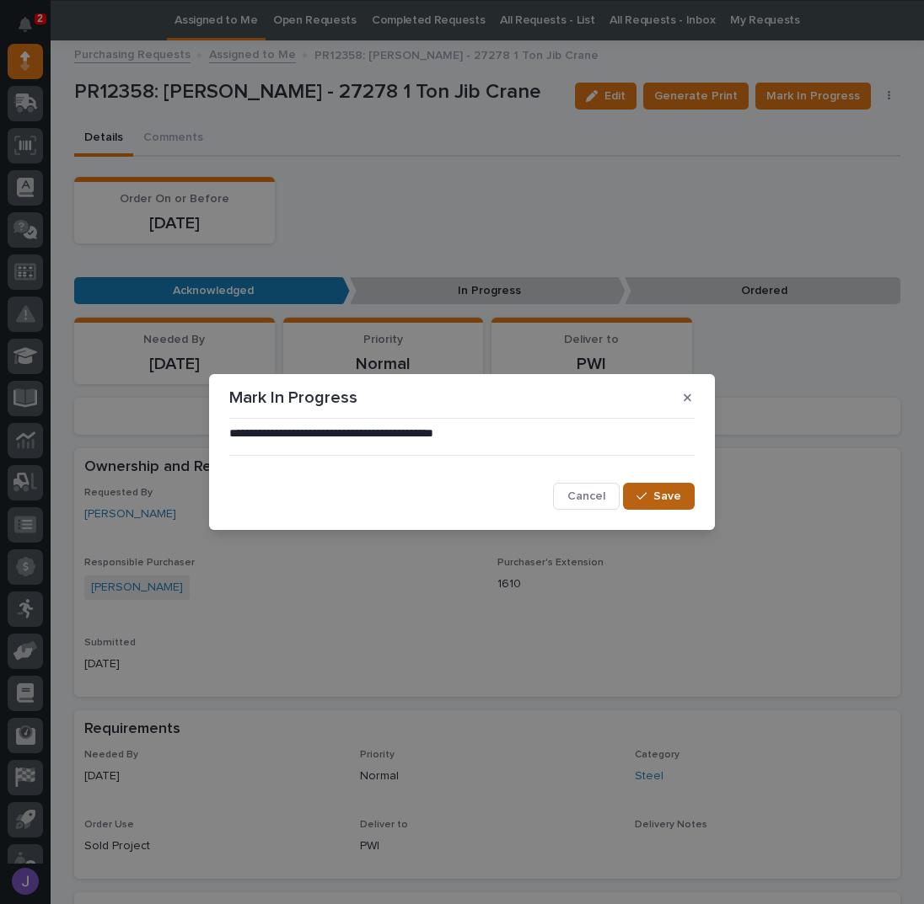
click at [673, 506] on button "Save" at bounding box center [659, 496] width 72 height 27
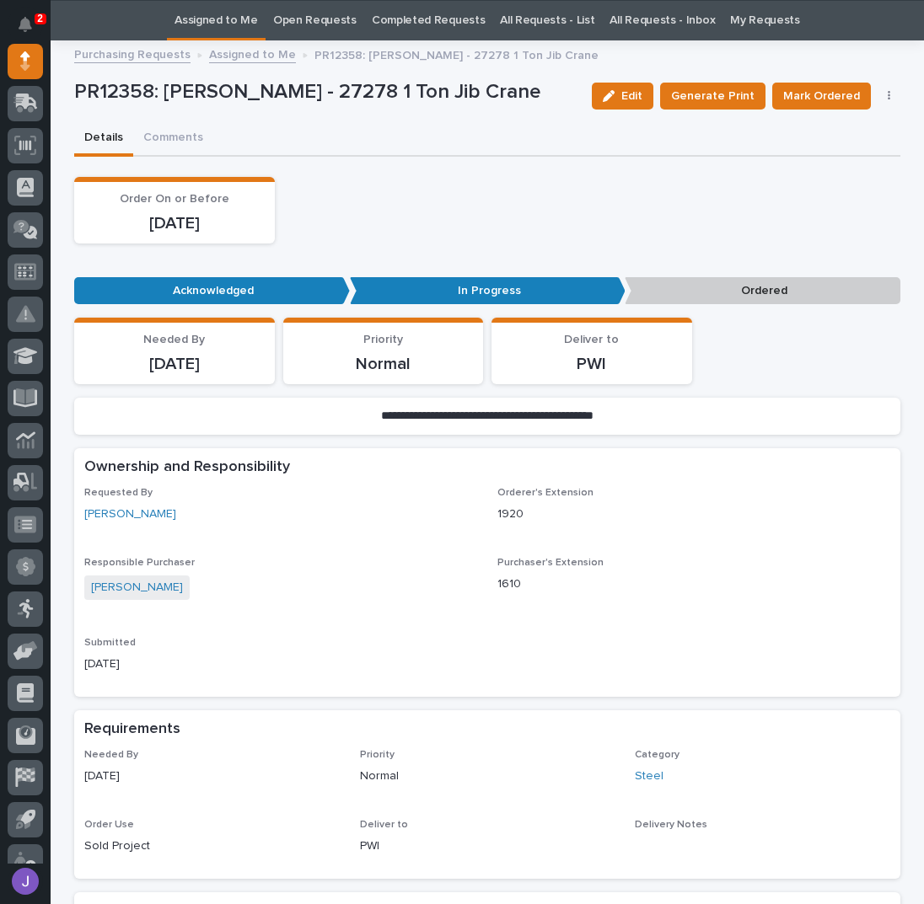
click at [243, 24] on link "Assigned to Me" at bounding box center [215, 21] width 83 height 40
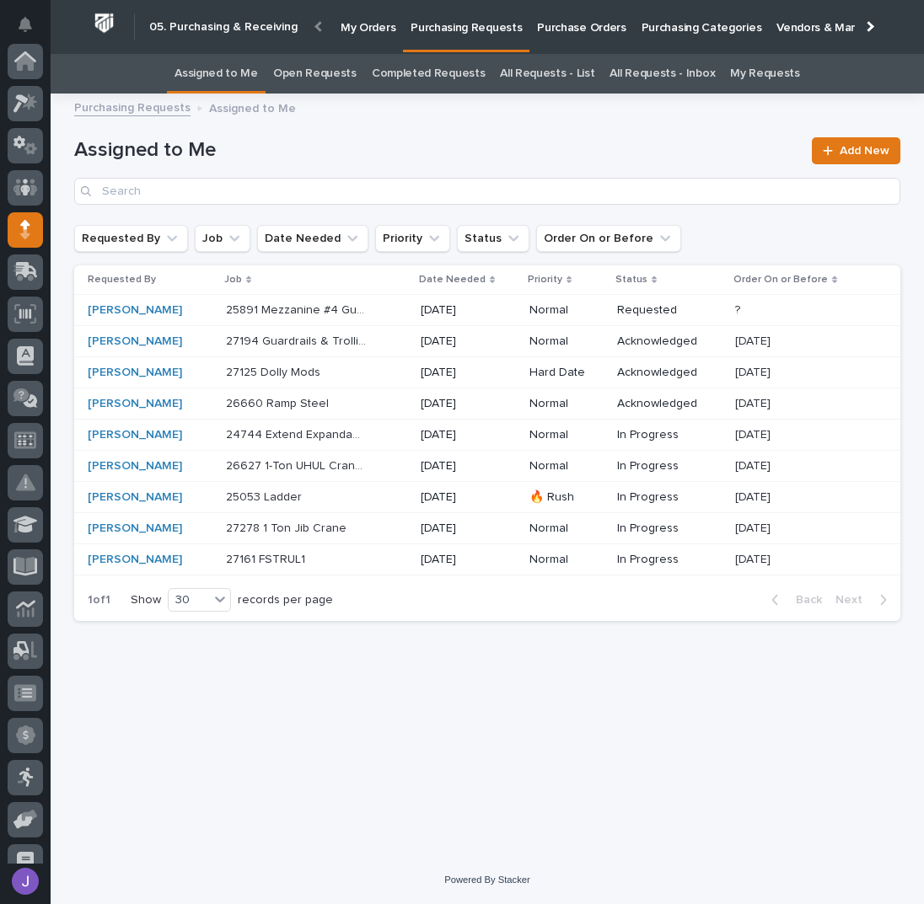
scroll to position [169, 0]
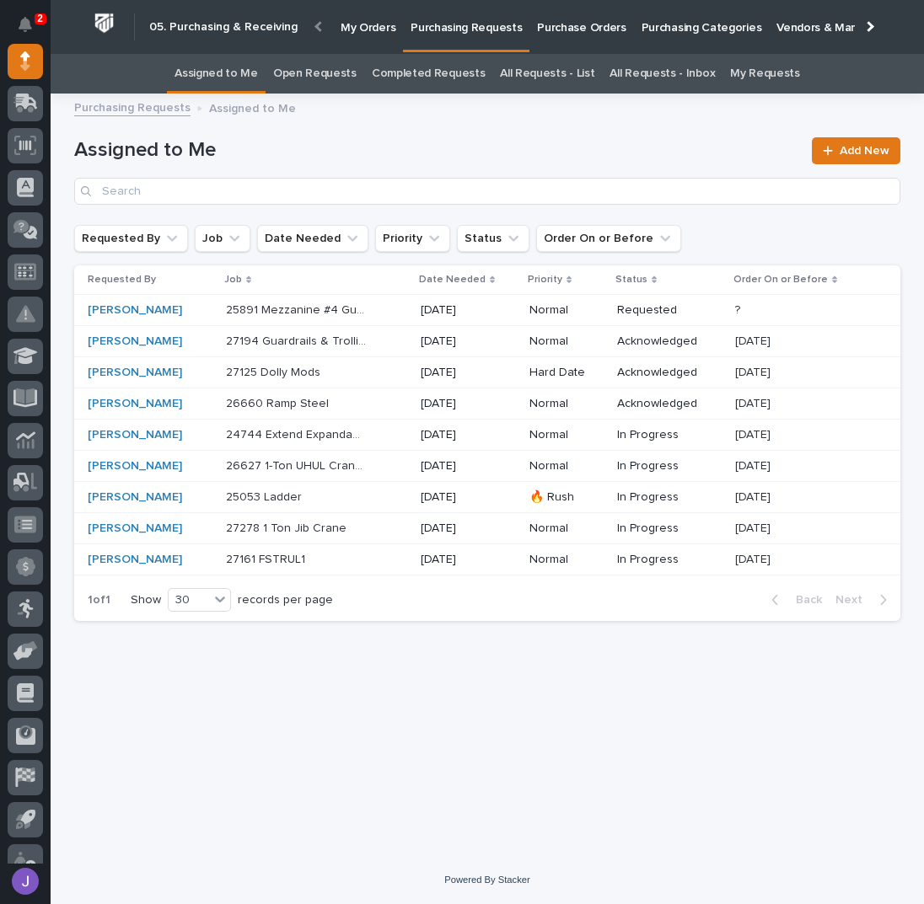
click at [357, 373] on p at bounding box center [296, 373] width 141 height 14
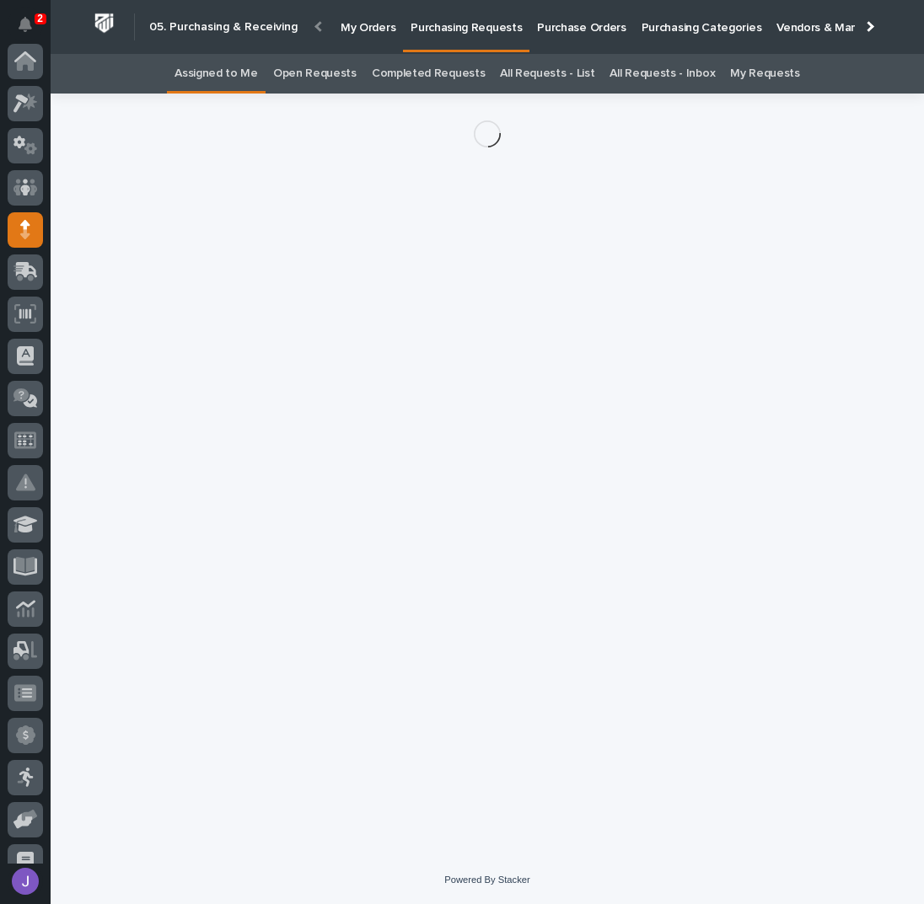
scroll to position [169, 0]
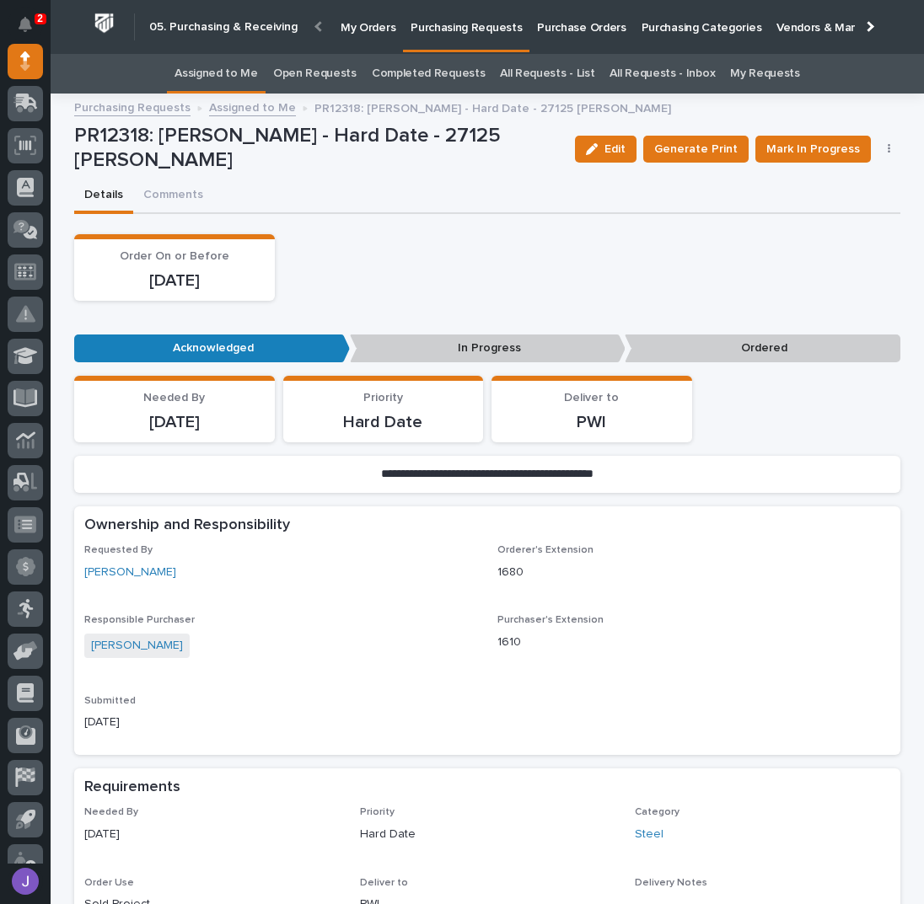
click at [625, 149] on span "Edit" at bounding box center [614, 149] width 21 height 15
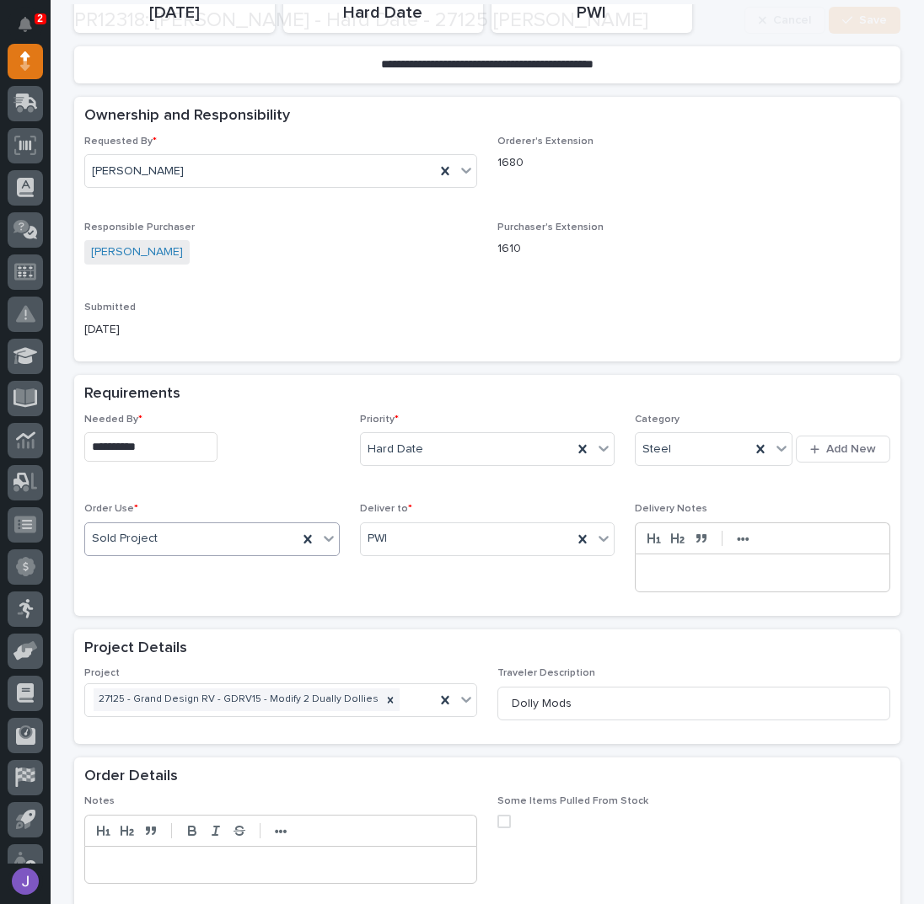
scroll to position [449, 0]
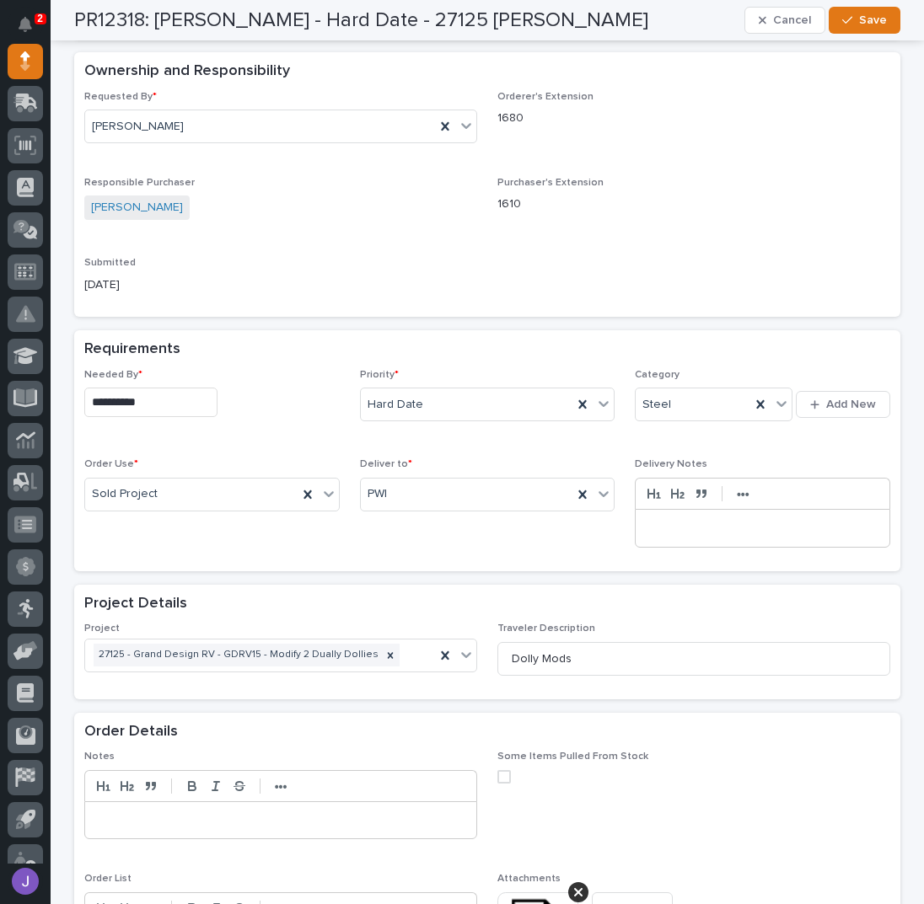
click at [158, 399] on input "**********" at bounding box center [150, 402] width 133 height 29
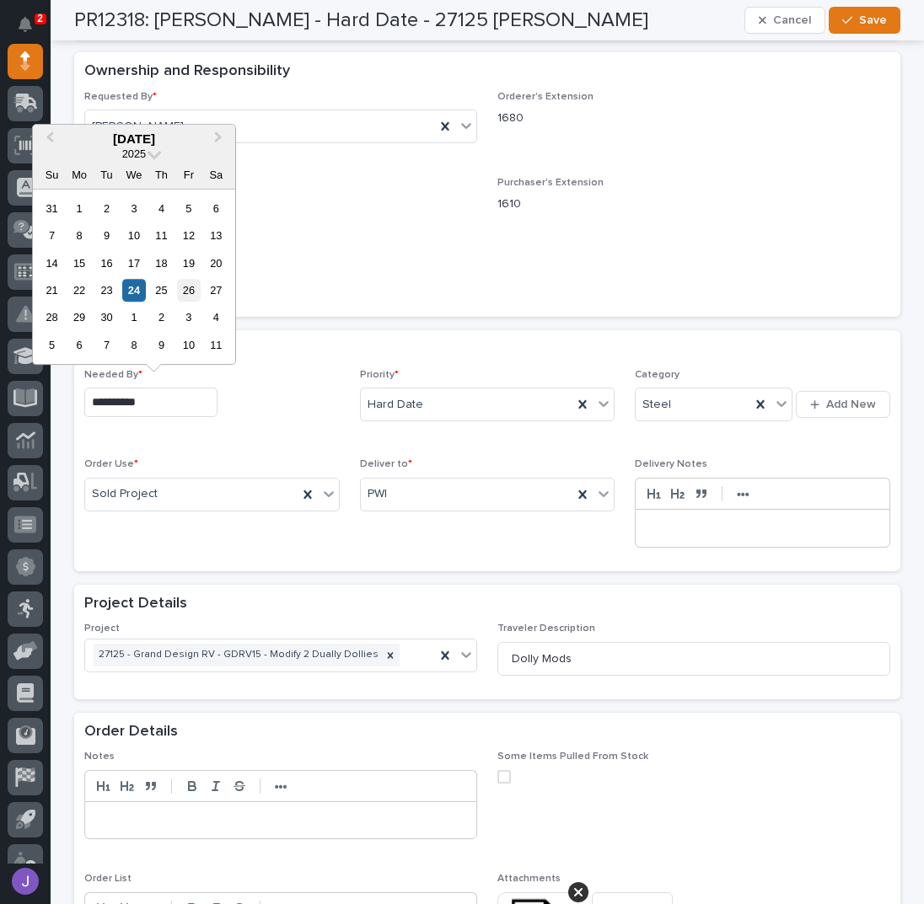
click at [186, 299] on div "26" at bounding box center [188, 290] width 23 height 23
type input "**********"
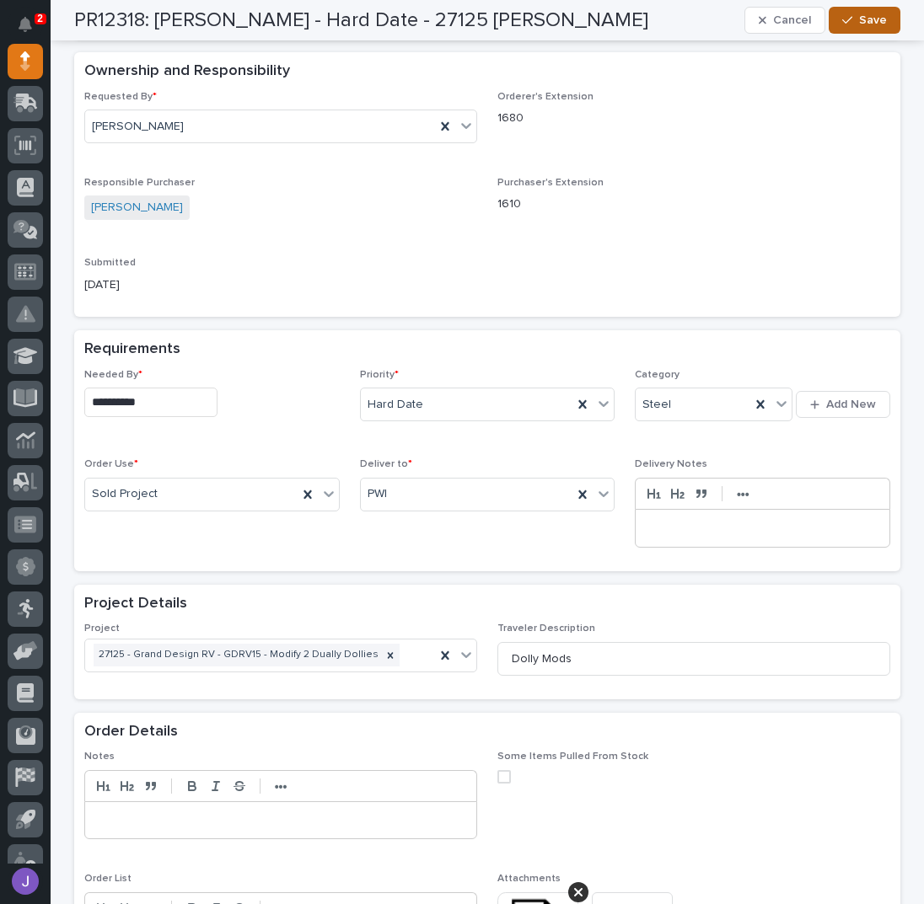
click at [880, 25] on button "Save" at bounding box center [864, 20] width 72 height 27
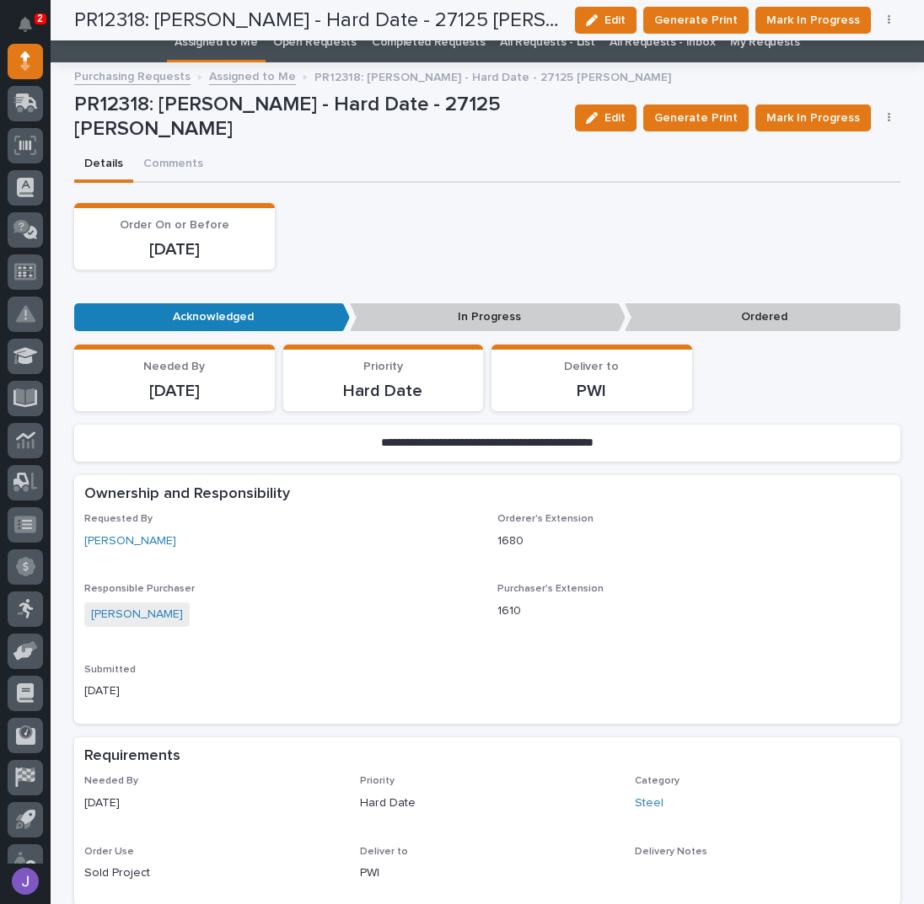
scroll to position [0, 0]
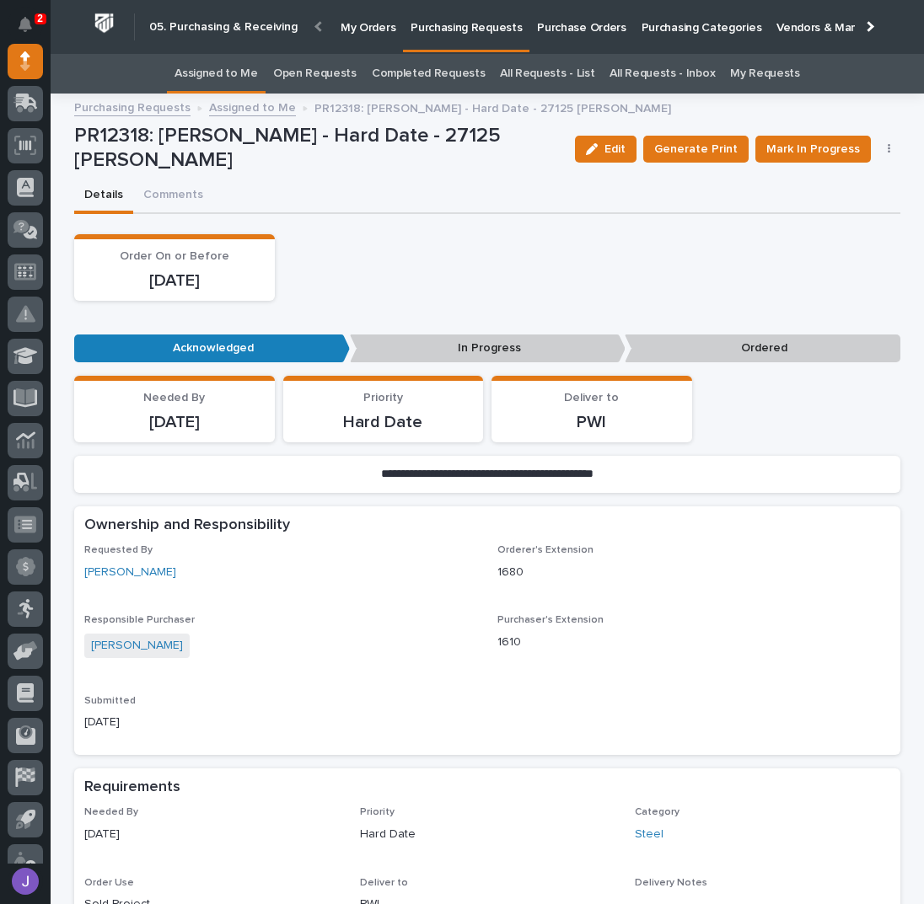
click at [242, 72] on link "Assigned to Me" at bounding box center [215, 74] width 83 height 40
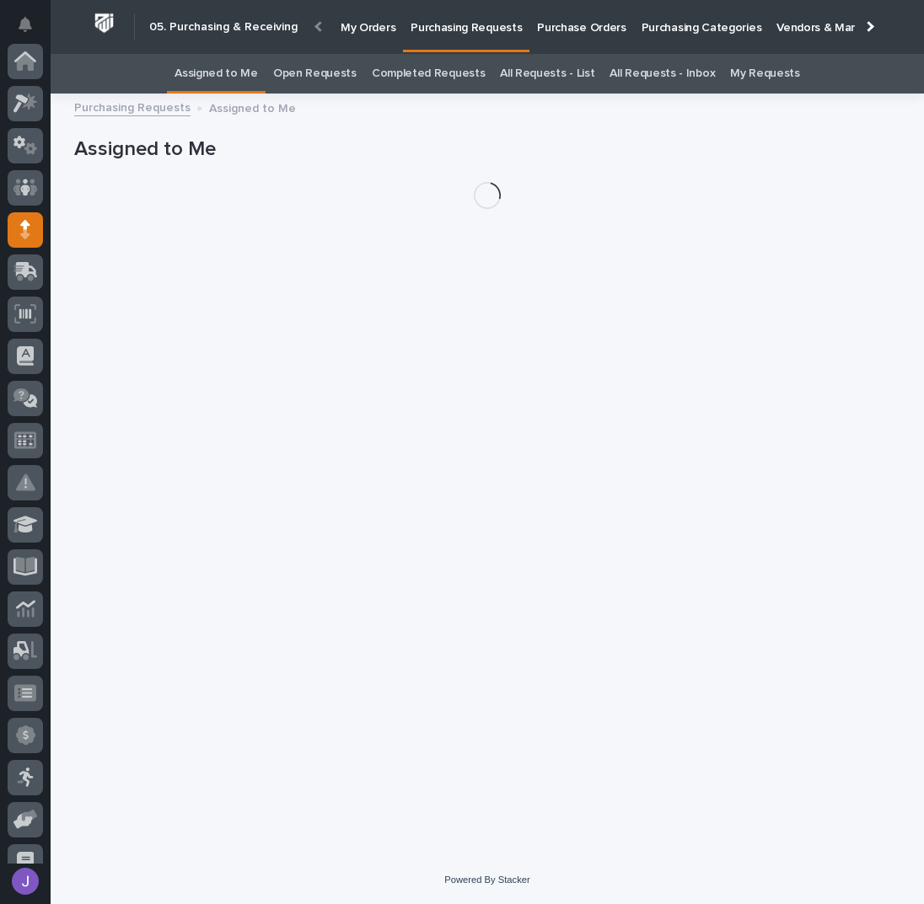
scroll to position [169, 0]
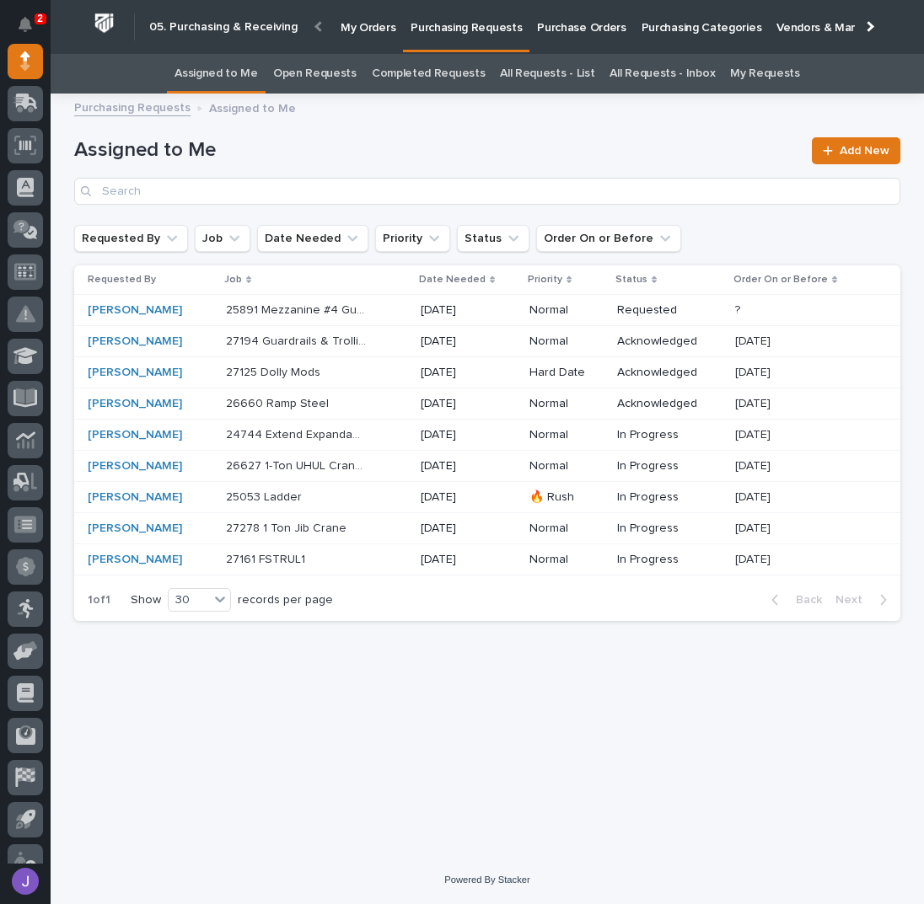
click at [376, 401] on div "26660 Ramp Steel 26660 Ramp Steel" at bounding box center [316, 404] width 181 height 28
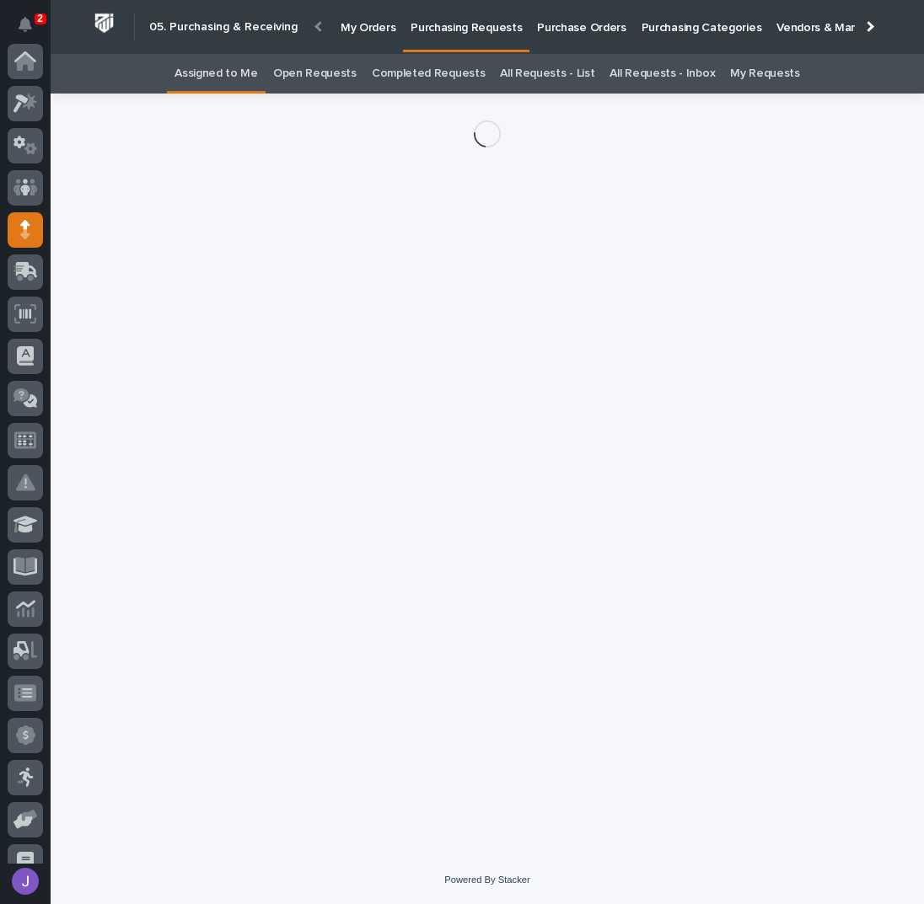
scroll to position [169, 0]
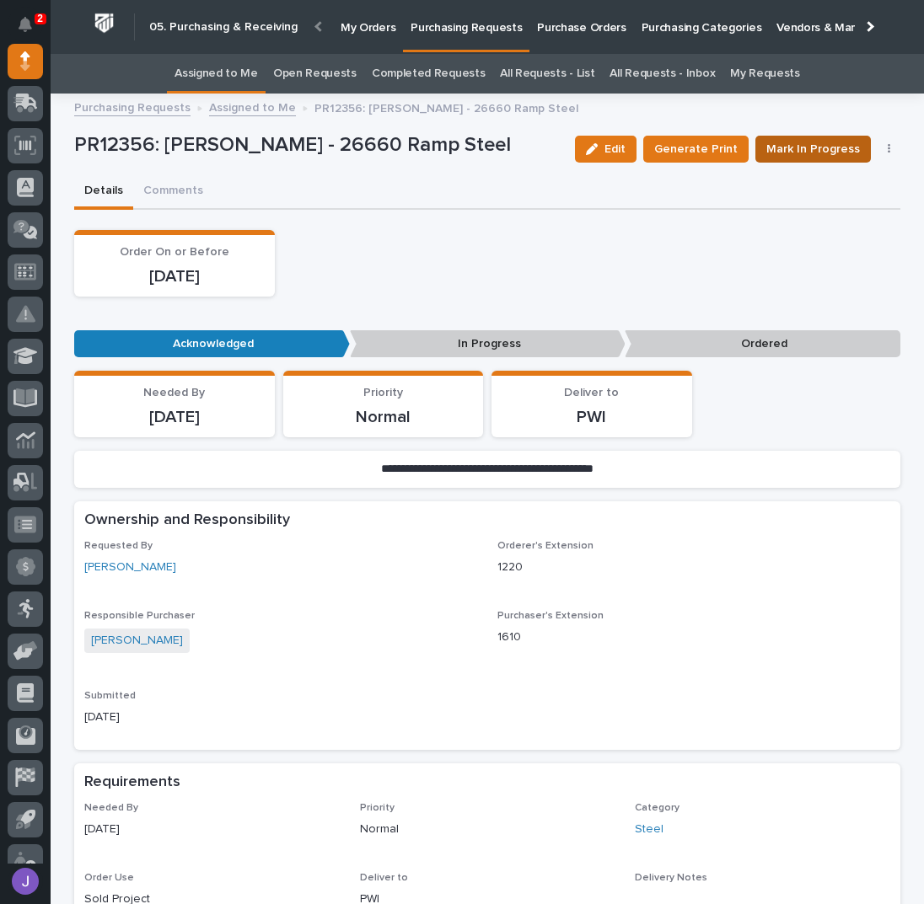
click at [834, 154] on span "Mark In Progress" at bounding box center [813, 149] width 94 height 20
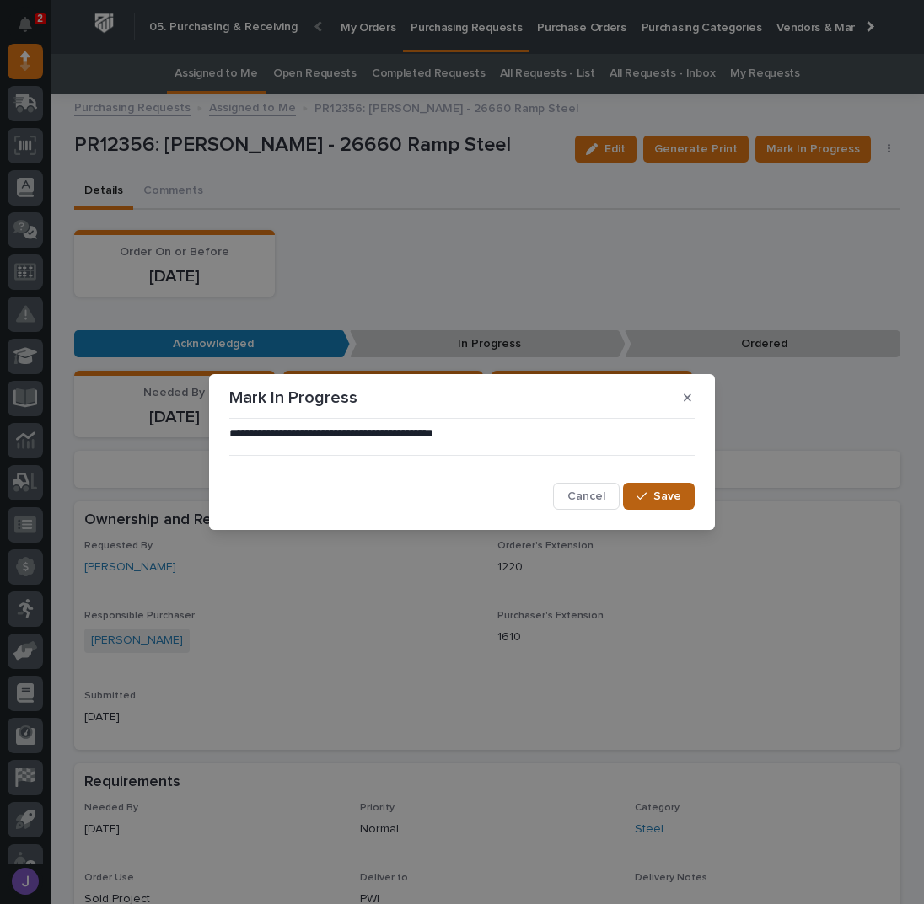
click at [671, 487] on button "Save" at bounding box center [659, 496] width 72 height 27
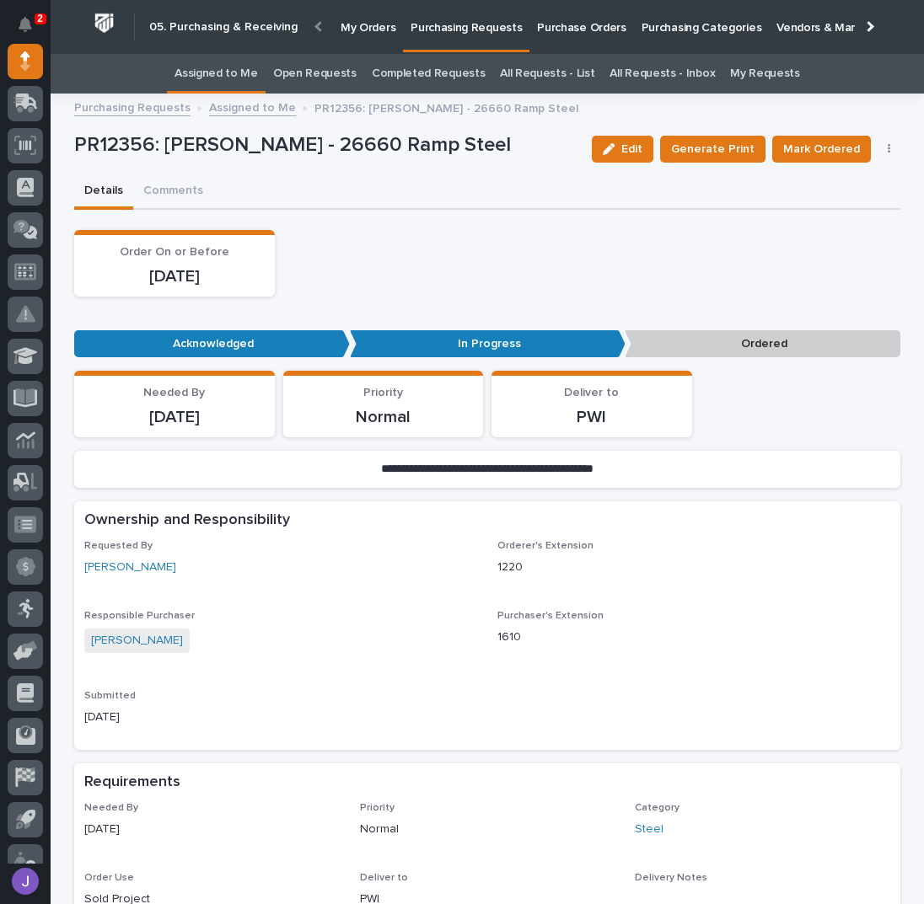
click at [883, 148] on button "button" at bounding box center [889, 149] width 24 height 12
click at [826, 206] on span "Edit Linked PO's" at bounding box center [834, 210] width 86 height 20
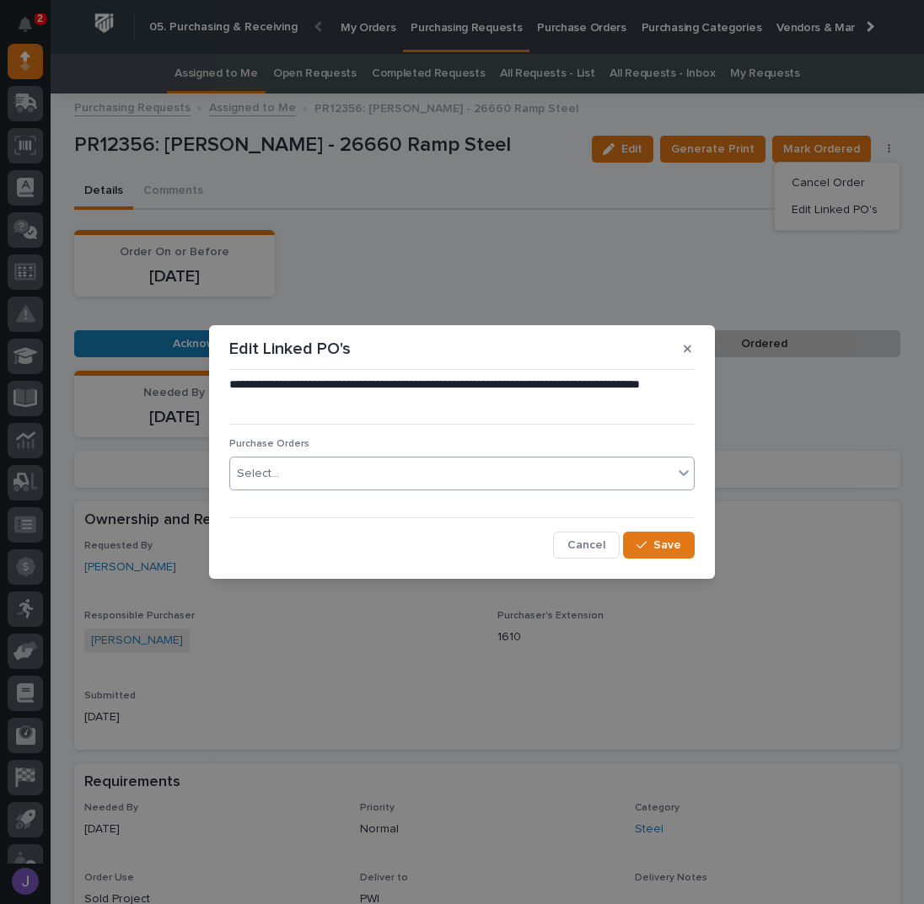
click at [413, 481] on div "Select..." at bounding box center [451, 474] width 442 height 28
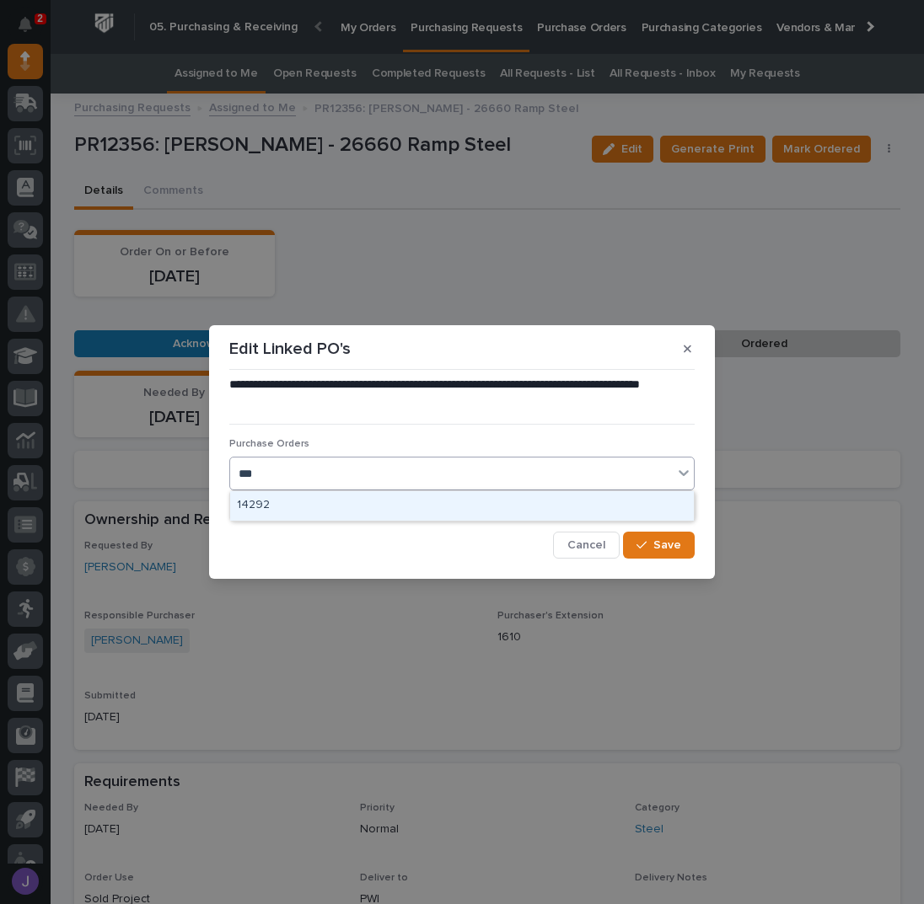
type input "****"
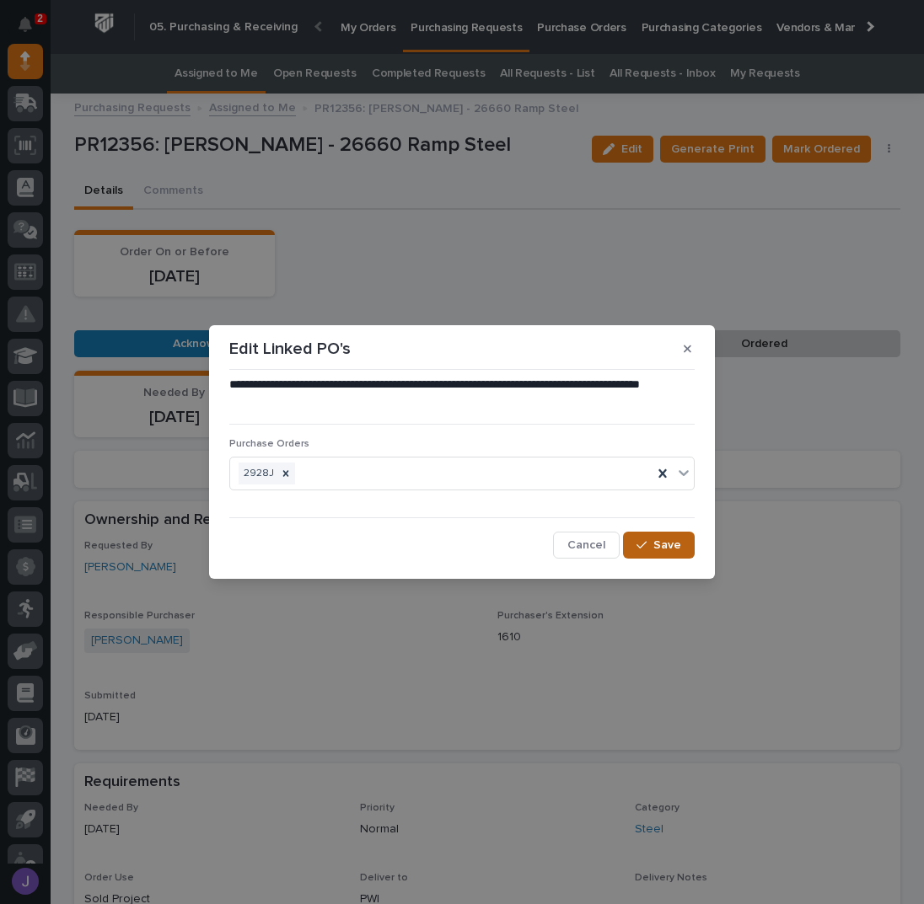
click at [673, 552] on span "Save" at bounding box center [667, 545] width 28 height 15
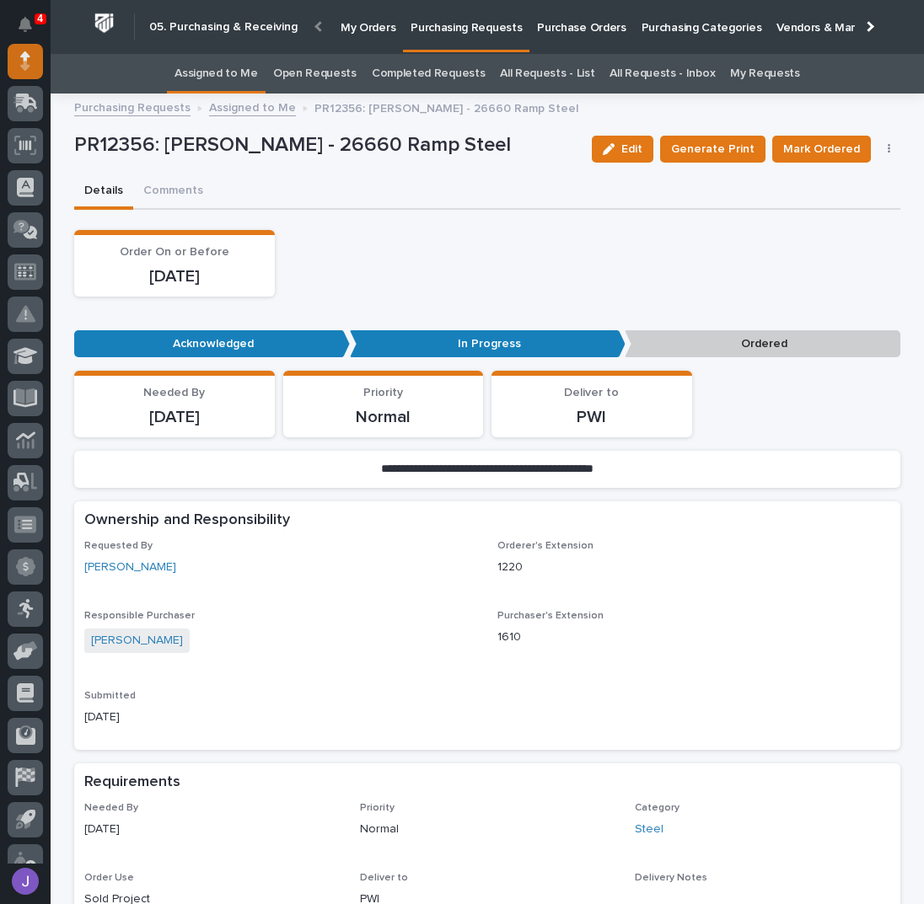
drag, startPoint x: 31, startPoint y: 26, endPoint x: 31, endPoint y: 45, distance: 18.5
click at [30, 26] on icon "Notifications" at bounding box center [25, 24] width 13 height 15
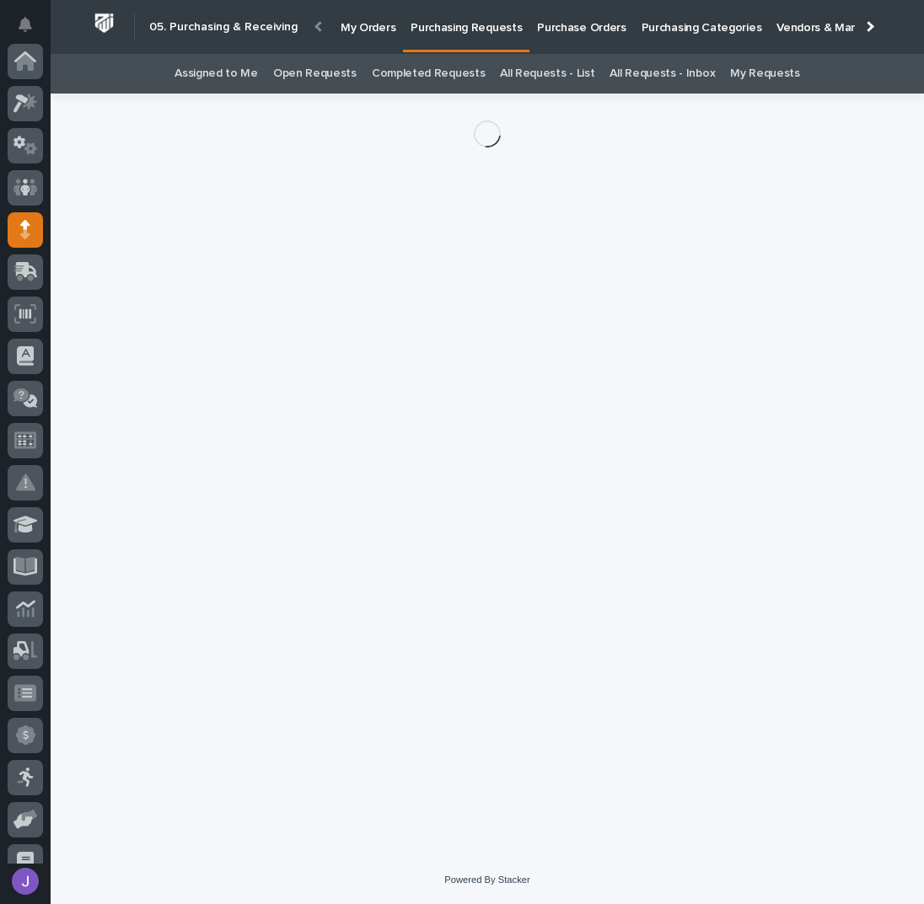
scroll to position [169, 0]
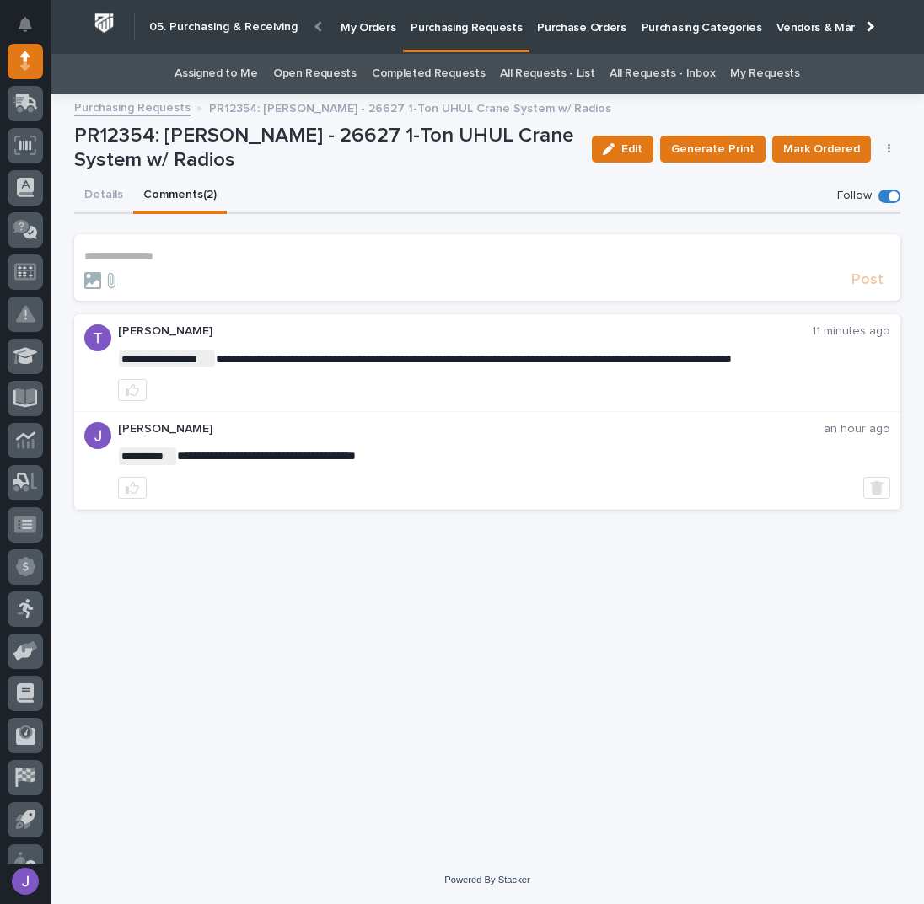
click at [105, 188] on button "Details" at bounding box center [103, 196] width 59 height 35
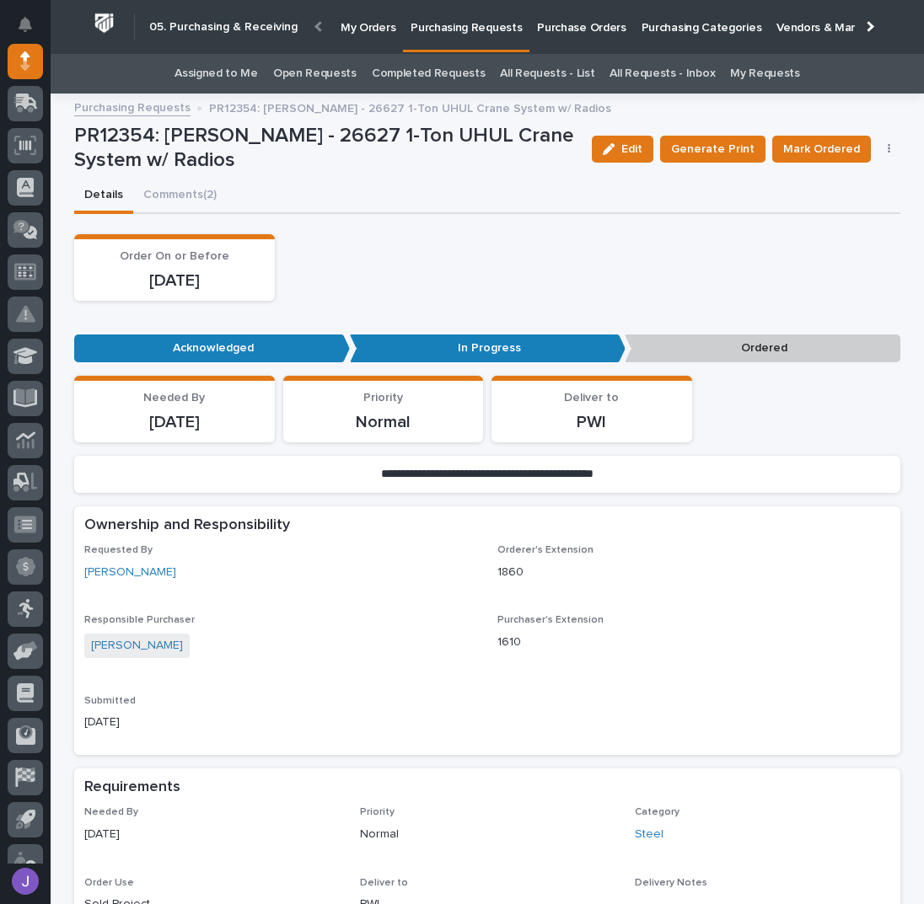
click at [212, 77] on link "Assigned to Me" at bounding box center [215, 74] width 83 height 40
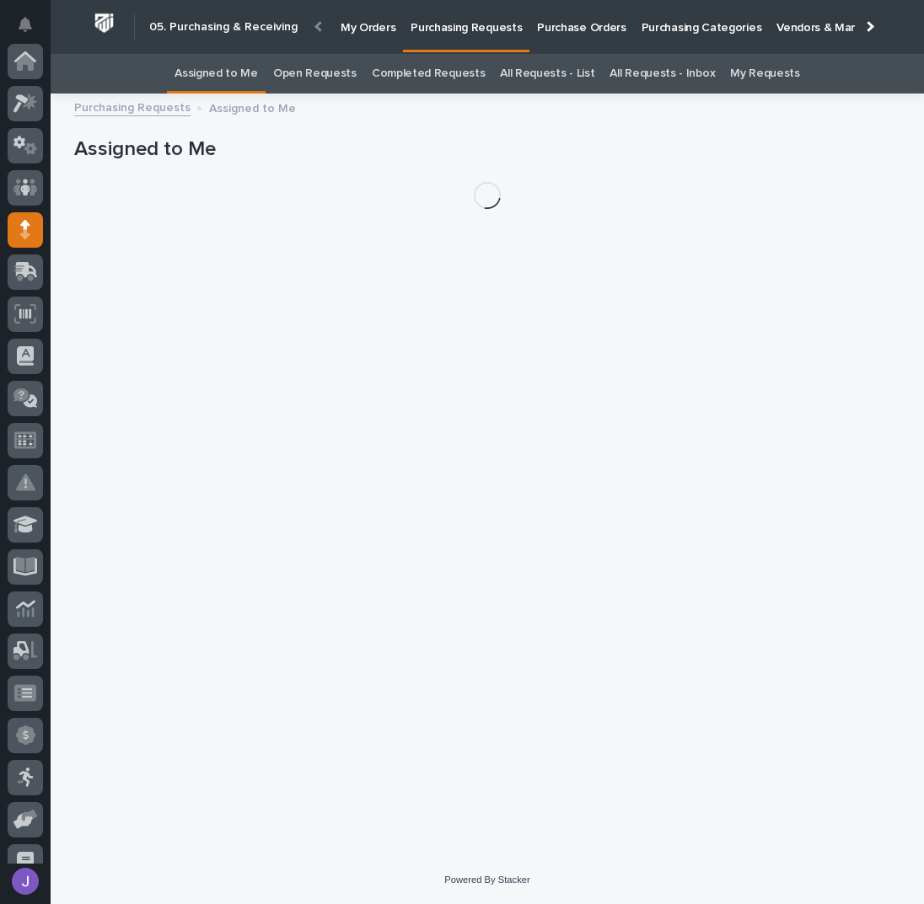
scroll to position [169, 0]
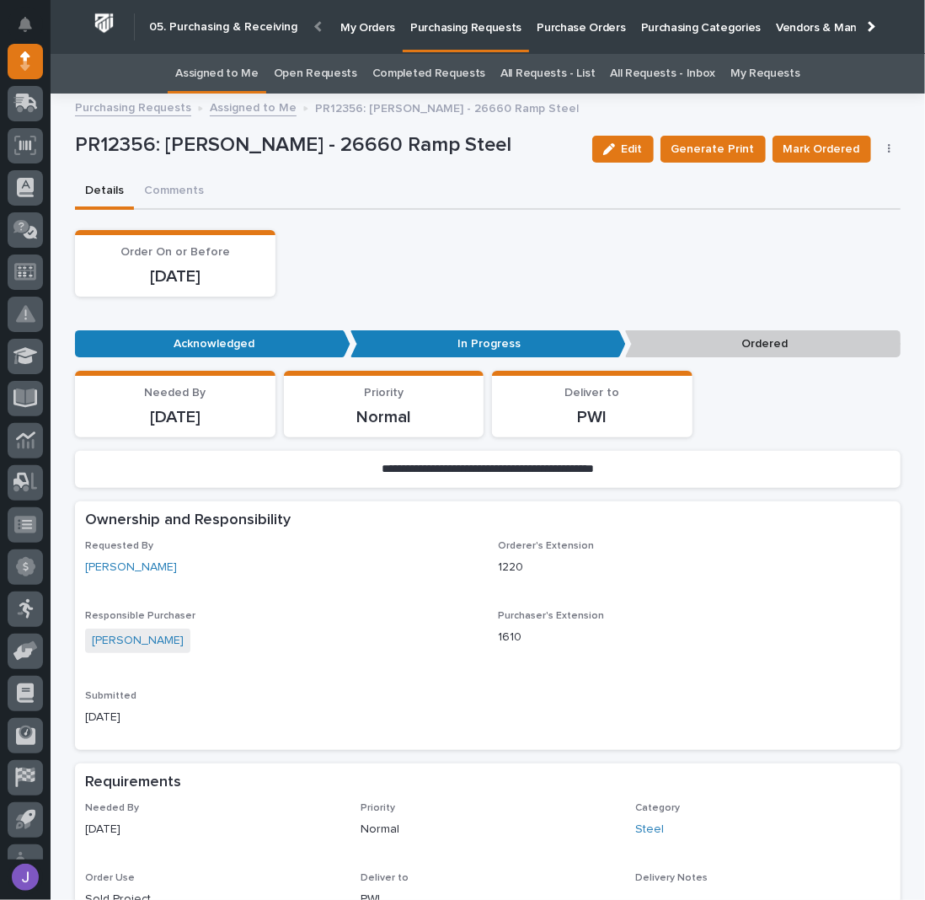
click at [230, 65] on link "Assigned to Me" at bounding box center [216, 74] width 83 height 40
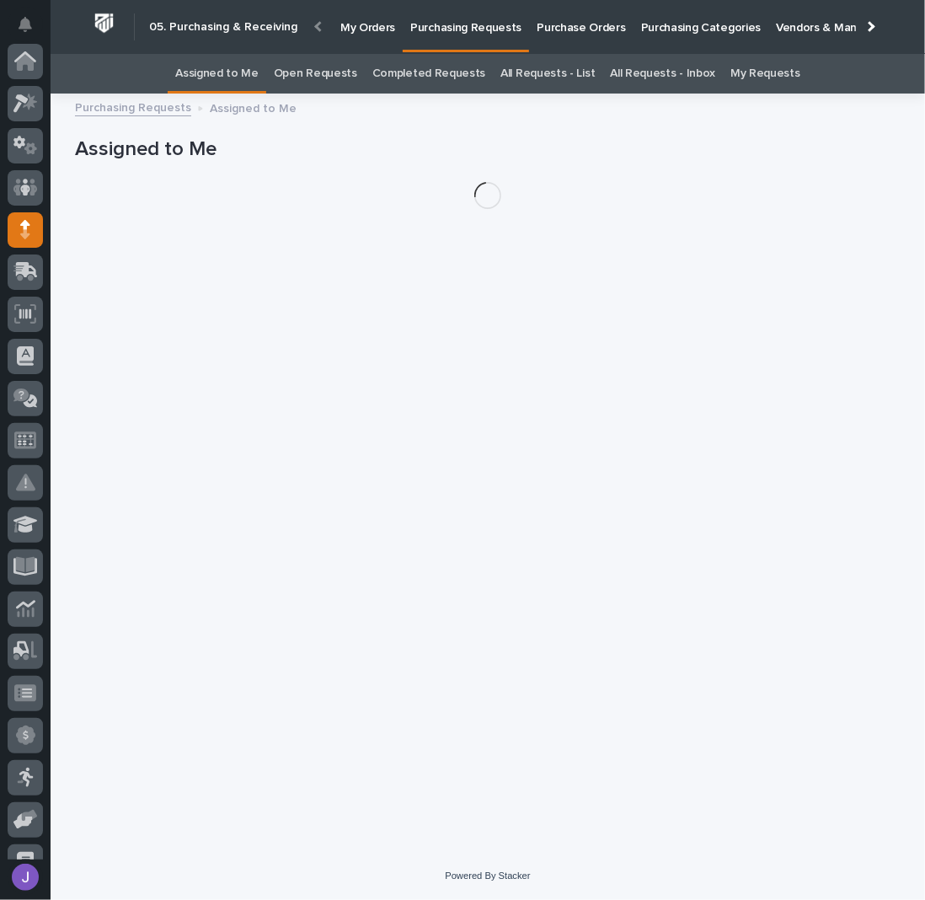
scroll to position [169, 0]
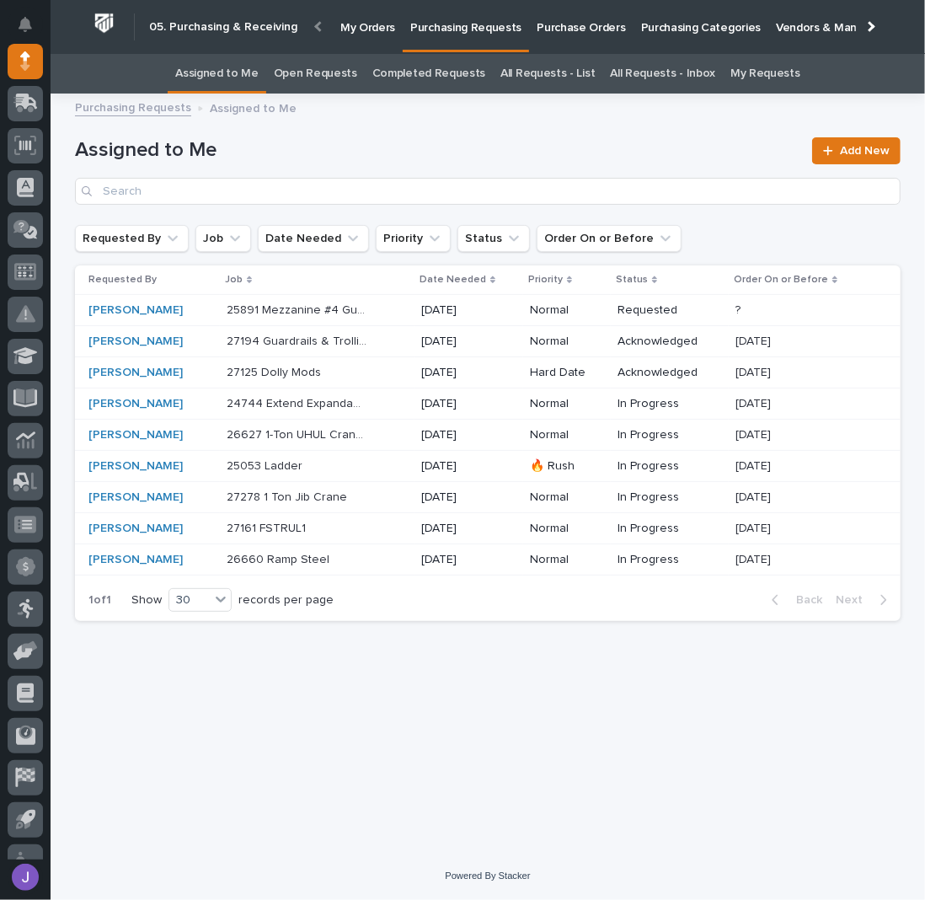
click at [392, 334] on div "27194 Guardrails & Trollies 27194 Guardrails & Trollies" at bounding box center [317, 342] width 181 height 28
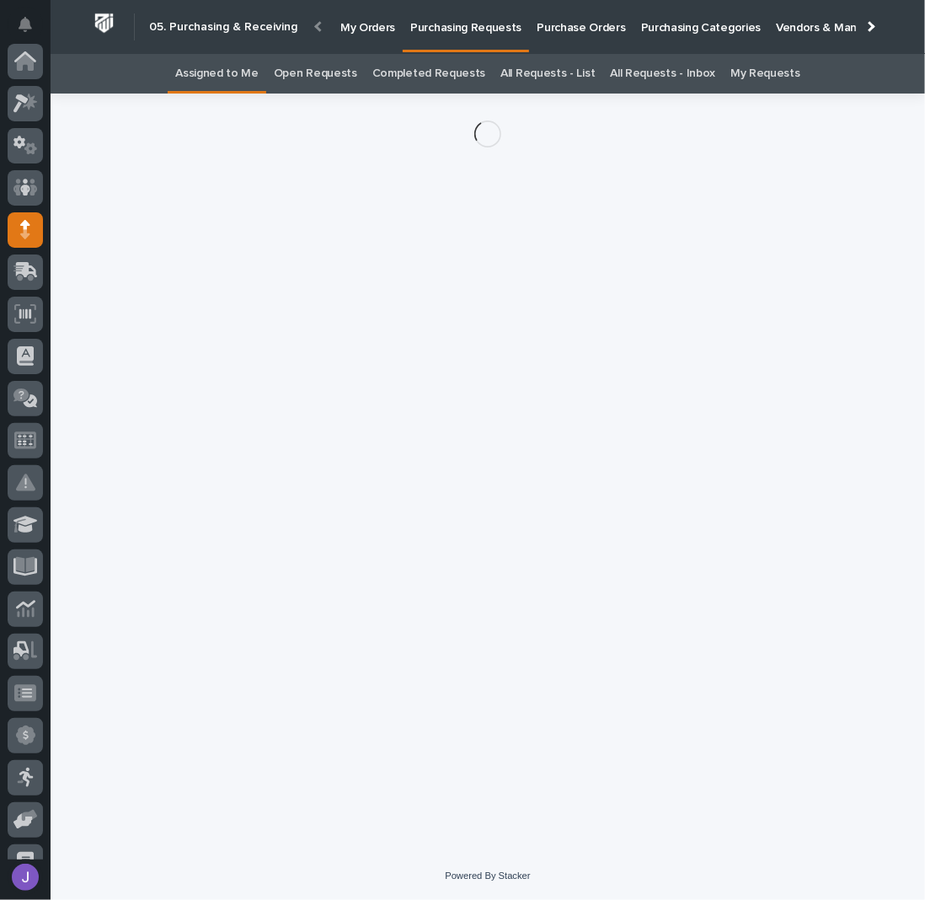
scroll to position [169, 0]
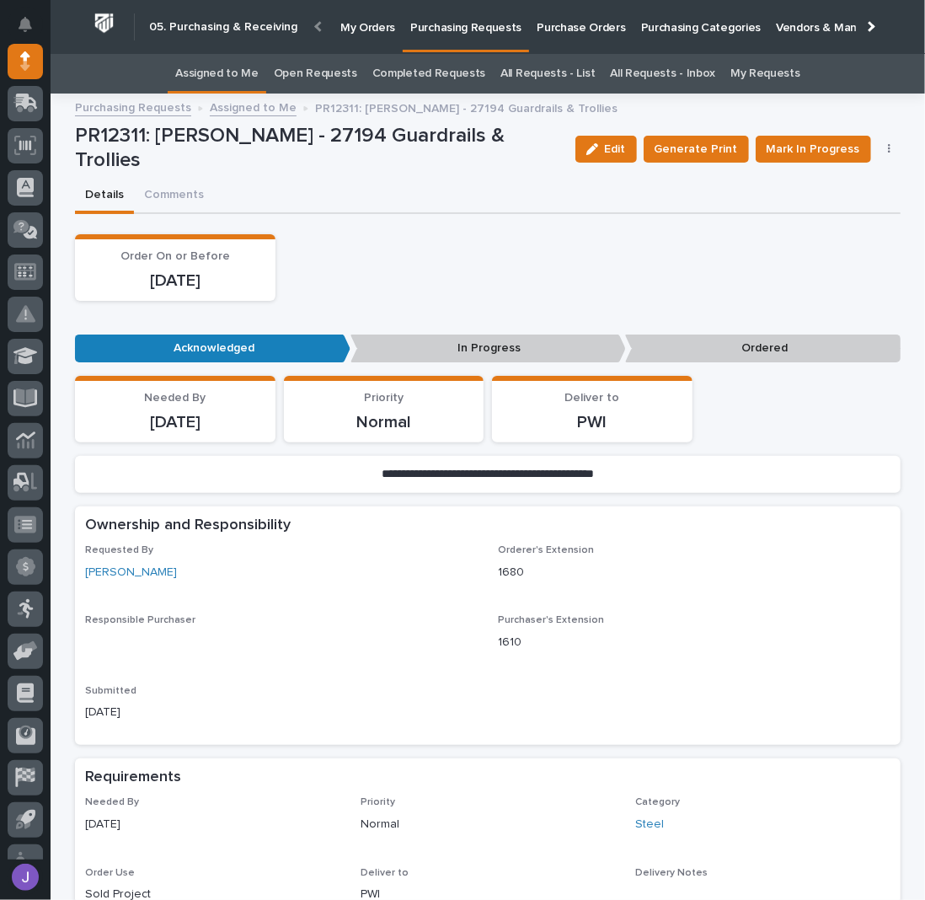
click at [605, 141] on button "Edit" at bounding box center [607, 149] width 62 height 27
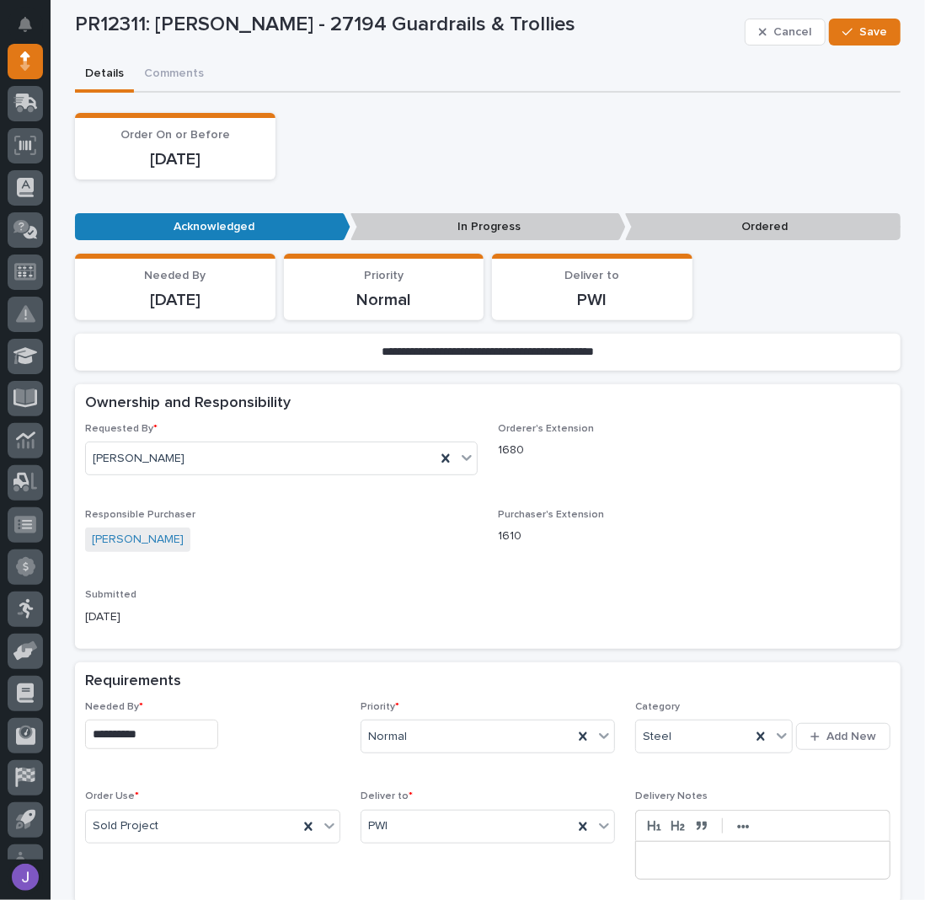
scroll to position [224, 0]
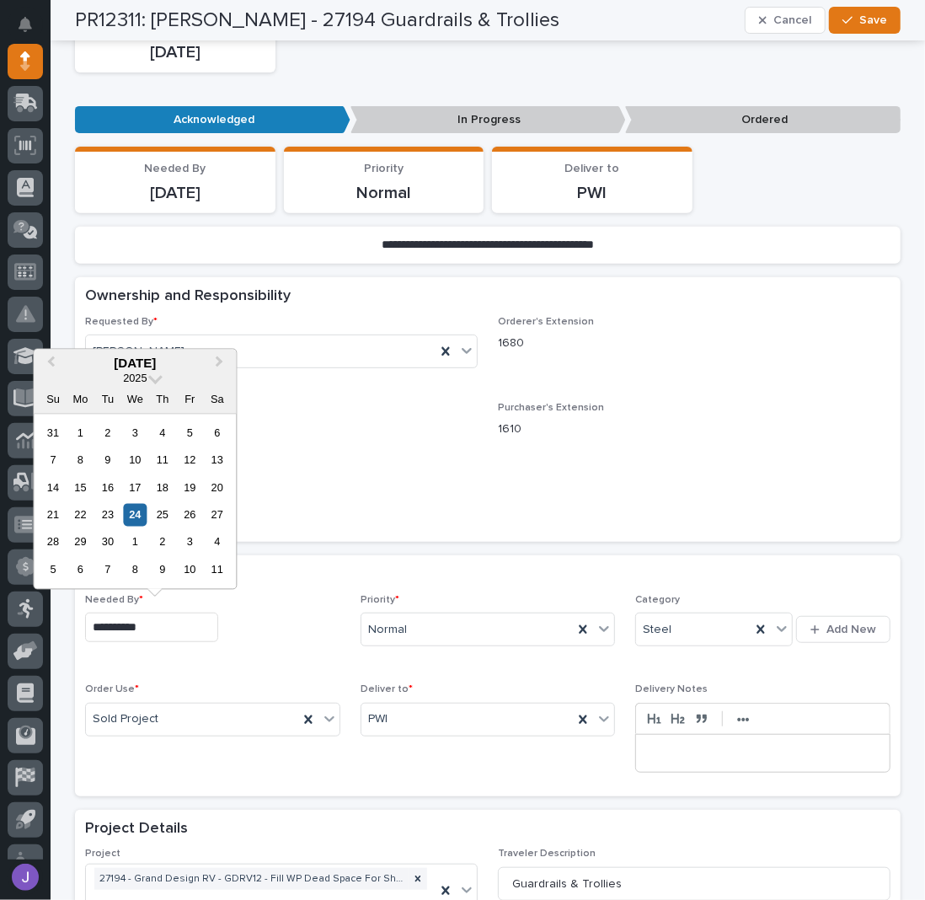
click at [192, 630] on input "**********" at bounding box center [151, 627] width 133 height 29
click at [168, 517] on div "25" at bounding box center [162, 515] width 23 height 23
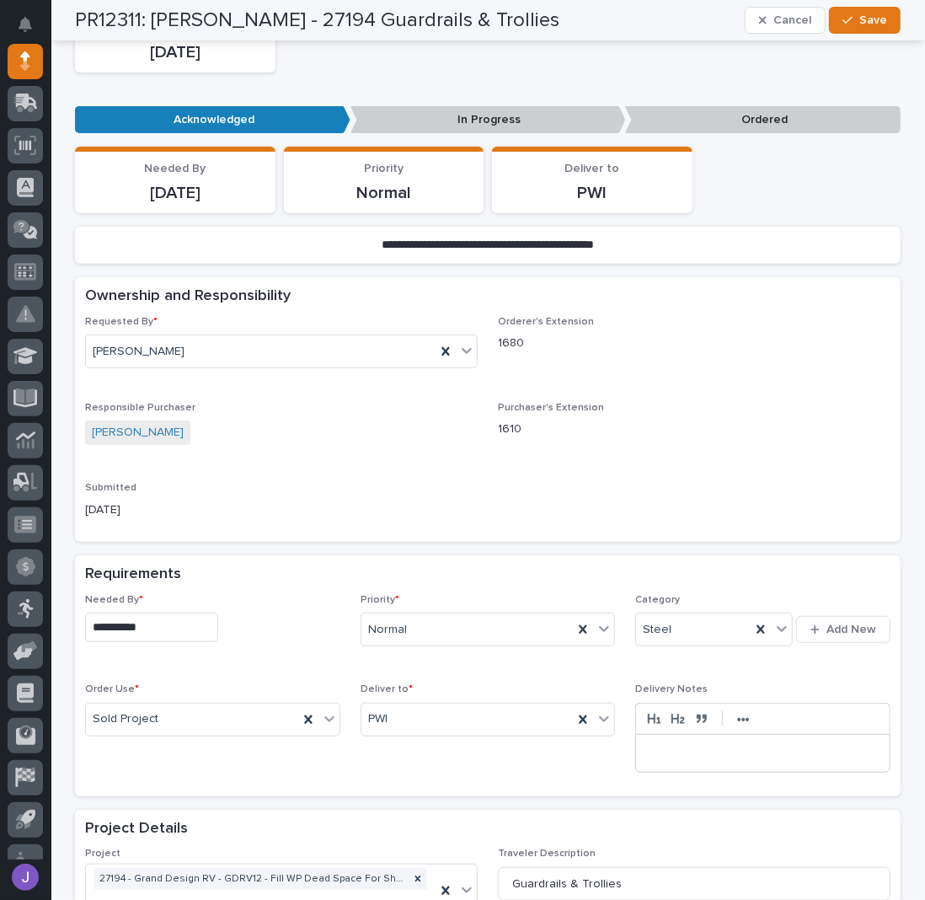
type input "**********"
click at [864, 7] on button "Save" at bounding box center [865, 20] width 72 height 27
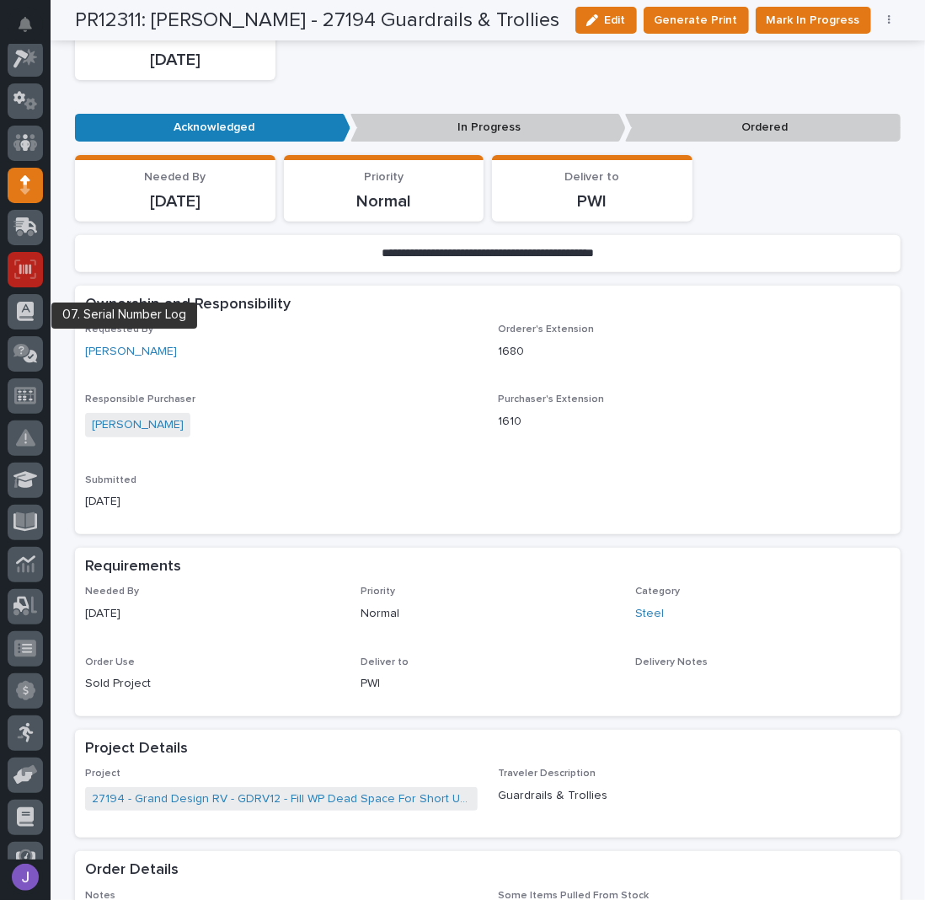
scroll to position [0, 0]
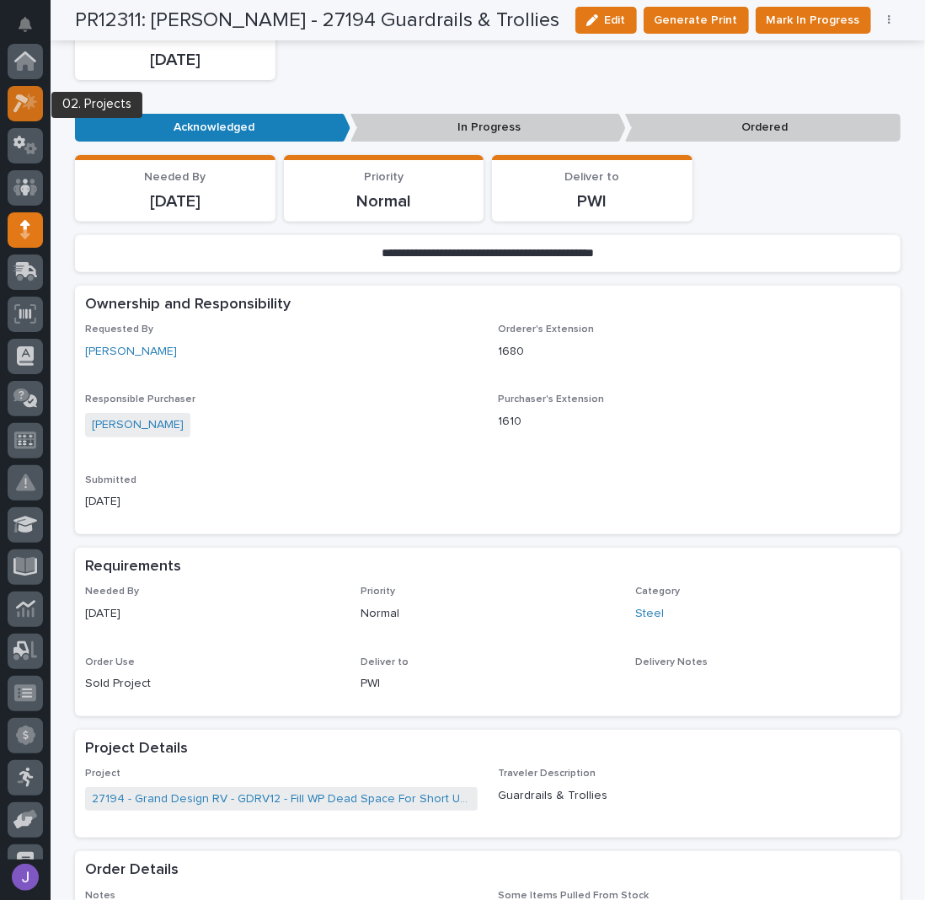
click at [32, 102] on icon at bounding box center [30, 101] width 14 height 17
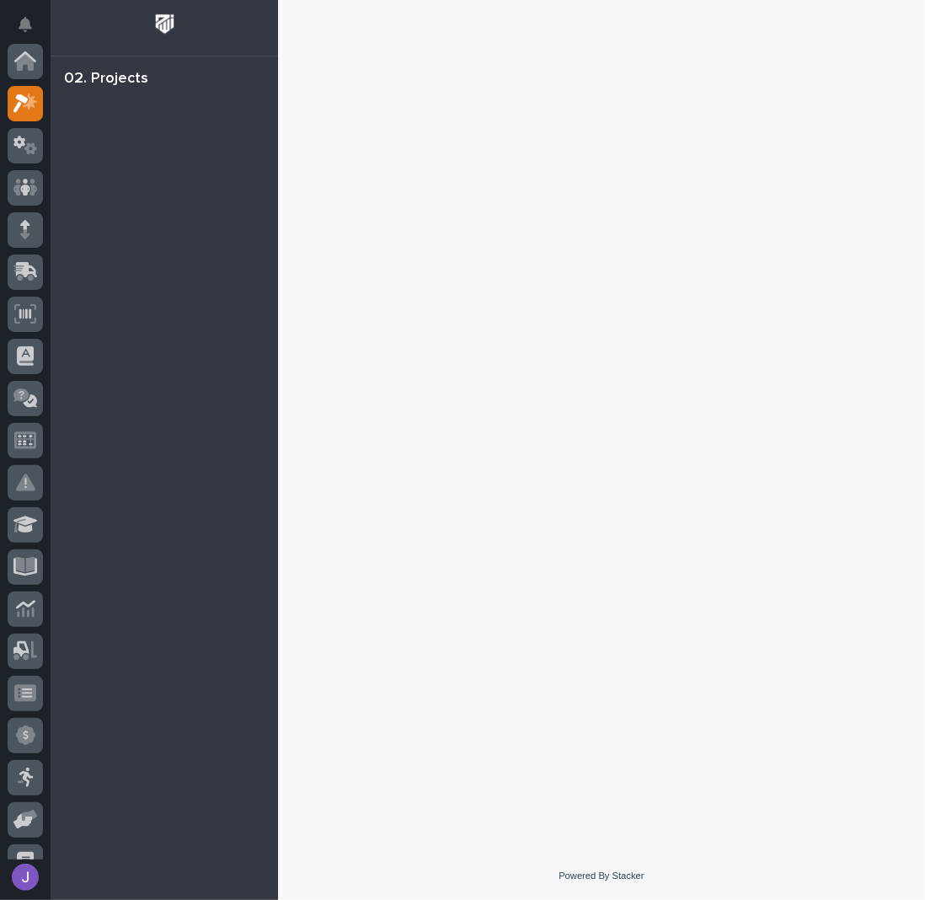
scroll to position [42, 0]
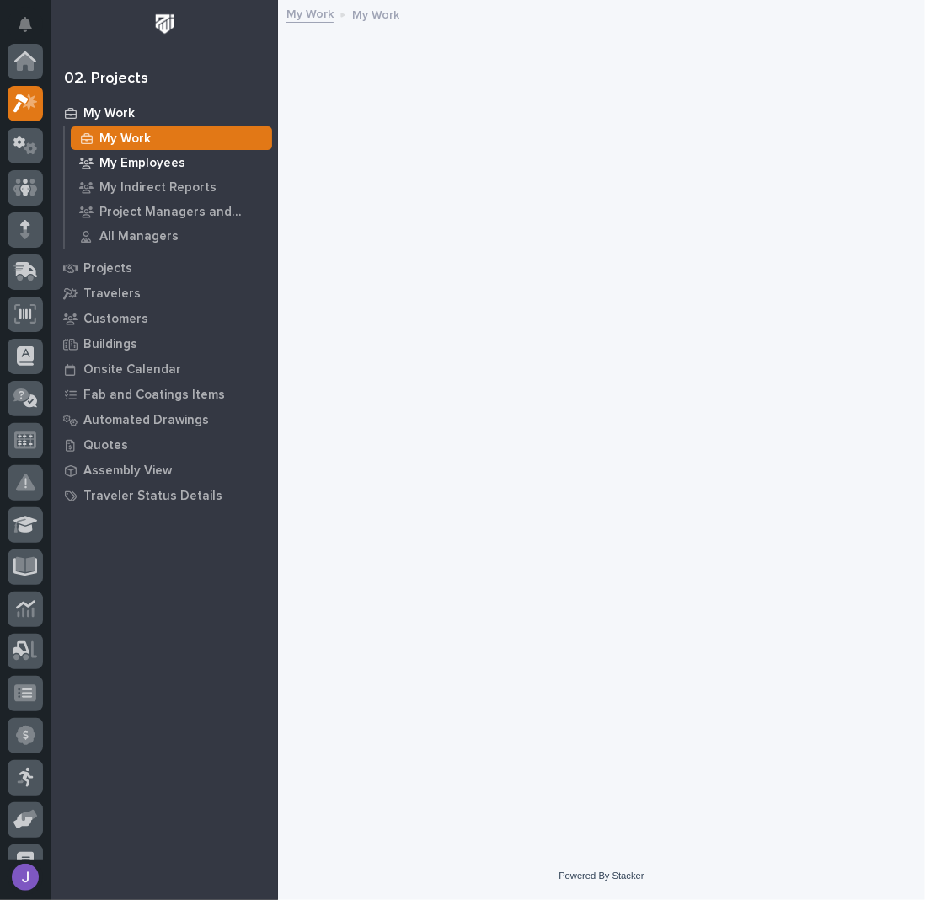
scroll to position [42, 0]
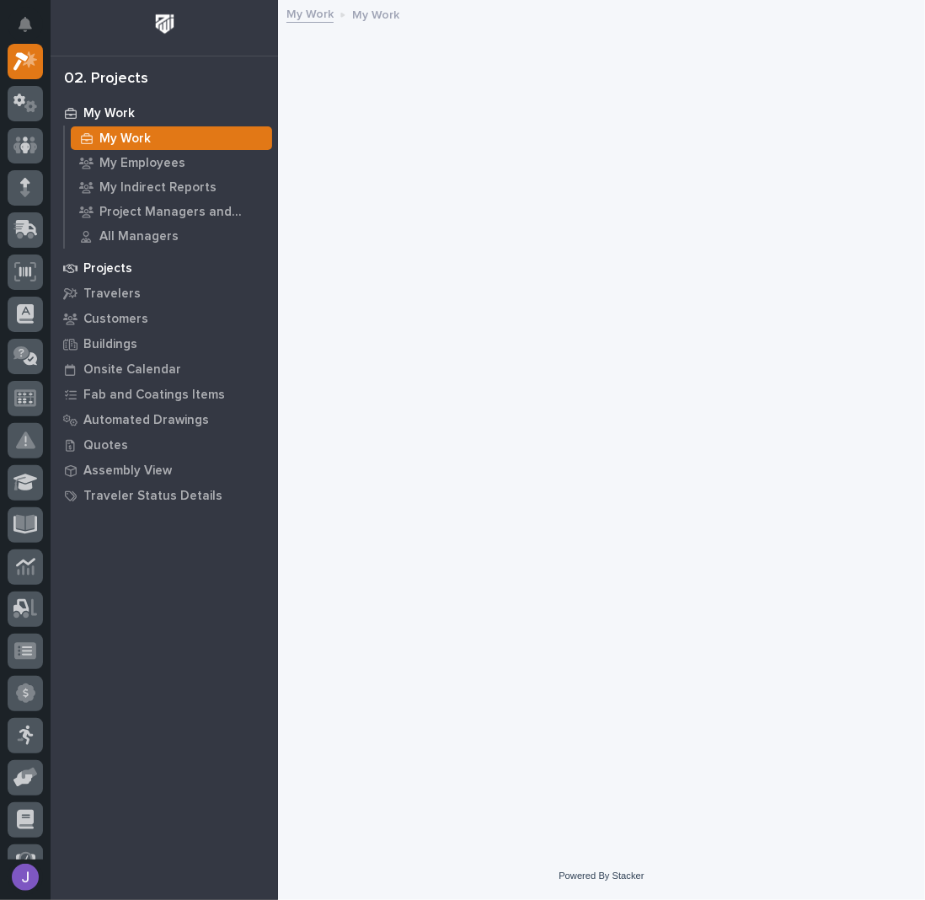
click at [111, 266] on p "Projects" at bounding box center [107, 268] width 49 height 15
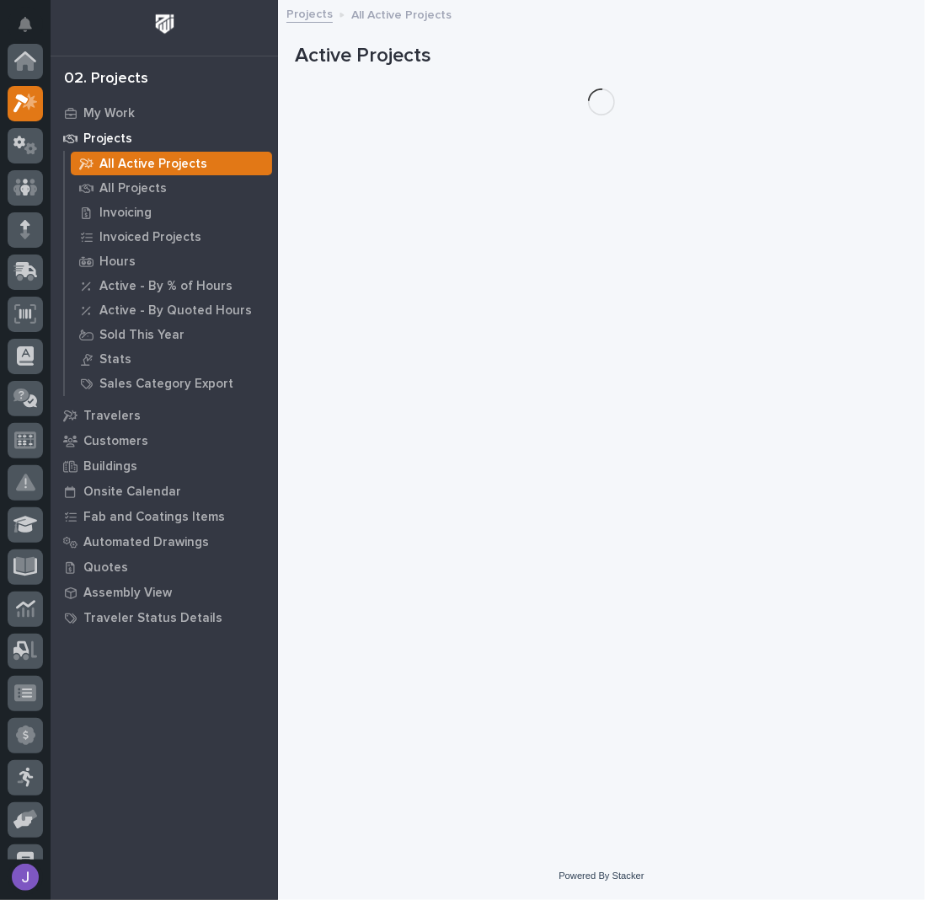
scroll to position [42, 0]
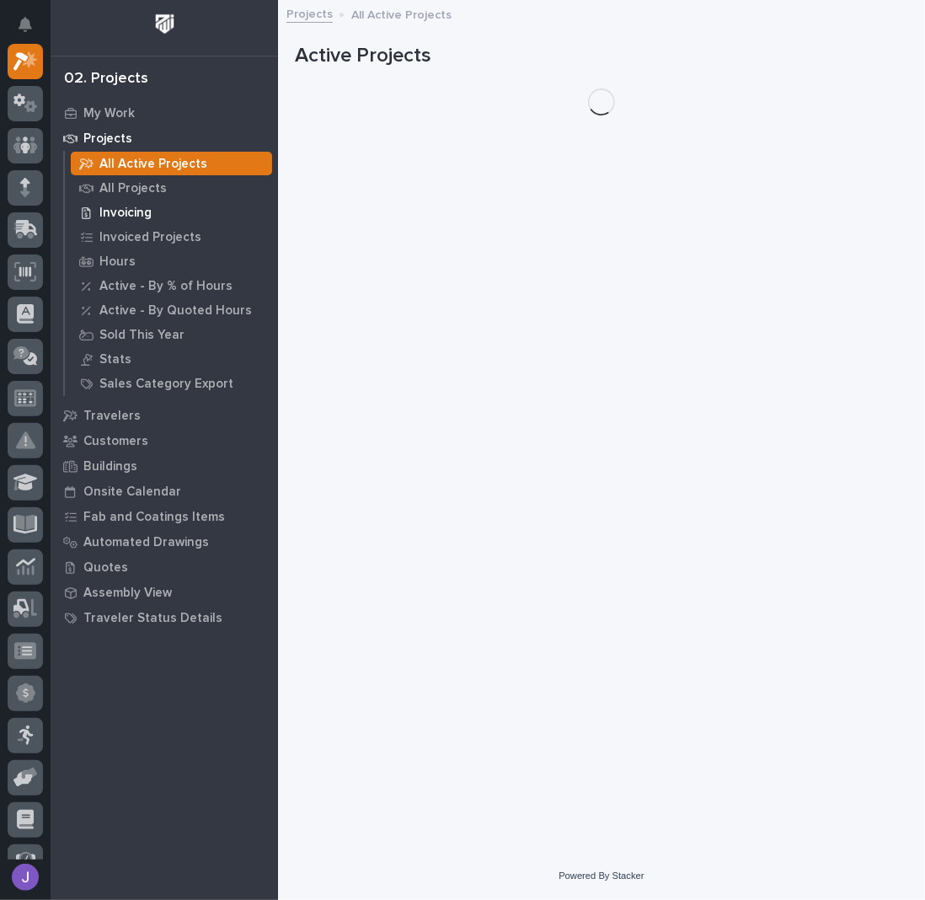
click at [122, 189] on p "All Projects" at bounding box center [132, 188] width 67 height 15
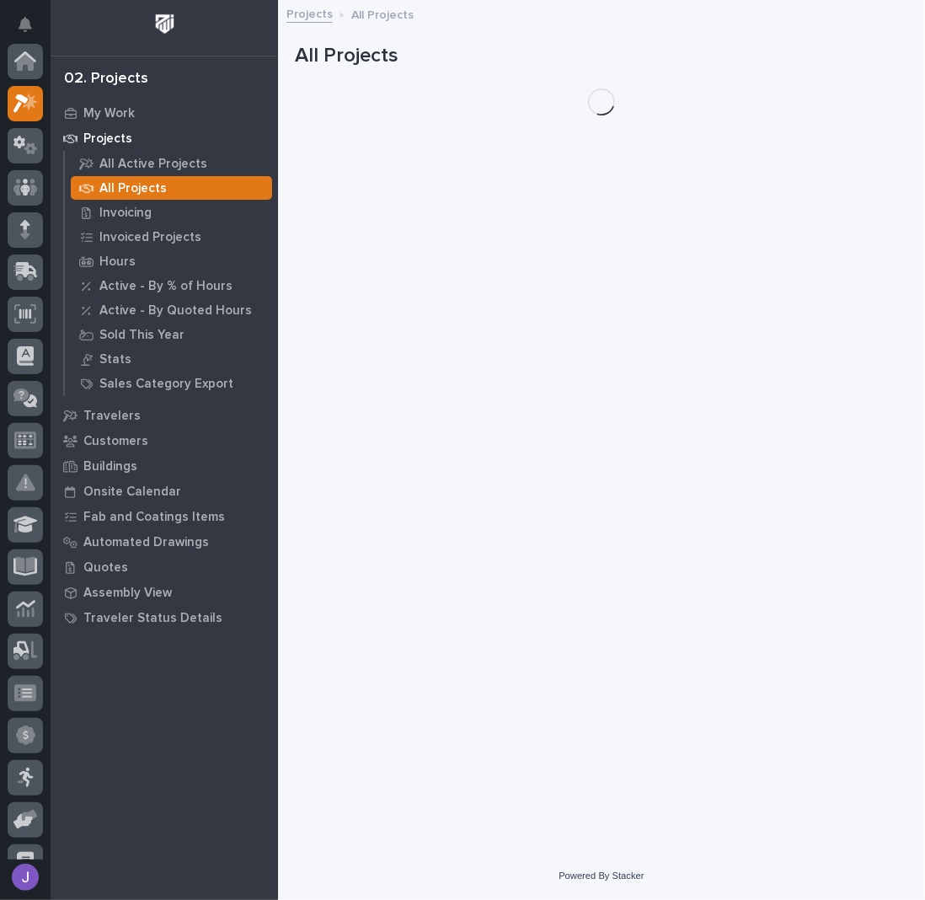
scroll to position [42, 0]
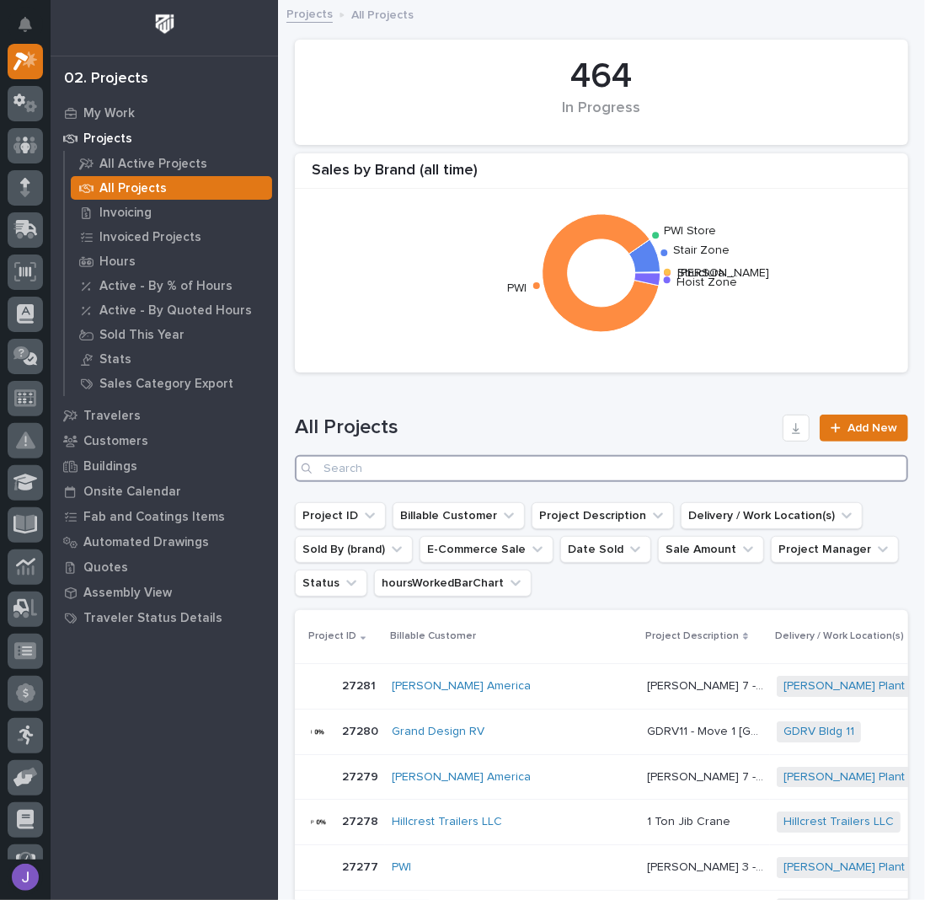
click at [423, 466] on input "Search" at bounding box center [602, 468] width 614 height 27
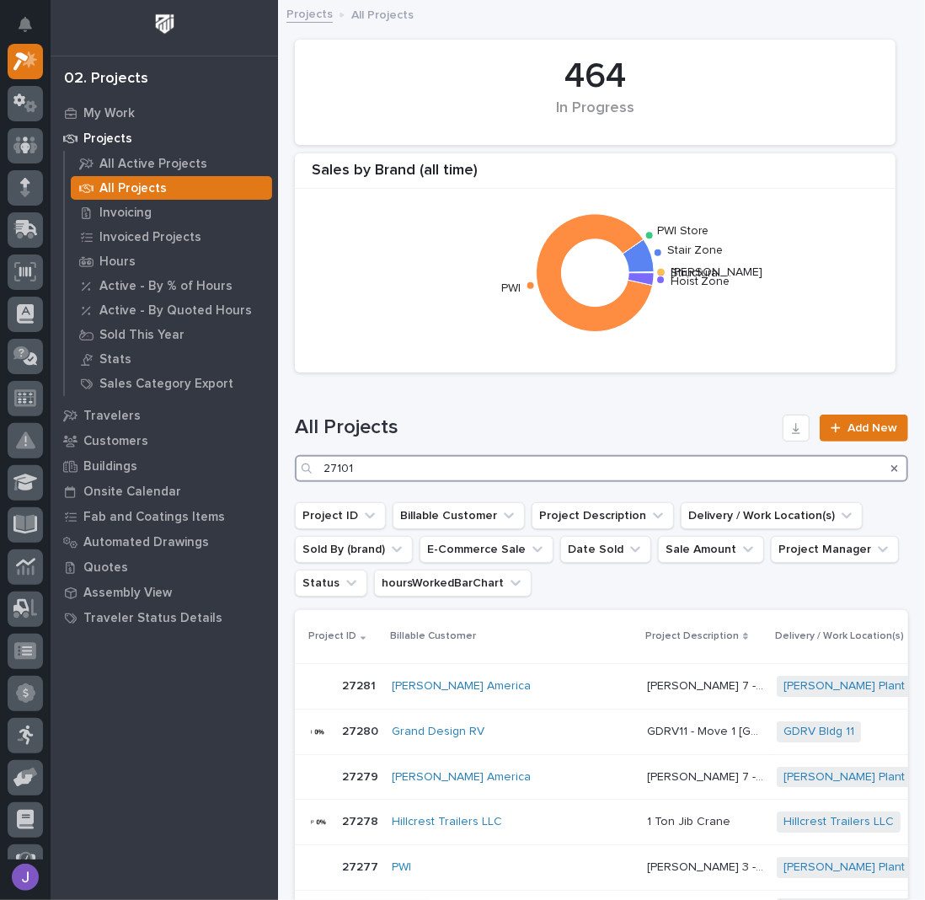
type input "27101"
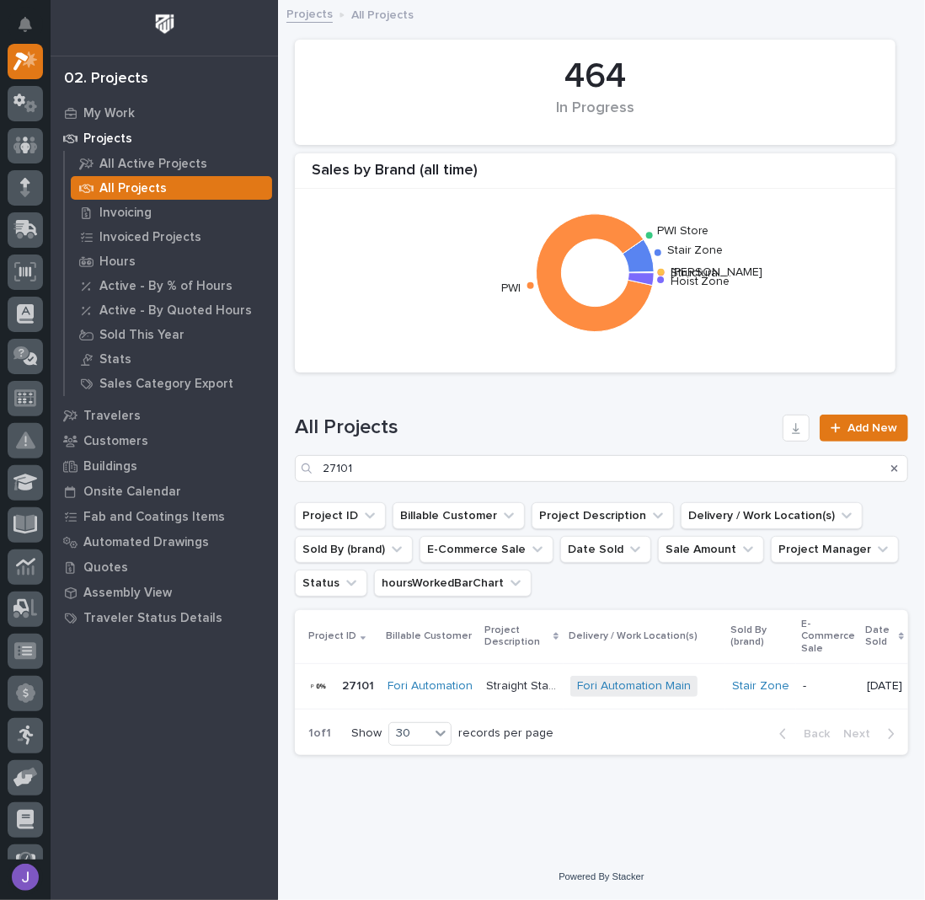
click at [511, 695] on div "Straight Stairways Straight Stairways" at bounding box center [521, 687] width 71 height 28
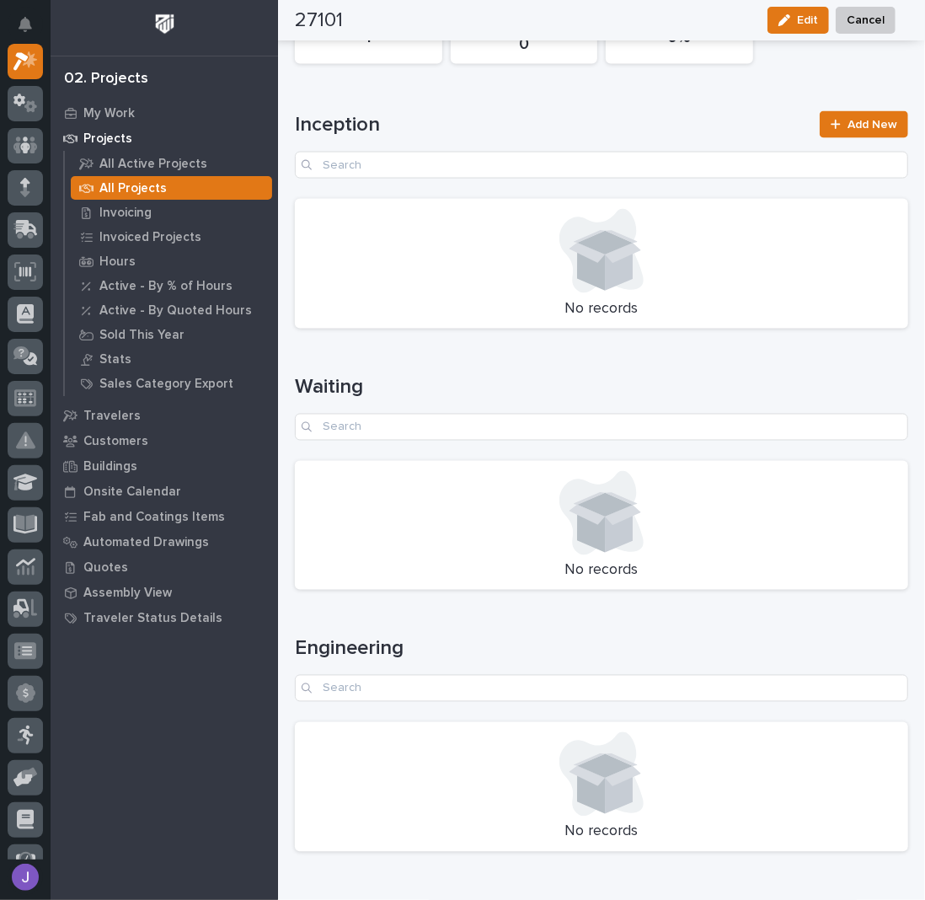
scroll to position [1869, 0]
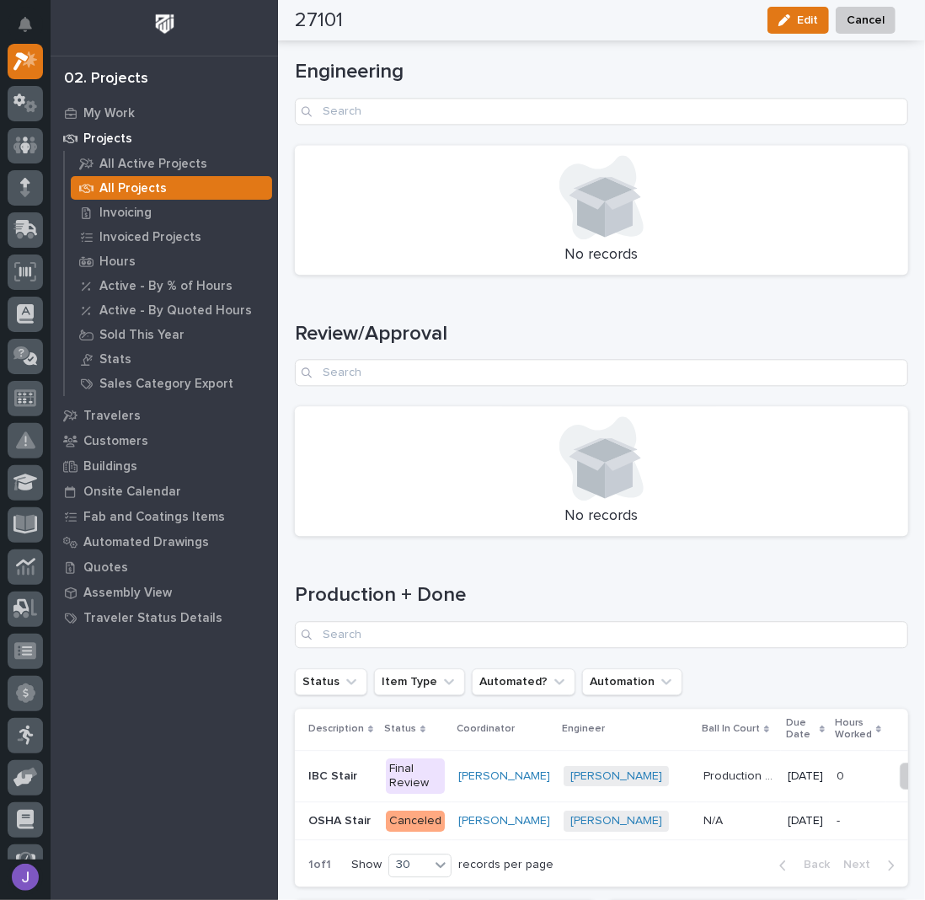
click at [344, 763] on div "IBC Stair IBC Stair" at bounding box center [340, 777] width 64 height 28
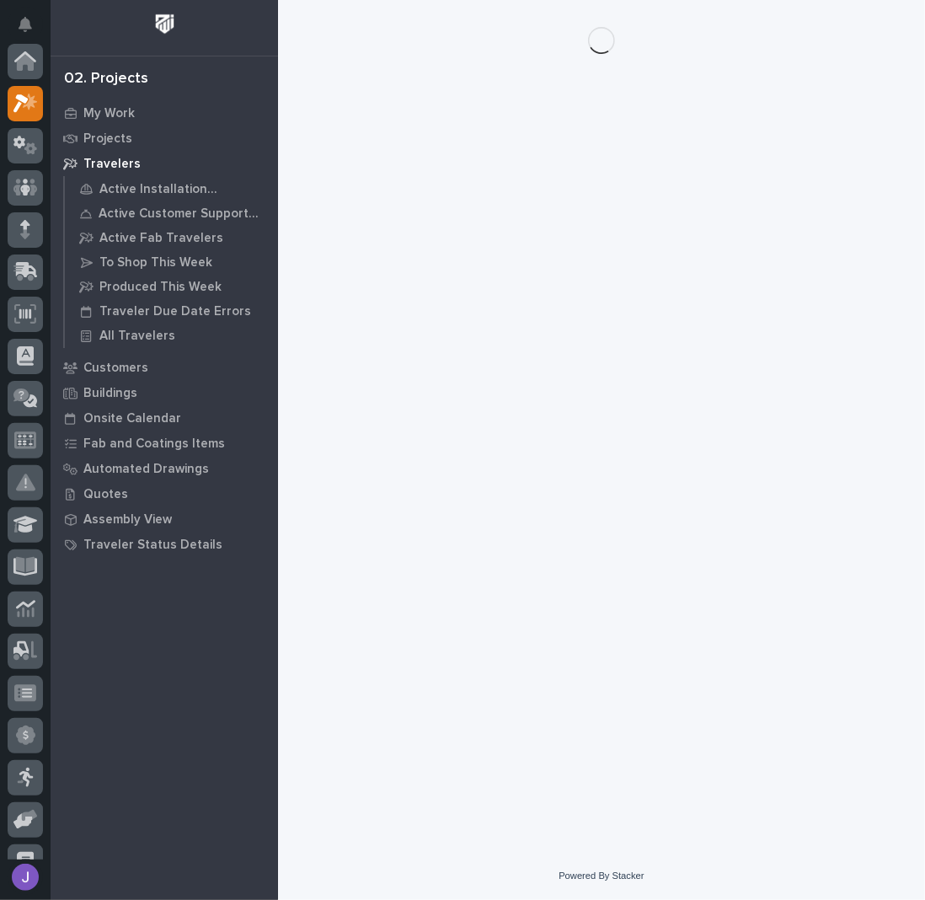
scroll to position [42, 0]
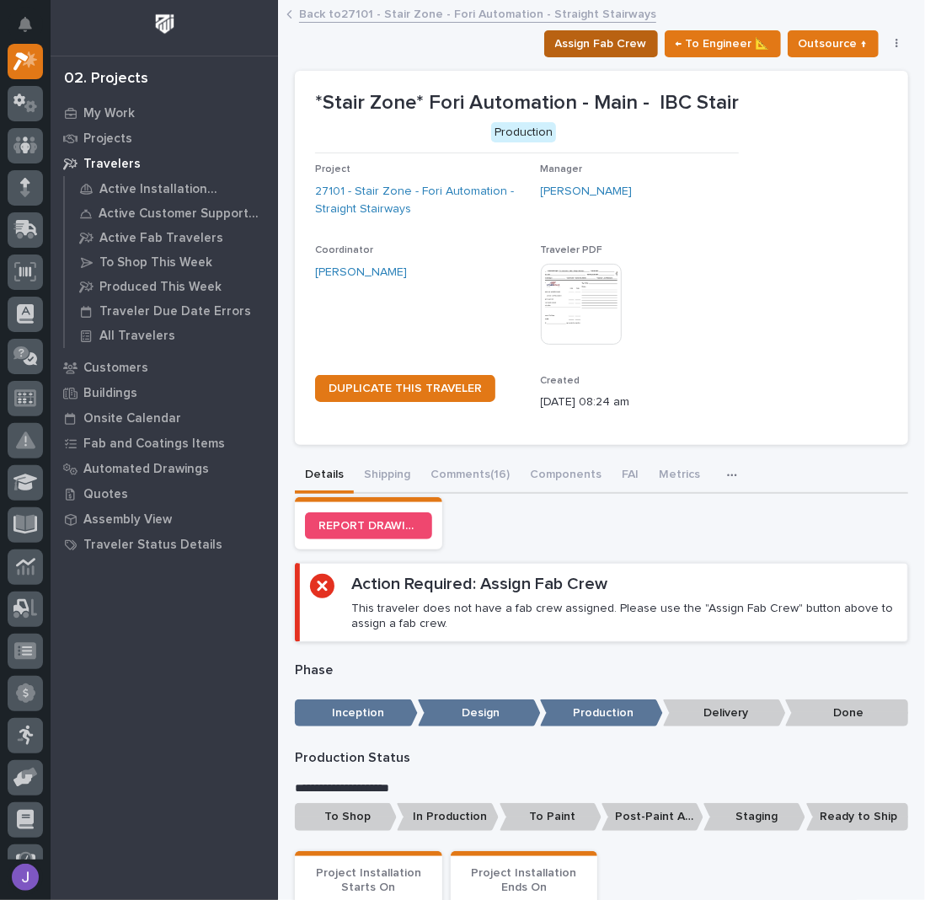
click at [585, 50] on span "Assign Fab Crew" at bounding box center [601, 44] width 92 height 20
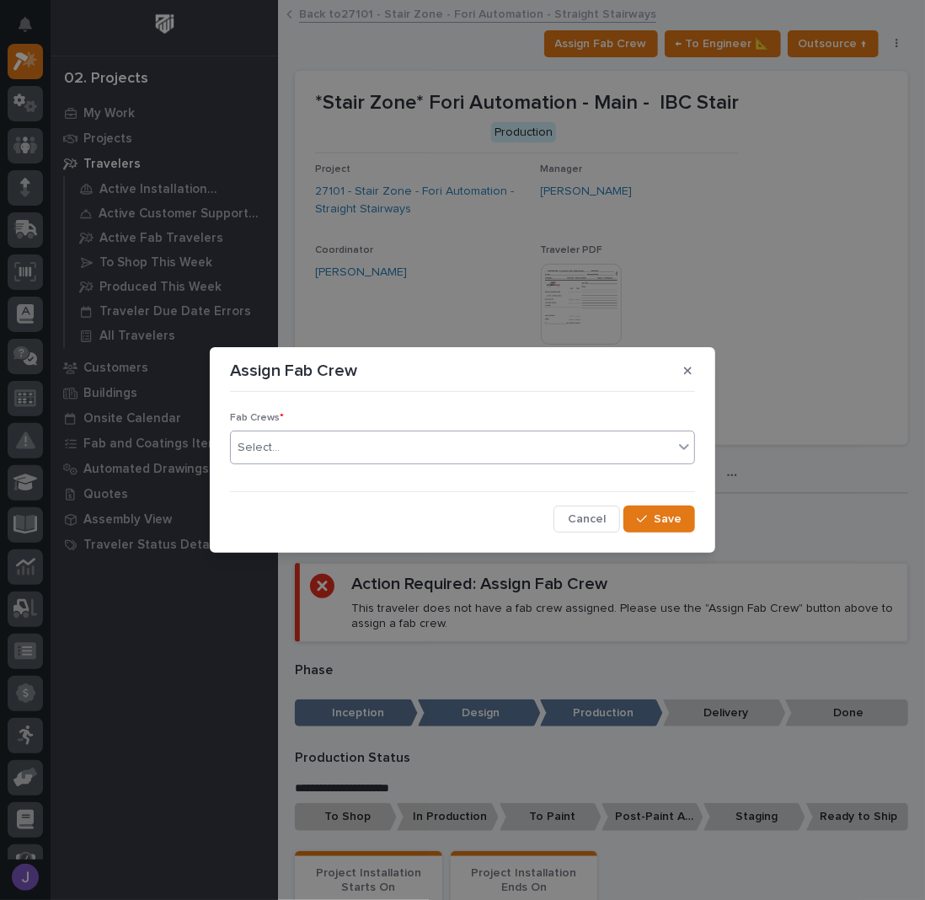
click at [369, 442] on div "Select..." at bounding box center [452, 448] width 442 height 28
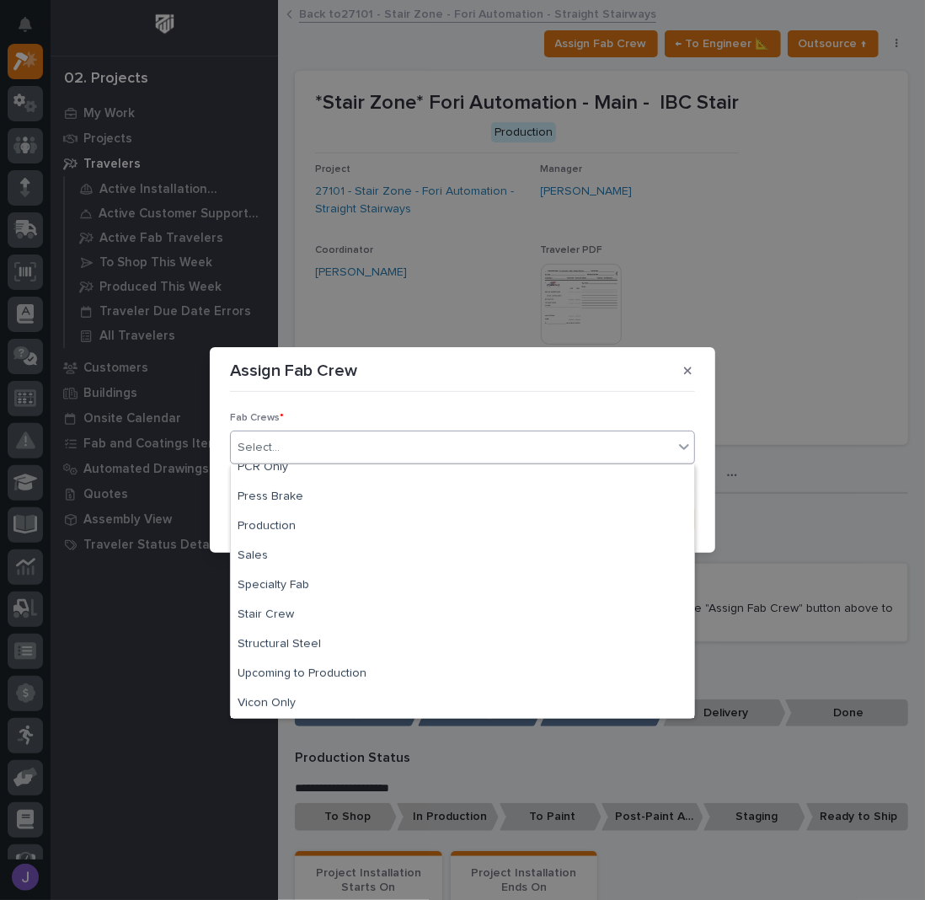
scroll to position [396, 0]
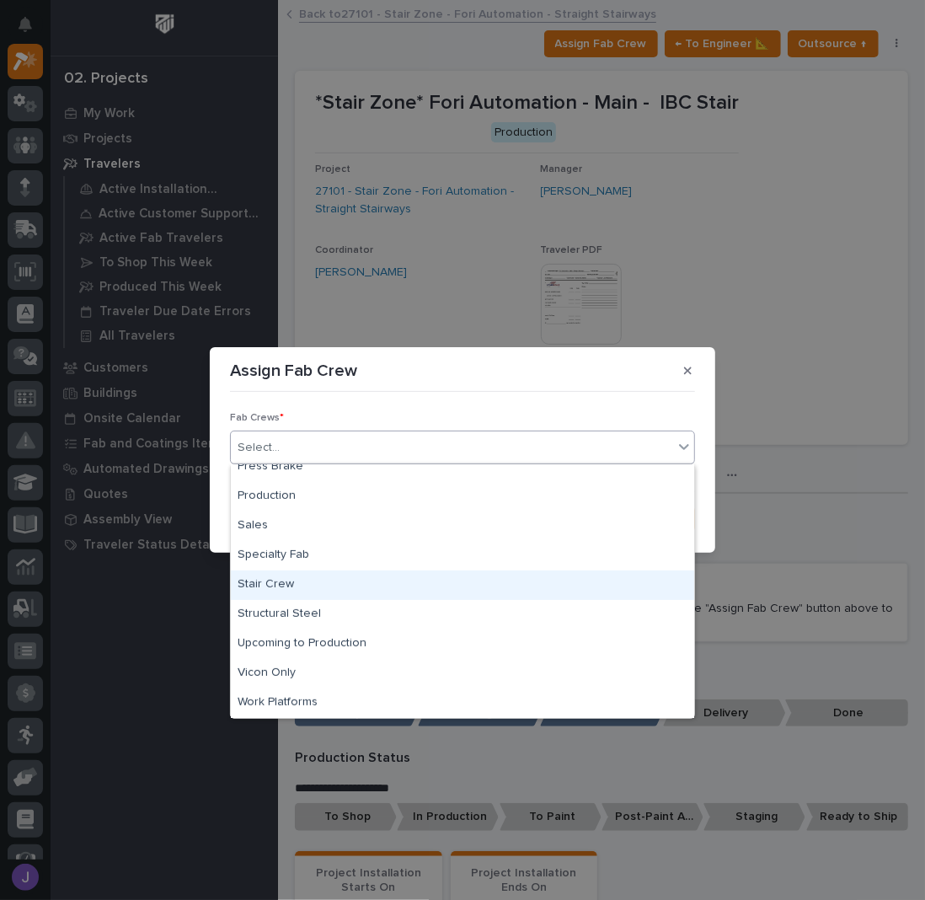
click at [285, 579] on div "Stair Crew" at bounding box center [463, 585] width 464 height 29
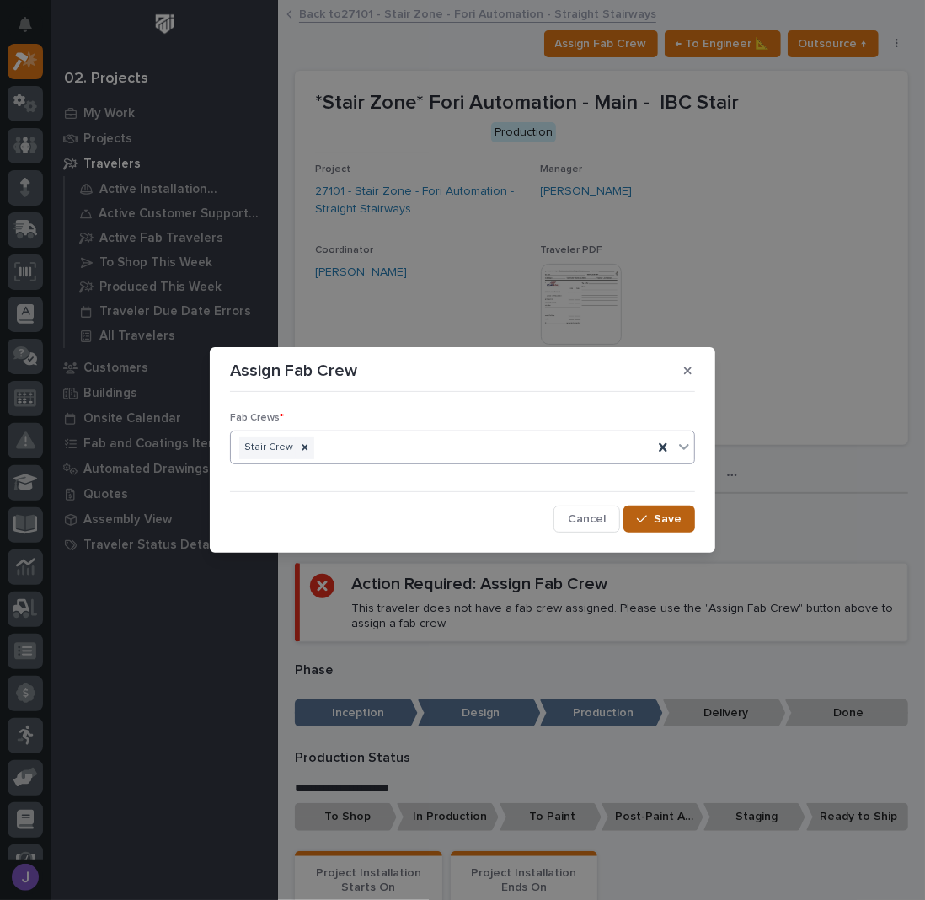
click at [673, 517] on span "Save" at bounding box center [668, 519] width 28 height 15
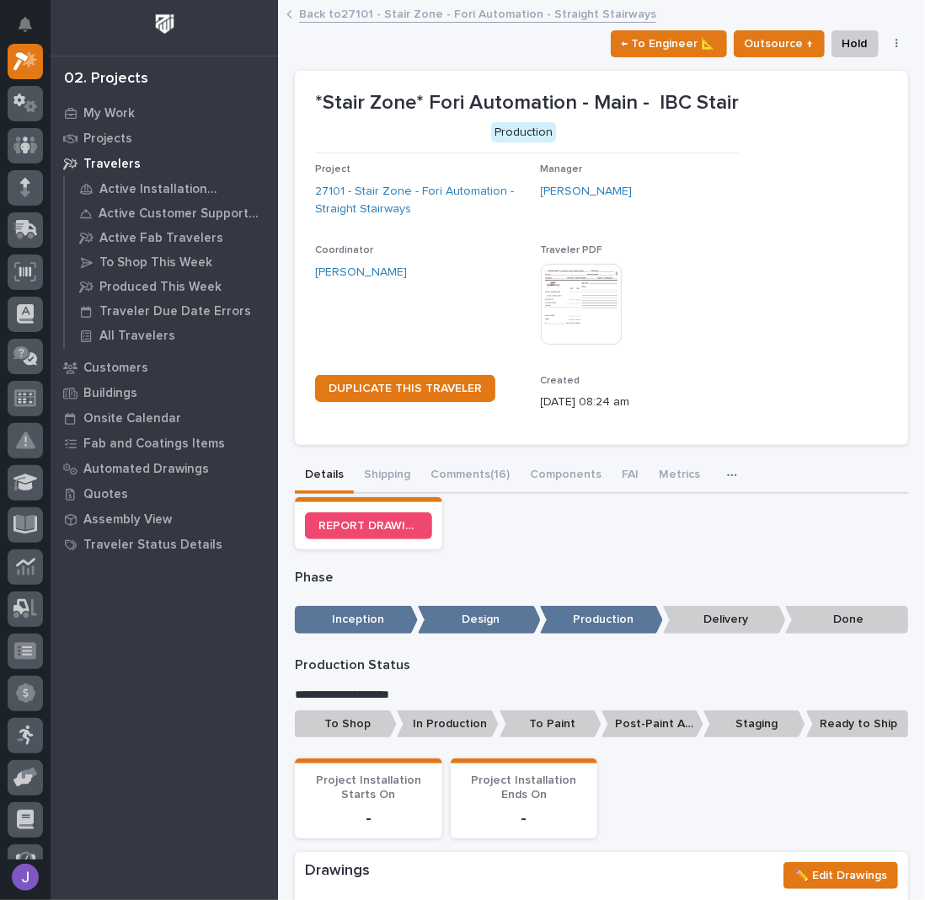
click at [349, 731] on p "To Shop" at bounding box center [346, 724] width 102 height 28
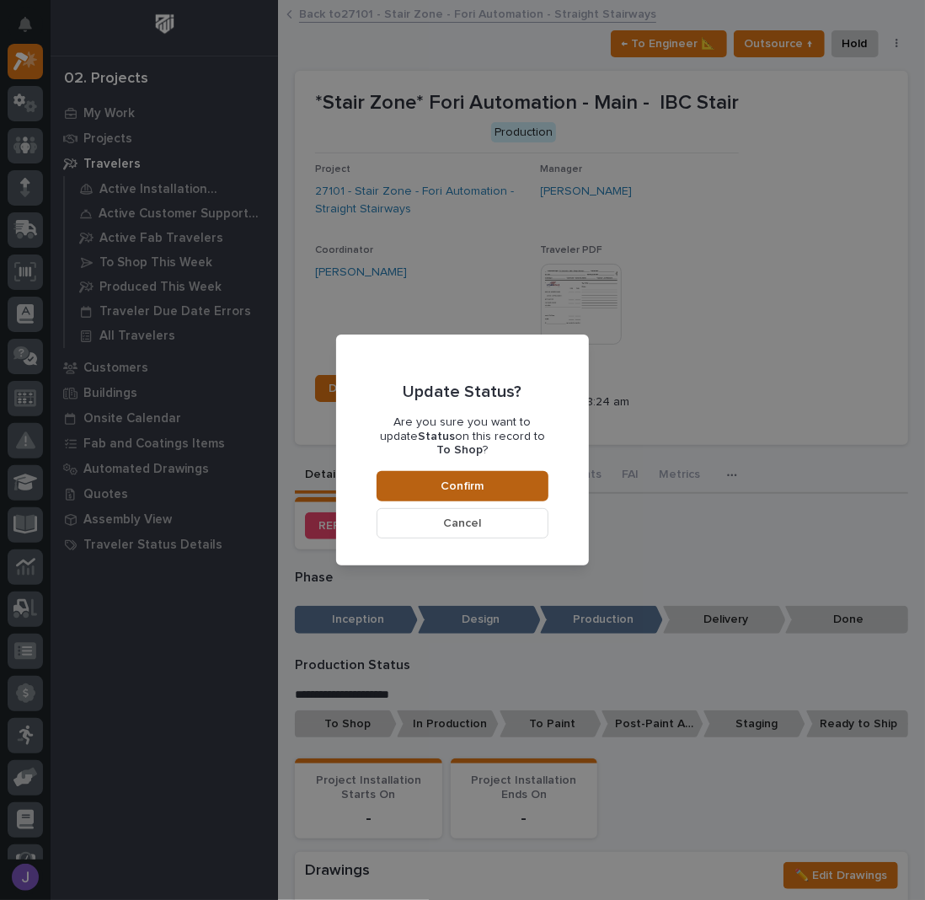
click at [470, 480] on span "Confirm" at bounding box center [463, 486] width 43 height 15
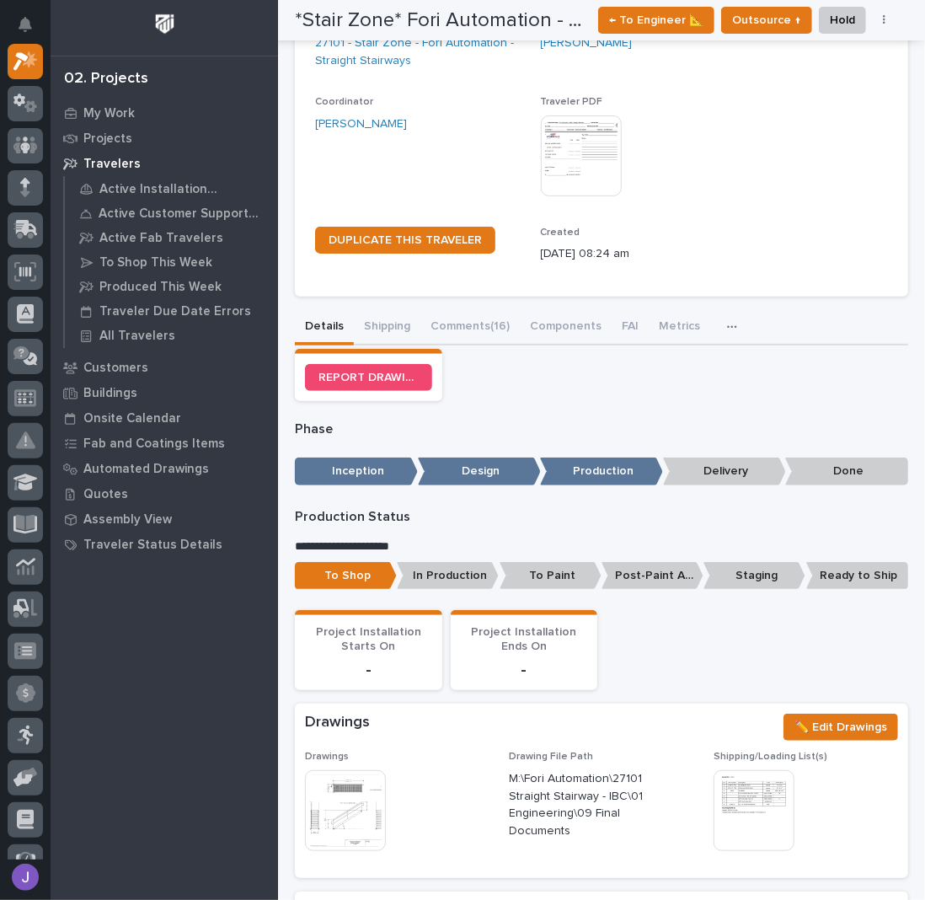
scroll to position [0, 0]
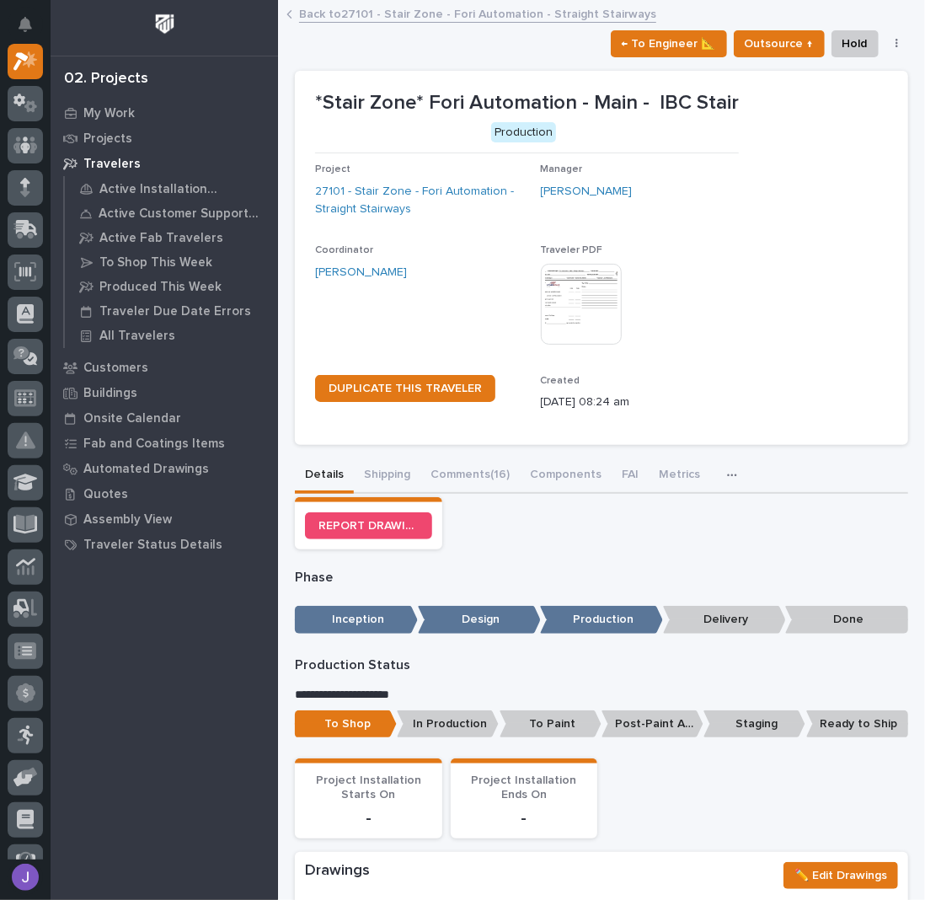
click at [351, 18] on link "Back to 27101 - Stair Zone - Fori Automation - Straight Stairways" at bounding box center [477, 12] width 357 height 19
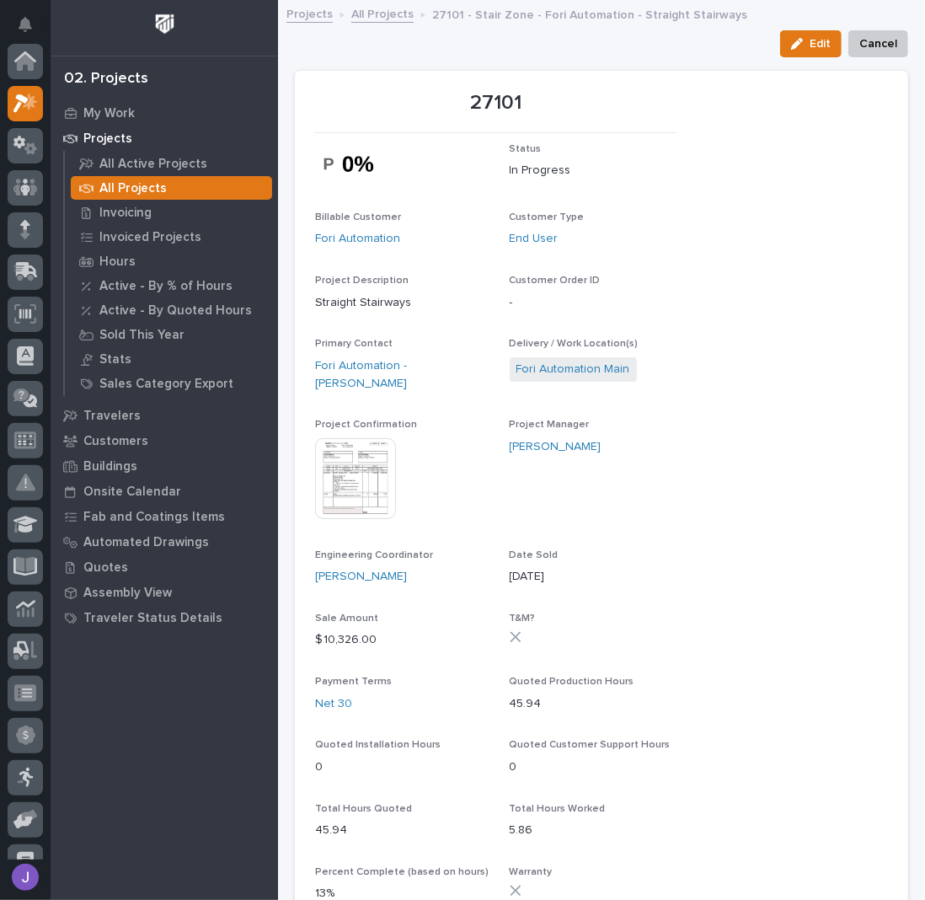
scroll to position [42, 0]
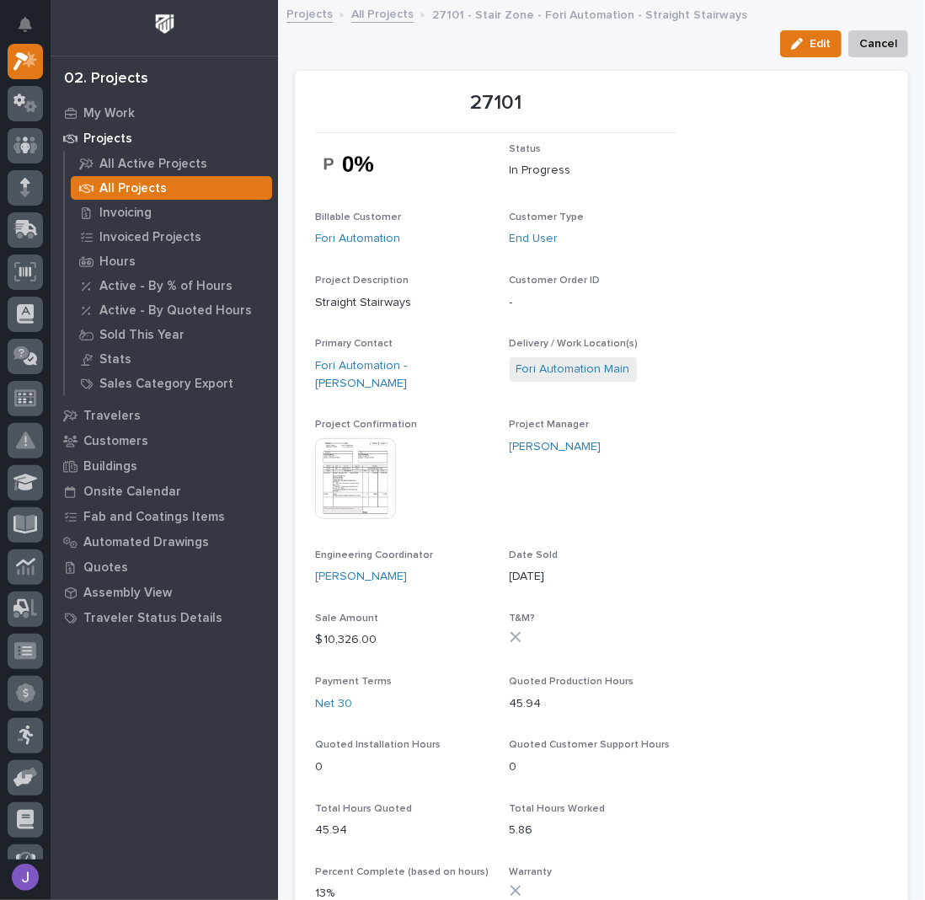
click at [386, 13] on link "All Projects" at bounding box center [382, 12] width 62 height 19
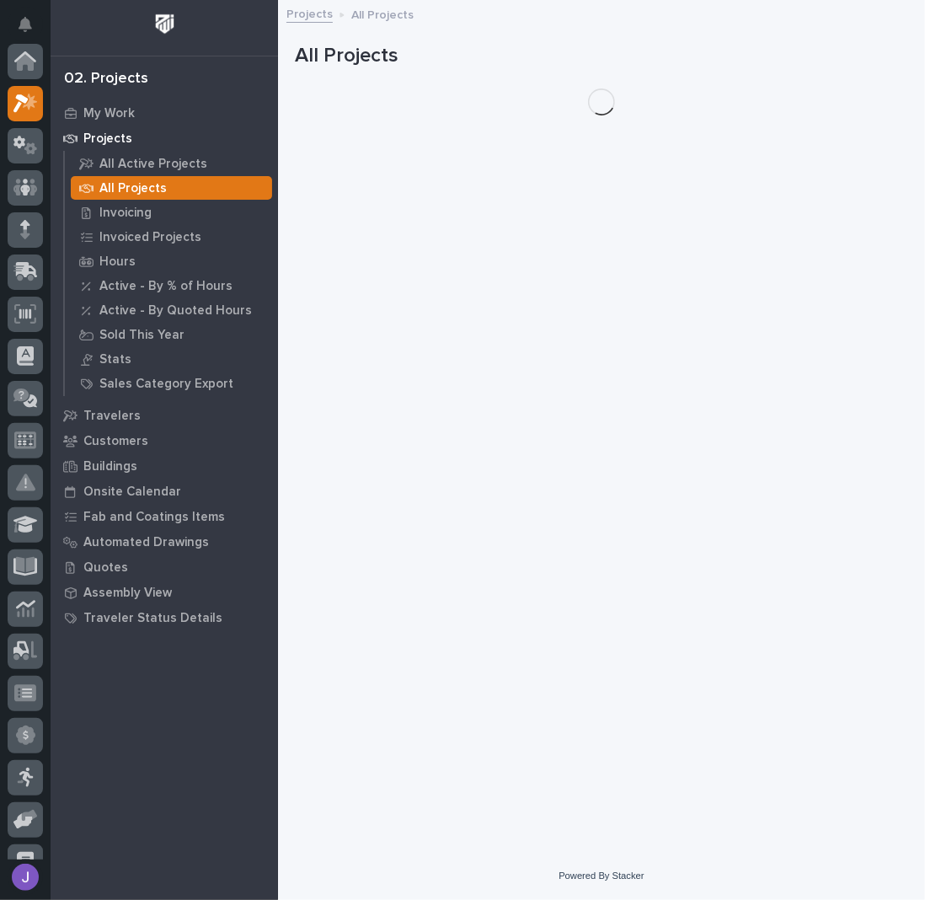
scroll to position [42, 0]
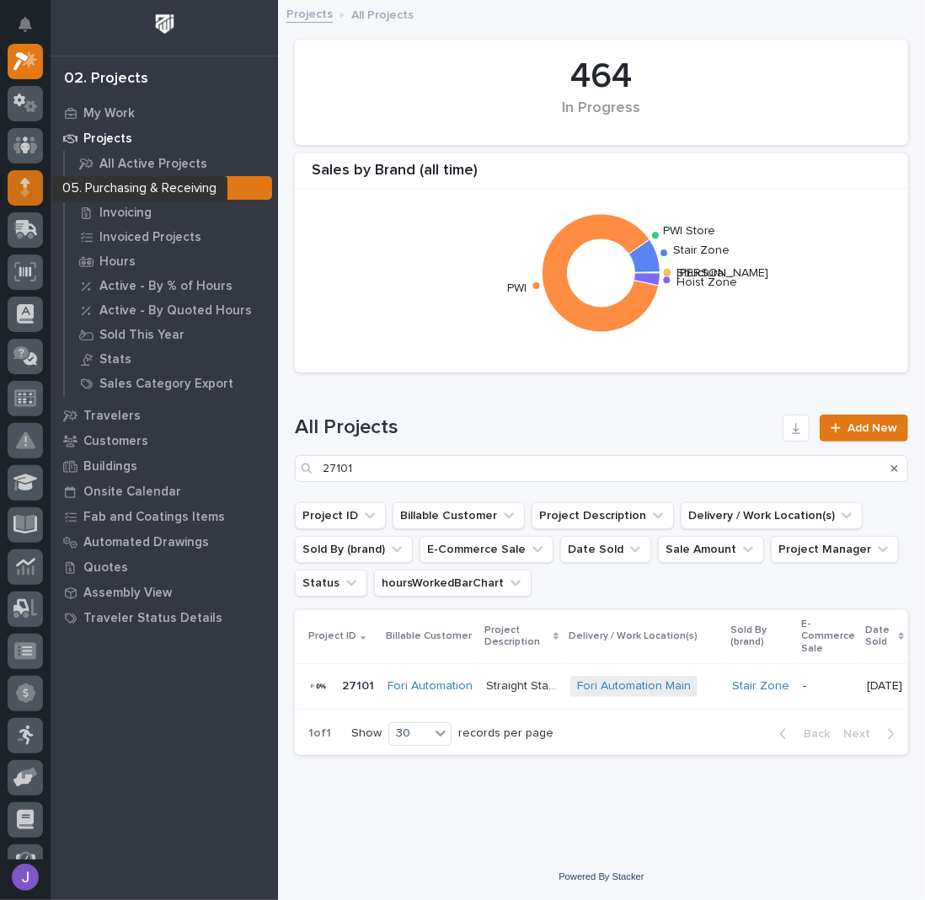
click at [27, 193] on icon at bounding box center [24, 191] width 9 height 9
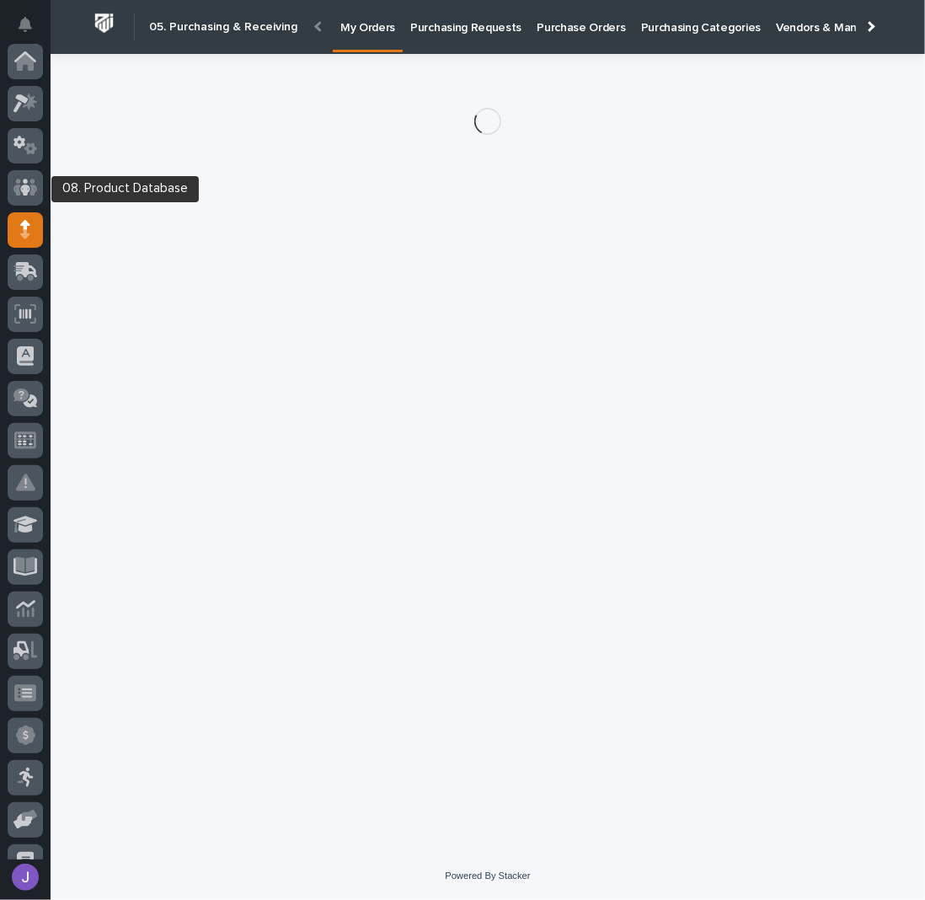
scroll to position [169, 0]
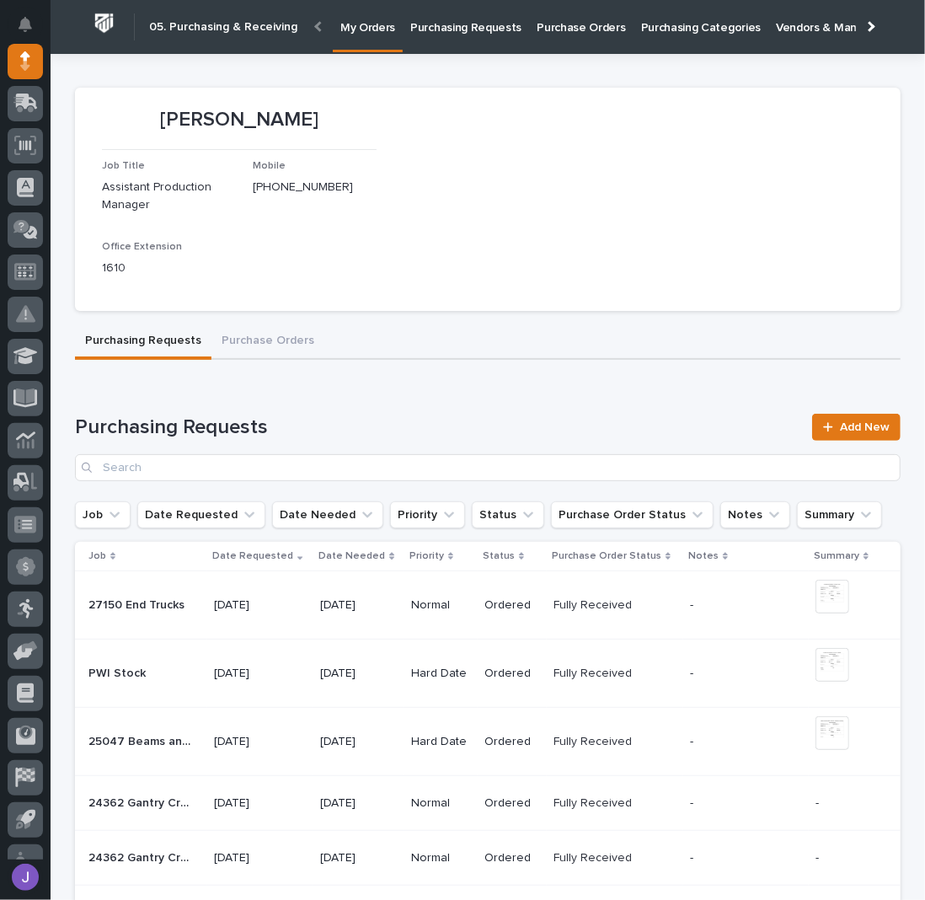
click at [456, 30] on p "Purchasing Requests" at bounding box center [465, 17] width 111 height 35
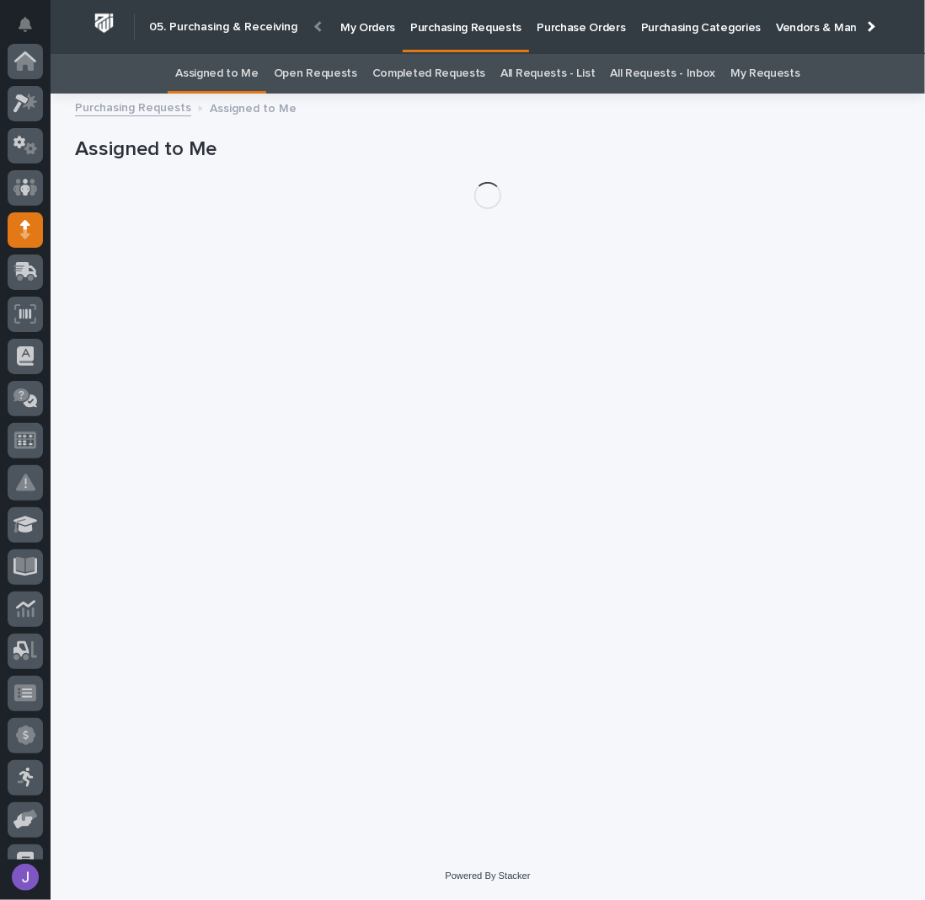
scroll to position [169, 0]
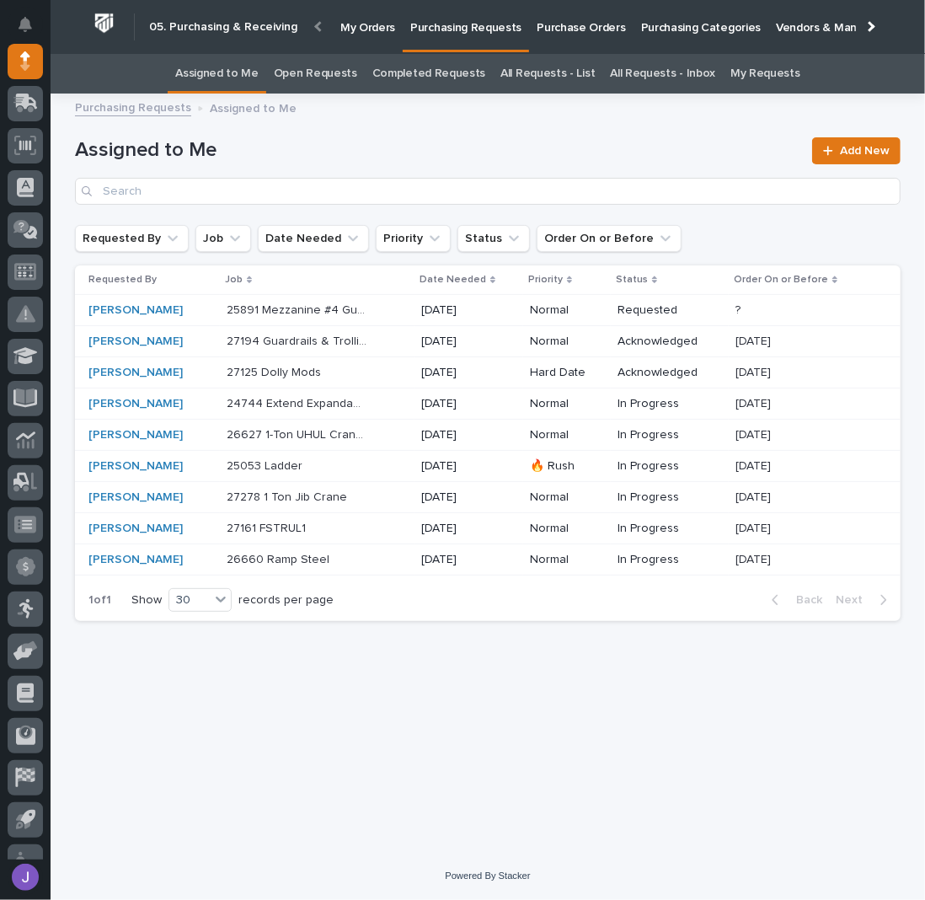
click at [333, 345] on p "27194 Guardrails & Trollies" at bounding box center [299, 340] width 144 height 18
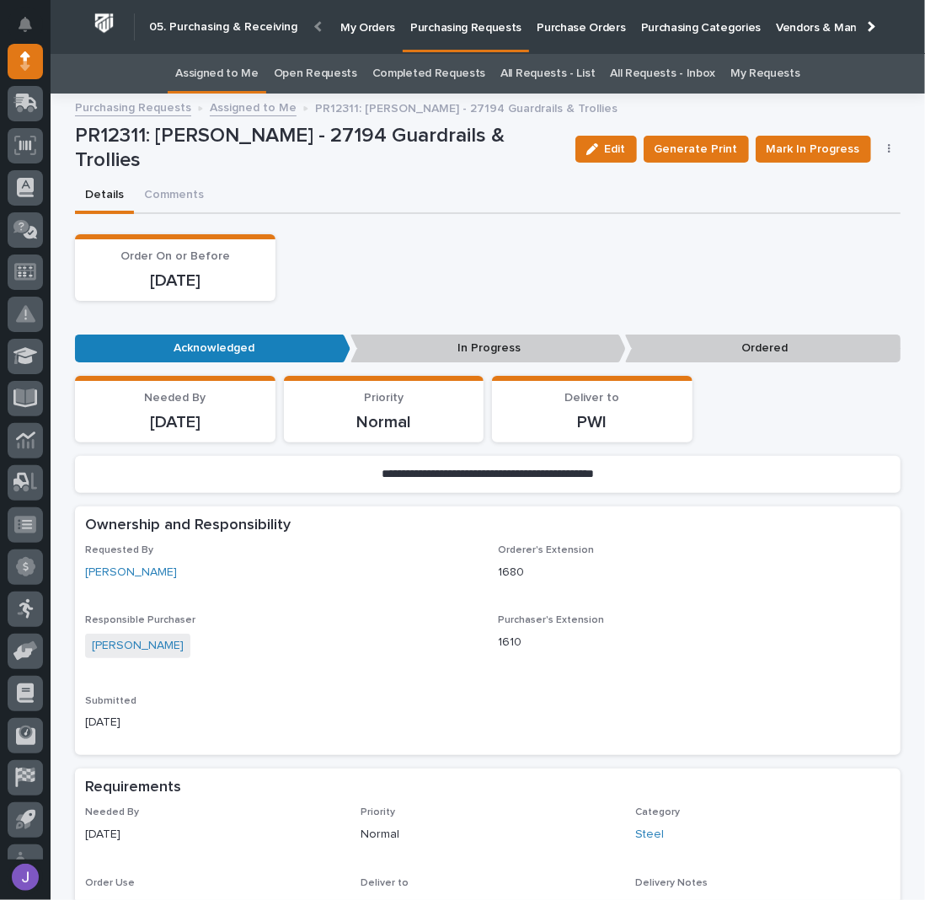
click at [259, 70] on link "Assigned to Me" at bounding box center [216, 74] width 83 height 40
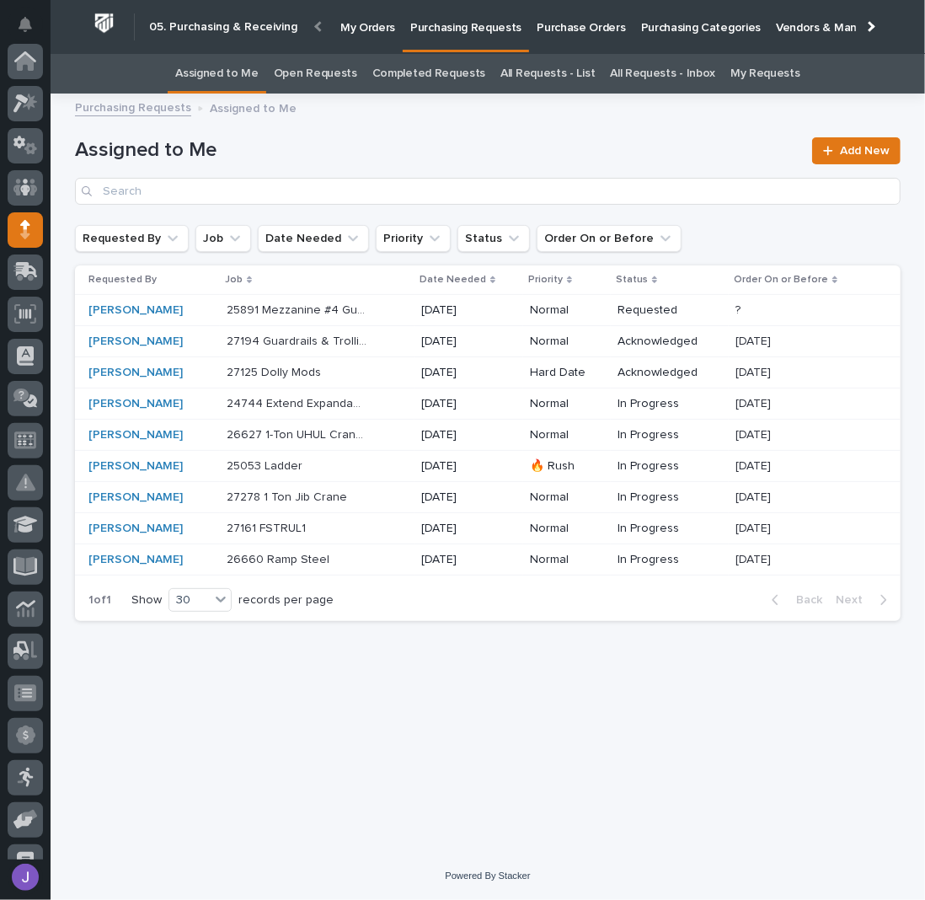
scroll to position [169, 0]
click at [299, 377] on p "27125 Dolly Mods" at bounding box center [276, 371] width 98 height 18
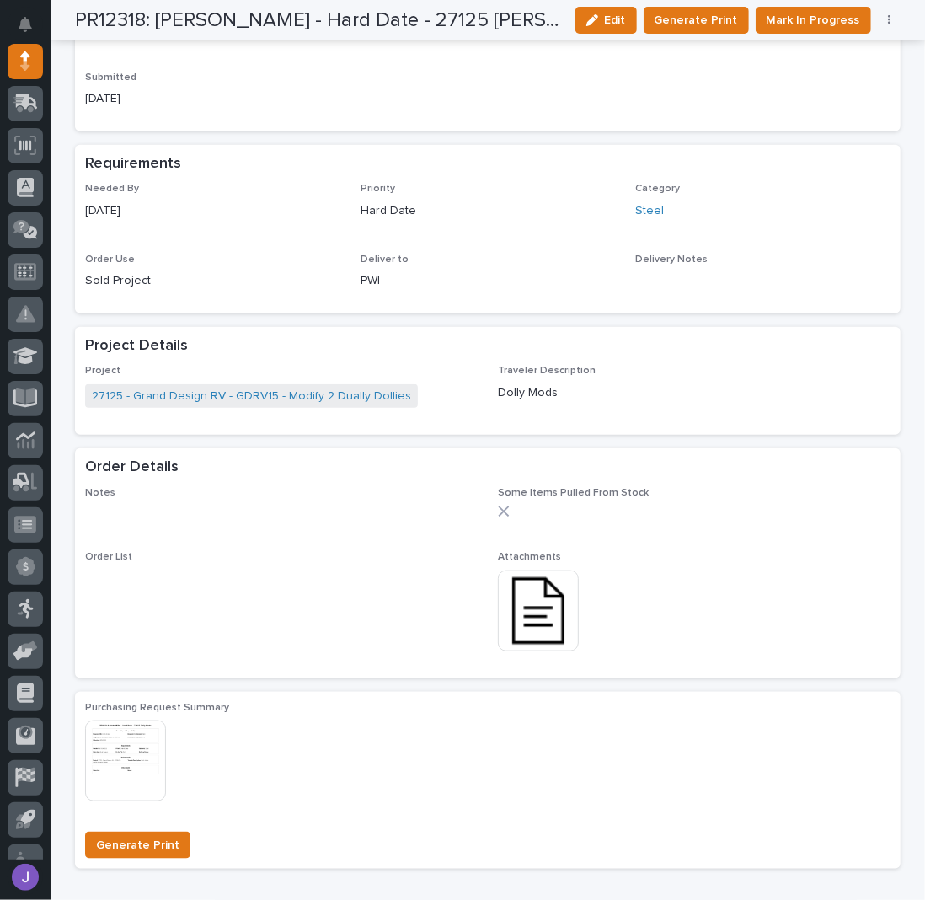
scroll to position [674, 0]
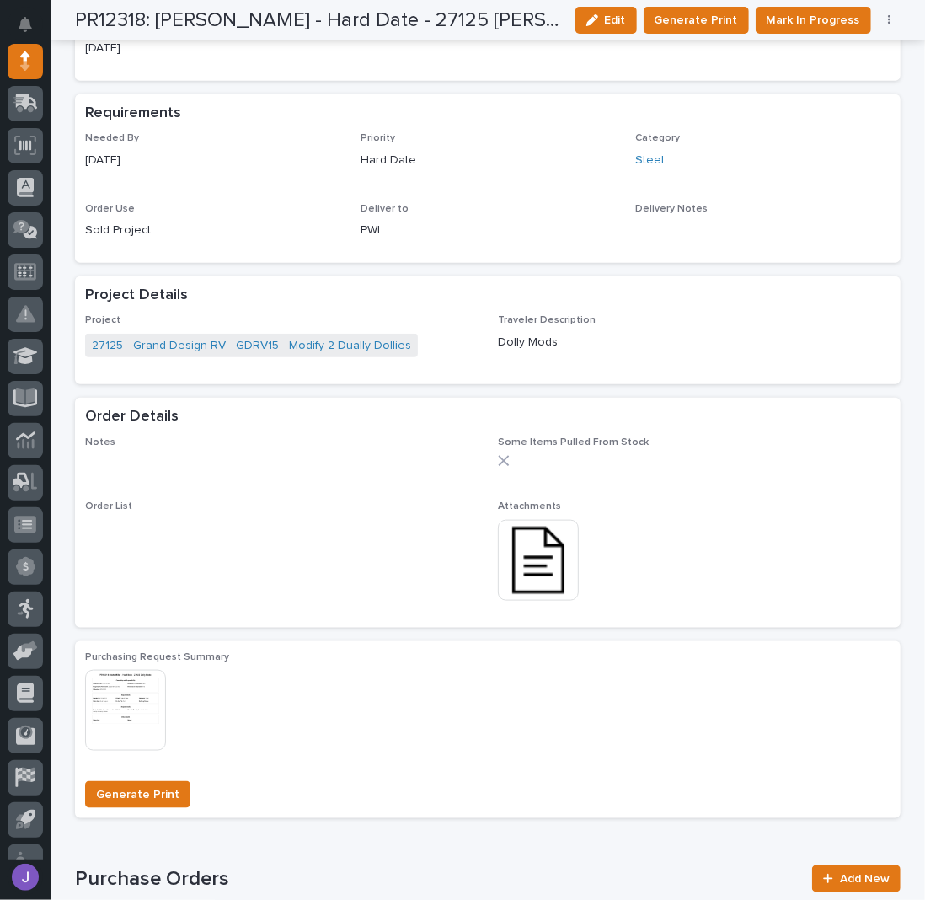
click at [556, 554] on img at bounding box center [538, 560] width 81 height 81
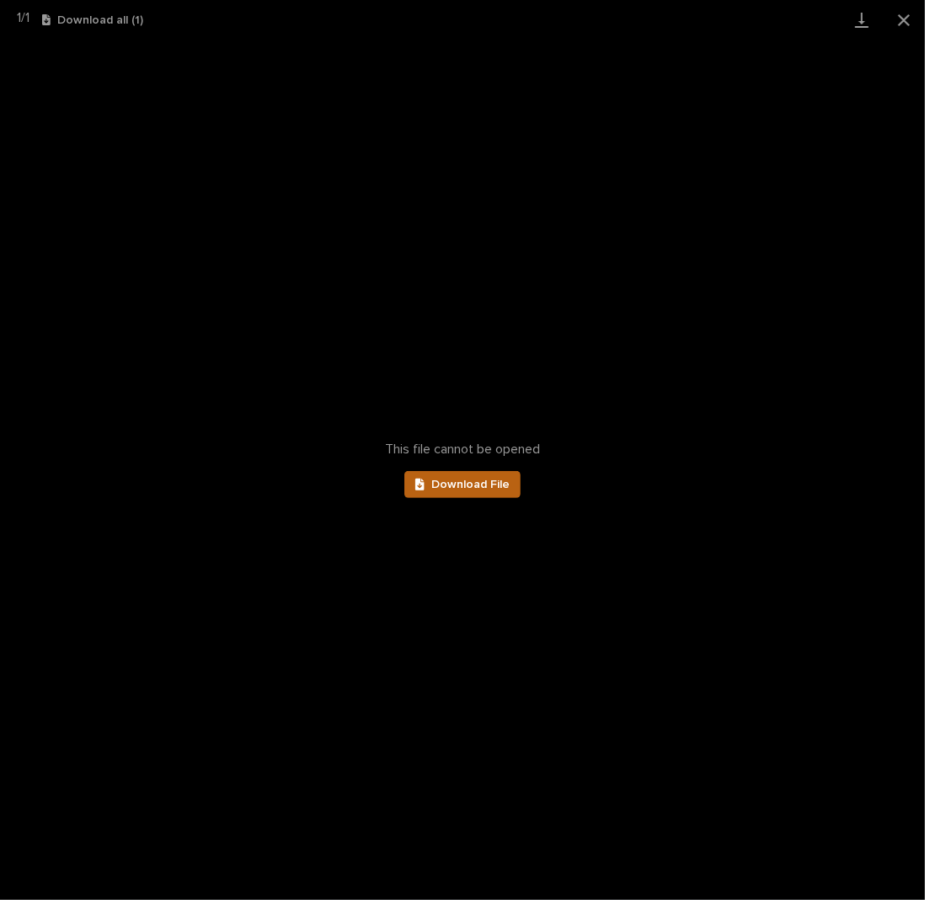
click at [502, 490] on link "Download File" at bounding box center [463, 484] width 116 height 27
click at [898, 16] on button "Close gallery" at bounding box center [904, 20] width 42 height 40
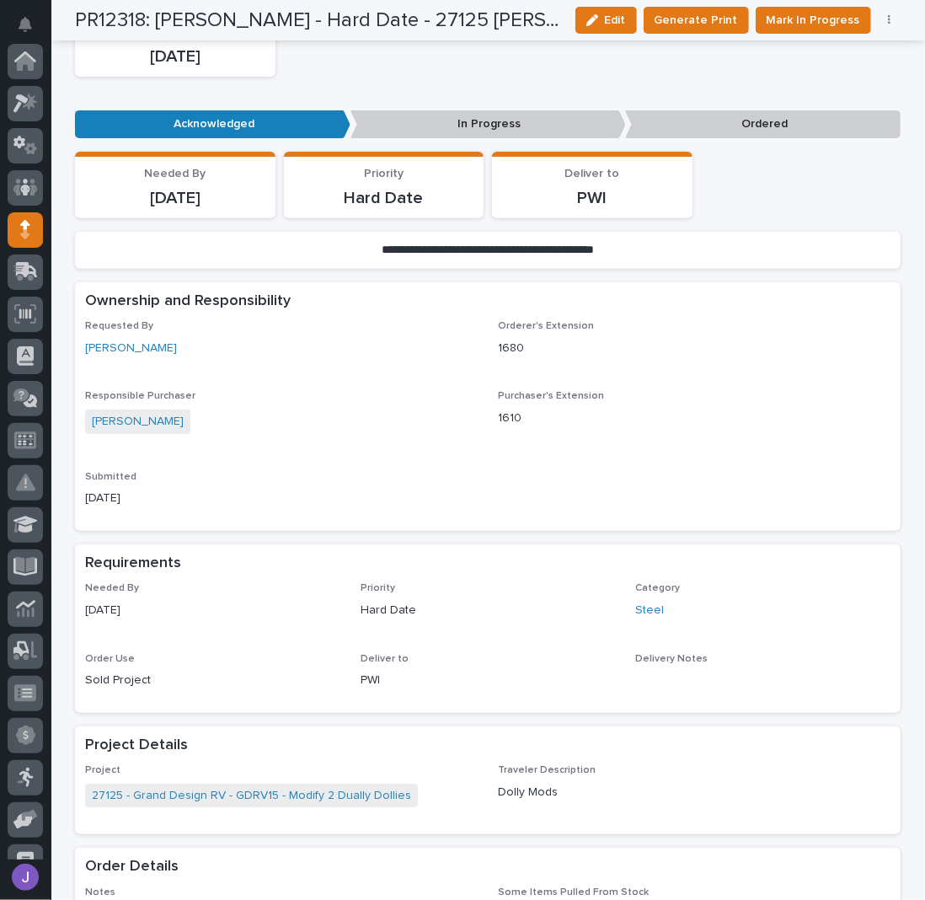
scroll to position [0, 0]
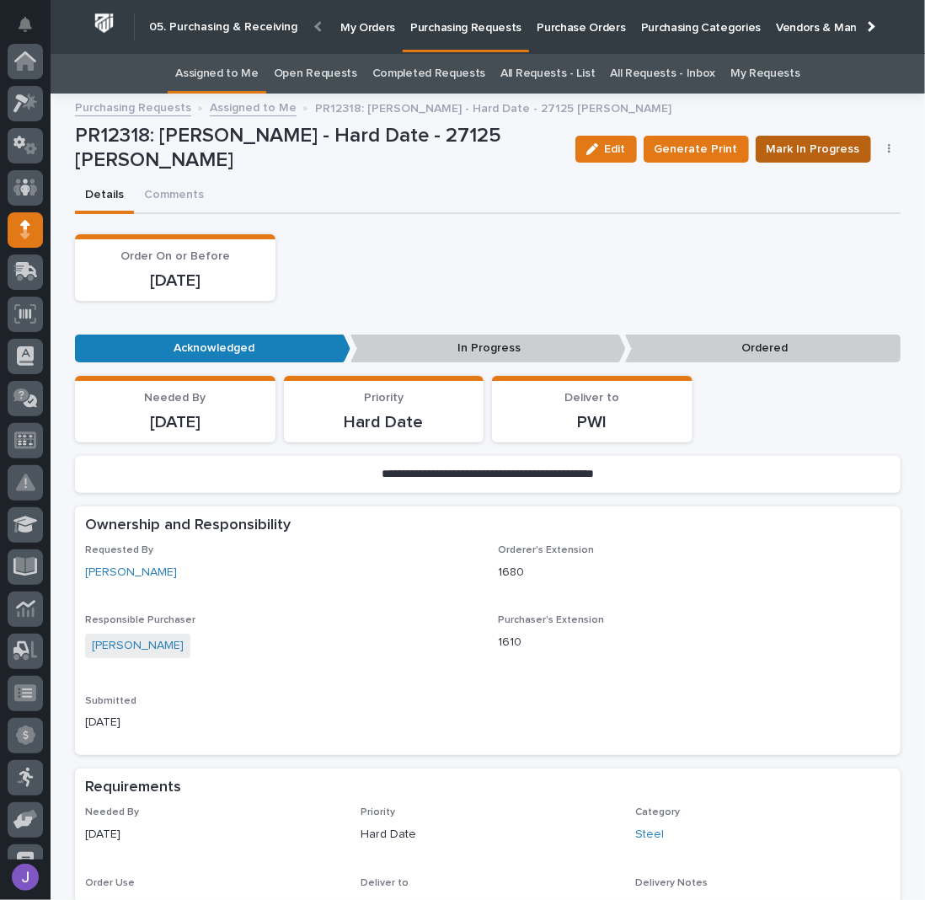
click at [782, 147] on span "Mark In Progress" at bounding box center [814, 149] width 94 height 20
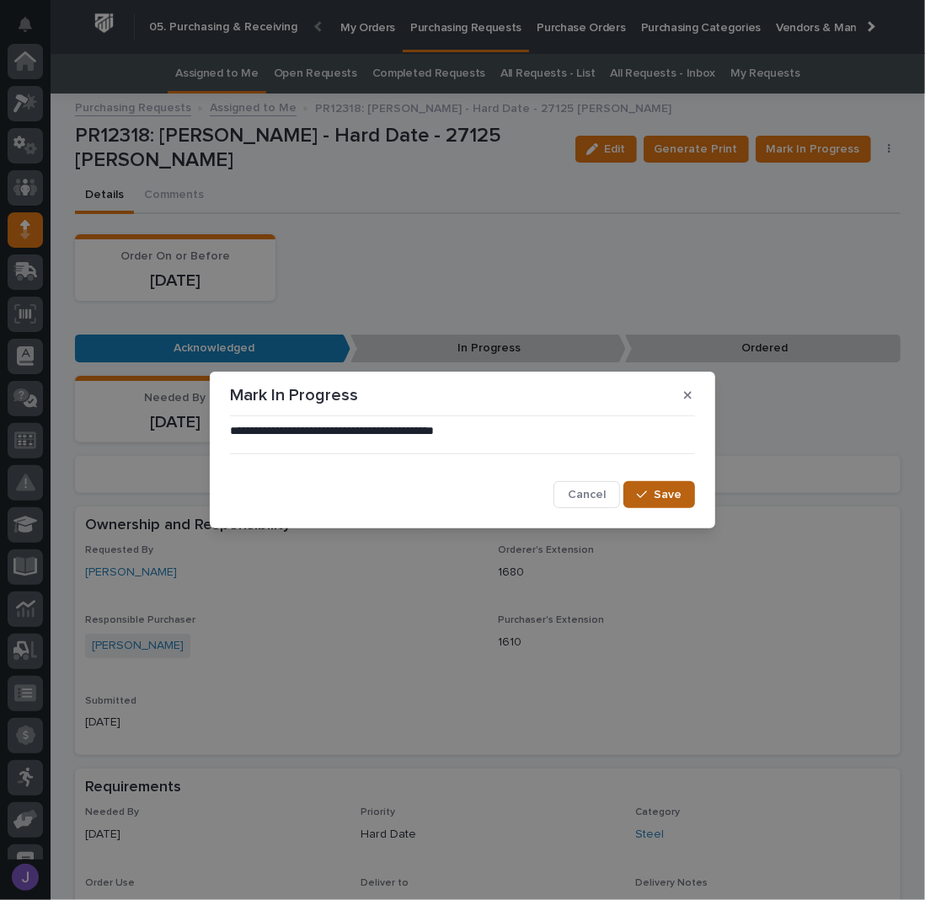
click at [674, 492] on span "Save" at bounding box center [668, 494] width 28 height 15
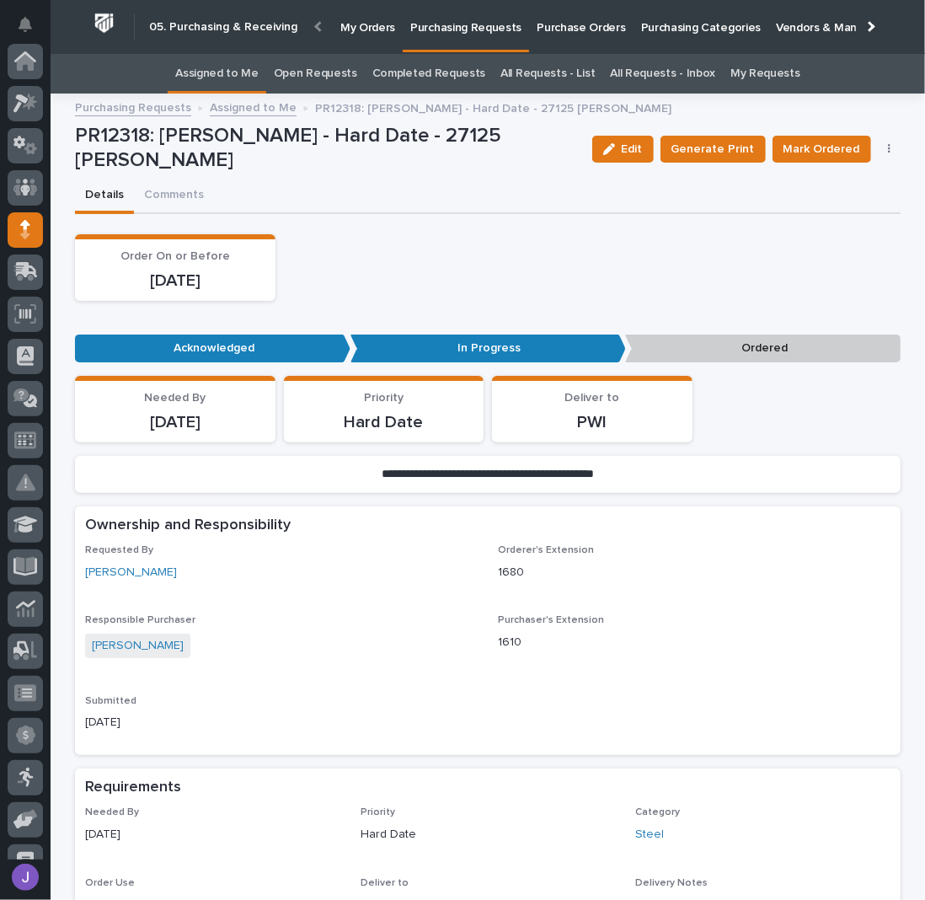
click at [258, 74] on link "Assigned to Me" at bounding box center [216, 74] width 83 height 40
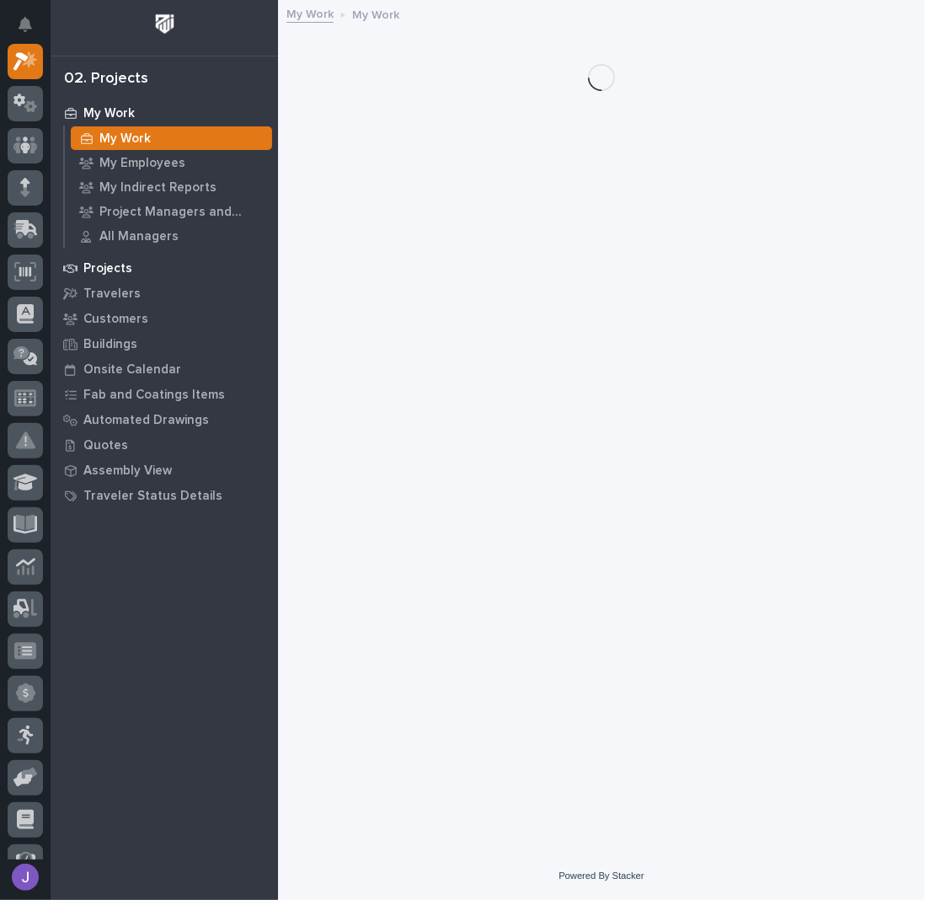
click at [89, 266] on p "Projects" at bounding box center [107, 268] width 49 height 15
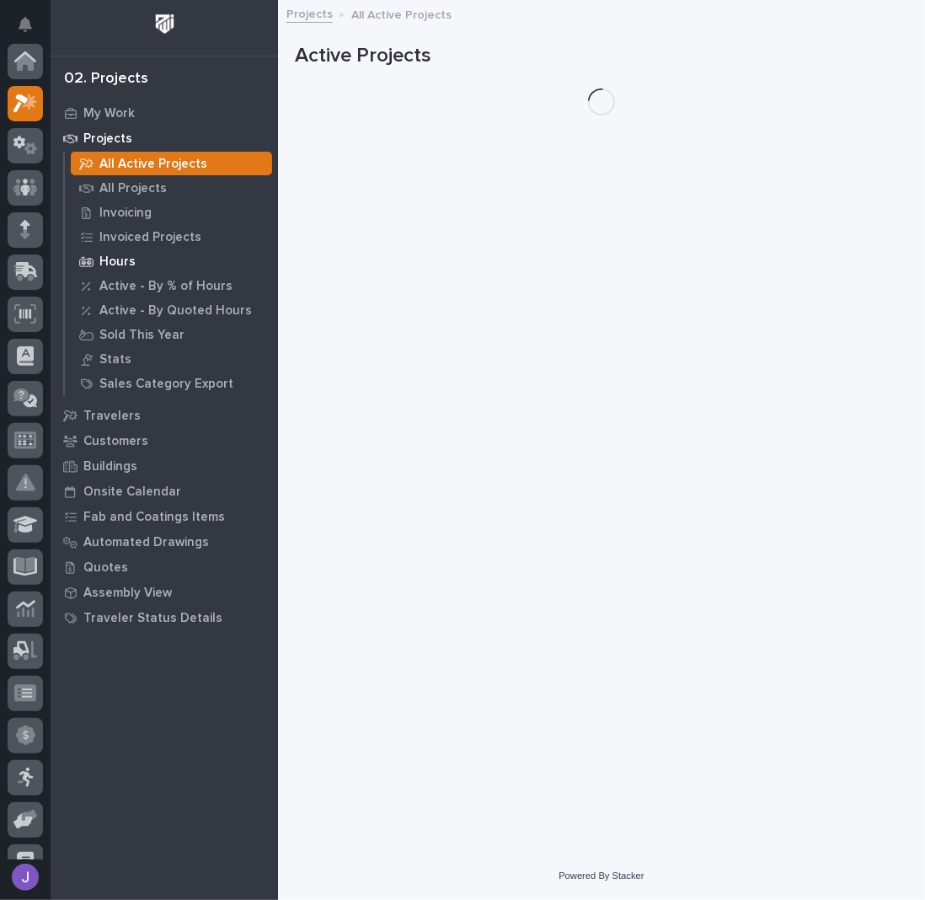
scroll to position [42, 0]
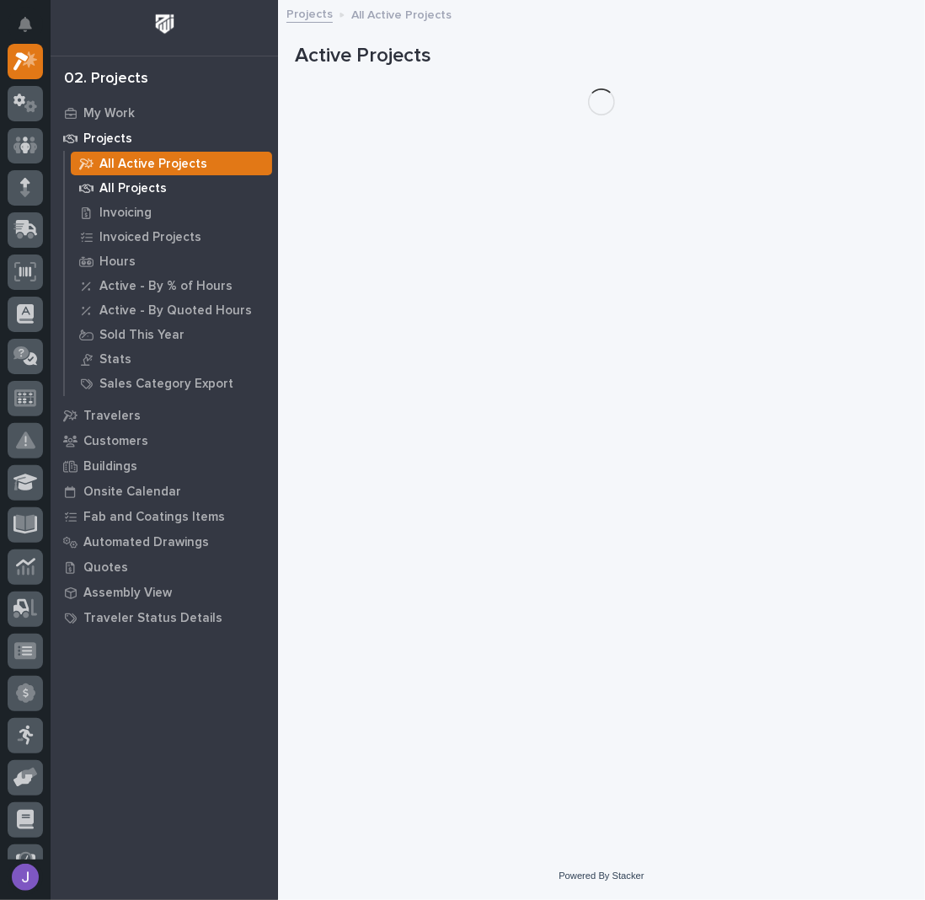
click at [122, 187] on p "All Projects" at bounding box center [132, 188] width 67 height 15
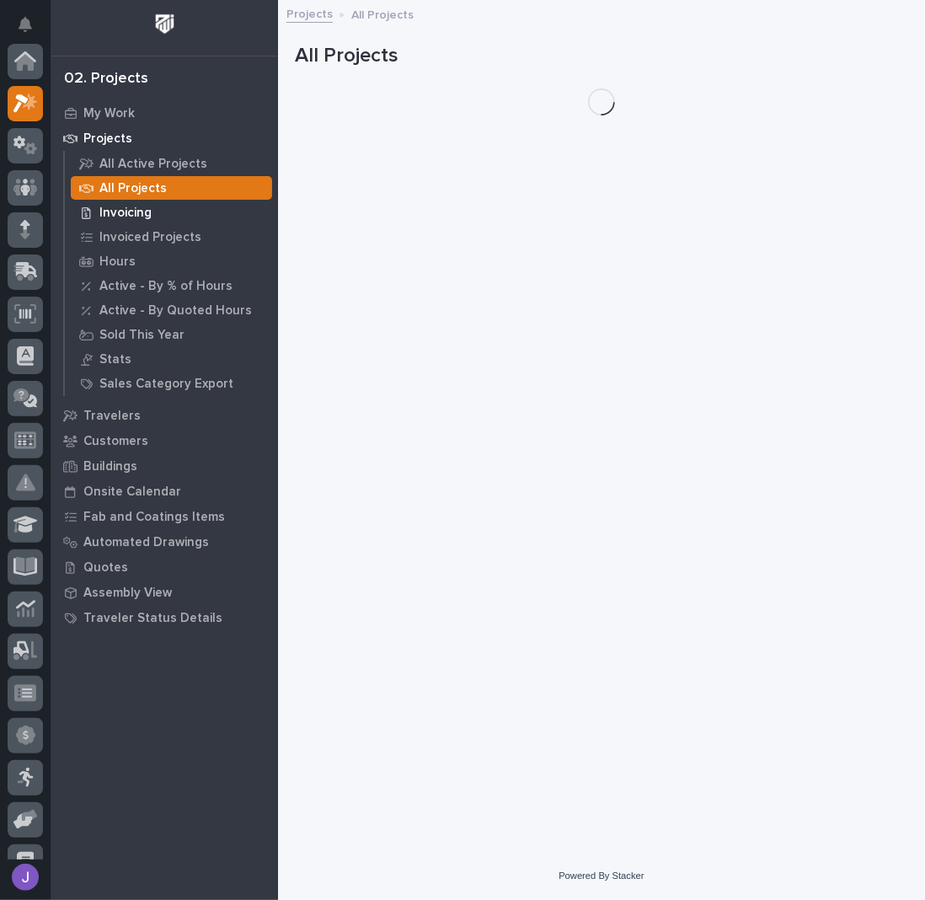
scroll to position [42, 0]
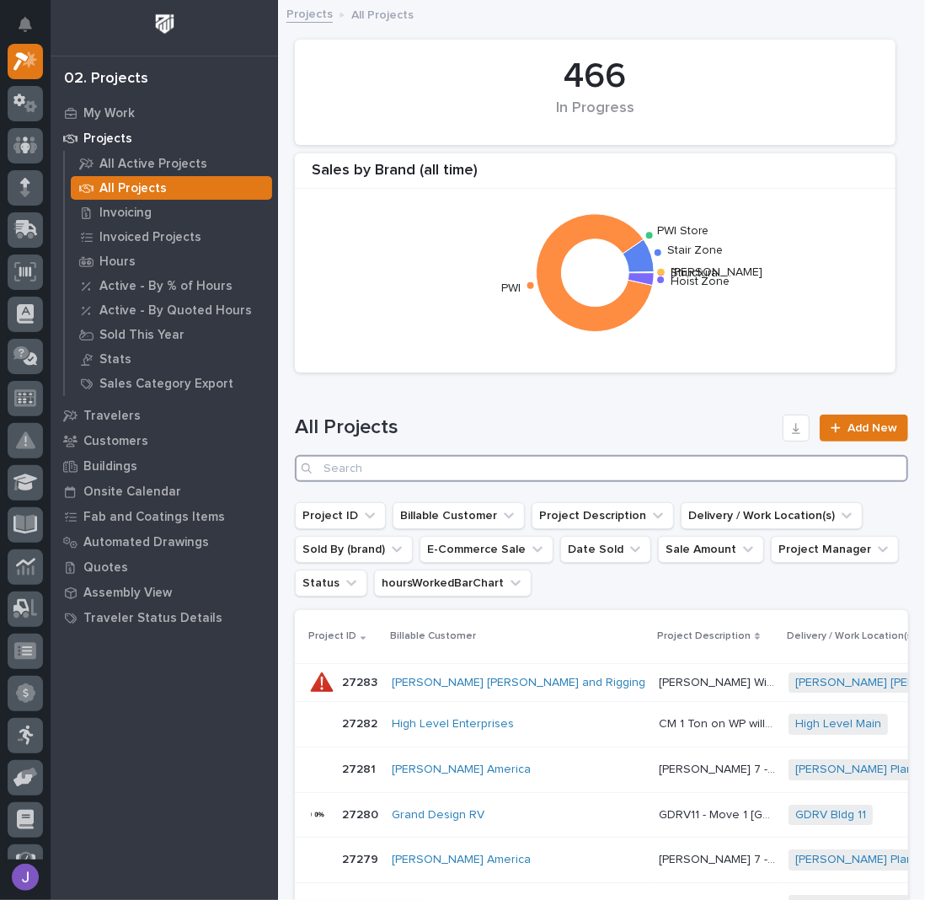
click at [335, 473] on input "Search" at bounding box center [602, 468] width 614 height 27
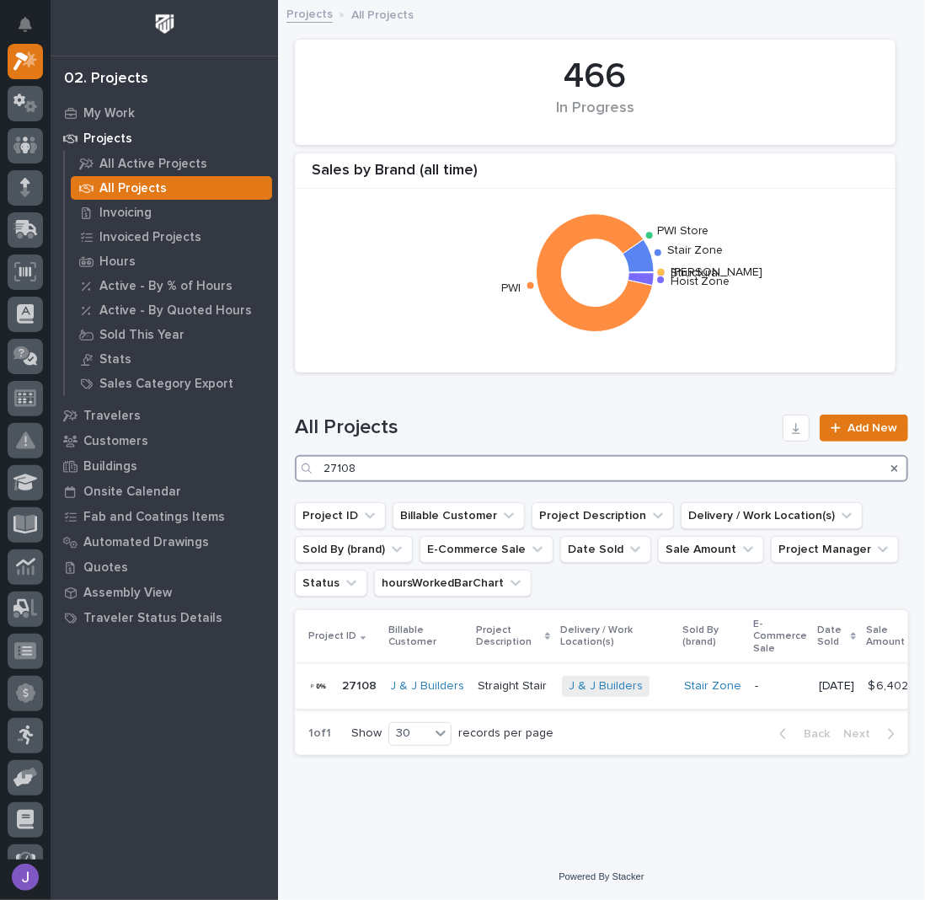
type input "27108"
click at [495, 685] on p "Straight Stair" at bounding box center [514, 685] width 72 height 18
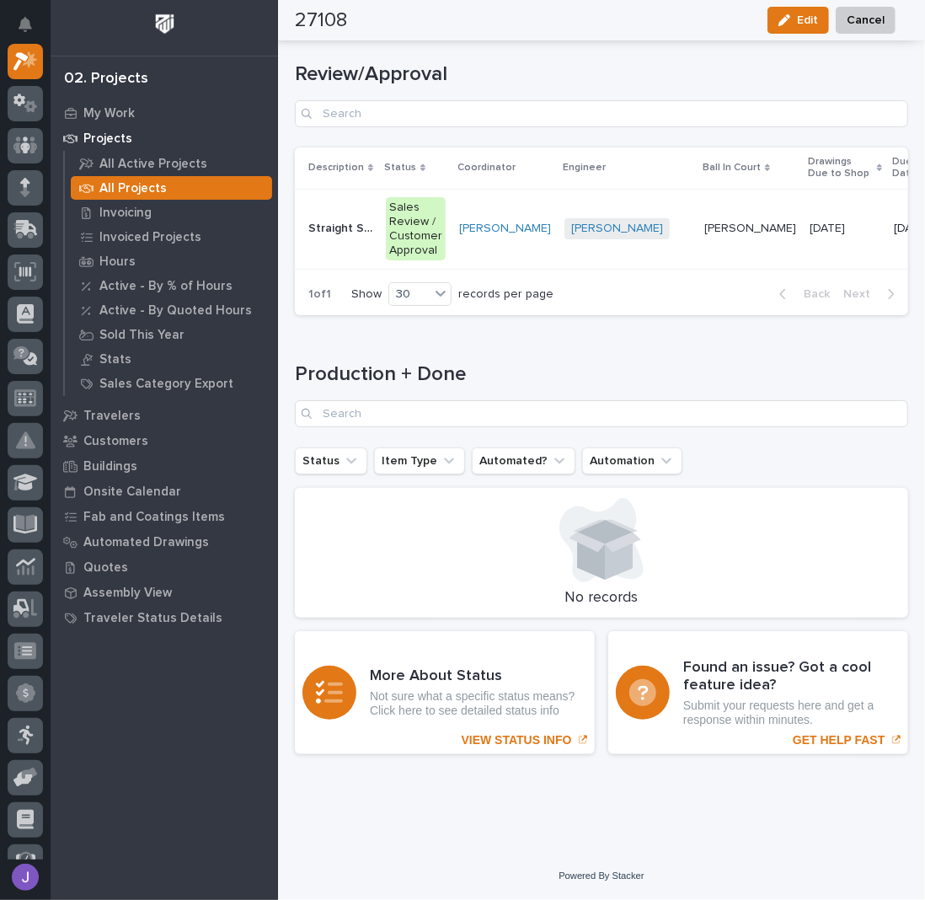
scroll to position [1964, 0]
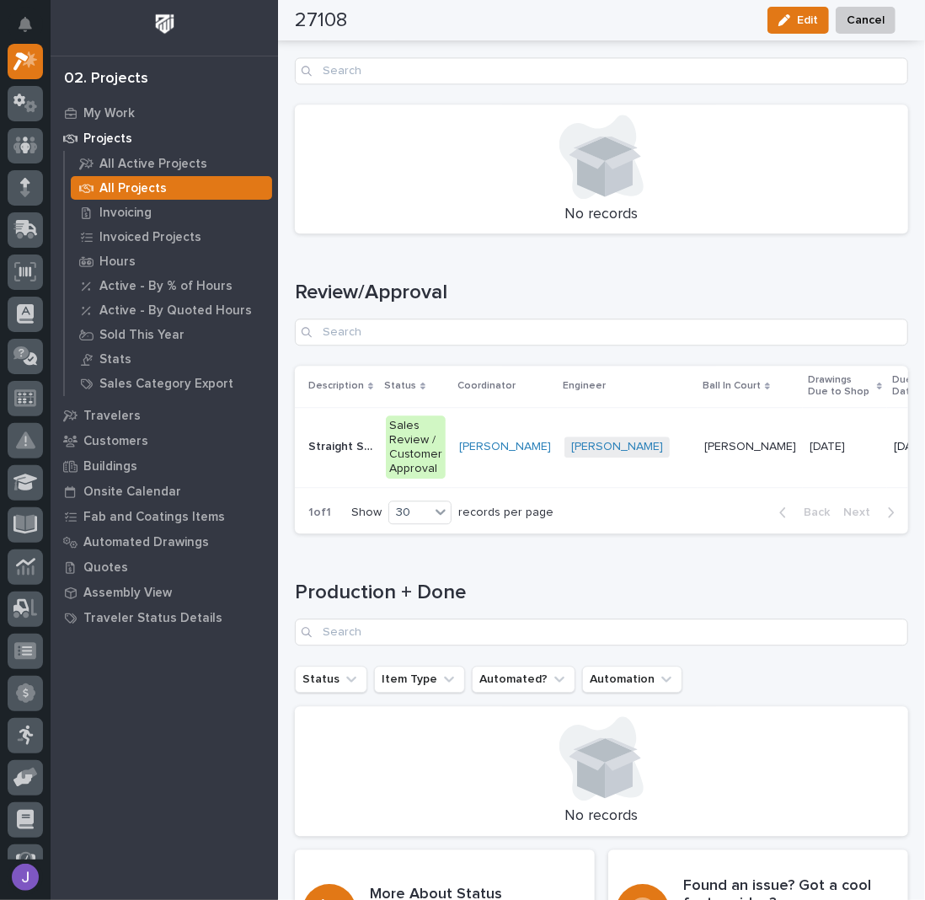
click at [355, 464] on td "Straight Stair Straight Stair" at bounding box center [337, 447] width 84 height 80
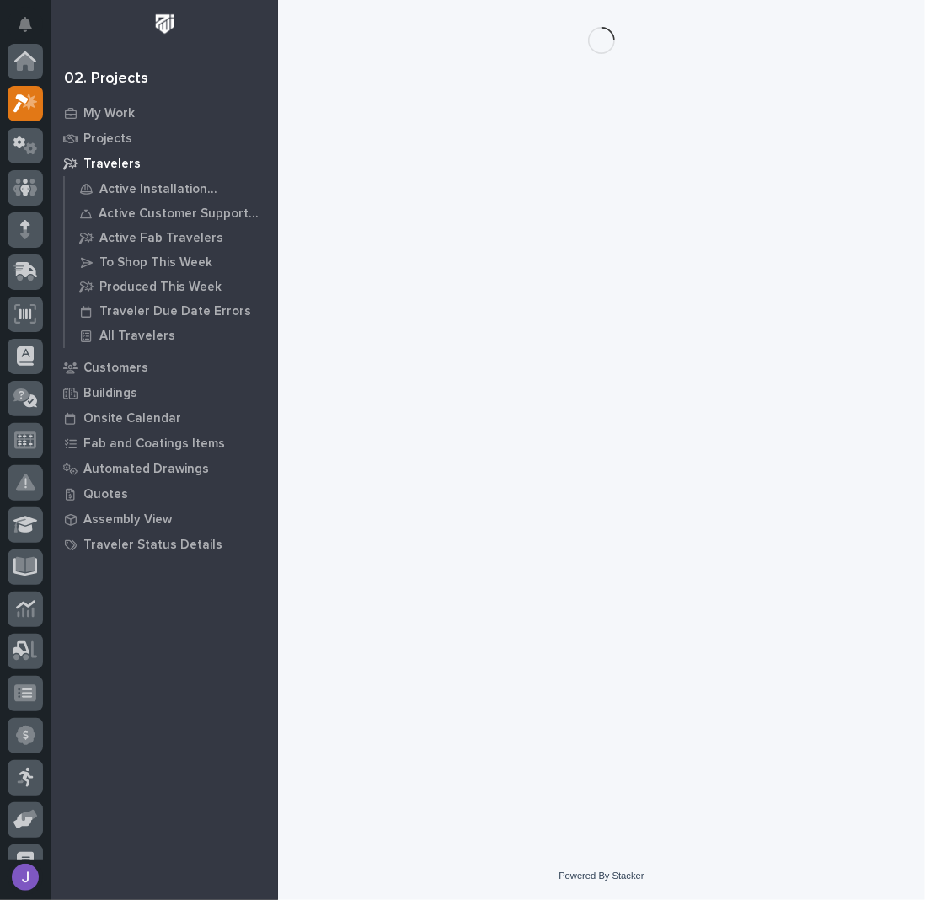
scroll to position [42, 0]
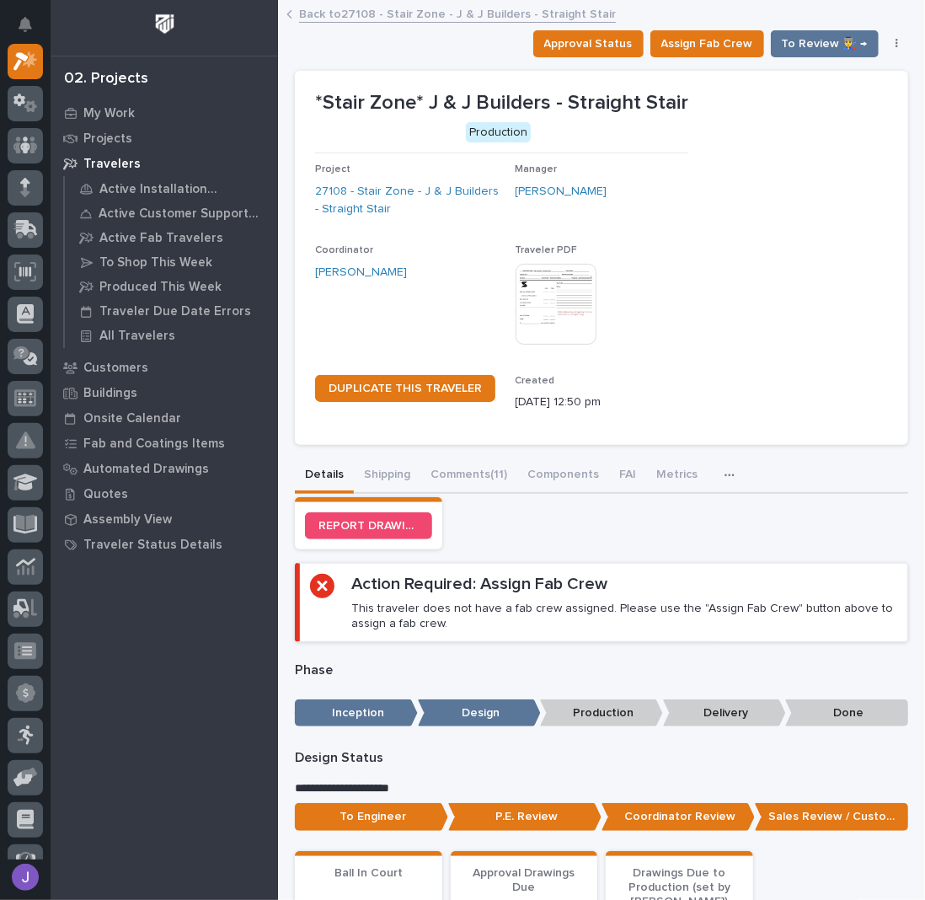
click at [517, 664] on p "Phase" at bounding box center [602, 670] width 614 height 16
click at [456, 479] on button "Comments (11)" at bounding box center [469, 475] width 97 height 35
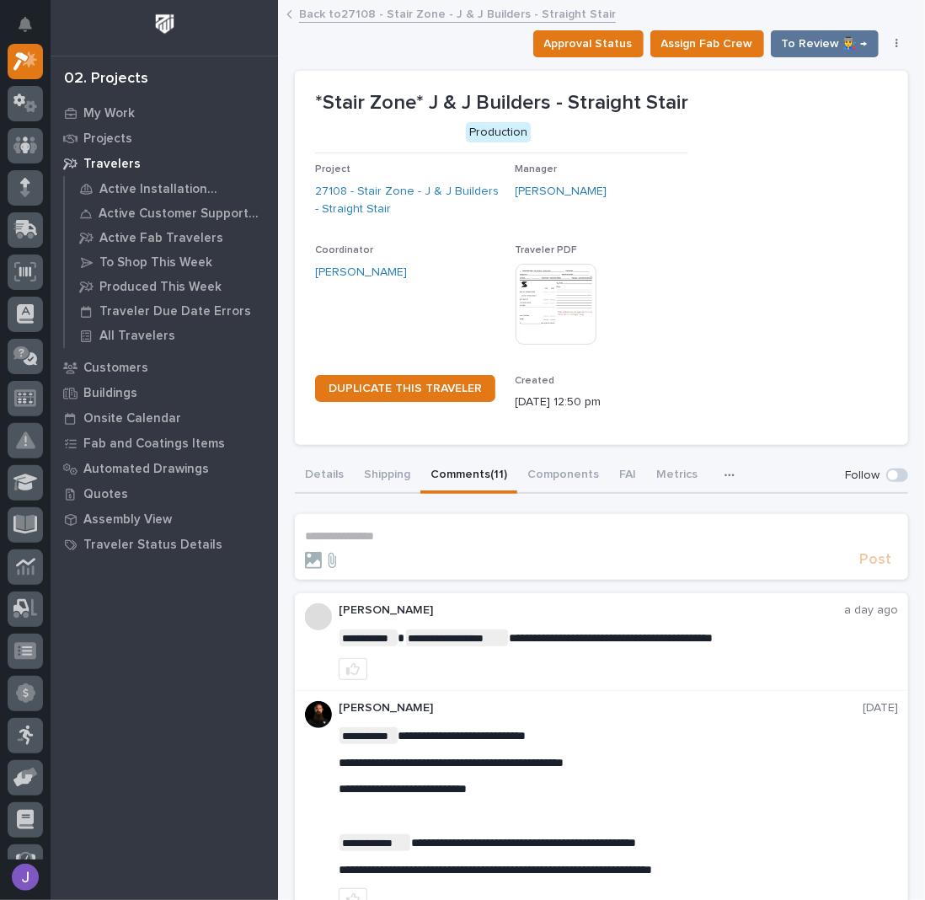
click at [443, 535] on p "**********" at bounding box center [601, 536] width 593 height 14
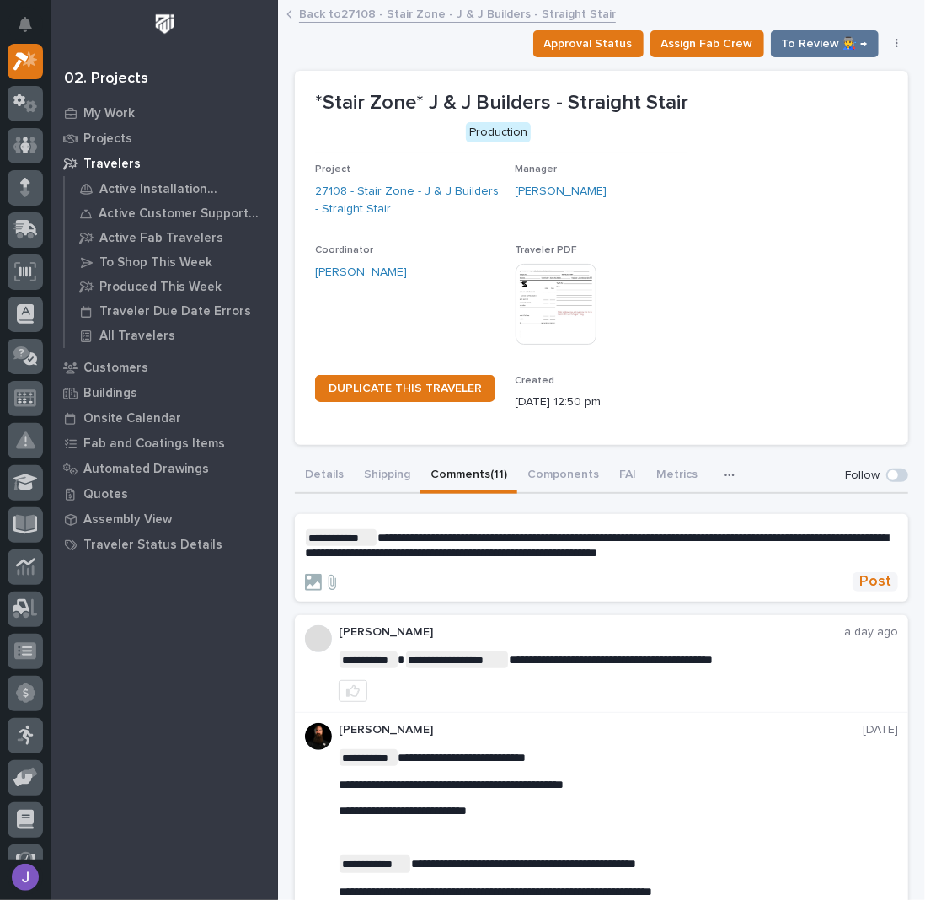
click at [860, 579] on span "Post" at bounding box center [876, 581] width 32 height 19
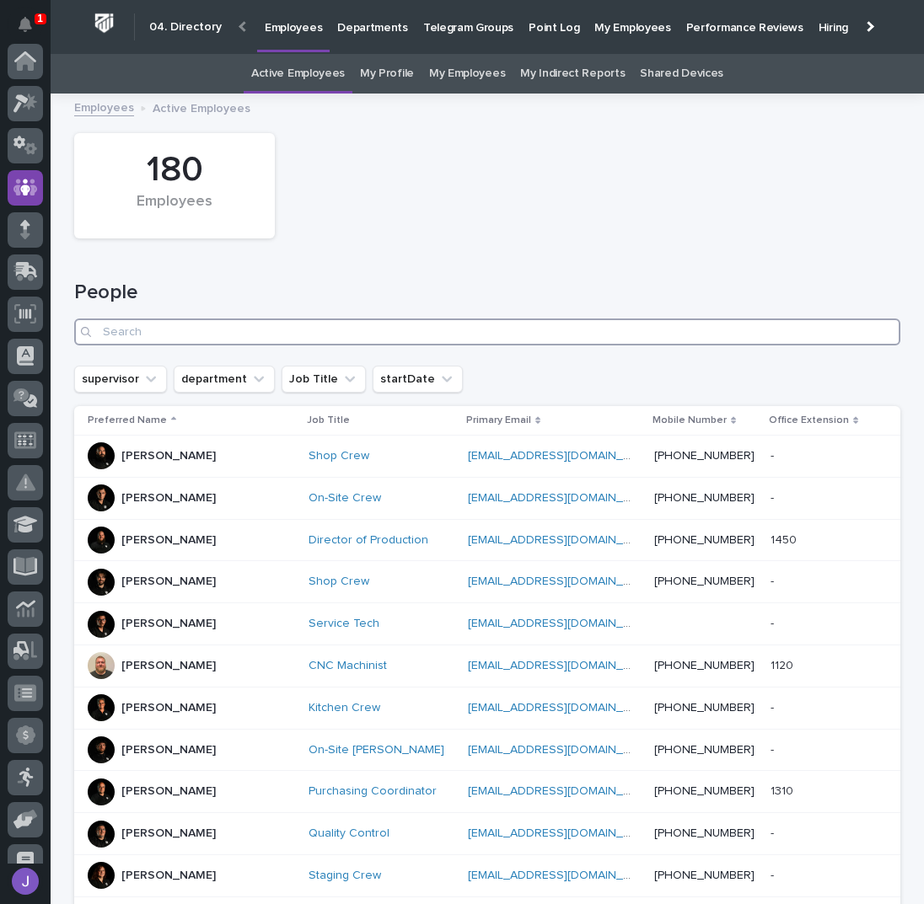
click at [246, 324] on input "Search" at bounding box center [487, 332] width 826 height 27
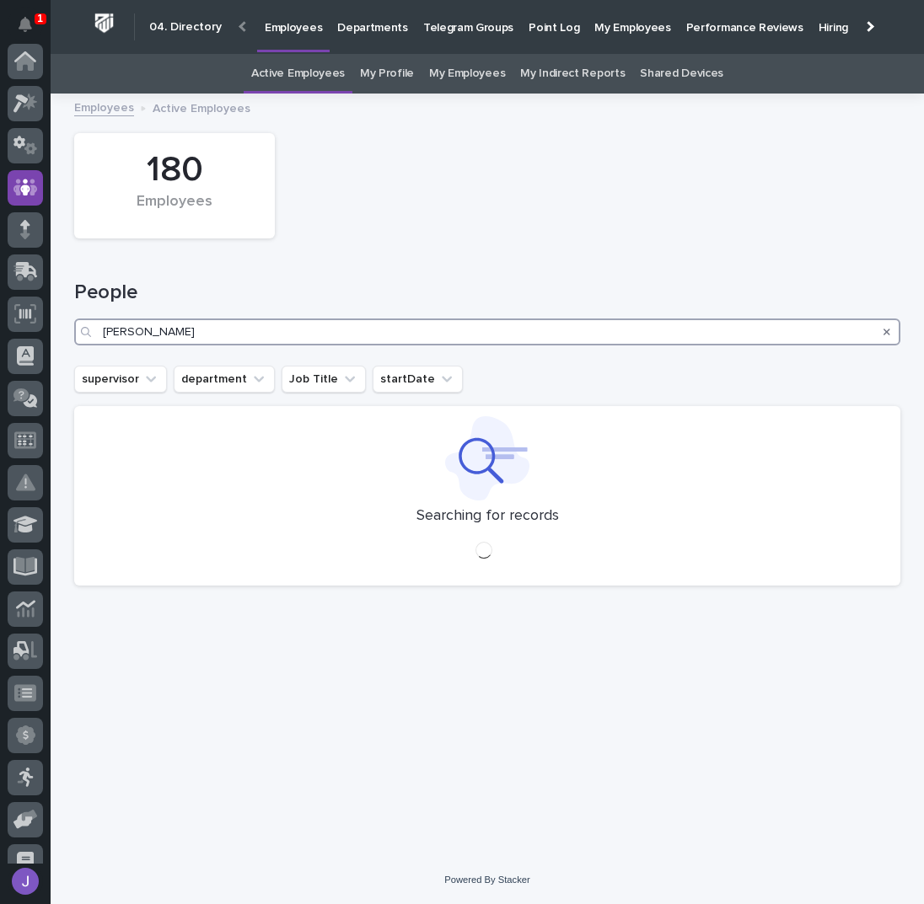
scroll to position [126, 0]
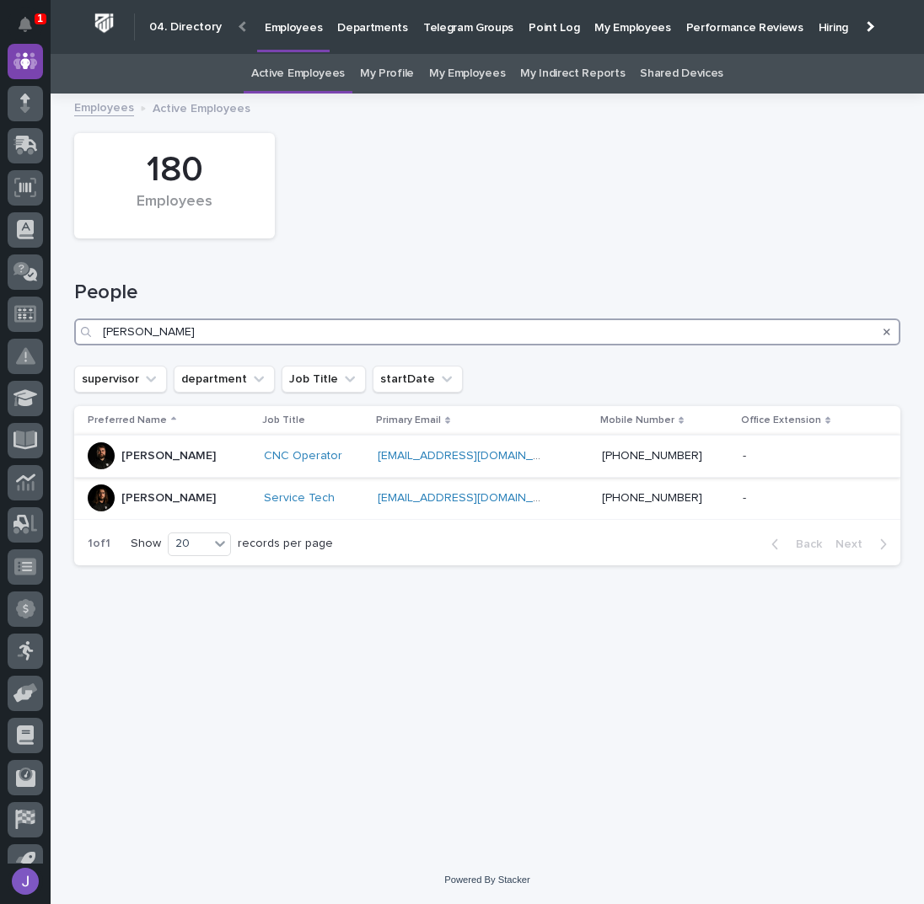
type input "[PERSON_NAME]"
click at [190, 455] on div "[PERSON_NAME]" at bounding box center [169, 456] width 163 height 28
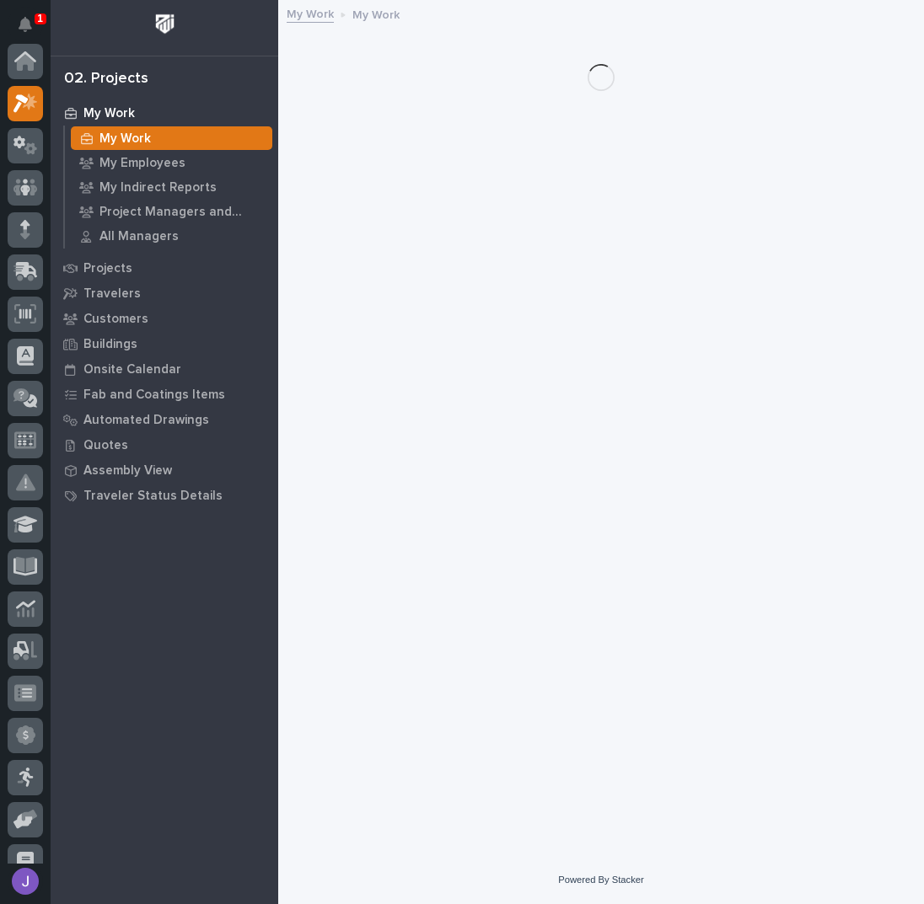
scroll to position [42, 0]
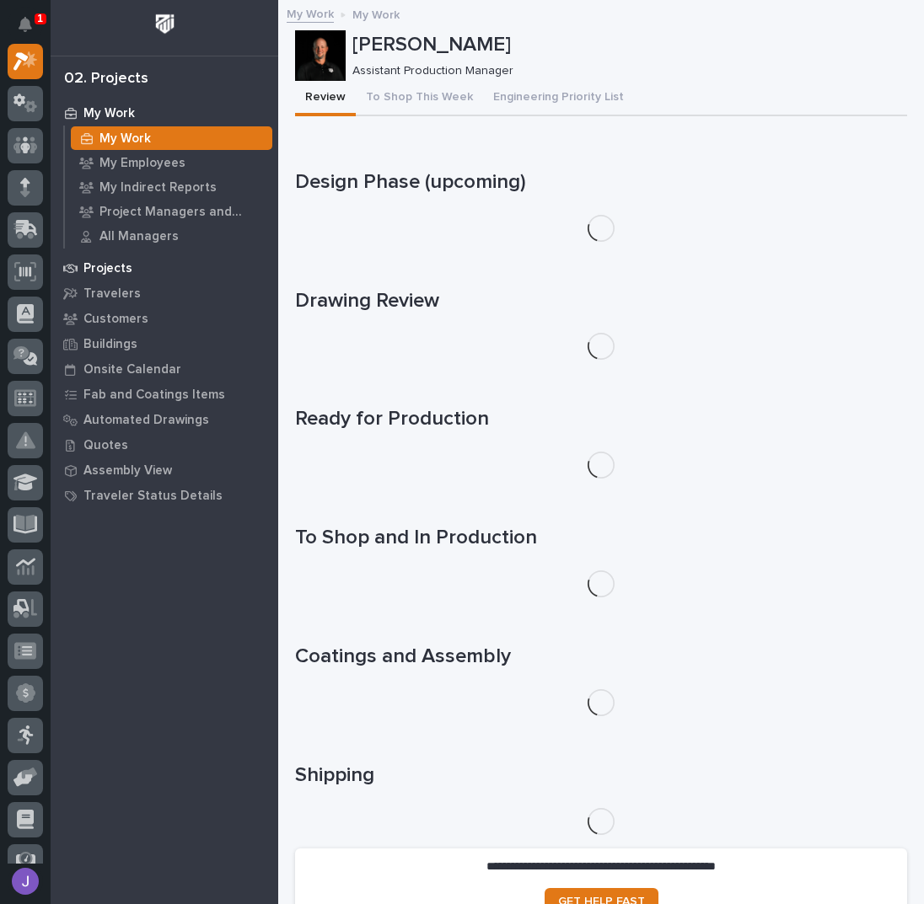
click at [102, 265] on p "Projects" at bounding box center [107, 268] width 49 height 15
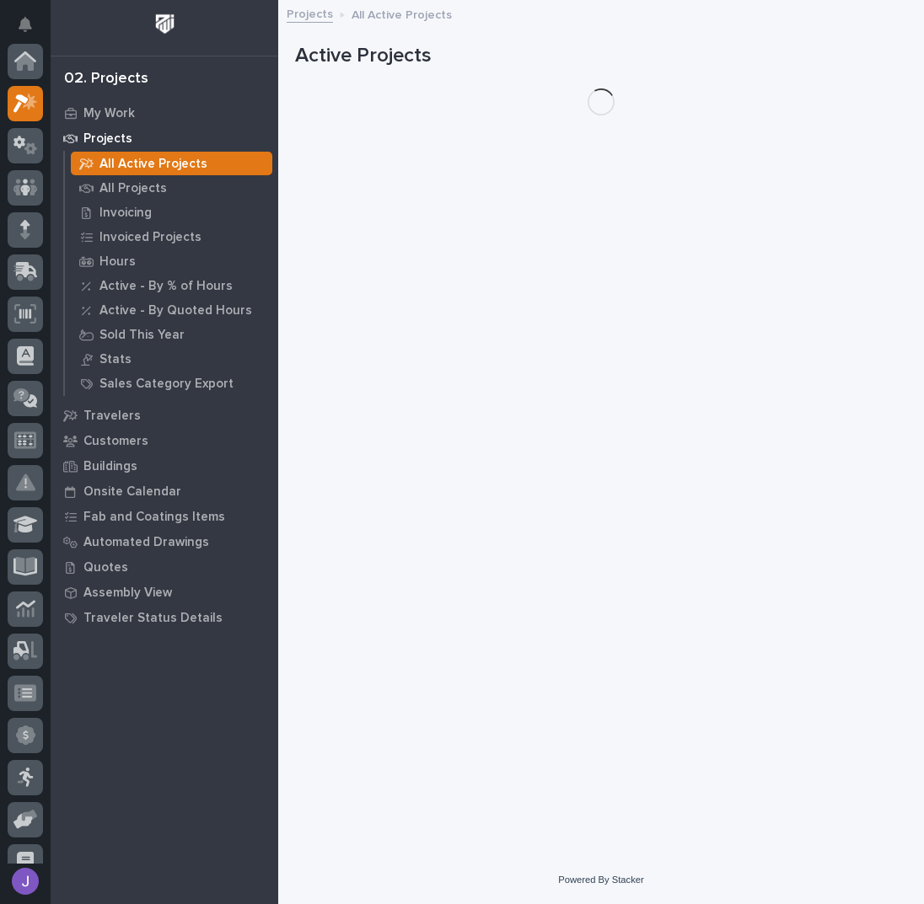
scroll to position [42, 0]
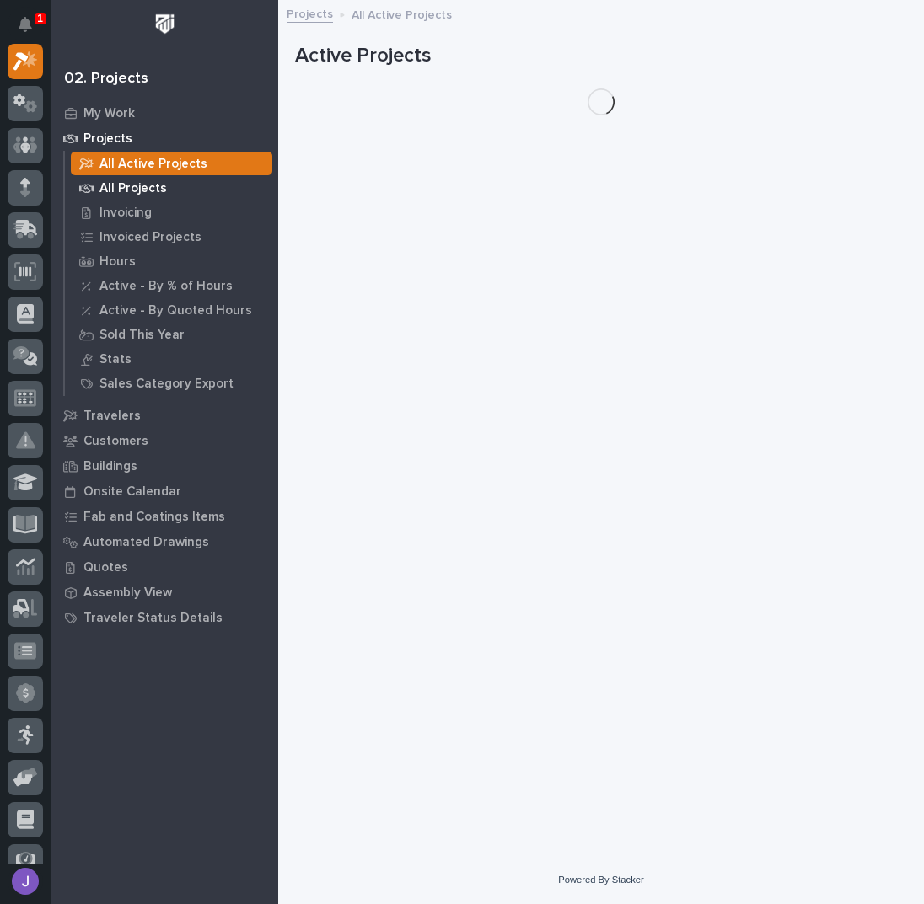
click at [130, 189] on p "All Projects" at bounding box center [132, 188] width 67 height 15
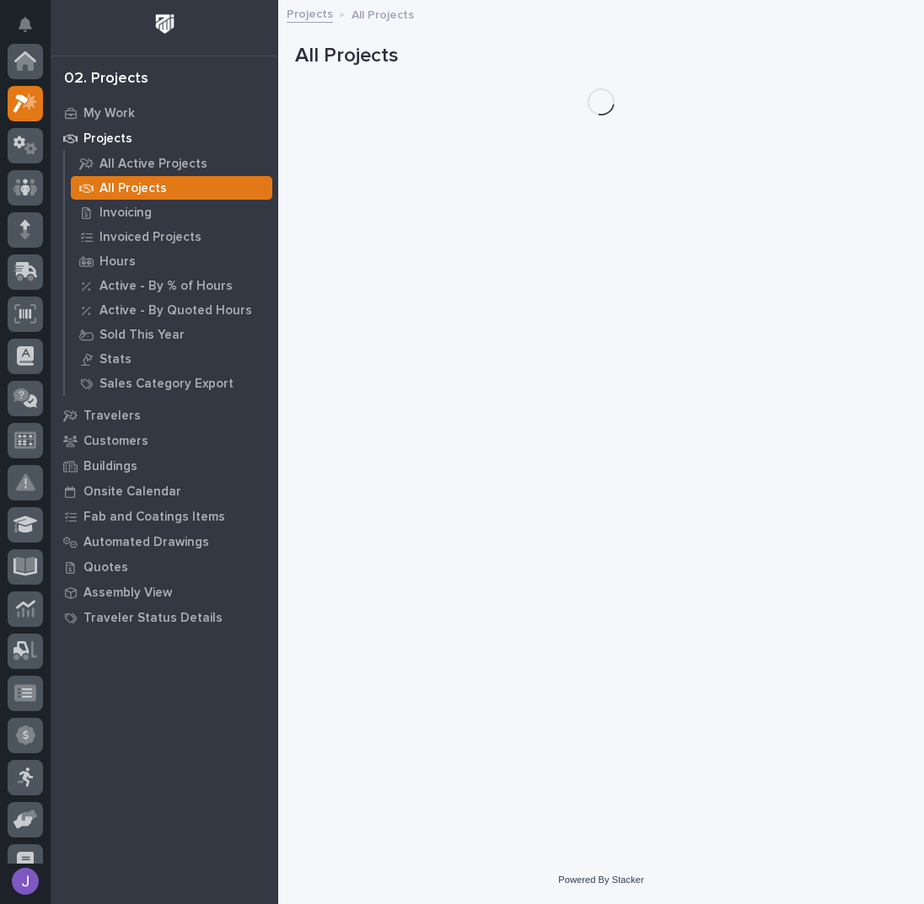
scroll to position [42, 0]
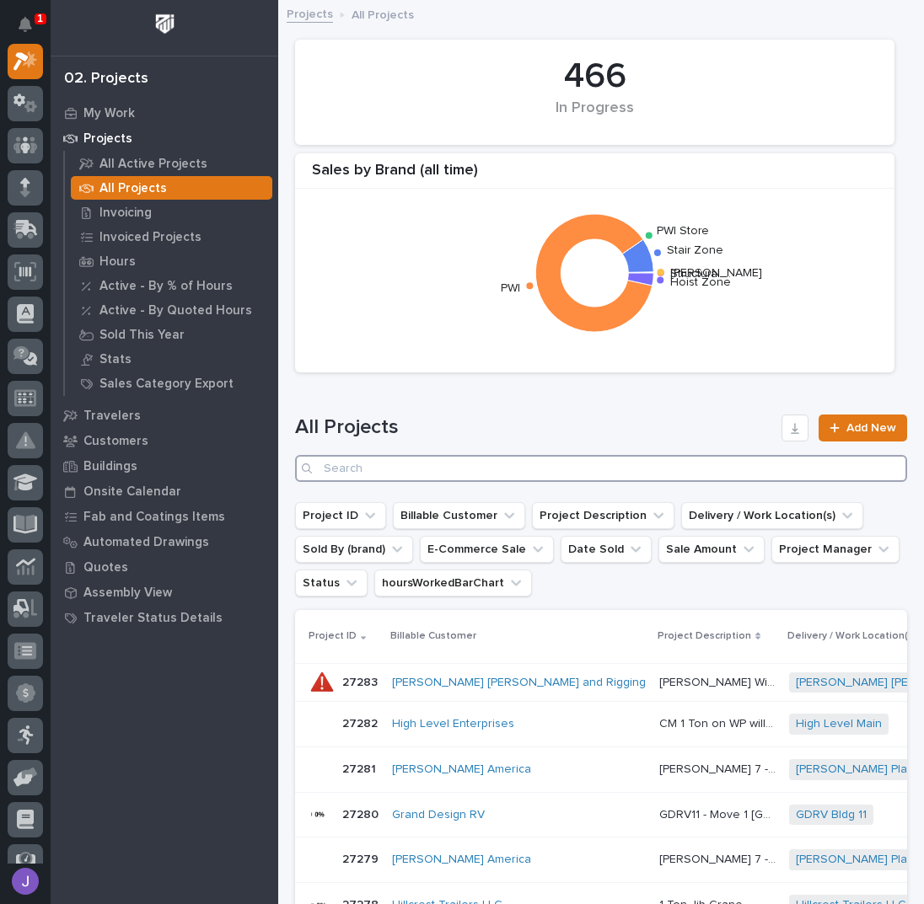
click at [361, 476] on input "Search" at bounding box center [601, 468] width 612 height 27
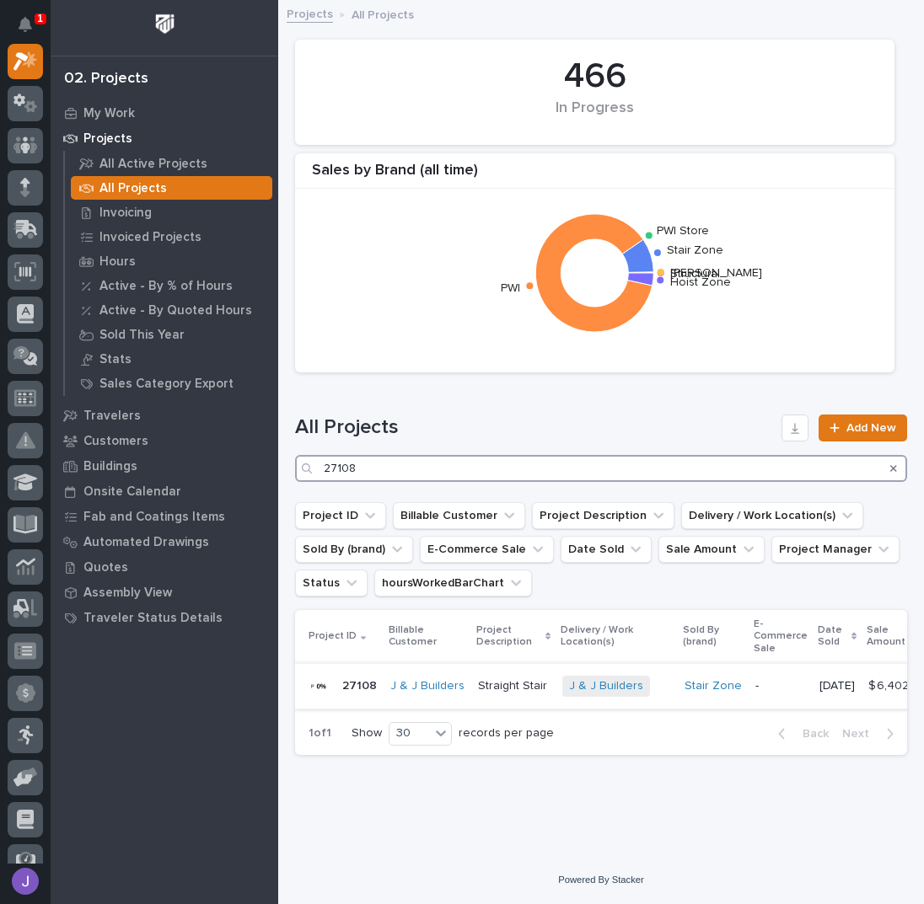
type input "27108"
click at [502, 685] on p "Straight Stair" at bounding box center [514, 685] width 72 height 18
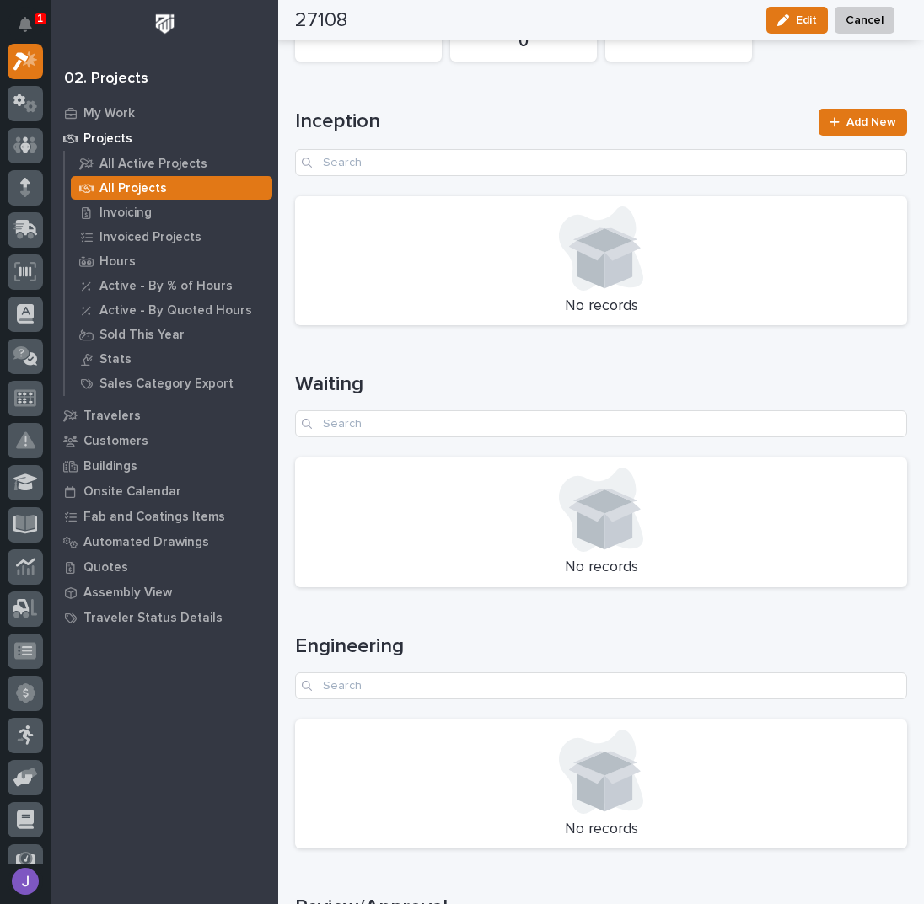
scroll to position [2023, 0]
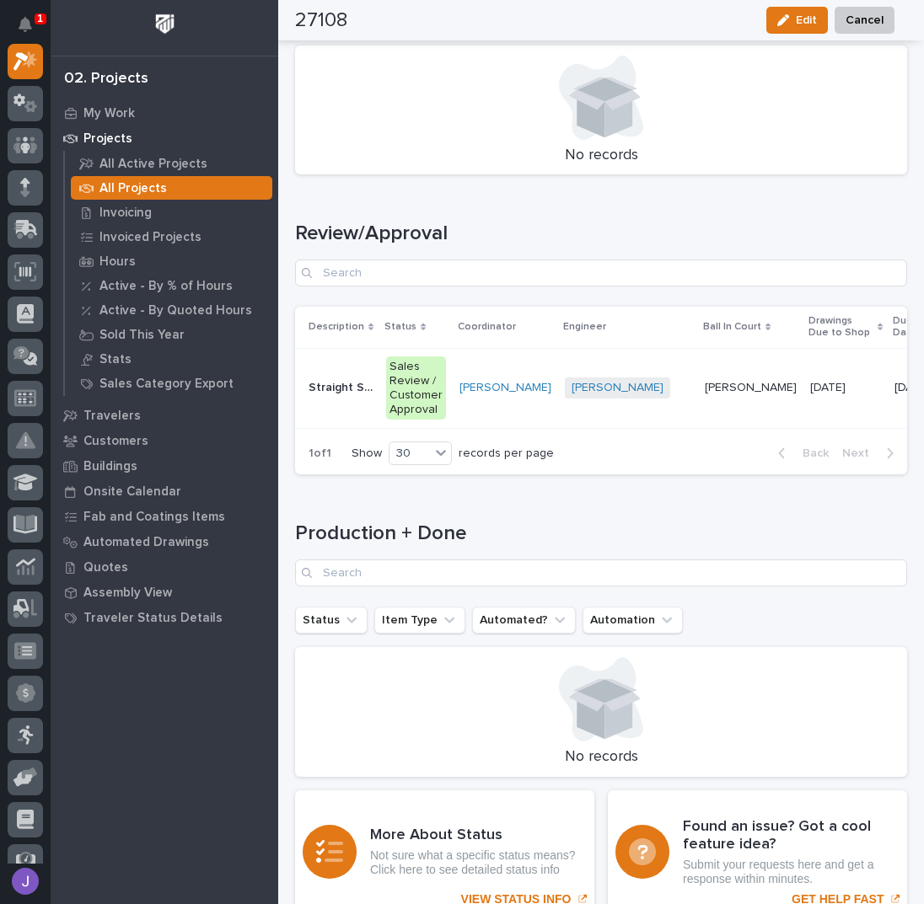
click at [332, 399] on td "Straight Stair Straight Stair" at bounding box center [337, 388] width 84 height 80
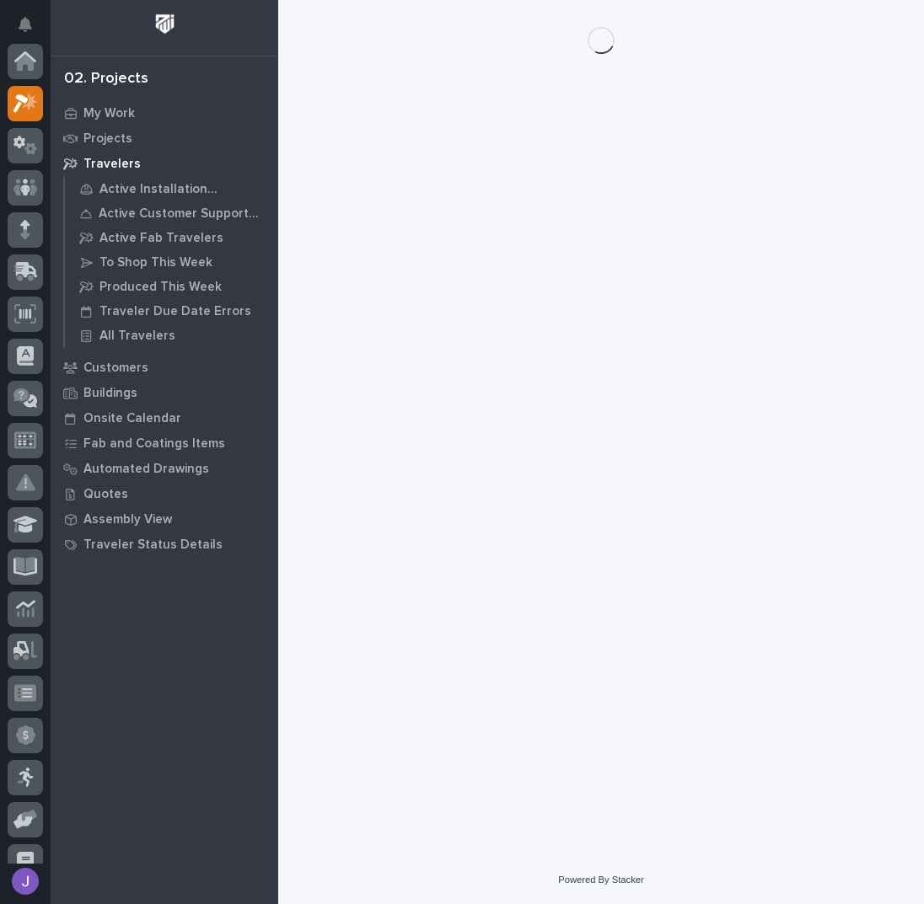
scroll to position [42, 0]
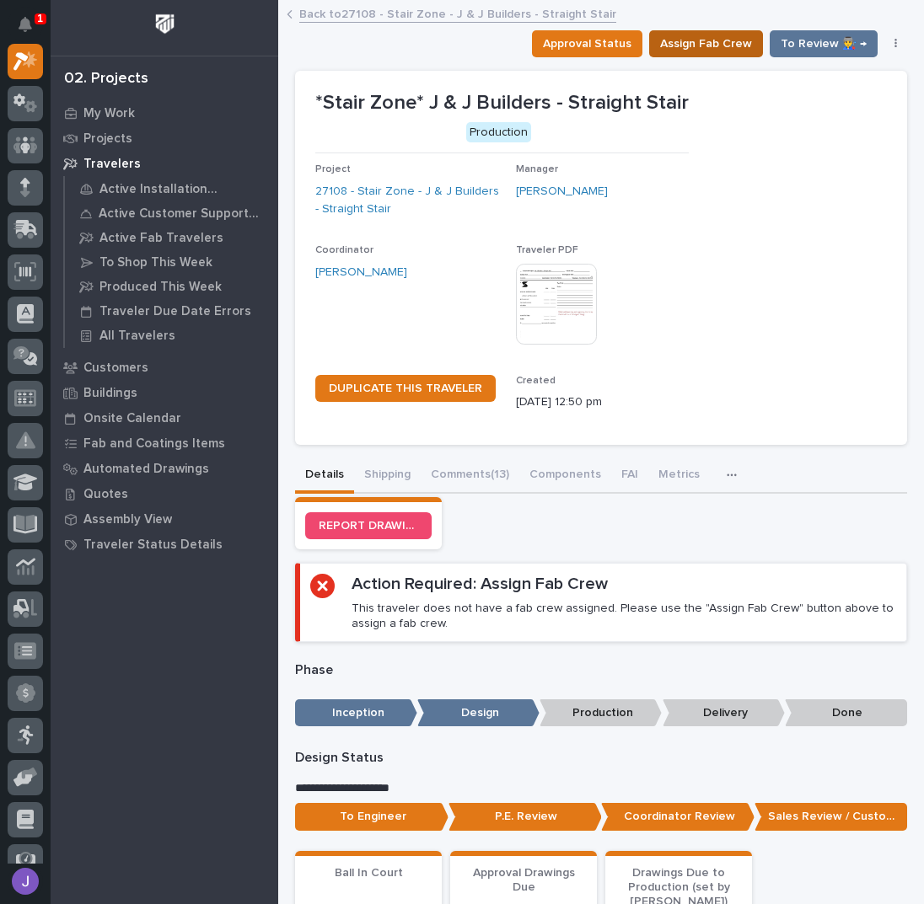
click at [675, 44] on span "Assign Fab Crew" at bounding box center [706, 44] width 92 height 20
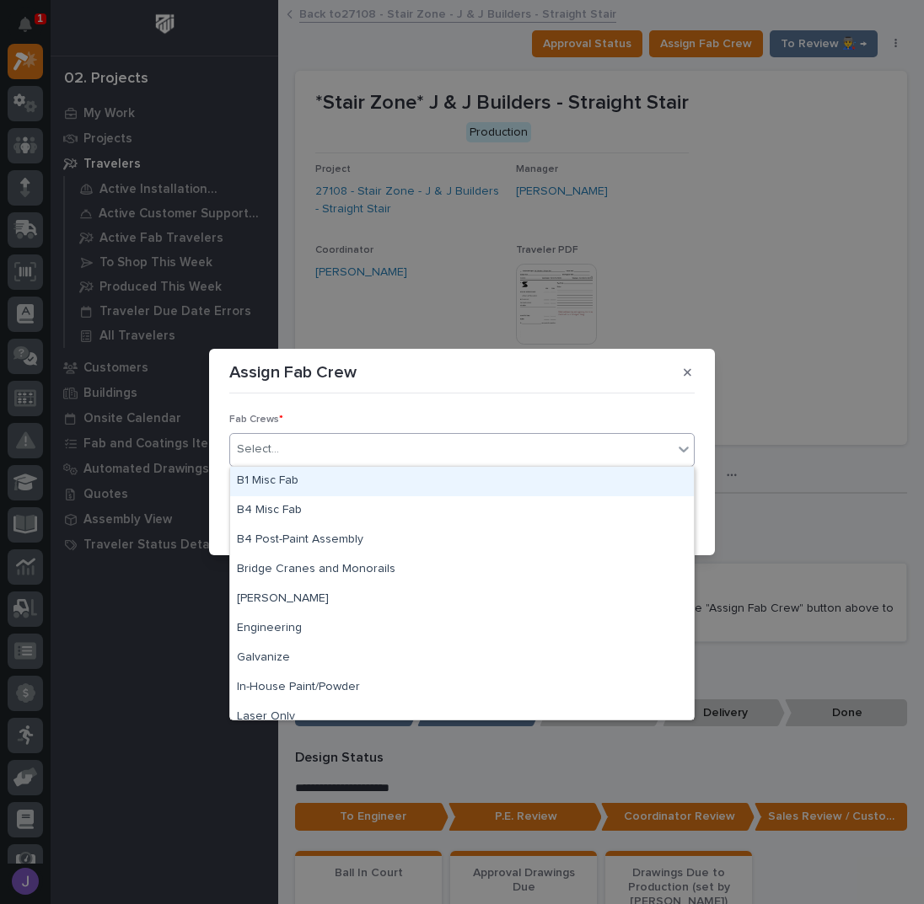
click at [303, 454] on div "Select..." at bounding box center [451, 450] width 442 height 28
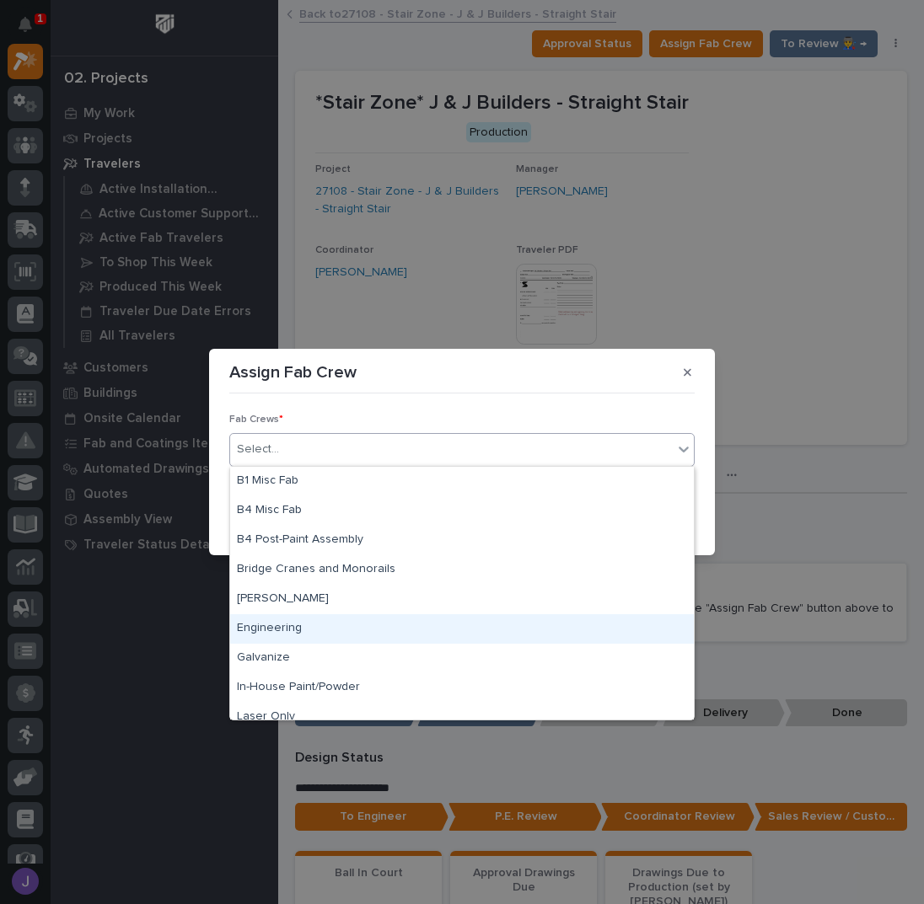
scroll to position [396, 0]
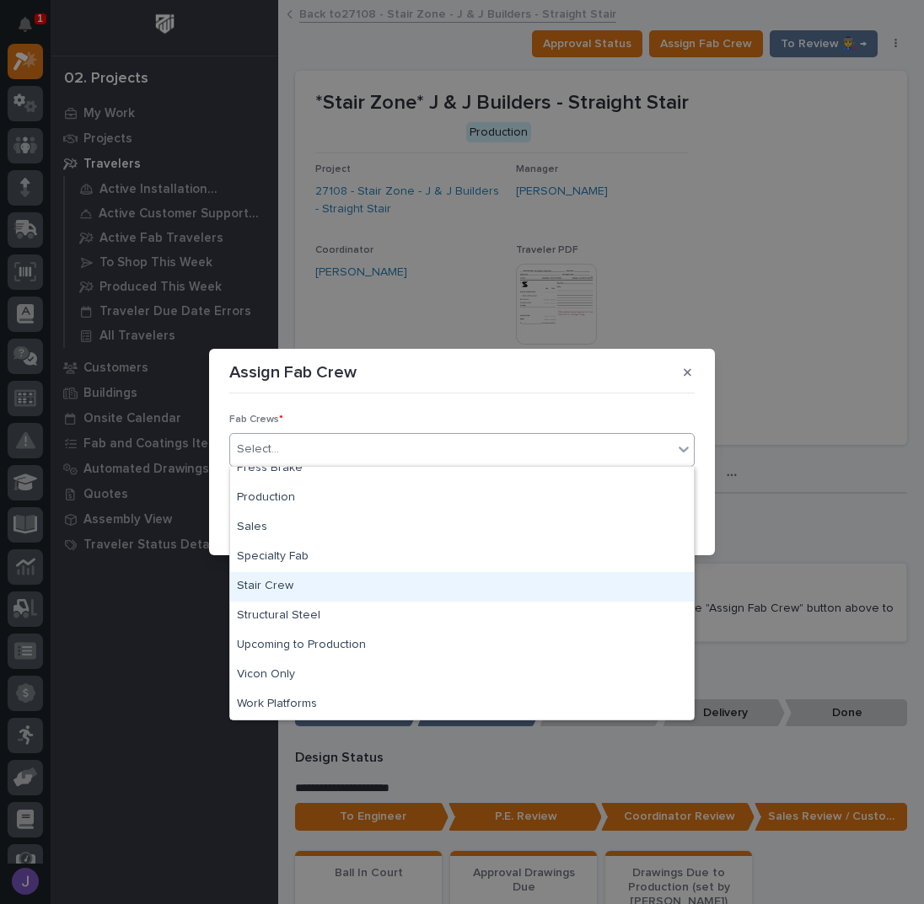
click at [288, 582] on div "Stair Crew" at bounding box center [462, 586] width 464 height 29
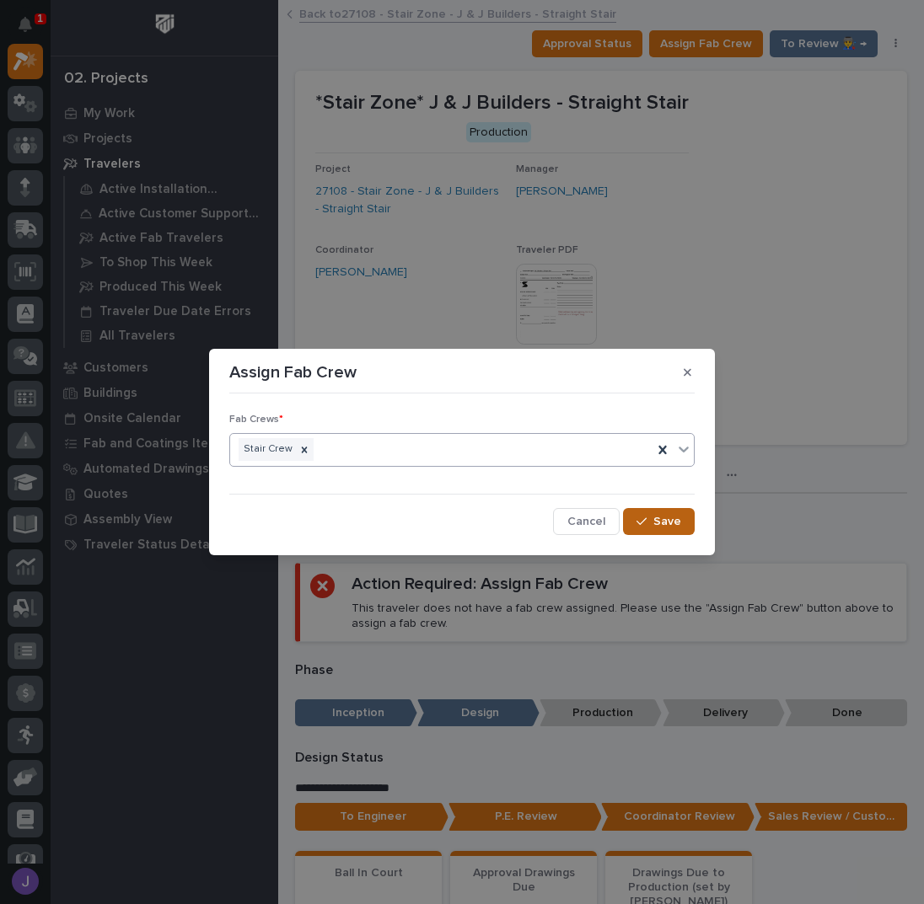
click at [650, 516] on div "button" at bounding box center [644, 522] width 17 height 12
